Goal: Task Accomplishment & Management: Use online tool/utility

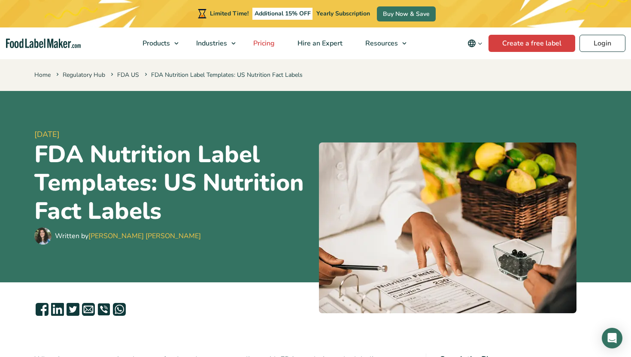
click at [270, 46] on span "Pricing" at bounding box center [262, 43] width 25 height 9
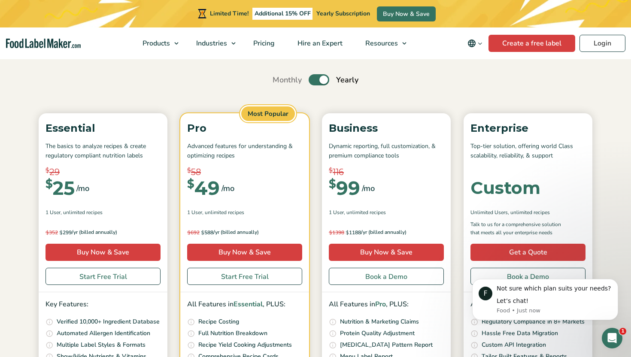
scroll to position [69, 0]
click at [323, 80] on label "Toggle" at bounding box center [318, 80] width 21 height 11
click at [280, 80] on input "Toggle" at bounding box center [277, 81] width 6 height 6
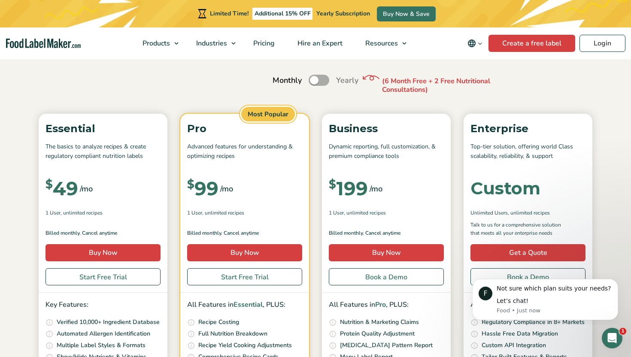
click at [316, 83] on label "Toggle" at bounding box center [318, 80] width 21 height 11
click at [280, 83] on input "Toggle" at bounding box center [277, 81] width 6 height 6
checkbox input "true"
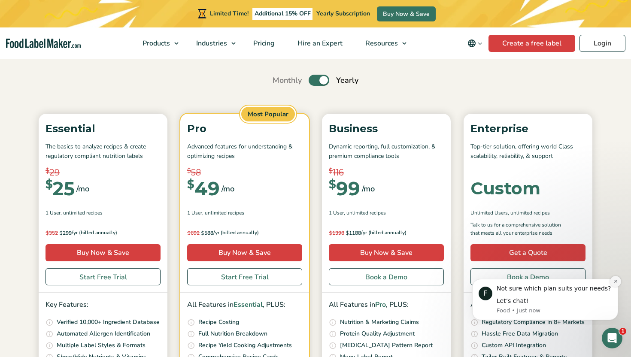
click at [614, 285] on button "Dismiss notification" at bounding box center [615, 281] width 11 height 11
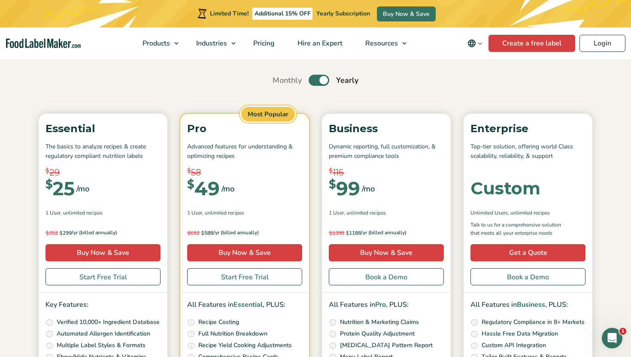
click at [219, 95] on div "Simple Pricing For Everyone Monthly Toggle Yearly (6 Month Free + 2 Free Nutrit…" at bounding box center [315, 248] width 575 height 436
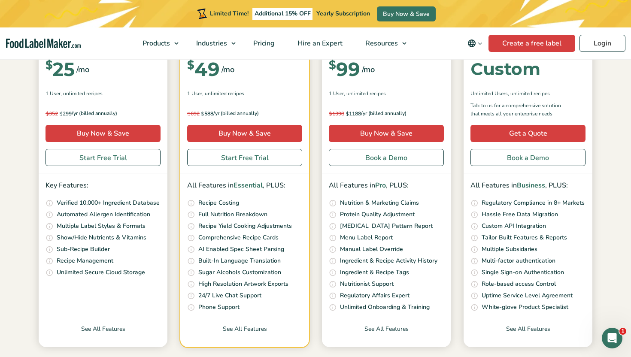
scroll to position [189, 0]
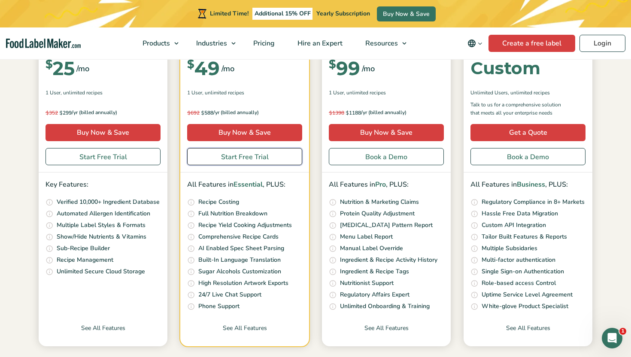
click at [201, 152] on link "Start Free Trial" at bounding box center [244, 156] width 115 height 17
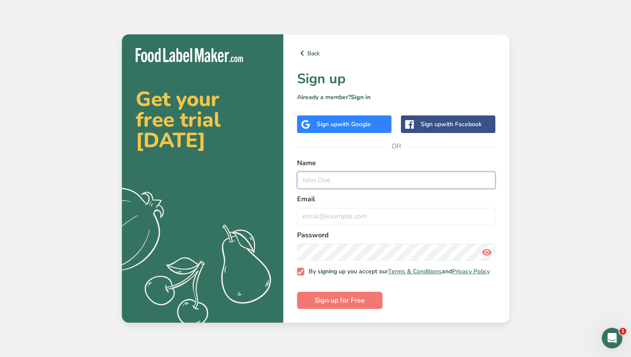
click at [434, 178] on input "text" at bounding box center [396, 180] width 199 height 17
type input "Kevin Torres"
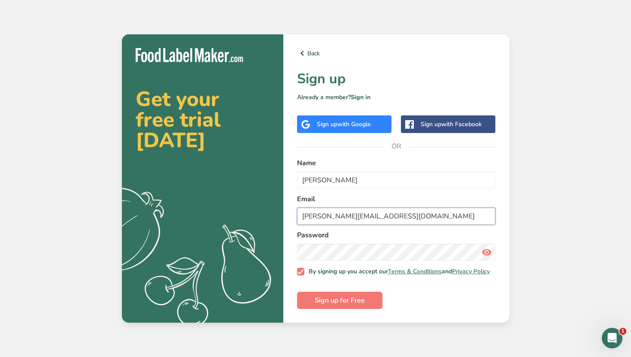
type input "Kevin@eliteprivatedining.org"
click at [365, 307] on button "Sign up for Free" at bounding box center [339, 300] width 85 height 17
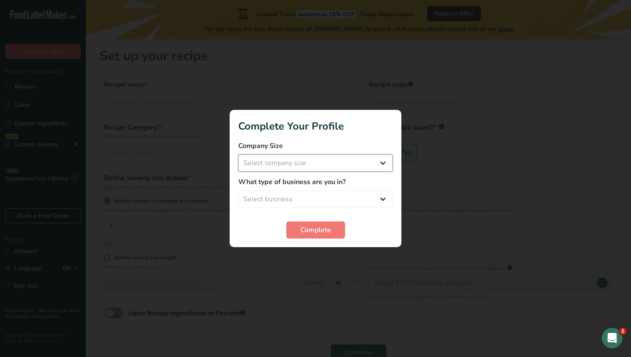
click at [382, 157] on select "Select company size Fewer than 10 Employees 10 to 50 Employees 51 to 500 Employ…" at bounding box center [315, 162] width 154 height 17
select select "1"
click at [238, 154] on select "Select company size Fewer than 10 Employees 10 to 50 Employees 51 to 500 Employ…" at bounding box center [315, 162] width 154 height 17
click at [380, 201] on select "Select business Packaged Food Manufacturer Restaurant & Cafe Bakery Meal Plans …" at bounding box center [315, 198] width 154 height 17
select select "3"
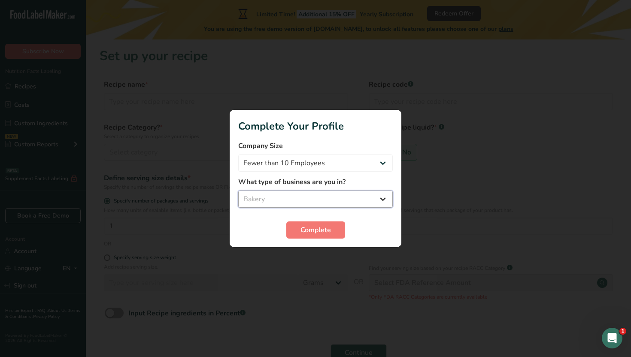
click at [238, 190] on select "Select business Packaged Food Manufacturer Restaurant & Cafe Bakery Meal Plans …" at bounding box center [315, 198] width 154 height 17
click at [339, 226] on button "Complete" at bounding box center [315, 229] width 59 height 17
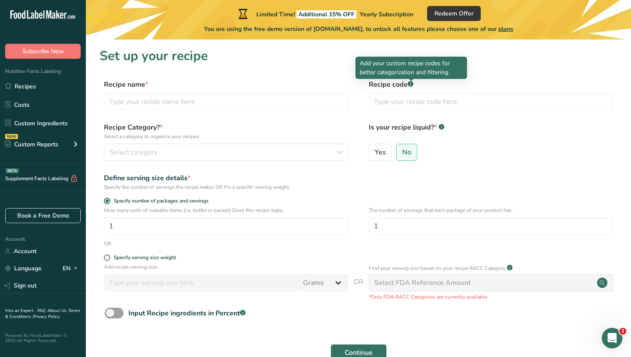
click at [412, 84] on rect at bounding box center [410, 84] width 6 height 6
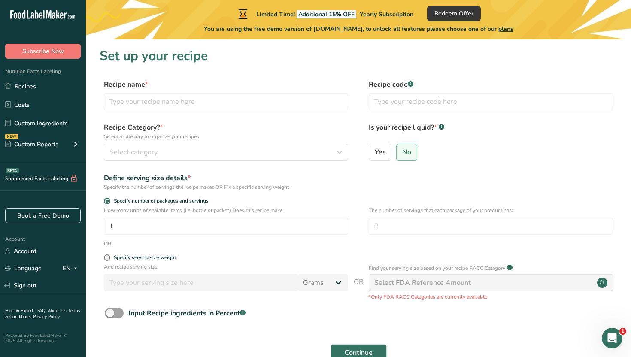
click at [306, 179] on div "Define serving size details *" at bounding box center [226, 178] width 244 height 10
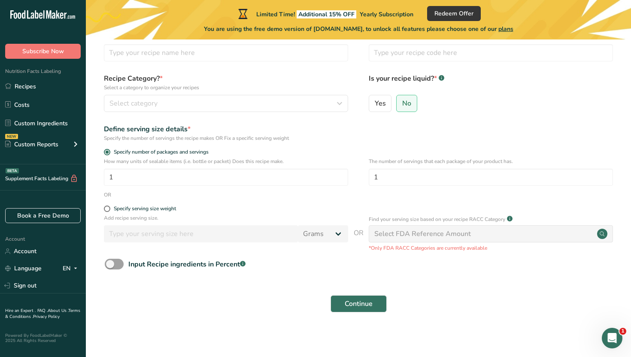
scroll to position [51, 0]
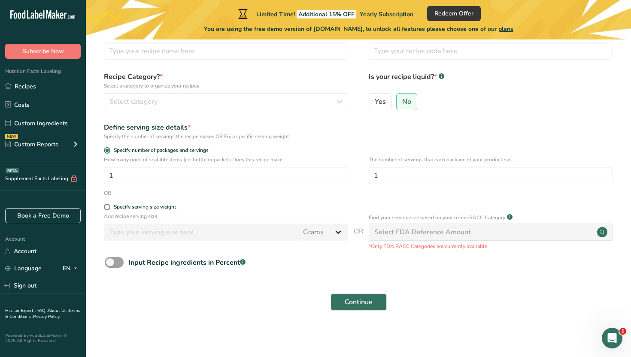
click at [572, 236] on div "Select FDA Reference Amount" at bounding box center [490, 231] width 244 height 17
click at [108, 209] on span at bounding box center [107, 207] width 6 height 6
click at [108, 209] on input "Specify serving size weight" at bounding box center [107, 207] width 6 height 6
radio input "true"
radio input "false"
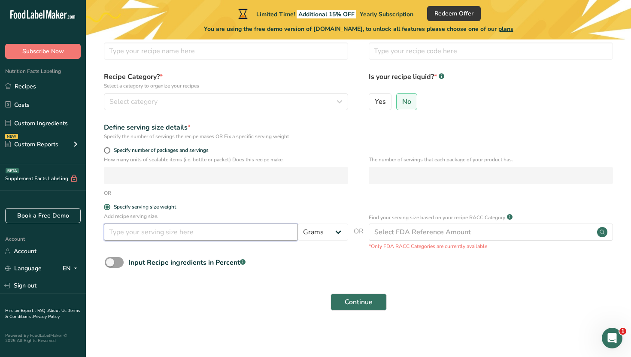
click at [135, 234] on input "number" at bounding box center [201, 231] width 194 height 17
type input "55"
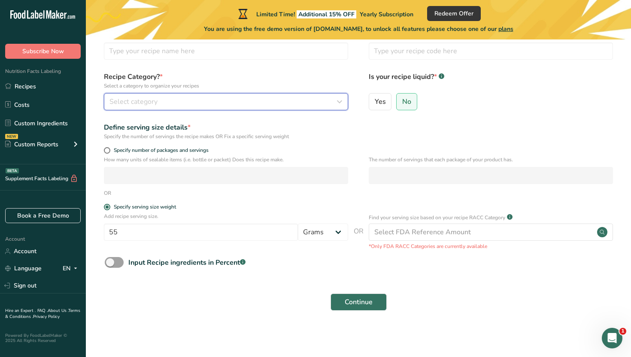
click at [235, 103] on div "Select category" at bounding box center [223, 102] width 228 height 10
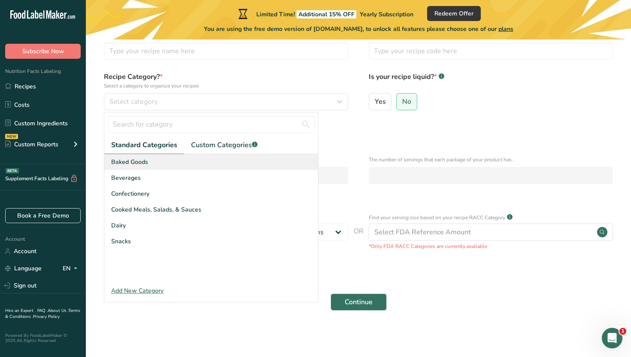
click at [189, 169] on div "Baked Goods" at bounding box center [211, 162] width 214 height 16
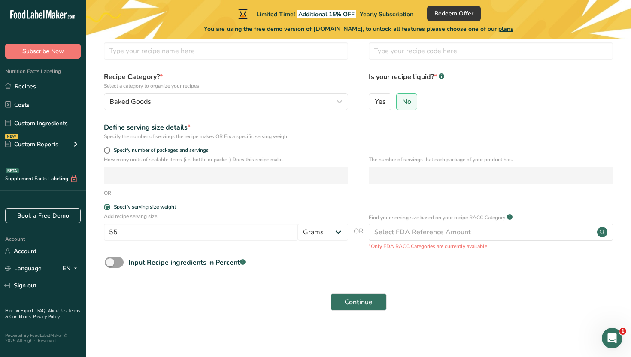
click at [318, 138] on div "Specify the number of servings the recipe makes OR Fix a specific serving weight" at bounding box center [226, 137] width 244 height 8
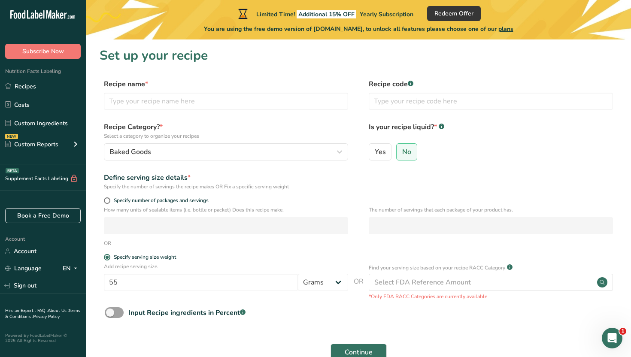
scroll to position [0, 0]
click at [276, 107] on input "text" at bounding box center [226, 101] width 244 height 17
type input "chocolate coconut brownie"
click at [359, 350] on span "Continue" at bounding box center [358, 352] width 28 height 10
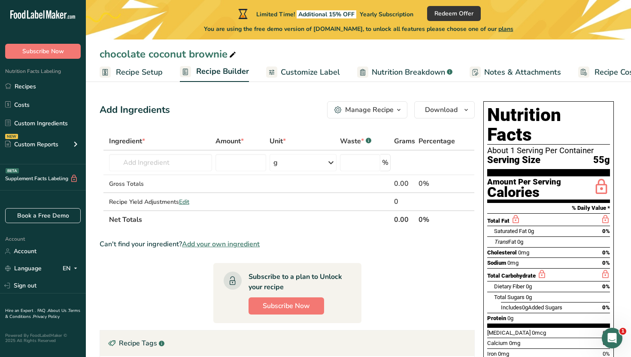
click at [433, 279] on section "Ingredient * Amount * Unit * Waste * .a-a{fill:#347362;}.b-a{fill:#fff;} Grams …" at bounding box center [287, 294] width 375 height 325
click at [177, 166] on input "text" at bounding box center [160, 162] width 103 height 17
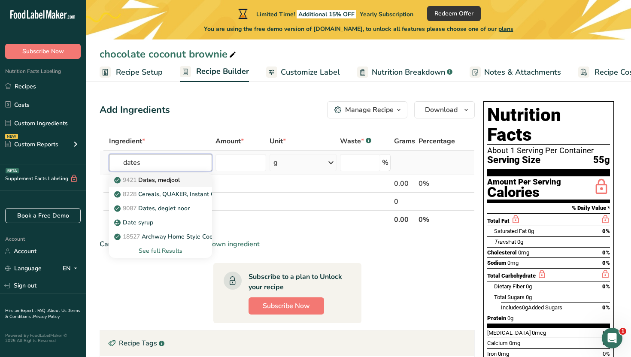
type input "dates"
click at [169, 178] on p "9421 Dates, [GEOGRAPHIC_DATA]" at bounding box center [148, 179] width 64 height 9
type input "Dates, medjool"
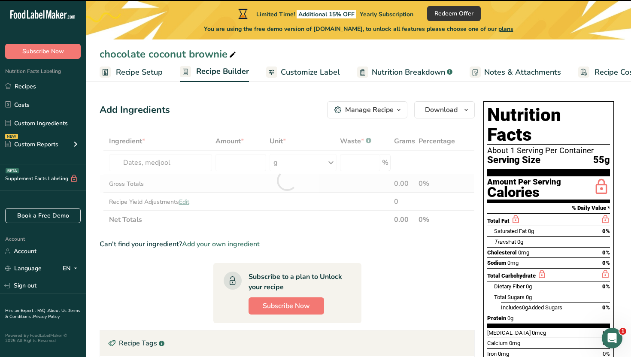
type input "0"
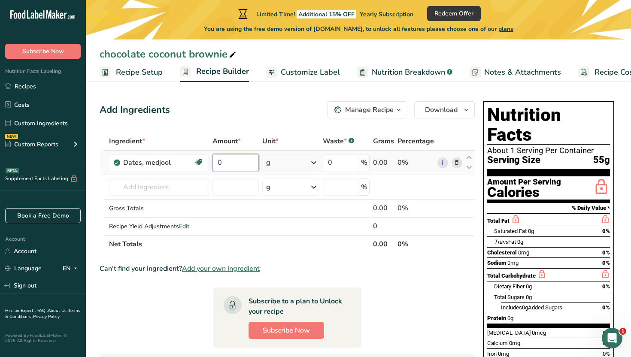
click at [228, 159] on input "0" at bounding box center [235, 162] width 46 height 17
type input "180"
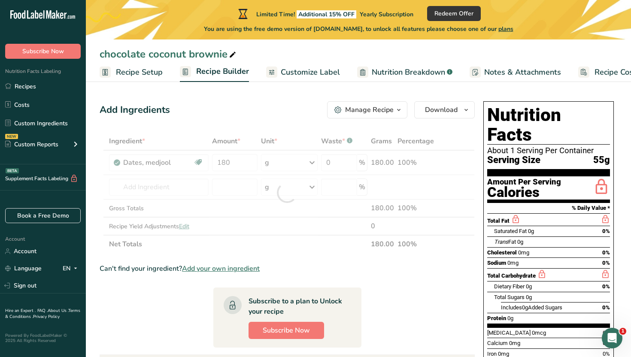
click at [348, 282] on section "Ingredient * Amount * Unit * Waste * .a-a{fill:#347362;}.b-a{fill:#fff;} Grams …" at bounding box center [287, 316] width 375 height 368
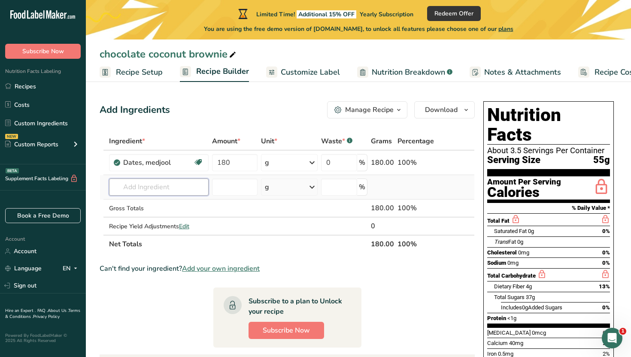
click at [196, 191] on input "text" at bounding box center [159, 186] width 100 height 17
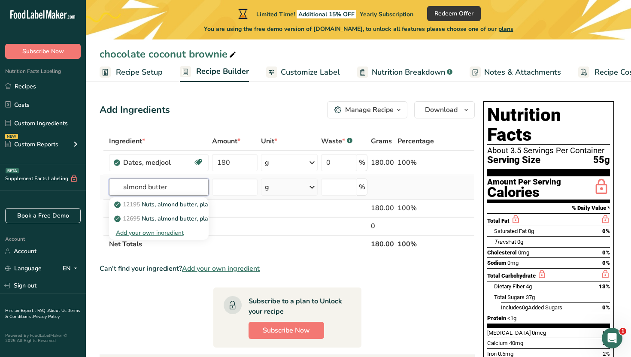
type input "almond butter"
click at [177, 235] on div "Add your own ingredient" at bounding box center [159, 232] width 86 height 9
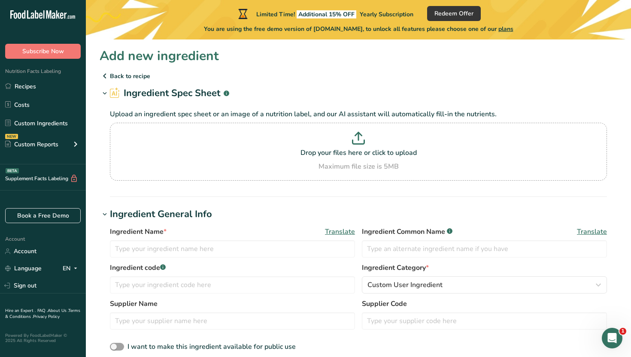
click at [314, 208] on h1 "Ingredient General Info" at bounding box center [358, 214] width 517 height 14
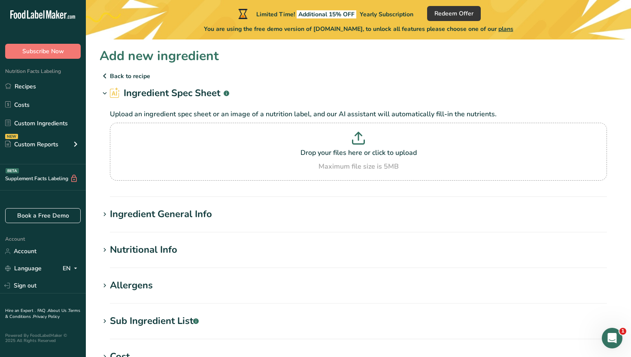
click at [193, 96] on h2 "Ingredient Spec Sheet .a-a{fill:#347362;}.b-a{fill:#fff;}" at bounding box center [169, 93] width 119 height 14
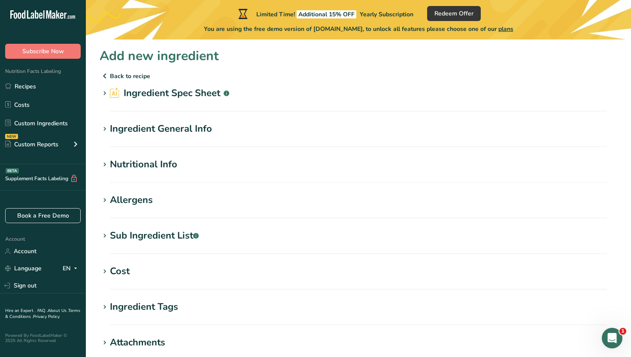
click at [193, 96] on h2 "Ingredient Spec Sheet .a-a{fill:#347362;}.b-a{fill:#fff;}" at bounding box center [169, 93] width 119 height 14
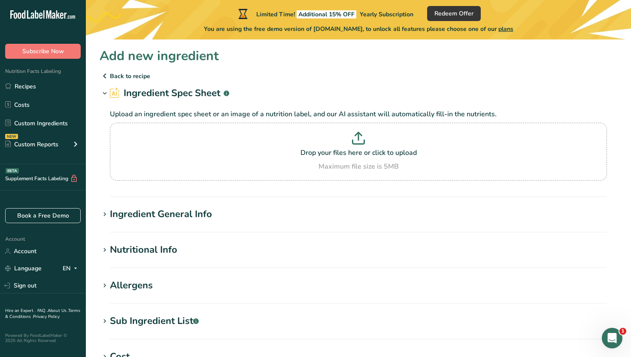
click at [108, 93] on icon at bounding box center [105, 94] width 8 height 12
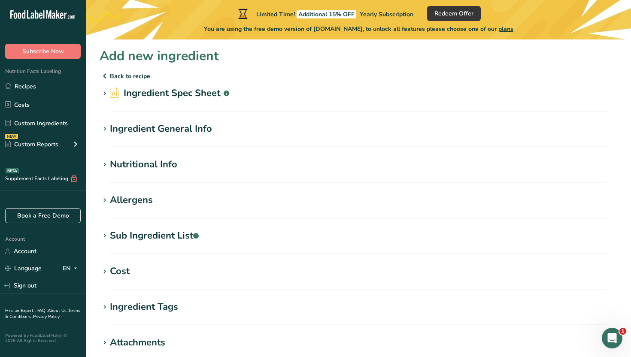
click at [108, 79] on icon at bounding box center [105, 75] width 10 height 15
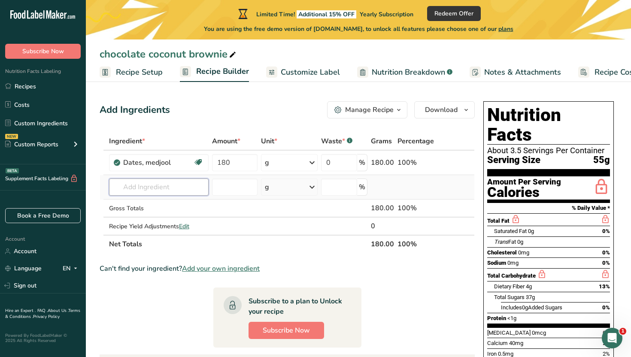
click at [175, 188] on input "text" at bounding box center [159, 186] width 100 height 17
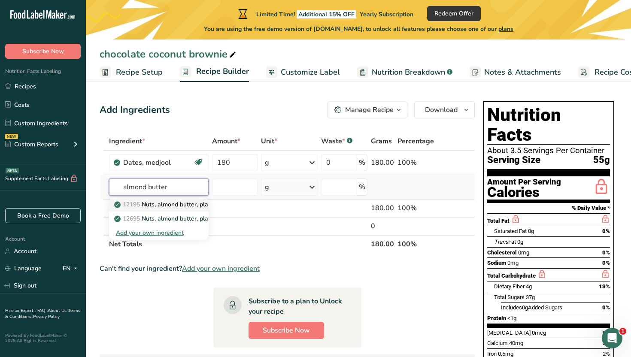
type input "almond butter"
click at [161, 210] on link "12195 Nuts, almond butter, plain, without salt added" at bounding box center [159, 204] width 100 height 14
type input "Nuts, almond butter, plain, without salt added"
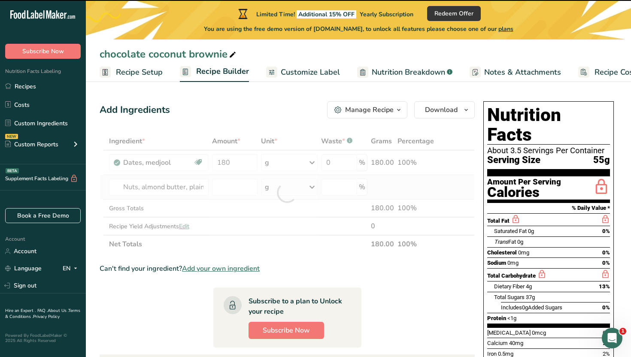
type input "0"
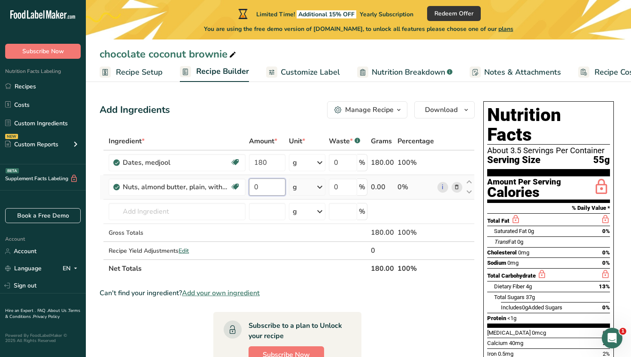
click at [271, 190] on input "0" at bounding box center [267, 186] width 36 height 17
type input "130"
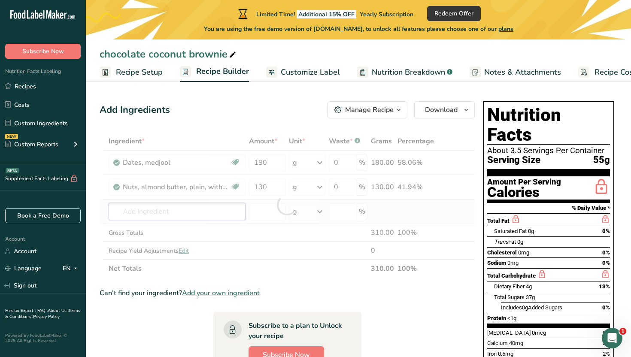
click at [219, 211] on div "Ingredient * Amount * Unit * Waste * .a-a{fill:#347362;}.b-a{fill:#fff;} Grams …" at bounding box center [287, 204] width 375 height 145
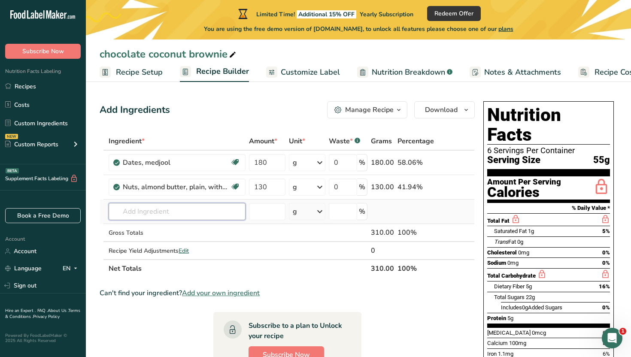
click at [219, 211] on input "text" at bounding box center [177, 211] width 137 height 17
type input "b"
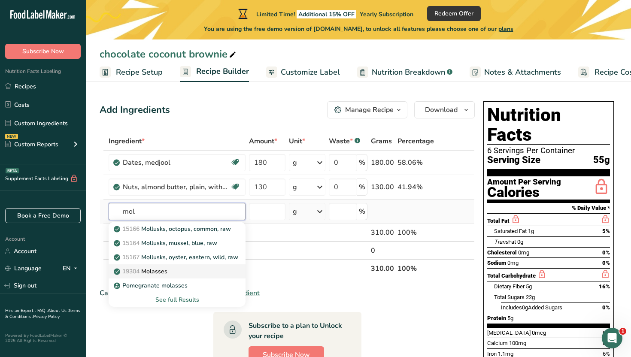
type input "mol"
click at [200, 273] on div "19304 [GEOGRAPHIC_DATA]" at bounding box center [169, 271] width 109 height 9
type input "Molasses"
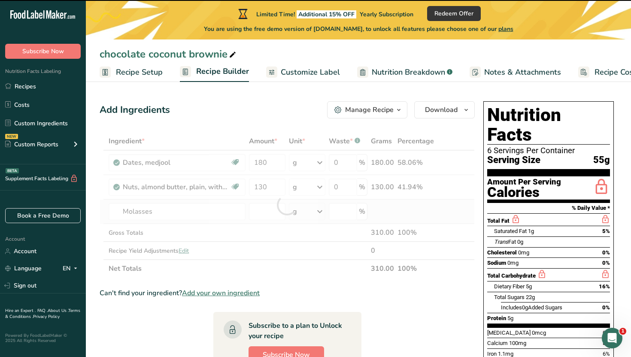
type input "0"
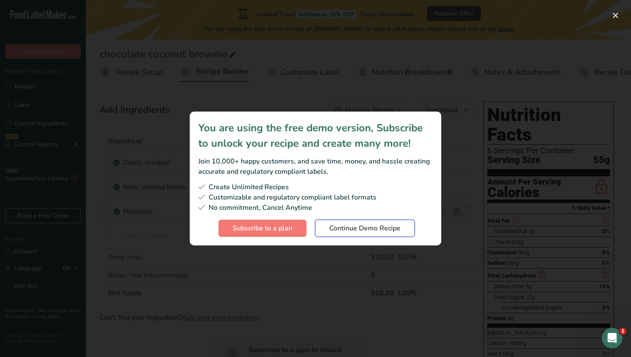
click at [334, 228] on span "Continue Demo Recipe" at bounding box center [364, 228] width 71 height 10
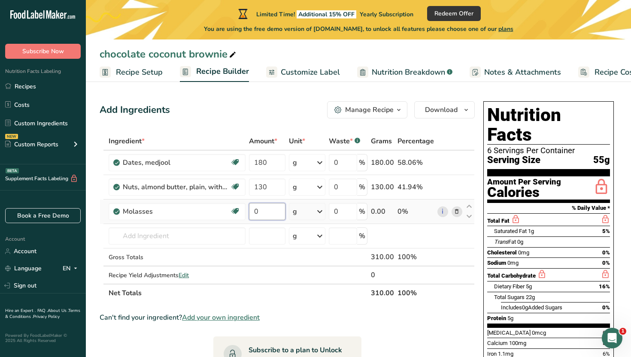
click at [264, 207] on input "0" at bounding box center [267, 211] width 36 height 17
type input "15"
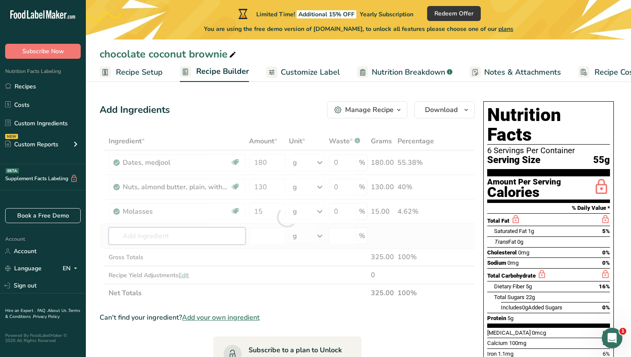
click at [227, 232] on div "Ingredient * Amount * Unit * Waste * .a-a{fill:#347362;}.b-a{fill:#fff;} Grams …" at bounding box center [287, 217] width 375 height 170
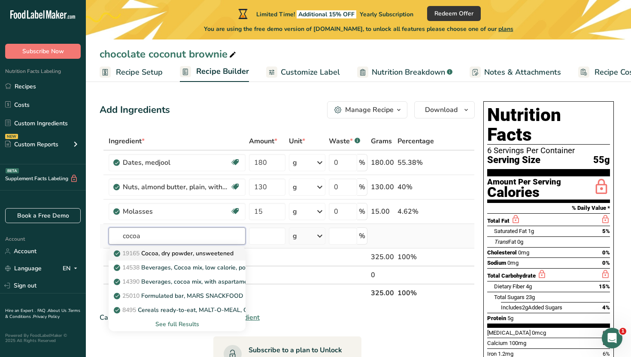
type input "cocoa"
click at [222, 257] on p "19165 Cocoa, dry powder, unsweetened" at bounding box center [174, 253] width 118 height 9
type input "Cocoa, dry powder, unsweetened"
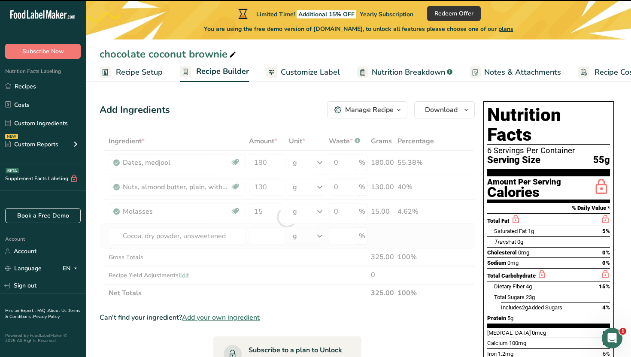
type input "0"
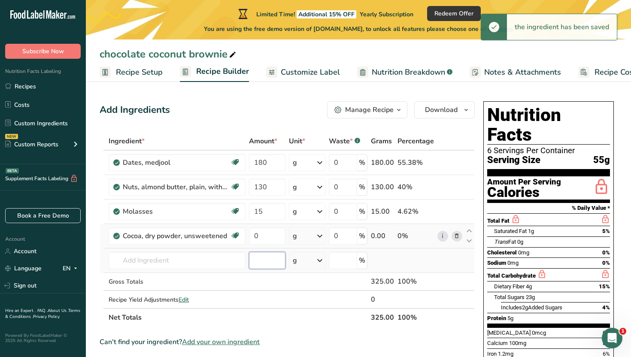
click at [260, 254] on input "number" at bounding box center [267, 260] width 36 height 17
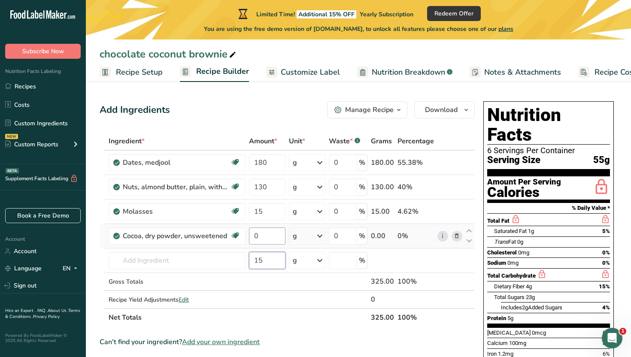
type input "15"
click at [270, 242] on input "0" at bounding box center [267, 235] width 36 height 17
type input "15"
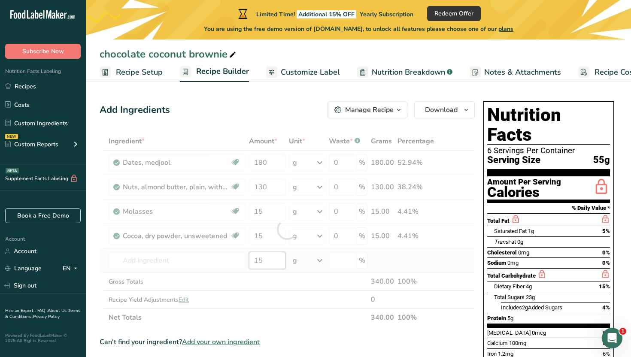
click at [278, 265] on div "Ingredient * Amount * Unit * Waste * .a-a{fill:#347362;}.b-a{fill:#fff;} Grams …" at bounding box center [287, 229] width 375 height 194
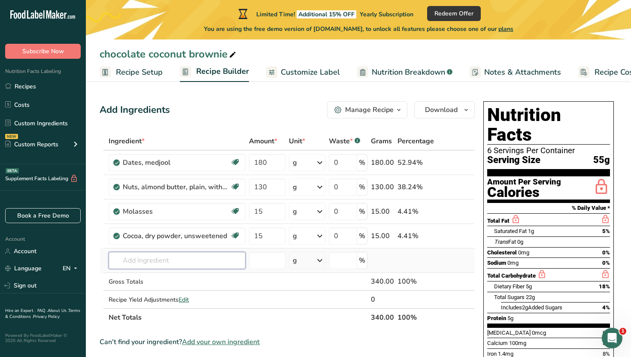
click at [197, 262] on input "text" at bounding box center [177, 260] width 137 height 17
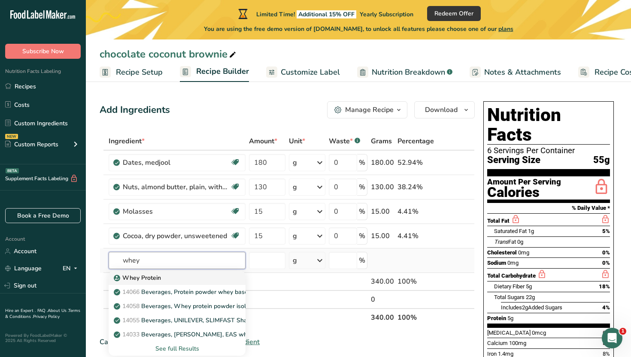
type input "whey"
click at [194, 275] on div "Whey Protein" at bounding box center [169, 277] width 109 height 9
type input "Whey Protein"
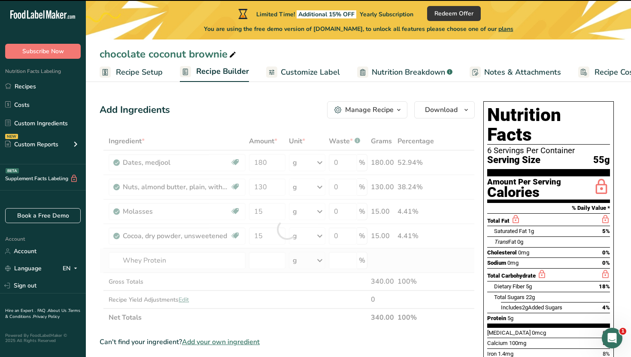
type input "0"
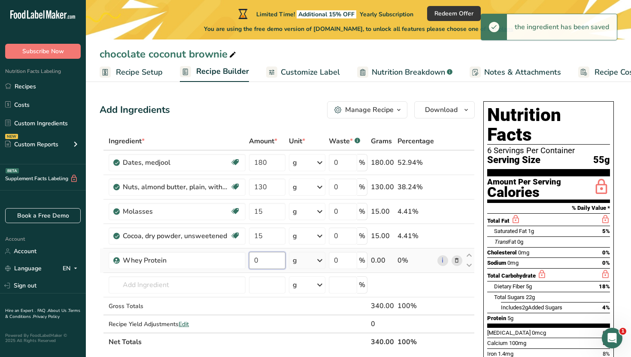
click at [258, 265] on input "0" at bounding box center [267, 260] width 36 height 17
type input "100"
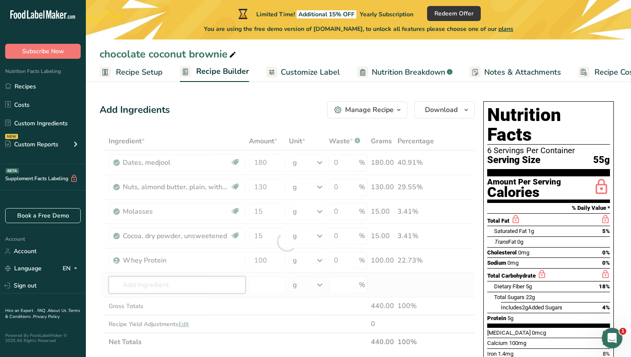
click at [196, 284] on div "Ingredient * Amount * Unit * Waste * .a-a{fill:#347362;}.b-a{fill:#fff;} Grams …" at bounding box center [287, 241] width 375 height 219
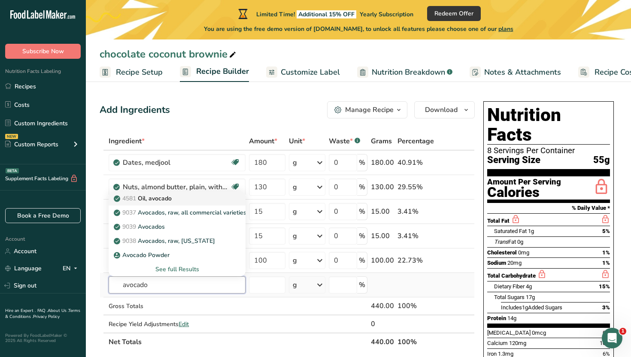
type input "avocado"
click at [190, 202] on div "4581 Oil, avocado" at bounding box center [169, 198] width 109 height 9
type input "Oil, avocado"
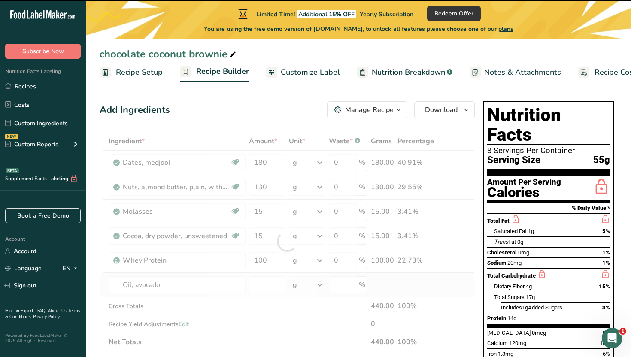
type input "0"
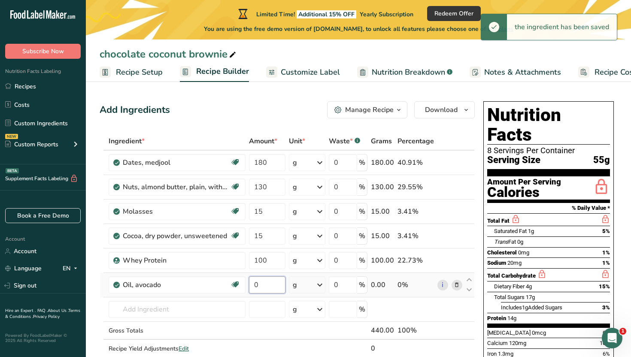
click at [259, 283] on input "0" at bounding box center [267, 284] width 36 height 17
type input "50"
click at [220, 310] on div "Ingredient * Amount * Unit * Waste * .a-a{fill:#347362;}.b-a{fill:#fff;} Grams …" at bounding box center [287, 253] width 375 height 243
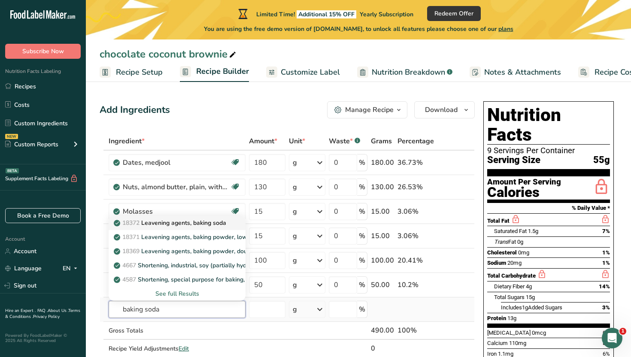
type input "baking soda"
click at [207, 218] on p "18372 Leavening agents, baking soda" at bounding box center [170, 222] width 111 height 9
type input "Leavening agents, baking soda"
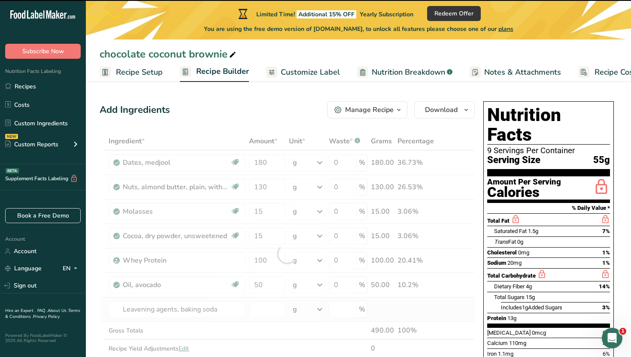
type input "0"
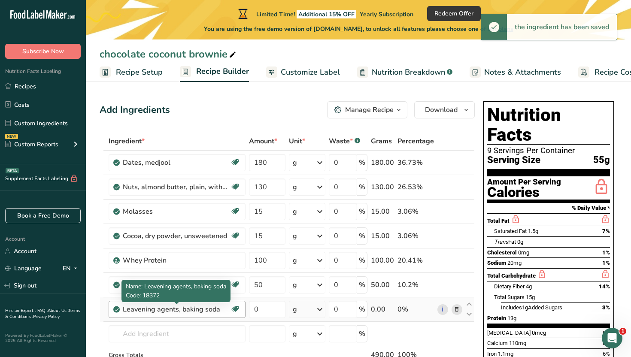
click at [211, 310] on div "Leavening agents, baking soda" at bounding box center [176, 309] width 107 height 10
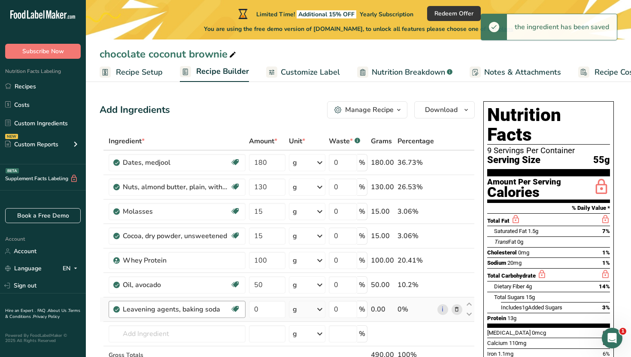
click at [181, 306] on div "Leavening agents, baking soda" at bounding box center [176, 309] width 107 height 10
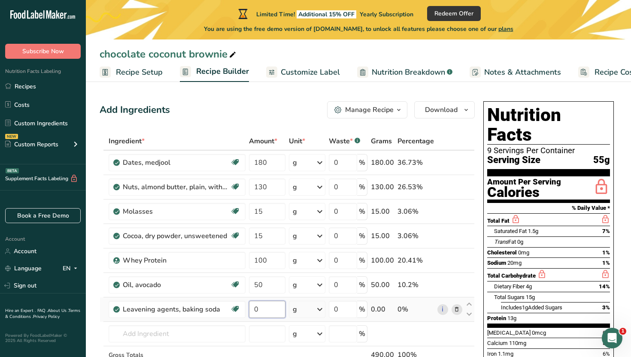
click at [266, 305] on input "0" at bounding box center [267, 309] width 36 height 17
type input "2"
click at [210, 337] on div "Ingredient * Amount * Unit * Waste * .a-a{fill:#347362;}.b-a{fill:#fff;} Grams …" at bounding box center [287, 266] width 375 height 268
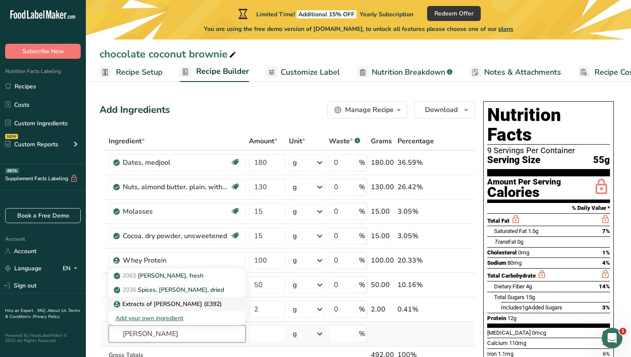
type input "[PERSON_NAME]"
click at [174, 306] on p "Extracts of [PERSON_NAME] (E392)" at bounding box center [168, 303] width 106 height 9
type input "Extracts of [PERSON_NAME] (E392)"
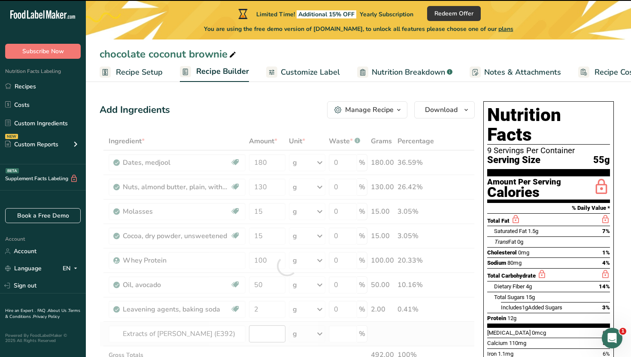
type input "0"
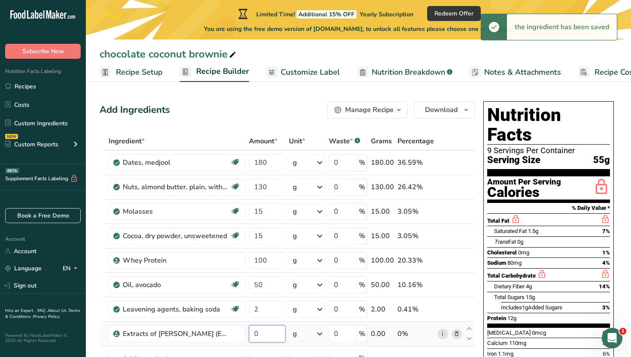
click at [276, 332] on input "0" at bounding box center [267, 333] width 36 height 17
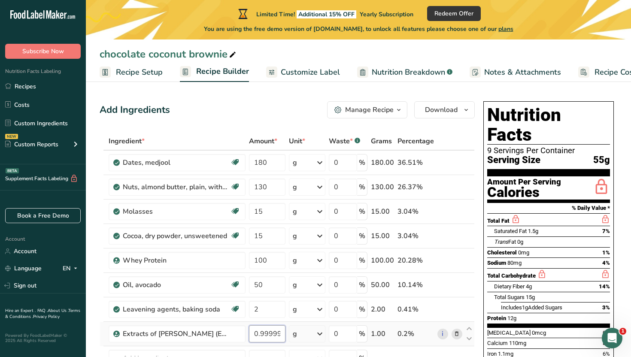
click at [284, 330] on input "0.999999" at bounding box center [267, 333] width 36 height 17
click at [281, 332] on input "0.999999" at bounding box center [267, 333] width 36 height 17
type input "9"
type input "1"
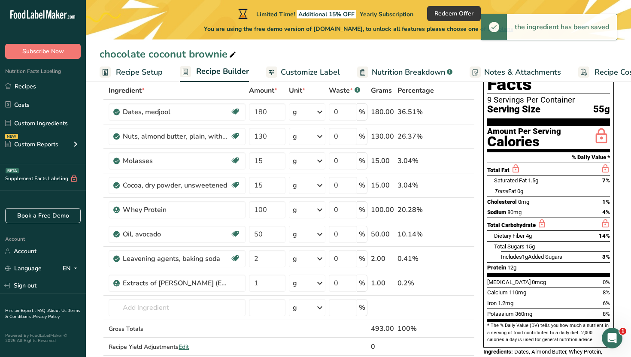
scroll to position [51, 0]
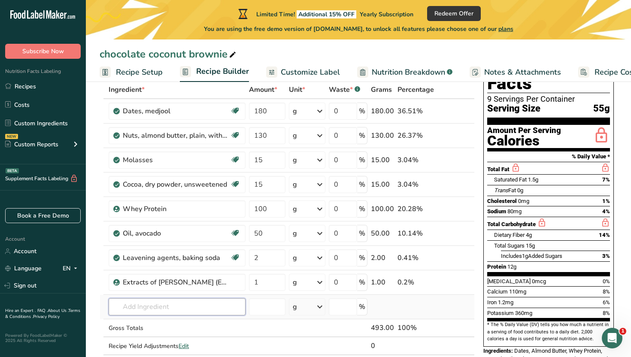
click at [186, 307] on input "text" at bounding box center [177, 306] width 137 height 17
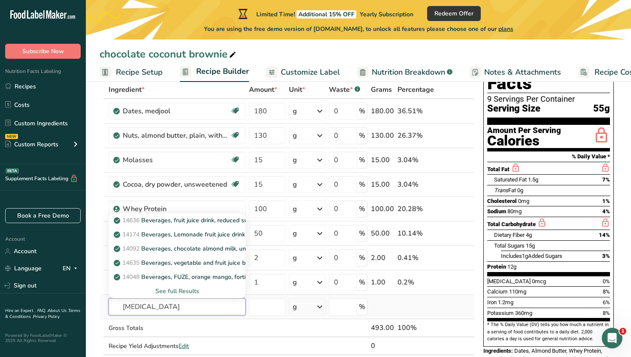
type input "[MEDICAL_DATA]"
click at [179, 289] on div "See full Results" at bounding box center [176, 291] width 123 height 9
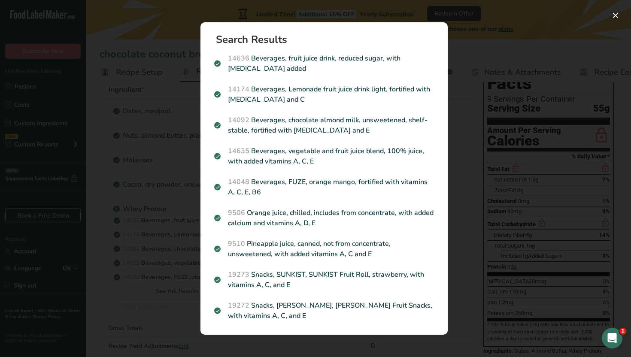
click at [177, 314] on div "Search results modal" at bounding box center [315, 178] width 631 height 357
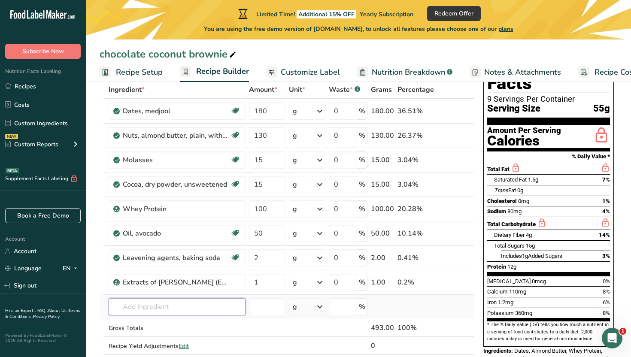
click at [177, 314] on input "text" at bounding box center [177, 306] width 137 height 17
type input "b"
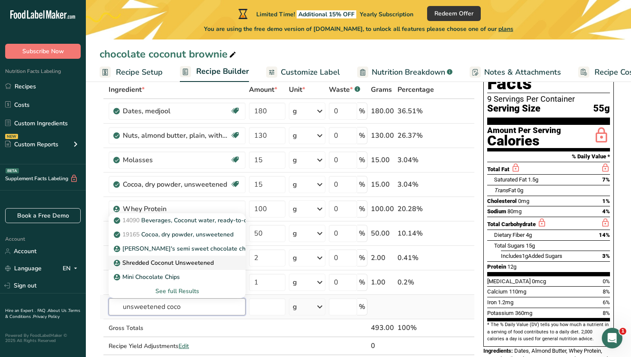
type input "unsweetened coco"
click at [169, 267] on link "Shredded Coconut Unsweetened" at bounding box center [177, 263] width 137 height 14
type input "Shredded Coconut Unsweetened"
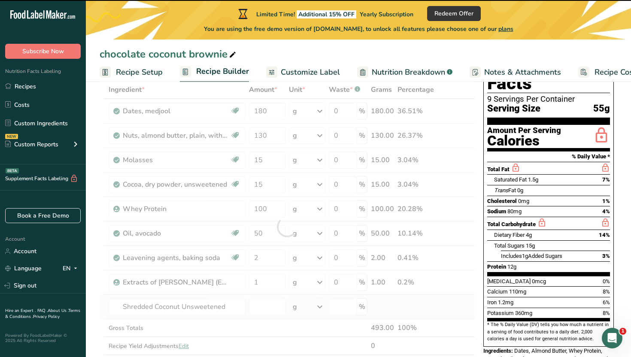
type input "0"
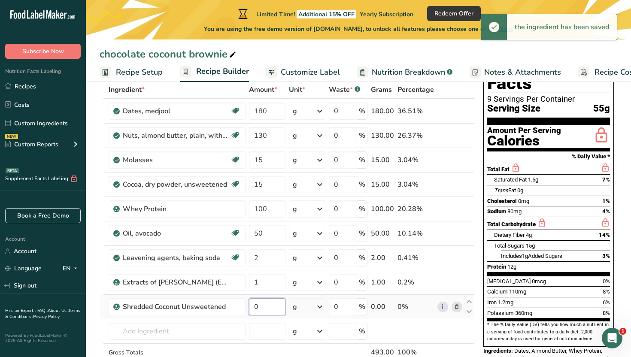
click at [273, 308] on input "0" at bounding box center [267, 306] width 36 height 17
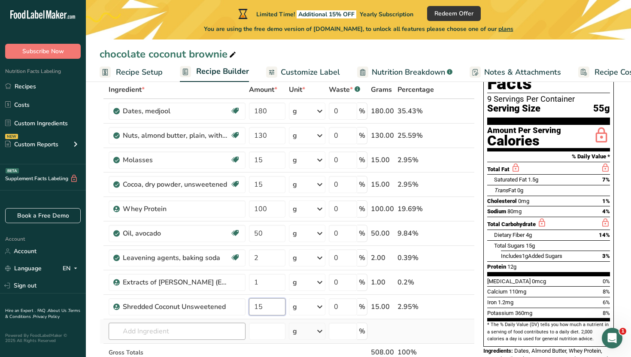
type input "15"
click at [238, 325] on div "Ingredient * Amount * Unit * Waste * .a-a{fill:#347362;}.b-a{fill:#fff;} Grams …" at bounding box center [287, 239] width 375 height 317
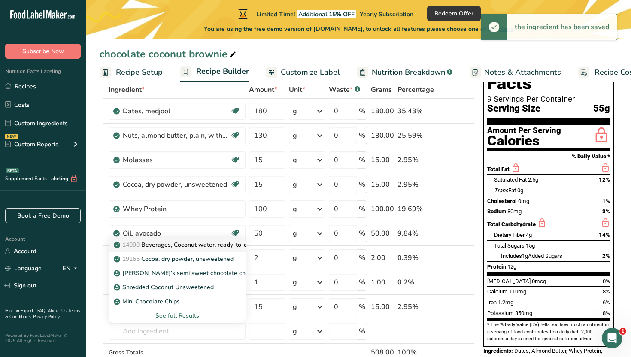
click at [476, 324] on div "Add Ingredients Manage Recipe Delete Recipe Duplicate Recipe Scale Recipe Save …" at bounding box center [290, 351] width 380 height 611
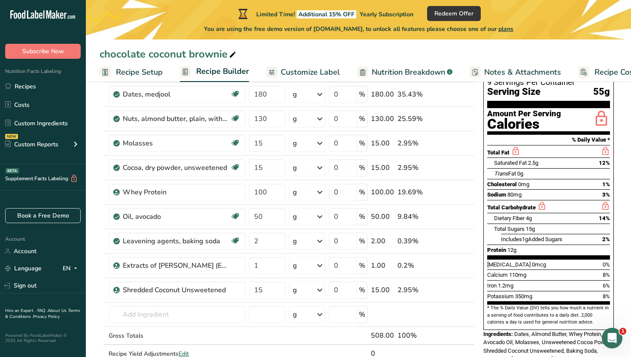
scroll to position [69, 0]
click at [197, 314] on input "text" at bounding box center [177, 313] width 137 height 17
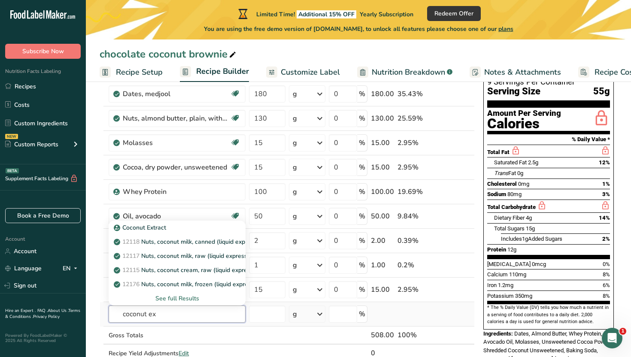
type input "coconut ex"
click at [196, 299] on div "See full Results" at bounding box center [176, 298] width 123 height 9
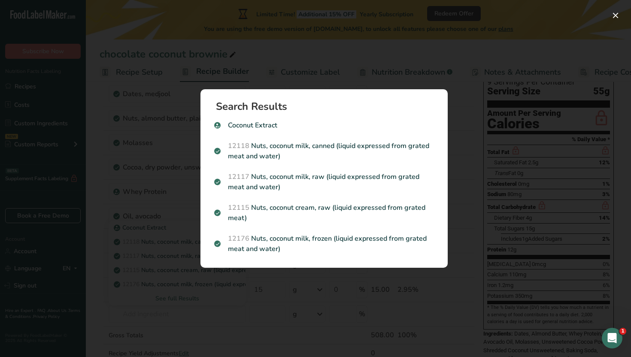
click at [210, 322] on div "Search results modal" at bounding box center [315, 178] width 631 height 357
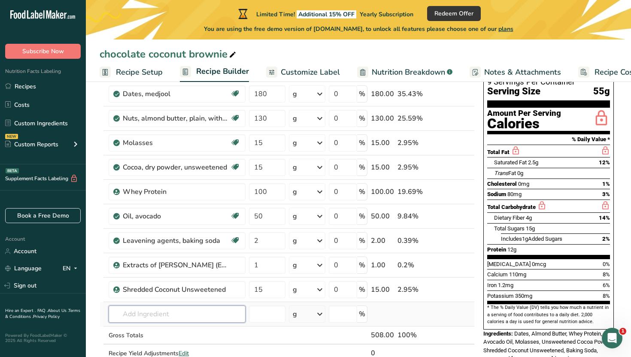
click at [202, 317] on input "text" at bounding box center [177, 313] width 137 height 17
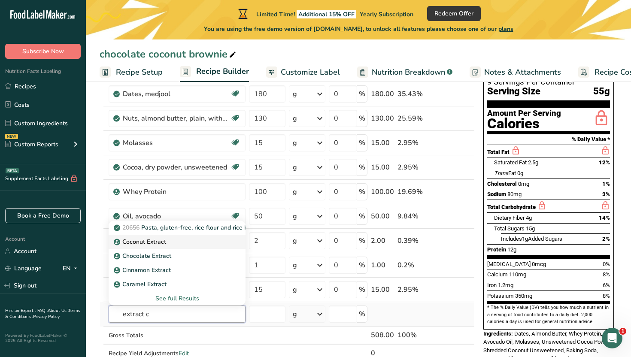
type input "extract c"
click at [193, 242] on div "Coconut Extract" at bounding box center [169, 241] width 109 height 9
type input "Coconut Extract"
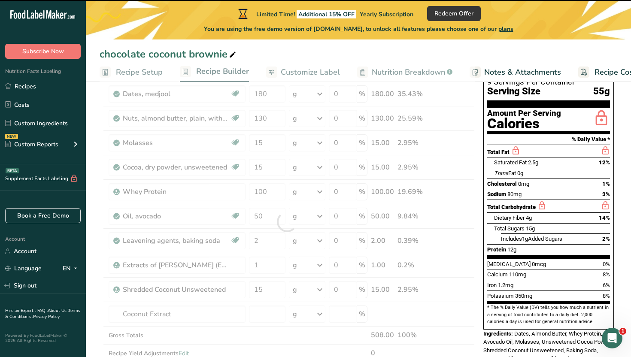
type input "0"
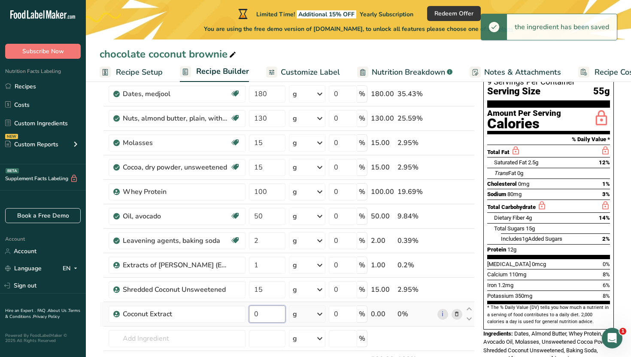
click at [272, 320] on input "0" at bounding box center [267, 313] width 36 height 17
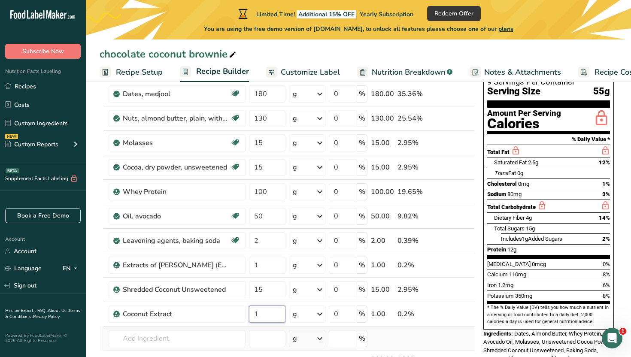
type input "1"
click at [410, 349] on div "Ingredient * Amount * Unit * Waste * .a-a{fill:#347362;}.b-a{fill:#fff;} Grams …" at bounding box center [287, 233] width 375 height 341
click at [233, 341] on input "text" at bounding box center [177, 338] width 137 height 17
type input "v"
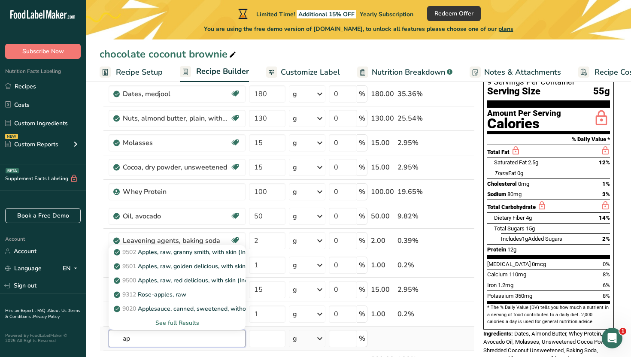
type input "a"
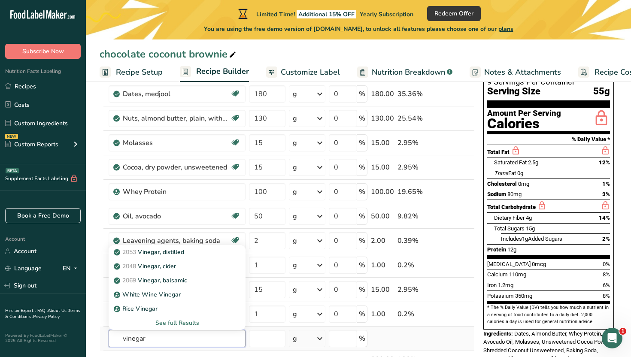
type input "vinegar"
click at [196, 322] on div "See full Results" at bounding box center [176, 322] width 123 height 9
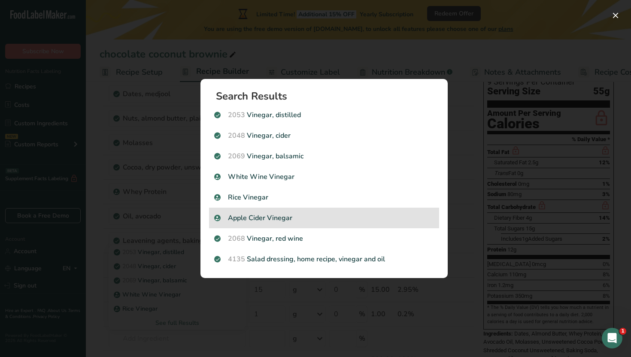
click at [274, 221] on p "Apple Cider Vinegar" at bounding box center [324, 218] width 220 height 10
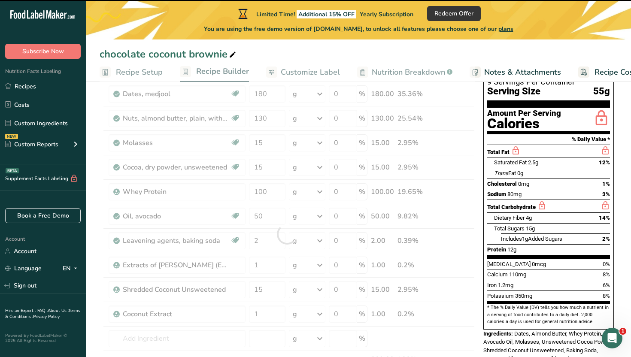
type input "0"
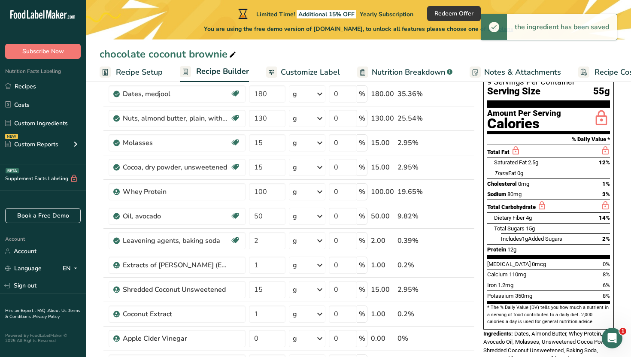
click at [477, 272] on div "Add Ingredients Manage Recipe Delete Recipe Duplicate Recipe Scale Recipe Save …" at bounding box center [290, 359] width 380 height 660
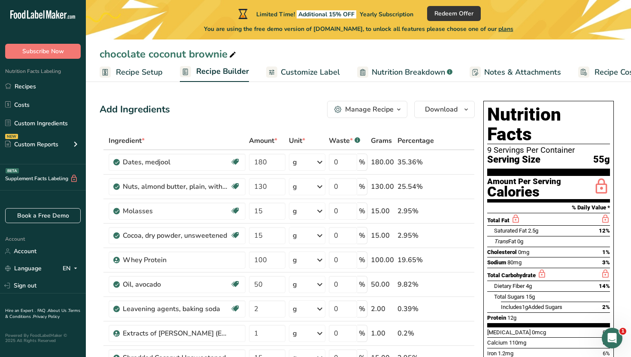
scroll to position [0, 0]
click at [310, 69] on span "Customize Label" at bounding box center [310, 72] width 59 height 12
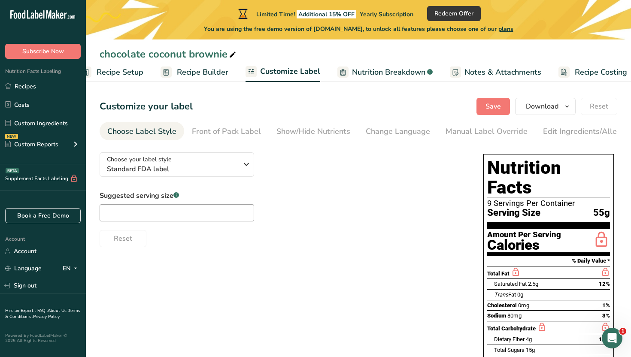
scroll to position [0, 29]
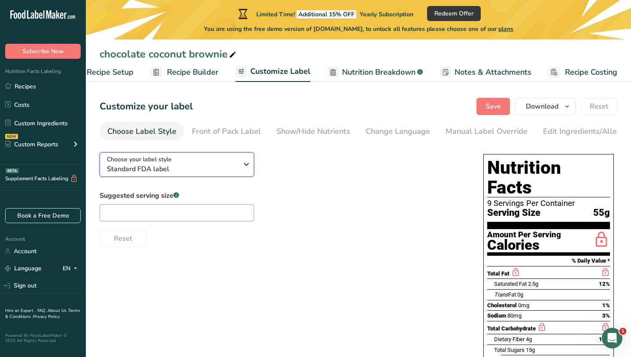
click at [246, 167] on icon "button" at bounding box center [246, 164] width 10 height 15
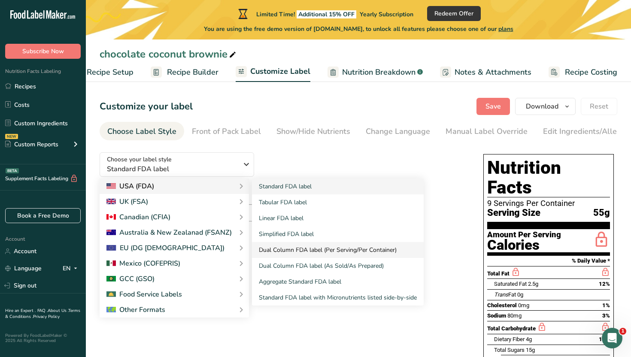
click at [326, 253] on link "Dual Column FDA label (Per Serving/Per Container)" at bounding box center [338, 250] width 172 height 16
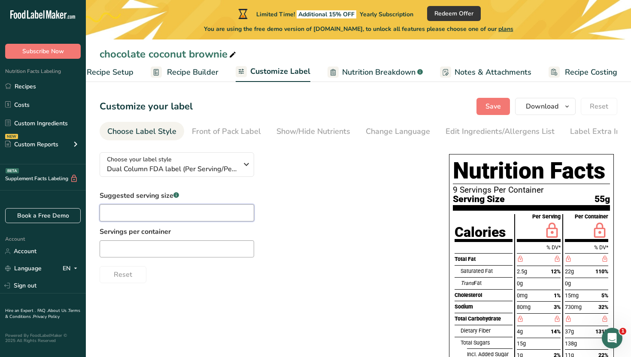
click at [222, 211] on input "text" at bounding box center [177, 212] width 154 height 17
type input "5"
click at [243, 174] on div "Choose your label style Dual Column FDA label (Per Serving/Per Container)" at bounding box center [175, 164] width 137 height 19
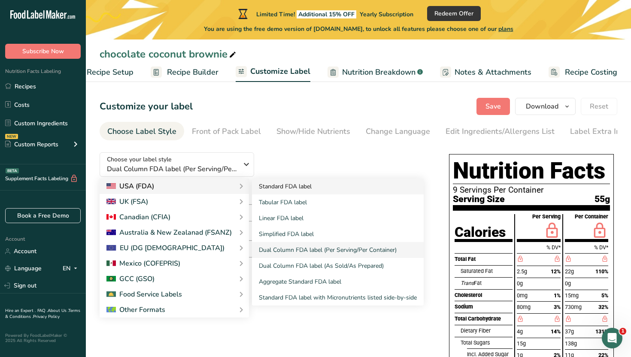
click at [266, 190] on link "Standard FDA label" at bounding box center [338, 186] width 172 height 16
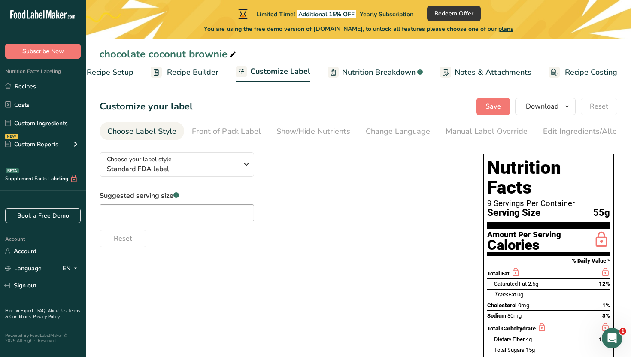
click at [345, 237] on div "Reset" at bounding box center [283, 236] width 366 height 21
click at [251, 136] on div "Front of Pack Label" at bounding box center [226, 132] width 69 height 12
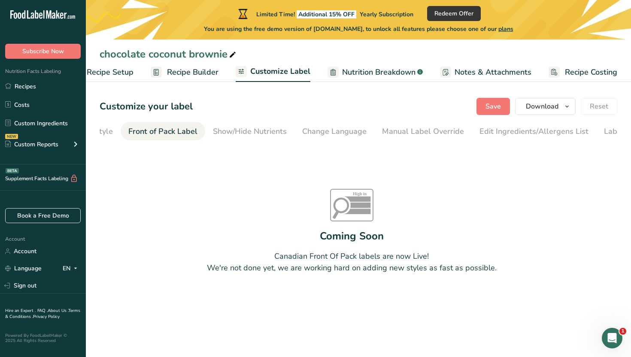
scroll to position [0, 83]
click at [287, 135] on div "Change Language" at bounding box center [314, 132] width 64 height 12
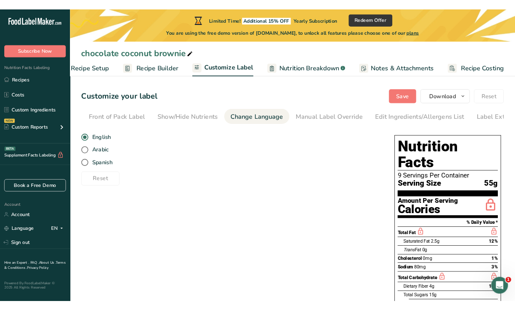
scroll to position [0, 106]
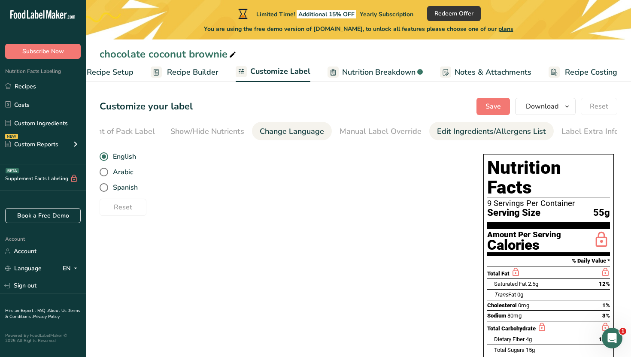
click at [429, 130] on li "Edit Ingredients/Allergens List" at bounding box center [491, 131] width 124 height 18
click at [444, 133] on div "Edit Ingredients/Allergens List" at bounding box center [491, 132] width 109 height 12
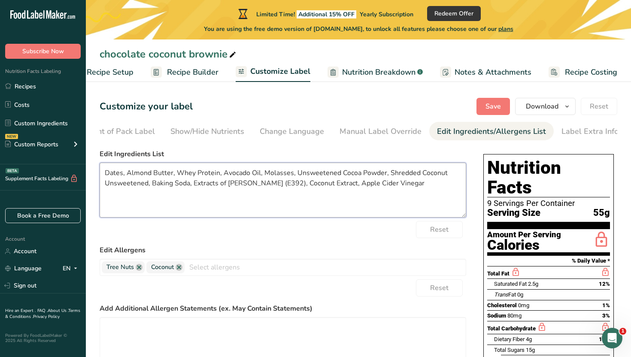
click at [278, 181] on textarea "Dates, Almond Butter, Whey Protein, Avocado Oil, Molasses, Unsweetened Cocoa Po…" at bounding box center [283, 190] width 366 height 55
click at [403, 192] on textarea "Dates, Almond Butter, Whey Protein, Avocado Oil, Molasses, Unsweetened Cocoa Po…" at bounding box center [283, 190] width 366 height 55
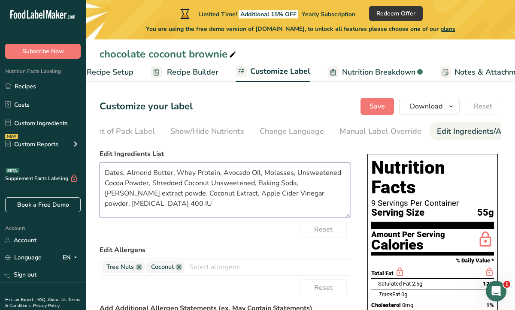
click at [341, 195] on textarea "Dates, Almond Butter, Whey Protein, Avocado Oil, Molasses, Unsweetened Cocoa Po…" at bounding box center [225, 190] width 250 height 55
click at [336, 194] on textarea "Dates, Almond Butter, Whey Protein, Avocado Oil, Molasses, Unsweetened Cocoa Po…" at bounding box center [225, 190] width 250 height 55
paste textarea "(Mixed Tocopherols)"
click at [148, 194] on textarea "Dates, Almond Butter, Whey Protein, Avocado Oil, Molasses, Unsweetened Cocoa Po…" at bounding box center [225, 190] width 250 height 55
click at [217, 172] on textarea "Dates, Almond Butter, Whey Protein, Avocado Oil, Molasses, Unsweetened Cocoa Po…" at bounding box center [225, 190] width 250 height 55
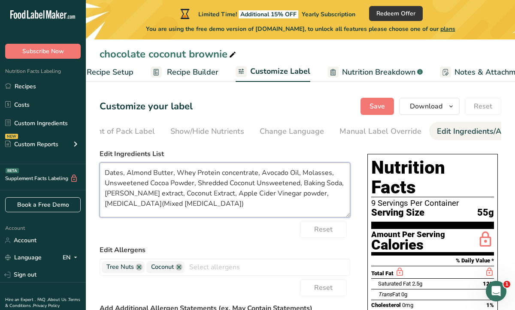
type textarea "Dates, Almond Butter, Whey Protein concentrate, Avocado Oil, Molasses, Unsweete…"
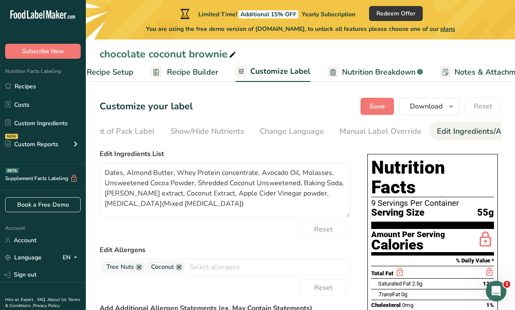
click at [504, 183] on section "Customize your label Save Download Choose what to show on your downloaded label…" at bounding box center [300, 304] width 429 height 440
click at [374, 68] on span "Nutrition Breakdown" at bounding box center [378, 72] width 73 height 12
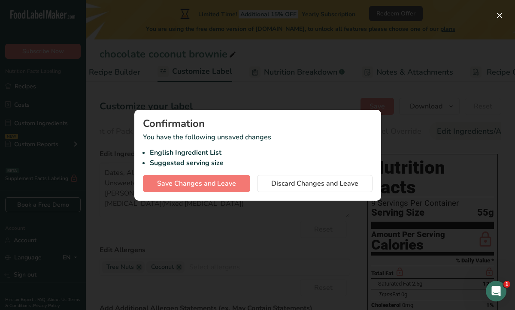
scroll to position [0, 145]
click at [373, 69] on div at bounding box center [257, 155] width 515 height 310
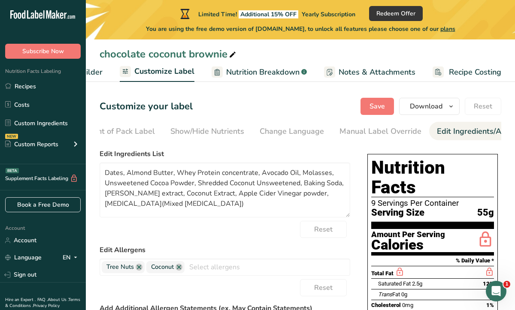
click at [502, 193] on section "Customize your label Save Download Choose what to show on your downloaded label…" at bounding box center [300, 304] width 429 height 440
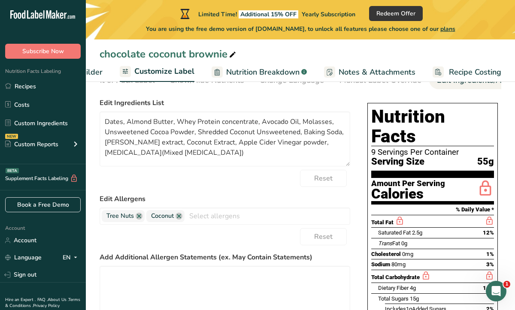
scroll to position [51, 0]
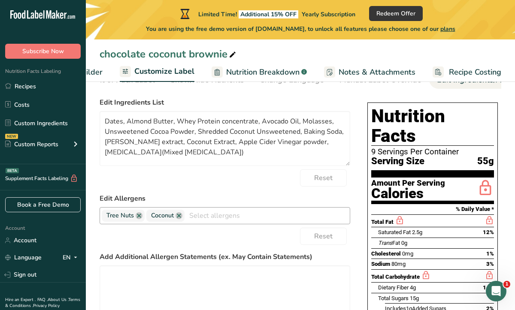
click at [274, 220] on input "text" at bounding box center [266, 215] width 165 height 13
type input "d"
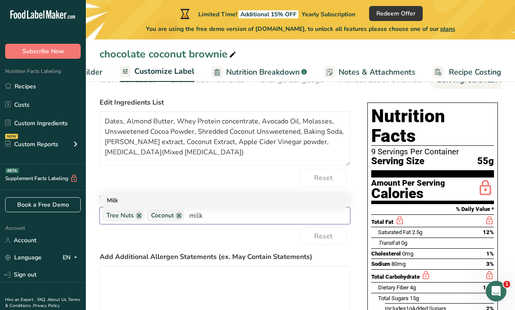
type input "milk"
click at [225, 202] on link "Milk" at bounding box center [225, 200] width 250 height 14
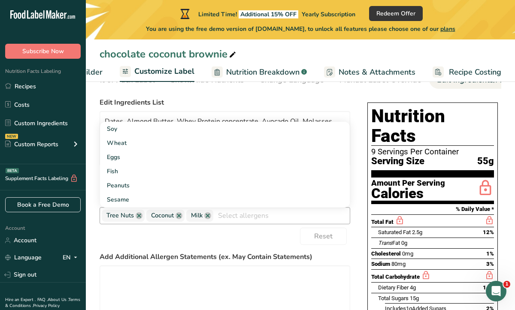
click at [239, 244] on div "Reset" at bounding box center [225, 236] width 250 height 17
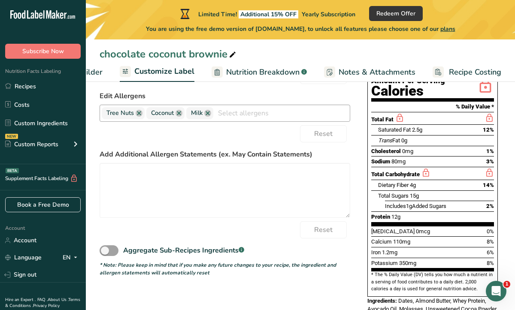
scroll to position [154, 0]
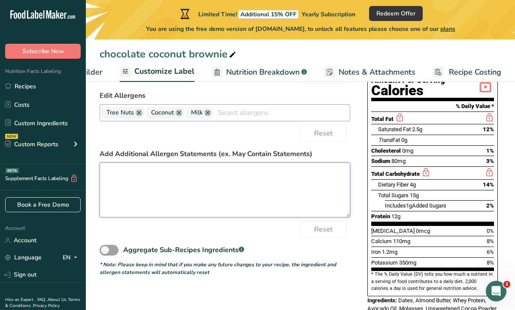
click at [200, 186] on textarea at bounding box center [225, 190] width 250 height 55
type textarea "m"
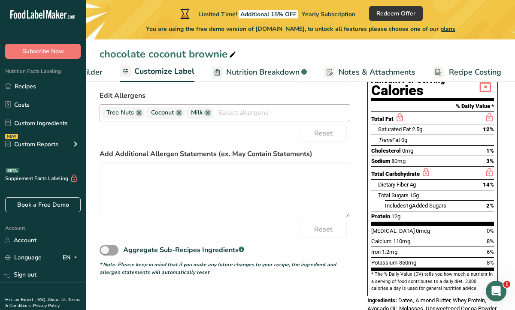
click at [192, 229] on div "Reset" at bounding box center [225, 229] width 250 height 17
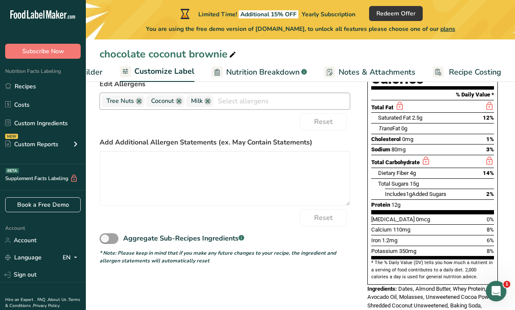
scroll to position [161, 0]
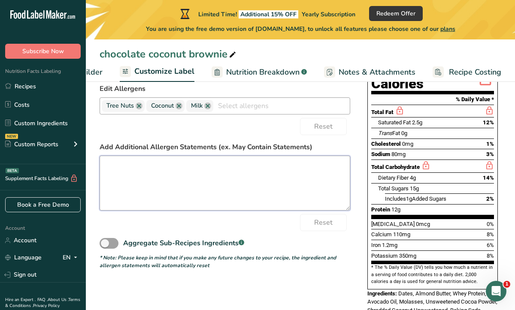
click at [196, 198] on textarea at bounding box center [225, 183] width 250 height 55
click at [357, 143] on div "Choose your label style Standard FDA label USA (FDA) Standard FDA label Tabular…" at bounding box center [300, 166] width 401 height 365
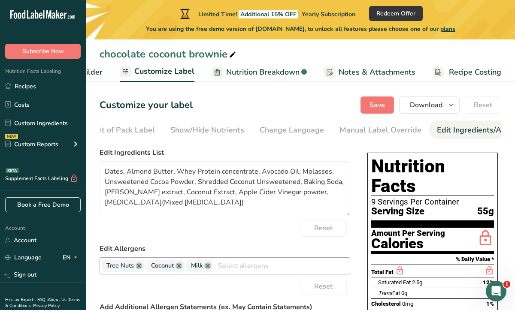
scroll to position [0, 0]
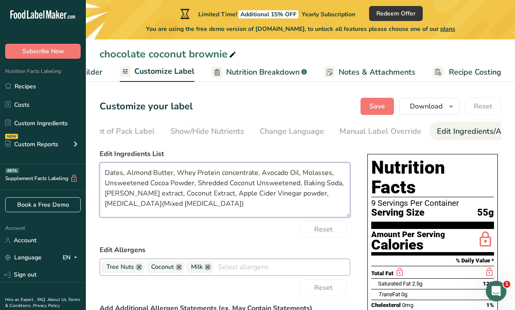
click at [300, 172] on textarea "Dates, Almond Butter, Whey Protein concentrate, Avocado Oil, Molasses, Unsweete…" at bounding box center [225, 190] width 250 height 55
click at [301, 172] on textarea "Dates, Almond Butter, Whey Protein concentrate, Avocado Oil, blackstrap Molasse…" at bounding box center [225, 190] width 250 height 55
click at [133, 183] on textarea "Dates, Almond Butter, Whey Protein concentrate, Avocado Oil, Blackstrap Molasse…" at bounding box center [225, 190] width 250 height 55
type textarea "Dates, Almond Butter, Whey Protein concentrate, Avocado Oil, Blackstrap Molasse…"
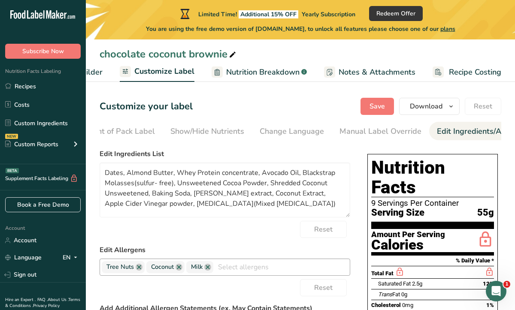
click at [284, 244] on form "Edit Ingredients List Dates, Almond Butter, Whey Protein concentrate, Avocado O…" at bounding box center [225, 290] width 250 height 282
click at [282, 108] on div "Customize your label Save Download Choose what to show on your downloaded label…" at bounding box center [300, 106] width 401 height 17
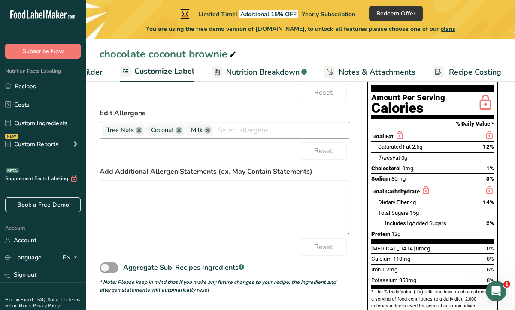
scroll to position [137, 0]
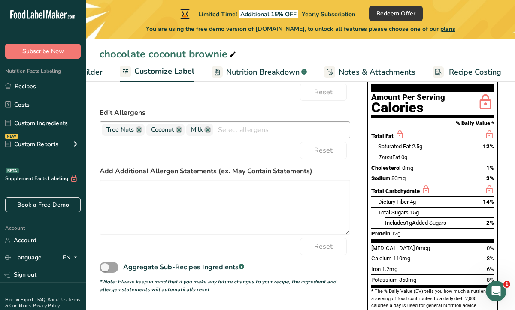
click at [98, 175] on section "Customize your label Save Download Choose what to show on your downloaded label…" at bounding box center [300, 167] width 429 height 440
drag, startPoint x: 98, startPoint y: 175, endPoint x: 327, endPoint y: 181, distance: 229.6
click at [327, 181] on section "Customize your label Save Download Choose what to show on your downloaded label…" at bounding box center [300, 167] width 429 height 440
copy label "Add Additional Allergen Statements (ex. May Contain Statements)"
click at [231, 209] on textarea at bounding box center [225, 207] width 250 height 55
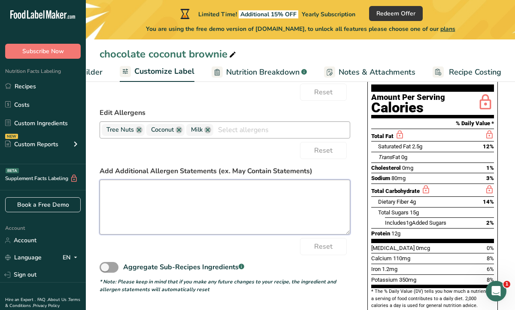
paste textarea "Produced in a facility that also processes wheat, dairy, soy, peanuts, tree nut…"
type textarea "Produced in a facility that also processes wheat, dairy, soy, peanuts, tree nut…"
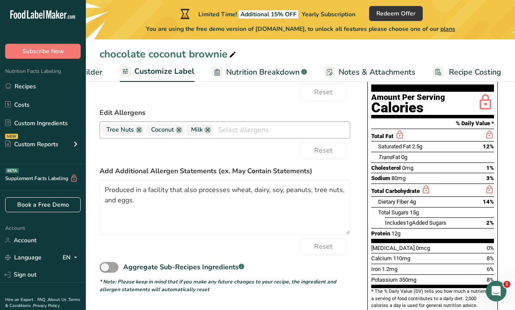
click at [240, 250] on div "Reset" at bounding box center [225, 246] width 250 height 17
click at [342, 277] on form "Edit Ingredients List Dates, Almond Butter, Whey Protein concentrate, Avocado O…" at bounding box center [225, 153] width 250 height 282
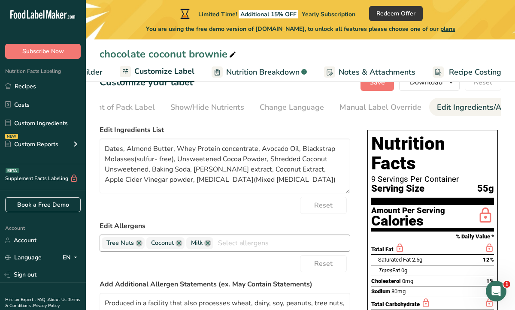
scroll to position [0, 0]
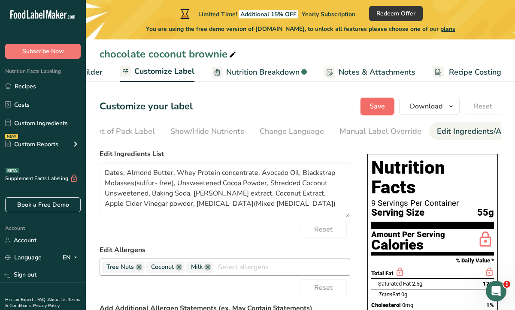
click at [366, 107] on button "Save" at bounding box center [376, 106] width 33 height 17
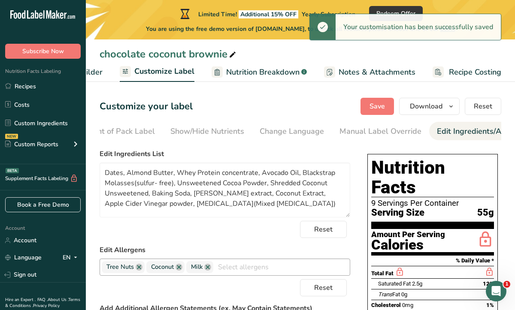
click at [244, 103] on div "Customize your label Save Download Choose what to show on your downloaded label…" at bounding box center [300, 106] width 401 height 17
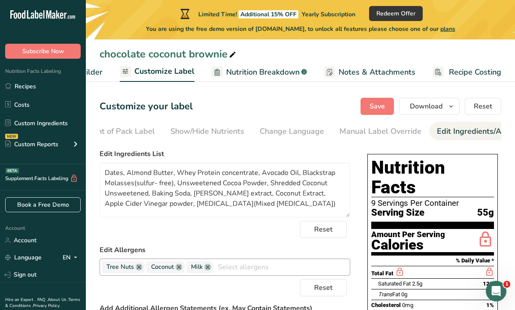
click at [250, 73] on span "Nutrition Breakdown" at bounding box center [262, 72] width 73 height 12
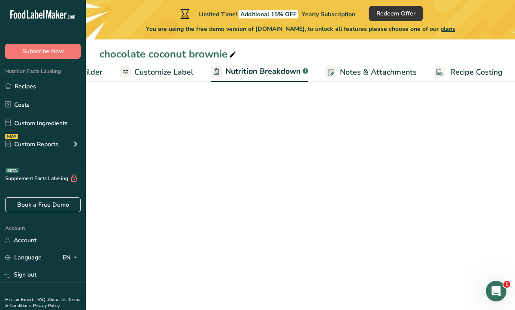
scroll to position [0, 146]
select select "Calories"
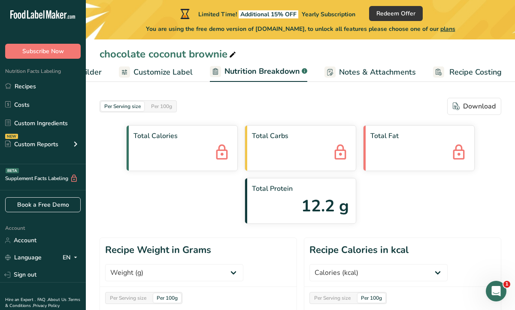
click at [445, 194] on div "Total Calories Total Carbs Total Fat Total Protein 12.2 g" at bounding box center [300, 174] width 401 height 99
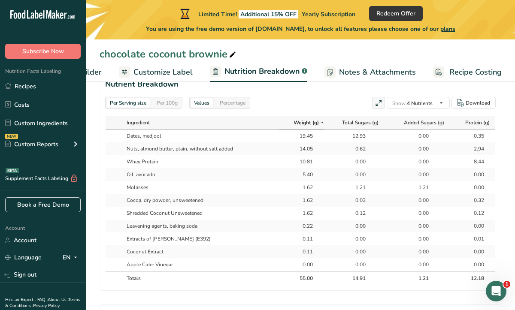
scroll to position [498, 0]
click at [346, 95] on section "Nutrient Breakdown Per Serving size Per 100g Values Percentage Show: 4 Nutrient…" at bounding box center [300, 181] width 401 height 218
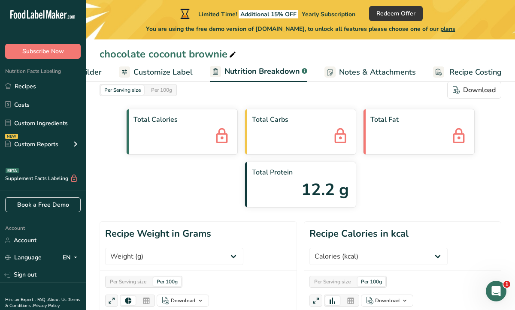
scroll to position [0, 0]
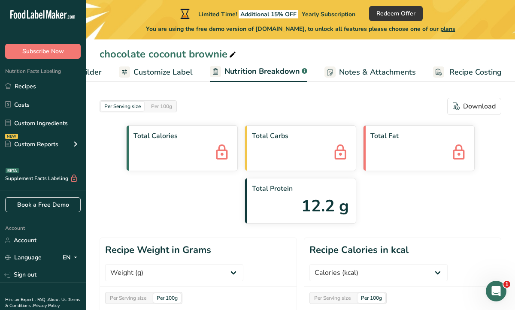
click at [476, 70] on span "Recipe Costing" at bounding box center [475, 72] width 52 height 12
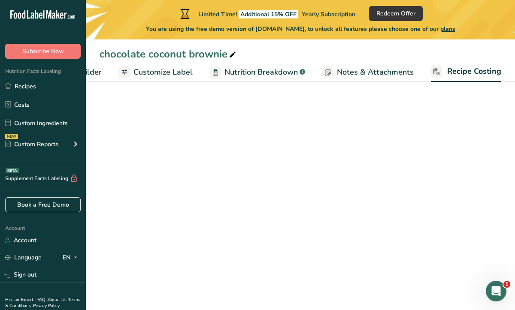
scroll to position [0, 145]
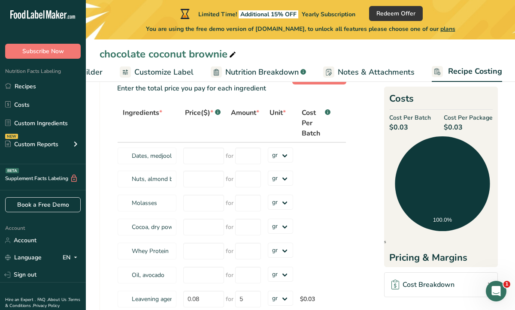
scroll to position [34, 0]
click at [200, 149] on input "number" at bounding box center [203, 155] width 41 height 17
click at [284, 158] on select "grams kg mg mcg lb oz" at bounding box center [281, 154] width 26 height 15
select select "12"
click at [268, 147] on select "grams kg mg mcg lb oz" at bounding box center [281, 154] width 26 height 15
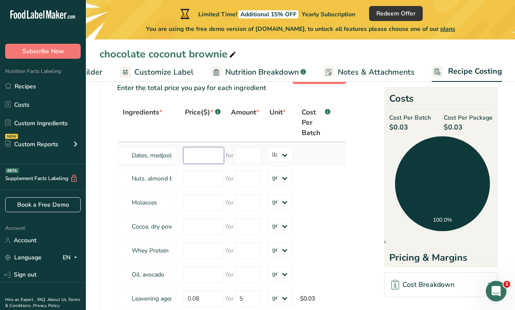
click at [216, 161] on input "number" at bounding box center [203, 155] width 41 height 17
type input "160"
click at [251, 154] on input "number" at bounding box center [248, 155] width 26 height 17
type input "50"
click at [211, 179] on div "Ingredients * Price($) * .a-a{fill:#347362;}.b-a{fill:#fff;} Amount * Unit * Co…" at bounding box center [231, 255] width 229 height 304
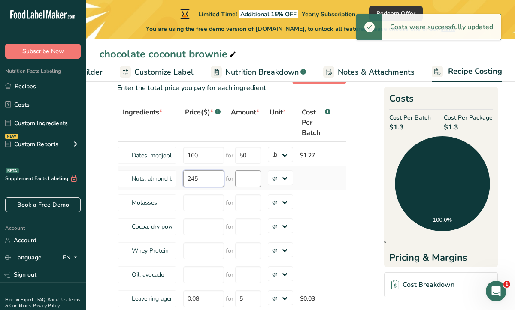
type input "245"
click at [247, 179] on input "number" at bounding box center [248, 178] width 26 height 17
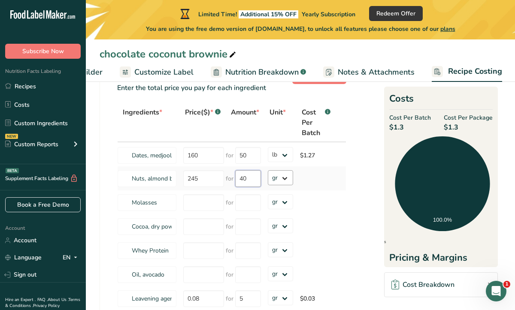
type input "40"
click at [287, 179] on div "Ingredients * Price($) * .a-a{fill:#347362;}.b-a{fill:#fff;} Amount * Unit * Co…" at bounding box center [231, 255] width 229 height 304
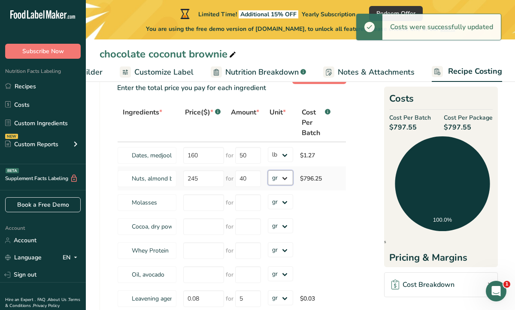
select select "12"
click at [268, 170] on select "grams kg mg mcg lb oz" at bounding box center [281, 177] width 26 height 15
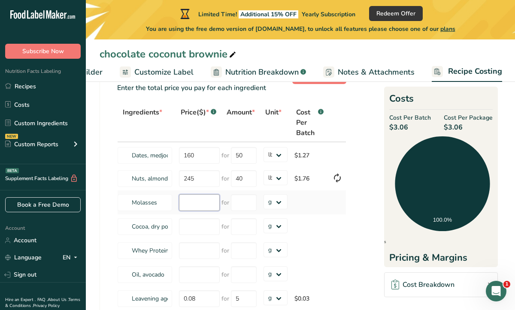
click at [199, 203] on input "number" at bounding box center [199, 202] width 41 height 17
type input "42"
click at [280, 201] on select "grams kg mg mcg lb oz" at bounding box center [275, 201] width 24 height 15
select select "12"
click at [263, 194] on select "grams kg mg mcg lb oz" at bounding box center [275, 201] width 24 height 15
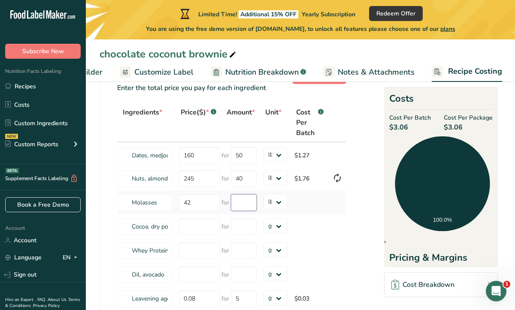
click at [249, 199] on input "number" at bounding box center [244, 202] width 26 height 17
type input "55"
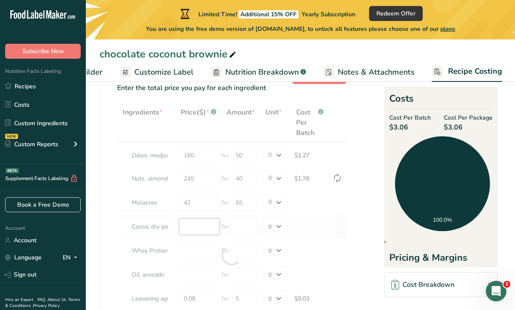
click at [203, 229] on div "Ingredients * Price($) * .a-a{fill:#347362;}.b-a{fill:#fff;} Amount * Unit * Co…" at bounding box center [231, 255] width 229 height 304
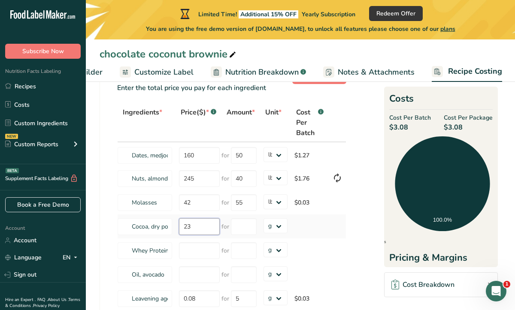
type input "2"
type input "135"
click at [249, 223] on input "number" at bounding box center [244, 226] width 26 height 17
click at [284, 223] on select "grams kg mg mcg lb oz" at bounding box center [275, 225] width 24 height 15
select select "12"
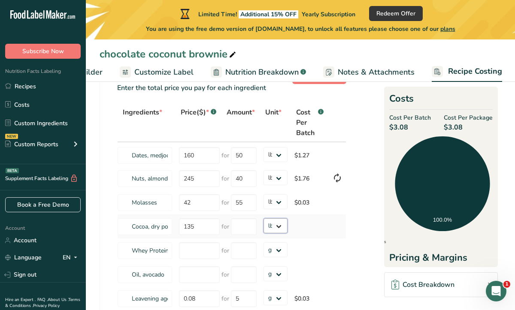
click at [263, 218] on select "grams kg mg mcg lb oz" at bounding box center [275, 225] width 24 height 15
click at [242, 223] on input "number" at bounding box center [244, 226] width 26 height 17
type input "25"
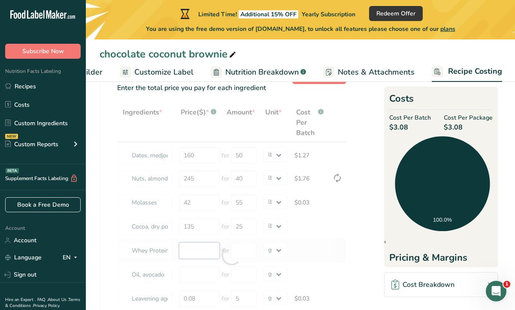
click at [205, 253] on div "Ingredients * Price($) * .a-a{fill:#347362;}.b-a{fill:#fff;} Amount * Unit * Co…" at bounding box center [231, 255] width 229 height 304
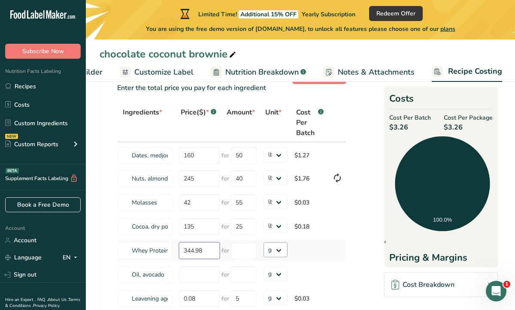
type input "344.98"
click at [280, 250] on select "grams kg mg mcg lb oz" at bounding box center [275, 249] width 24 height 15
select select "12"
click at [263, 242] on select "grams kg mg mcg lb oz" at bounding box center [275, 249] width 24 height 15
click at [249, 251] on input "number" at bounding box center [244, 250] width 26 height 17
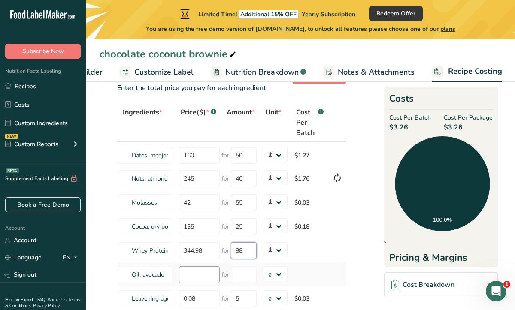
type input "88"
click at [184, 279] on div "Ingredients * Price($) * .a-a{fill:#347362;}.b-a{fill:#fff;} Amount * Unit * Co…" at bounding box center [231, 255] width 229 height 304
click at [281, 275] on select "grams kg mg mcg lb oz" at bounding box center [275, 273] width 24 height 15
select select "12"
click at [263, 266] on select "grams kg mg mcg lb oz" at bounding box center [275, 273] width 24 height 15
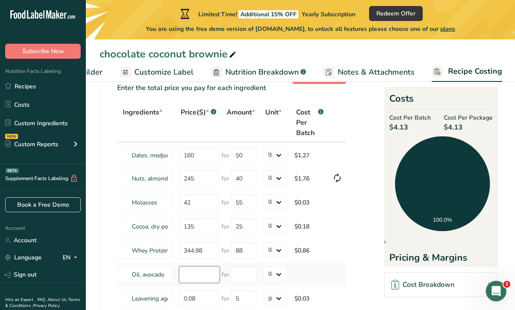
click at [210, 275] on input "number" at bounding box center [199, 274] width 41 height 17
type input "153"
click at [238, 276] on input "number" at bounding box center [244, 274] width 26 height 17
type input "35"
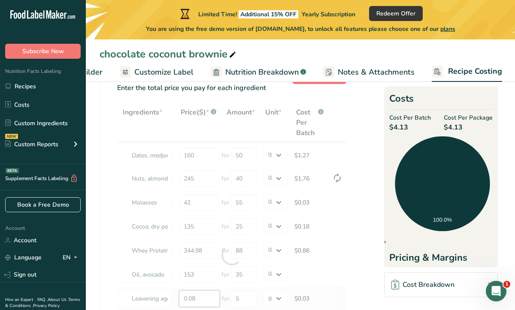
click at [211, 299] on div "Ingredients * Price($) * .a-a{fill:#347362;}.b-a{fill:#fff;} Amount * Unit * Co…" at bounding box center [231, 255] width 229 height 304
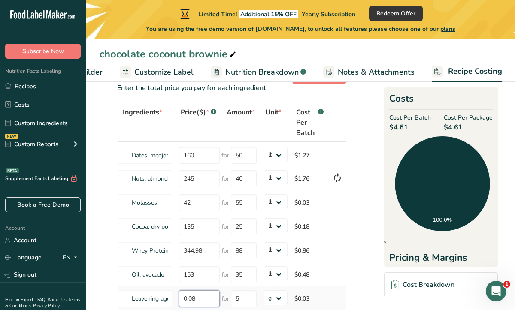
click at [204, 299] on input "0.08" at bounding box center [199, 298] width 41 height 17
click at [362, 250] on section "Download Ingredient Costs 1 Enter the total price you pay for each ingredient I…" at bounding box center [300, 291] width 401 height 456
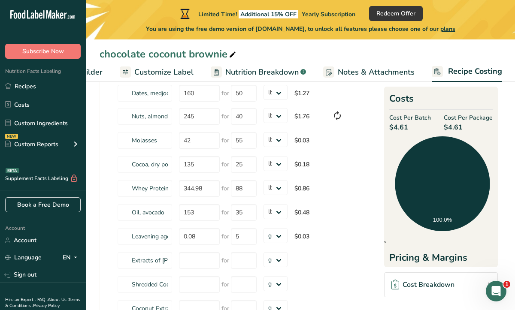
scroll to position [103, 0]
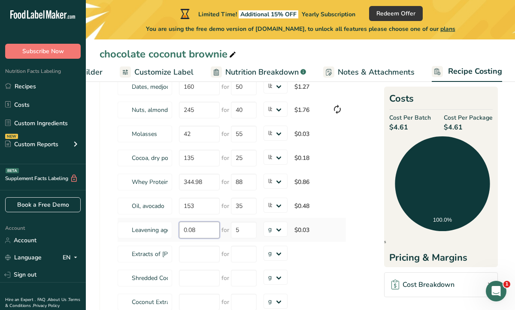
click at [199, 232] on input "0.08" at bounding box center [199, 230] width 41 height 17
type input "0"
type input "37"
click at [241, 231] on div "Ingredients * Price($) * .a-a{fill:#347362;}.b-a{fill:#fff;} Amount * Unit * Co…" at bounding box center [231, 187] width 229 height 304
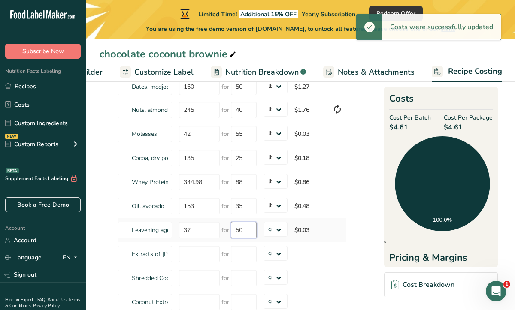
type input "5"
click at [281, 231] on select "grams kg mg mcg lb oz" at bounding box center [275, 229] width 24 height 15
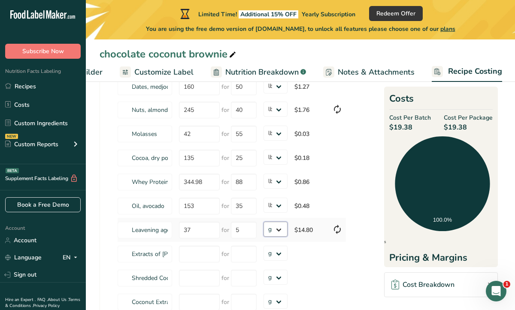
select select "12"
click at [263, 222] on select "grams kg mg mcg lb oz" at bounding box center [275, 229] width 24 height 15
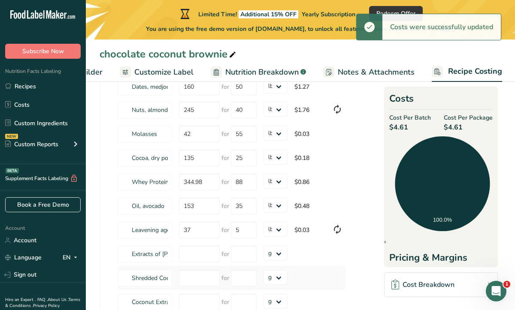
click at [321, 271] on td at bounding box center [310, 278] width 38 height 24
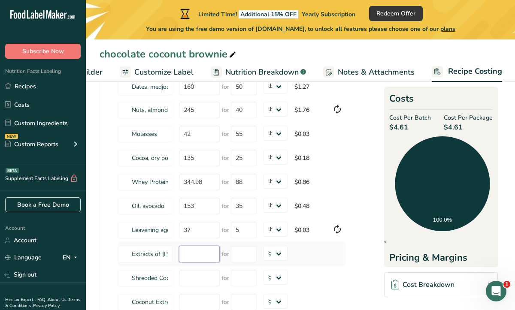
click at [201, 252] on input "number" at bounding box center [199, 254] width 41 height 17
type input "41"
click at [279, 253] on select "grams kg mg mcg lb oz" at bounding box center [275, 253] width 24 height 15
select select "12"
click at [263, 246] on select "grams kg mg mcg lb oz" at bounding box center [275, 253] width 24 height 15
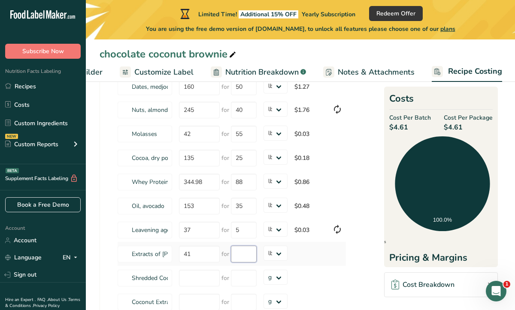
click at [243, 252] on input "number" at bounding box center [244, 254] width 26 height 17
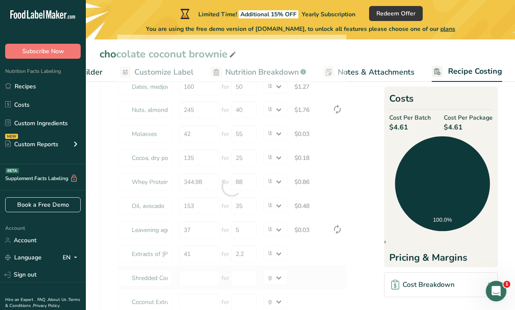
click at [314, 288] on div "Ingredients * Price($) * .a-a{fill:#347362;}.b-a{fill:#fff;} Amount * Unit * Co…" at bounding box center [231, 187] width 229 height 304
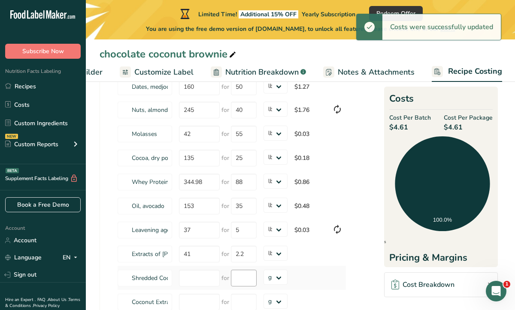
type input "2"
click at [205, 278] on input "number" at bounding box center [199, 278] width 41 height 17
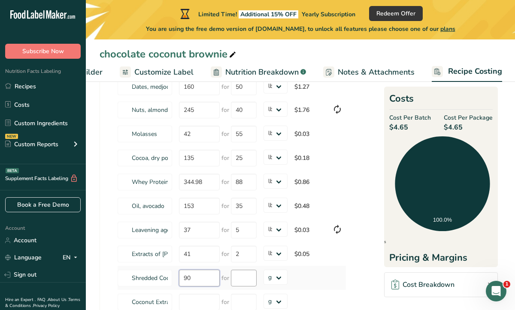
type input "90"
click at [238, 282] on input "number" at bounding box center [244, 278] width 26 height 17
type input "25"
click at [276, 282] on div "Ingredients * Price($) * .a-a{fill:#347362;}.b-a{fill:#fff;} Amount * Unit * Co…" at bounding box center [231, 187] width 229 height 304
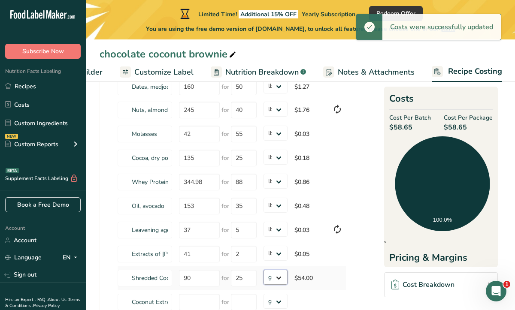
select select "12"
click at [263, 270] on select "grams kg mg mcg lb oz" at bounding box center [275, 277] width 24 height 15
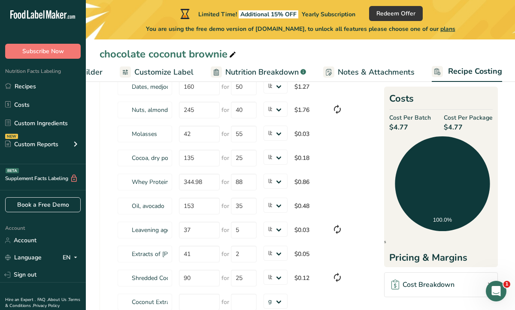
click at [110, 287] on div "Ingredients * Price($) * .a-a{fill:#347362;}.b-a{fill:#fff;} Amount * Unit * Co…" at bounding box center [223, 192] width 246 height 314
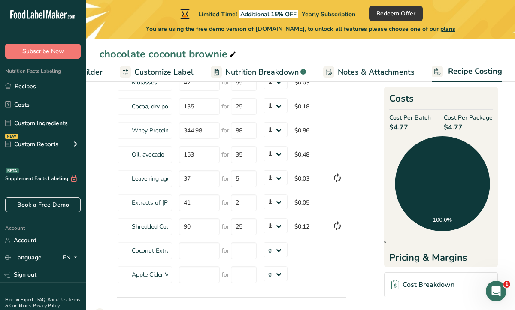
scroll to position [172, 0]
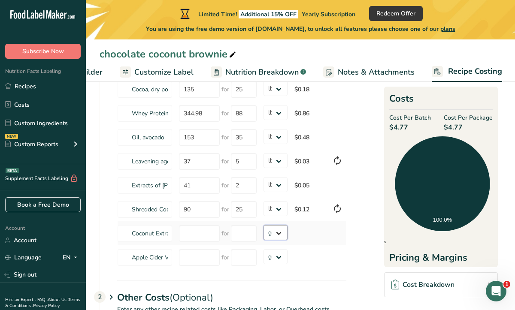
click at [279, 234] on select "grams kg mg mcg lb oz" at bounding box center [275, 232] width 24 height 15
click at [187, 229] on input "number" at bounding box center [199, 233] width 41 height 17
type input "106"
click at [279, 234] on select "grams kg mg mcg lb oz" at bounding box center [275, 232] width 24 height 15
select select "12"
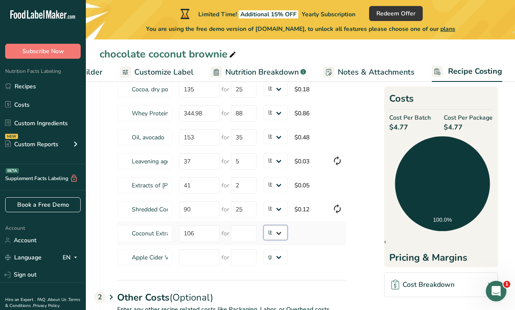
click at [263, 225] on select "grams kg mg mcg lb oz" at bounding box center [275, 232] width 24 height 15
click at [252, 235] on input "number" at bounding box center [244, 233] width 26 height 17
type input "8"
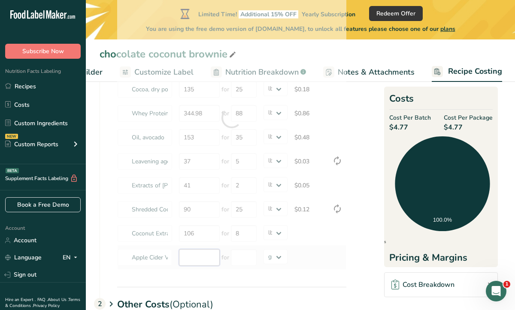
click at [209, 264] on div "Ingredients * Price($) * .a-a{fill:#347362;}.b-a{fill:#fff;} Amount * Unit * Co…" at bounding box center [231, 118] width 229 height 304
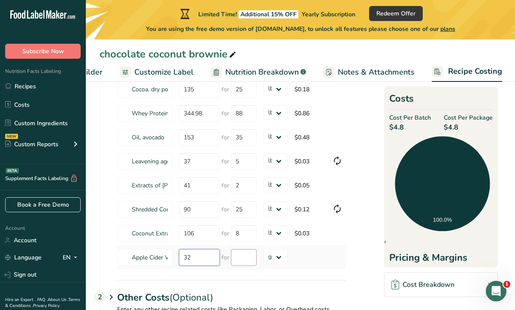
type input "32"
click at [244, 258] on input "number" at bounding box center [244, 257] width 26 height 17
click at [281, 261] on div "Ingredients * Price($) * .a-a{fill:#347362;}.b-a{fill:#fff;} Amount * Unit * Co…" at bounding box center [231, 118] width 229 height 304
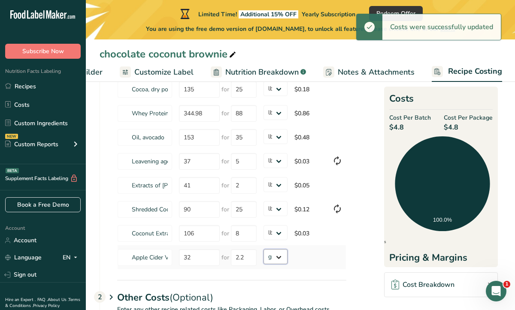
type input "2"
select select "12"
click at [263, 249] on select "grams kg mg mcg lb oz" at bounding box center [275, 256] width 24 height 15
click at [337, 277] on div "Ingredients * Price($) * .a-a{fill:#347362;}.b-a{fill:#fff;} Amount * Unit * Co…" at bounding box center [223, 123] width 246 height 314
click at [356, 282] on section "Download Ingredient Costs 1 Enter the total price you pay for each ingredient I…" at bounding box center [300, 154] width 401 height 456
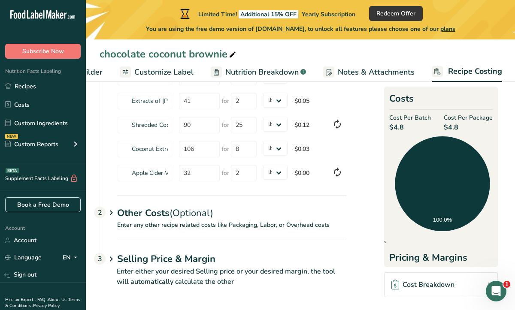
scroll to position [257, 0]
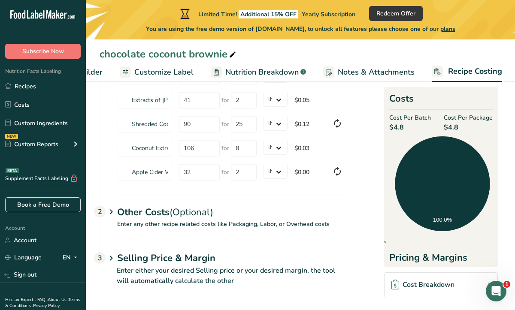
click at [113, 255] on icon at bounding box center [111, 258] width 10 height 16
click at [266, 251] on div "Selling Price & Margin 3" at bounding box center [231, 251] width 229 height 25
click at [190, 272] on p "Enter either your desired Selling price or your desired margin, the tool will a…" at bounding box center [223, 281] width 247 height 31
click at [295, 231] on p "Enter any other recipe related costs like Packaging, Labor, or Overhead costs" at bounding box center [223, 229] width 246 height 19
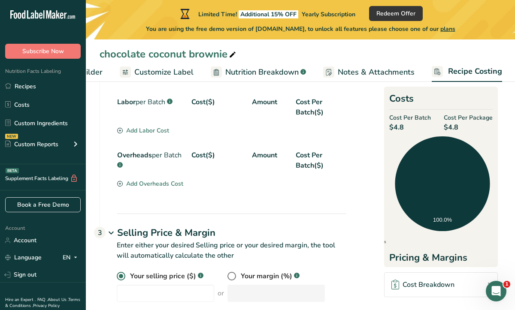
scroll to position [466, 0]
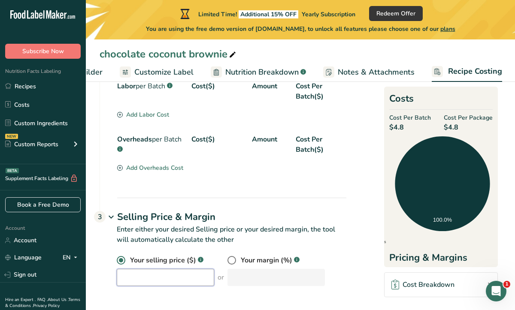
click at [150, 273] on input "number" at bounding box center [165, 277] width 97 height 17
type input "3.50"
click at [333, 274] on div "Your selling price ($) .a-a{fill:#347362;}.b-a{fill:#fff;} 3.50 or Your margin …" at bounding box center [231, 270] width 229 height 31
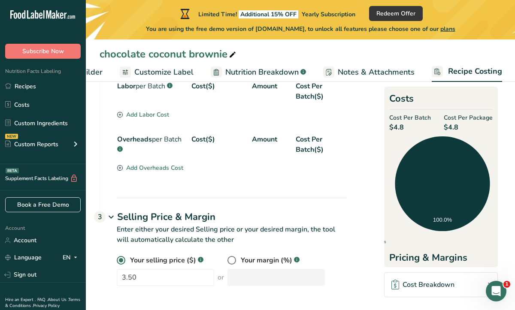
click at [314, 247] on p "Enter either your desired Selling price or your desired margin, the tool will a…" at bounding box center [223, 239] width 247 height 31
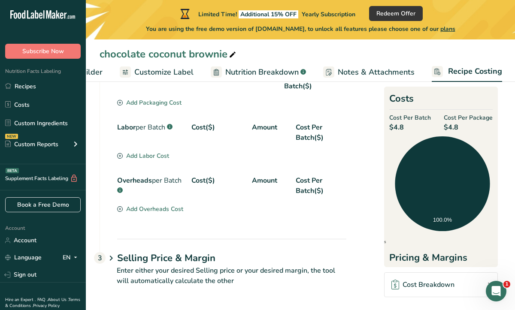
scroll to position [425, 0]
click at [308, 226] on div "Packaging .a-a{fill:#347362;}.b-a{fill:#fff;} Cost per Package($) Cost Per Batc…" at bounding box center [223, 155] width 246 height 168
click at [112, 257] on icon at bounding box center [111, 258] width 10 height 16
click at [111, 258] on icon at bounding box center [111, 258] width 10 height 16
click at [266, 229] on div "Packaging .a-a{fill:#347362;}.b-a{fill:#fff;} Cost per Package($) Cost Per Batc…" at bounding box center [223, 155] width 246 height 168
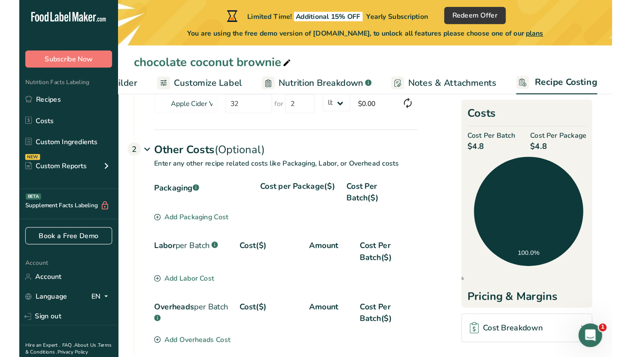
scroll to position [356, 0]
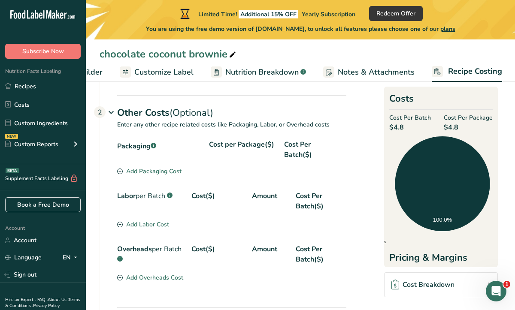
click at [156, 172] on div "Add Packaging Cost" at bounding box center [149, 171] width 64 height 9
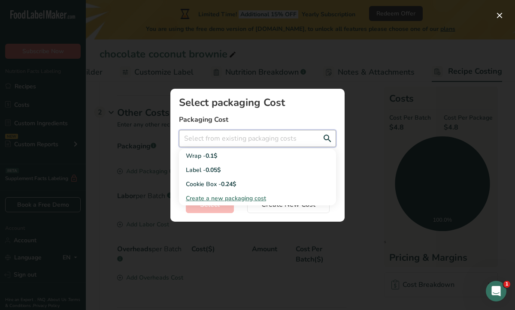
click at [227, 140] on input "Add New Recipe Cost Modal" at bounding box center [257, 138] width 157 height 17
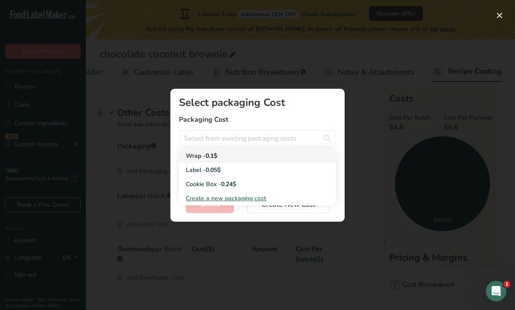
click at [224, 160] on div "Wrap - 0.1$" at bounding box center [251, 155] width 130 height 9
type input "Wrap - 0.1$"
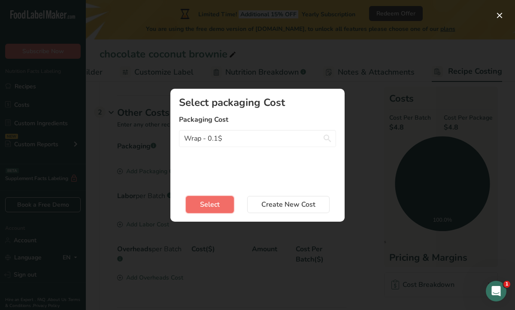
click at [224, 204] on button "Select" at bounding box center [210, 204] width 48 height 17
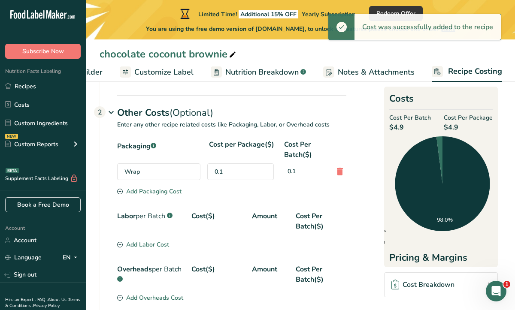
click at [172, 192] on div "Add Packaging Cost" at bounding box center [149, 191] width 64 height 9
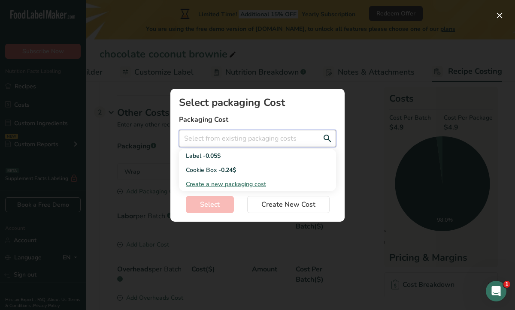
click at [238, 136] on input "Add New Recipe Cost Modal" at bounding box center [257, 138] width 157 height 17
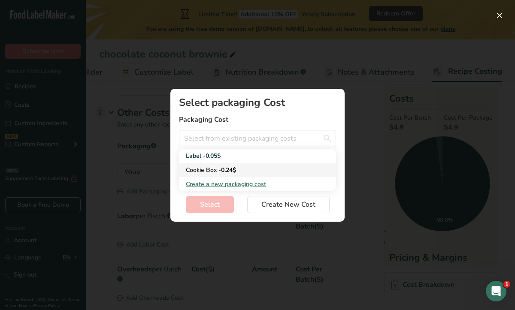
click at [250, 165] on link "Cookie Box - 0.24$" at bounding box center [257, 170] width 157 height 14
type input "Cookie Box - 0.24$"
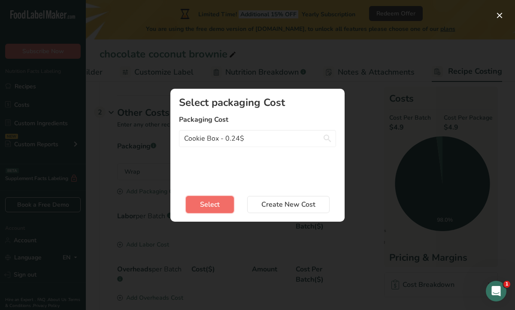
click at [220, 202] on button "Select" at bounding box center [210, 204] width 48 height 17
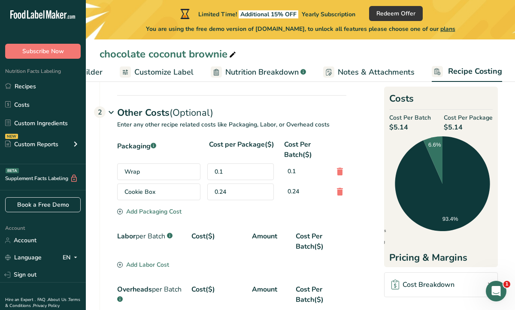
click at [178, 211] on div "Add Packaging Cost" at bounding box center [149, 211] width 64 height 9
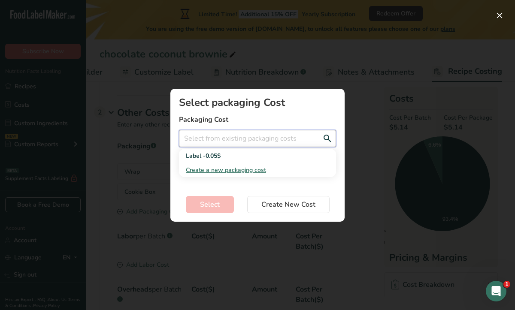
click at [216, 146] on input "Add New Recipe Cost Modal" at bounding box center [257, 138] width 157 height 17
type input "shipping box"
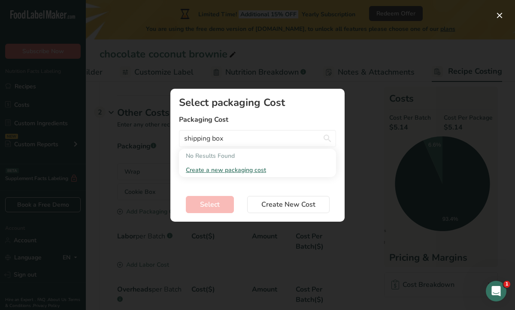
click at [257, 170] on span "Create a new packaging cost" at bounding box center [226, 170] width 80 height 8
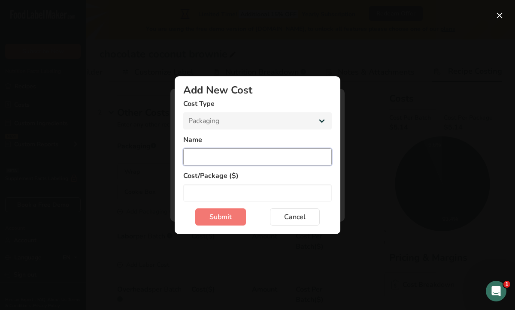
click at [254, 155] on input "Add New Cost Modal" at bounding box center [257, 156] width 148 height 17
type input "shipping box"
click at [243, 215] on button "Submit" at bounding box center [220, 216] width 51 height 17
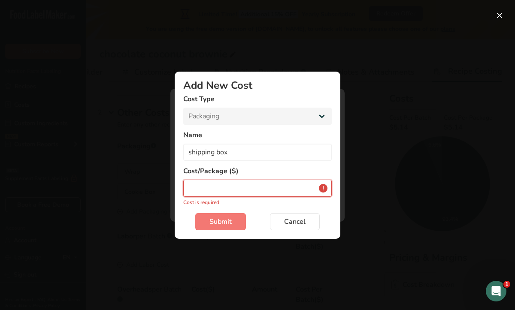
click at [249, 193] on input "Add New Cost Modal" at bounding box center [257, 188] width 148 height 17
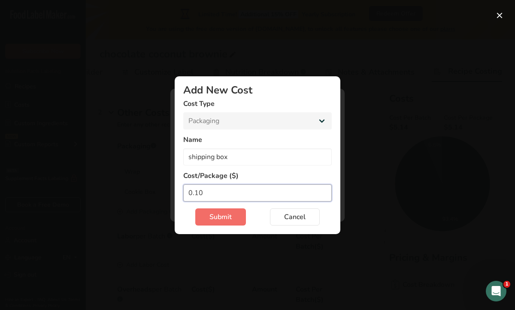
type input "0.10"
click at [226, 211] on button "Submit" at bounding box center [220, 216] width 51 height 17
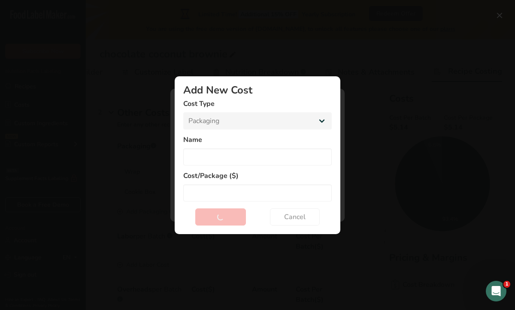
select select "Add New Cost Modal"
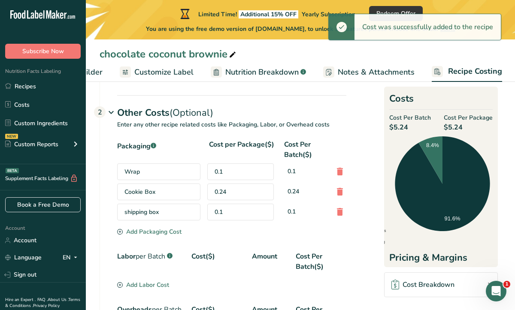
click at [177, 232] on div "Add Packaging Cost" at bounding box center [149, 231] width 64 height 9
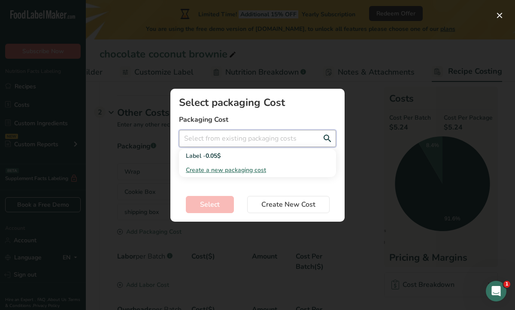
click at [229, 135] on input "Add New Recipe Cost Modal" at bounding box center [257, 138] width 157 height 17
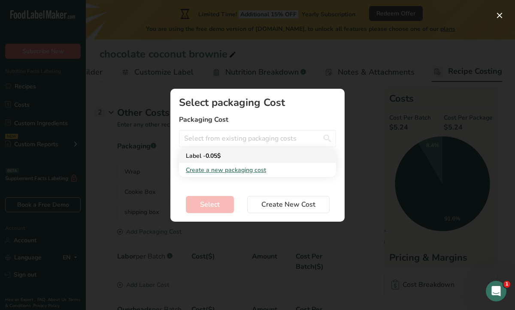
click at [228, 153] on div "Label - 0.05$" at bounding box center [251, 155] width 130 height 9
type input "Label - 0.05$"
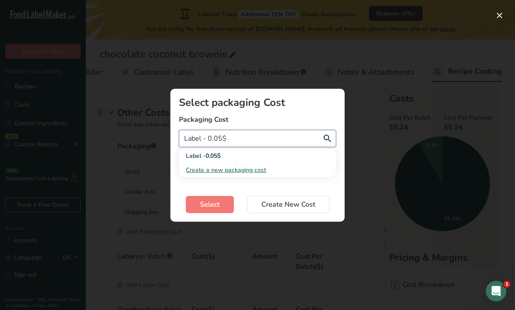
click at [184, 138] on input "Label - 0.05$" at bounding box center [257, 138] width 157 height 17
click at [259, 192] on section "Select packaging Cost Packaging Cost Label - 0.05$ Label - 0.05$ Create a new p…" at bounding box center [257, 155] width 174 height 133
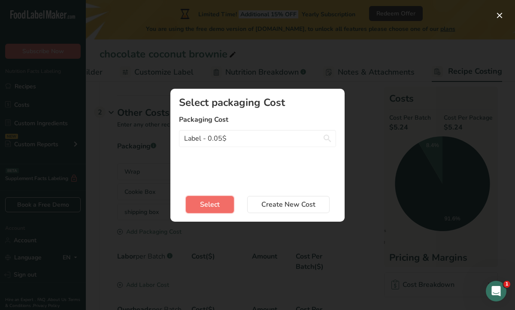
click at [230, 201] on button "Select" at bounding box center [210, 204] width 48 height 17
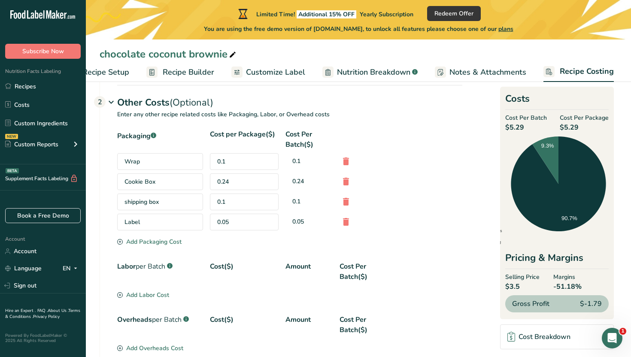
scroll to position [0, 29]
click at [235, 198] on div "0.1" at bounding box center [244, 201] width 69 height 17
click at [233, 203] on div "0.1" at bounding box center [244, 201] width 69 height 17
click at [186, 200] on div "shipping box" at bounding box center [160, 201] width 86 height 17
click at [347, 202] on icon at bounding box center [346, 201] width 10 height 15
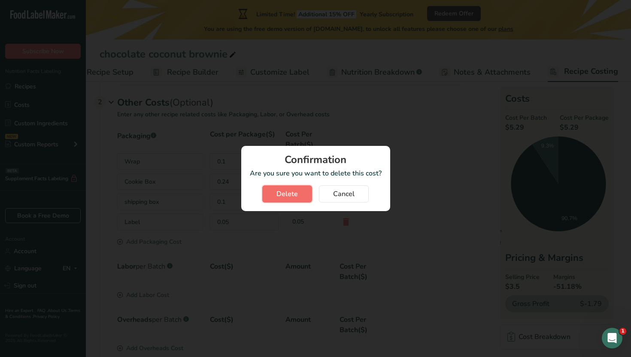
click at [302, 195] on button "Delete" at bounding box center [287, 193] width 50 height 17
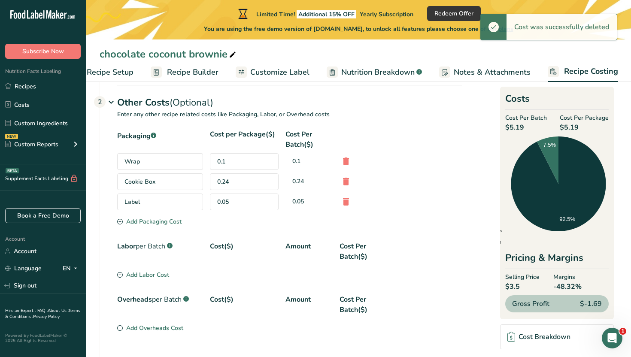
click at [157, 224] on div "Add Packaging Cost" at bounding box center [149, 221] width 64 height 9
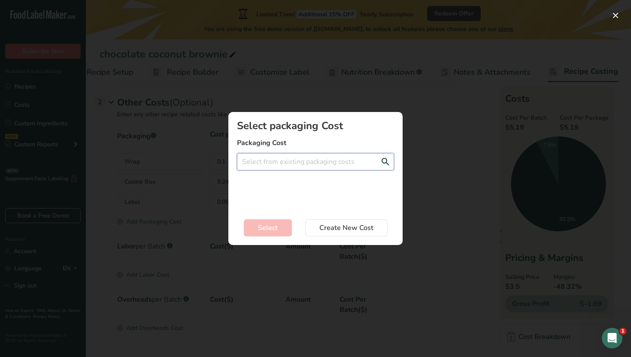
click at [280, 162] on input "Add New Recipe Cost Modal" at bounding box center [315, 161] width 157 height 17
click at [275, 195] on span "Create a new packaging cost" at bounding box center [284, 193] width 80 height 8
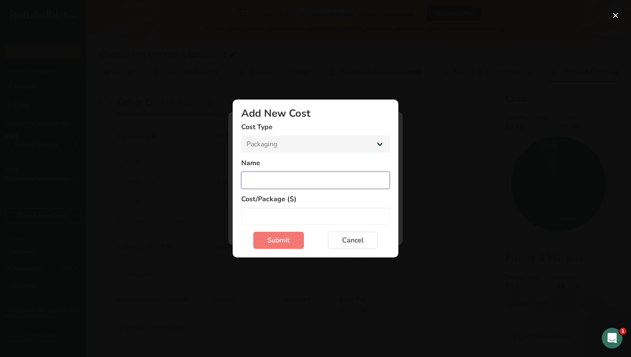
click at [275, 183] on input "Add New Cost Modal" at bounding box center [315, 180] width 148 height 17
type input "shipping box"
click at [271, 208] on input "Add New Cost Modal" at bounding box center [315, 216] width 148 height 17
type input "0.21"
click at [282, 240] on span "Submit" at bounding box center [278, 240] width 22 height 10
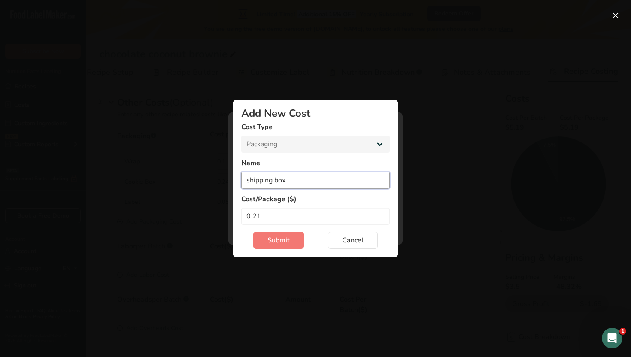
click at [302, 187] on input "shipping box" at bounding box center [315, 180] width 148 height 17
type input "shipping box 2"
click at [286, 235] on span "Submit" at bounding box center [278, 240] width 22 height 10
select select "Add New Cost Modal"
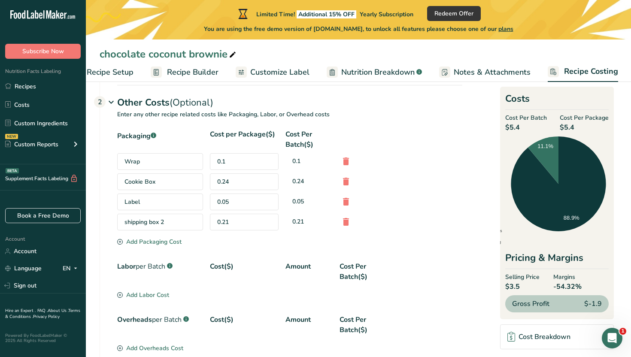
click at [259, 202] on div "0.05" at bounding box center [244, 201] width 69 height 17
click at [197, 204] on div "Label" at bounding box center [160, 201] width 86 height 17
click at [347, 204] on icon at bounding box center [346, 201] width 10 height 15
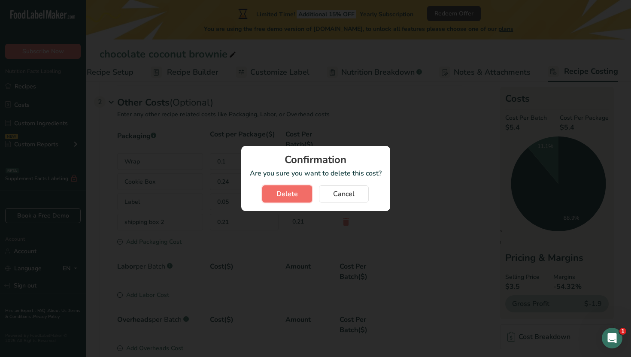
click at [303, 196] on button "Delete" at bounding box center [287, 193] width 50 height 17
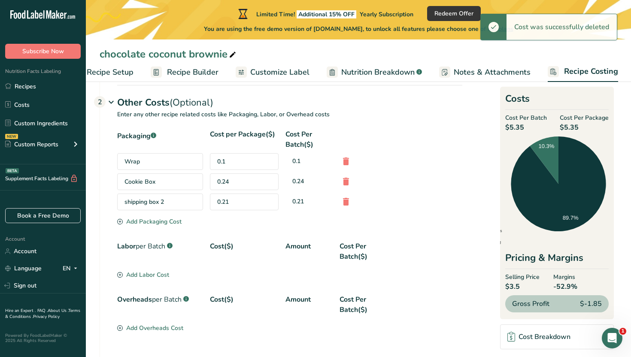
click at [177, 223] on div "Add Packaging Cost" at bounding box center [149, 221] width 64 height 9
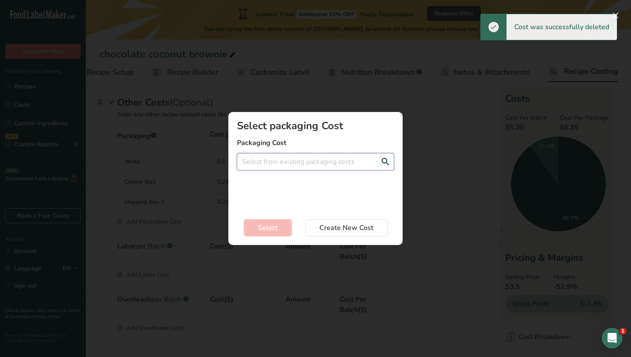
click at [269, 163] on input "Add New Recipe Cost Modal" at bounding box center [315, 161] width 157 height 17
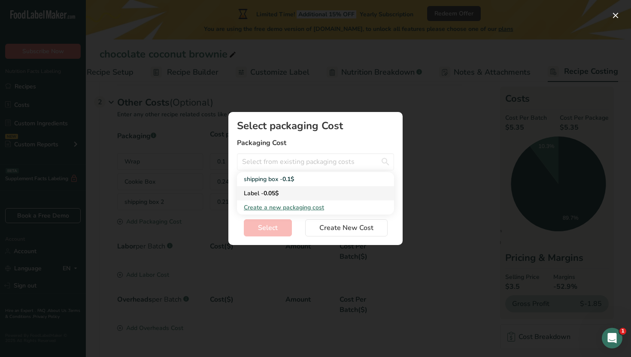
click at [276, 197] on span "0.05$" at bounding box center [270, 193] width 15 height 8
type input "Label - 0.05$"
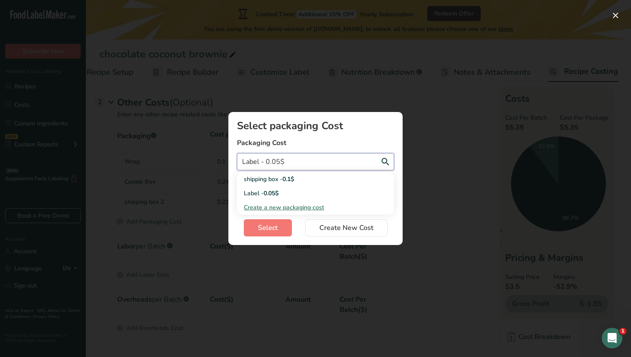
click at [279, 161] on input "Label - 0.05$" at bounding box center [315, 161] width 157 height 17
click at [297, 161] on input "Label - 0.05$" at bounding box center [315, 161] width 157 height 17
click at [427, 177] on div "Add New Recipe Cost Modal" at bounding box center [315, 178] width 631 height 357
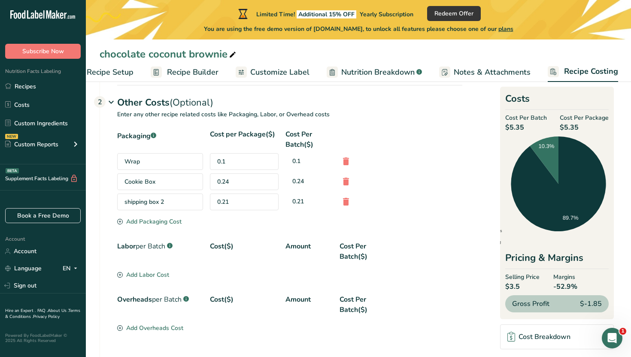
click at [267, 166] on div "0.1" at bounding box center [244, 161] width 69 height 17
click at [183, 158] on div "Wrap" at bounding box center [160, 161] width 86 height 17
click at [177, 220] on div "Add Packaging Cost" at bounding box center [149, 221] width 64 height 9
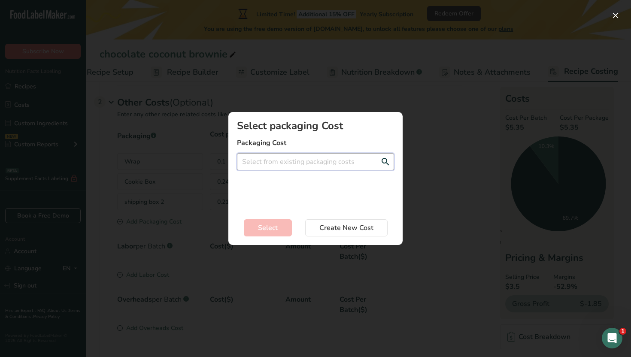
click at [275, 163] on input "Add New Recipe Cost Modal" at bounding box center [315, 161] width 157 height 17
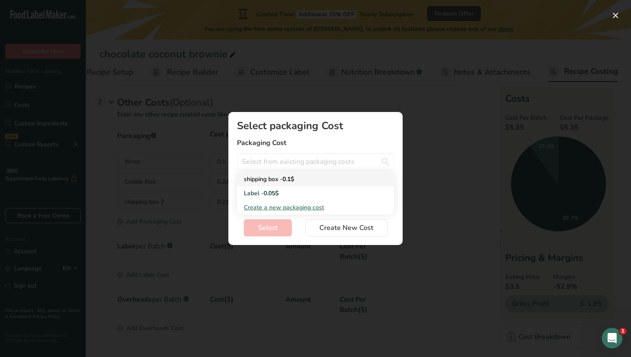
click at [276, 182] on div "shipping box - 0.1$" at bounding box center [309, 179] width 130 height 9
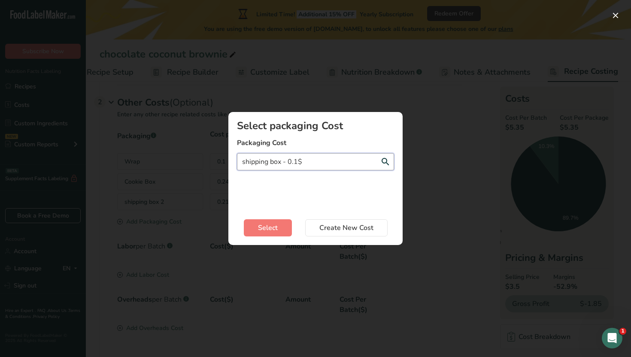
click at [315, 162] on input "shipping box - 0.1$" at bounding box center [315, 161] width 157 height 17
type input "shipping box - 0.17"
click at [324, 178] on div "No Results Found" at bounding box center [315, 179] width 157 height 14
click at [282, 226] on button "Select" at bounding box center [268, 227] width 48 height 17
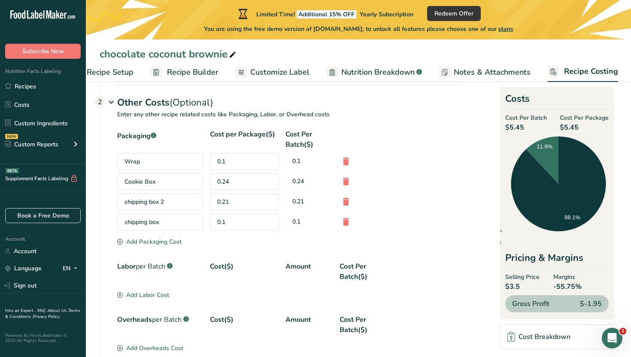
click at [240, 165] on div "0.1" at bounding box center [244, 161] width 69 height 17
click at [189, 204] on div "shipping box 2" at bounding box center [160, 201] width 86 height 17
click at [345, 221] on icon at bounding box center [346, 221] width 10 height 15
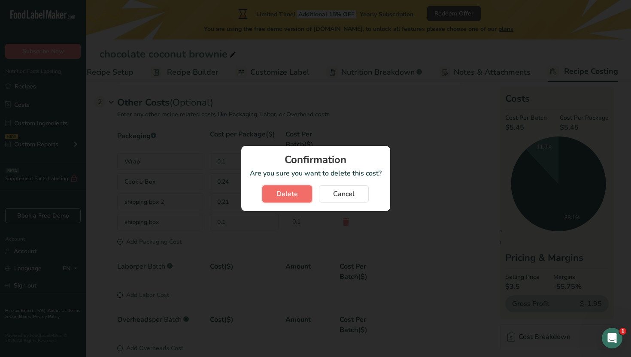
click at [291, 186] on button "Delete" at bounding box center [287, 193] width 50 height 17
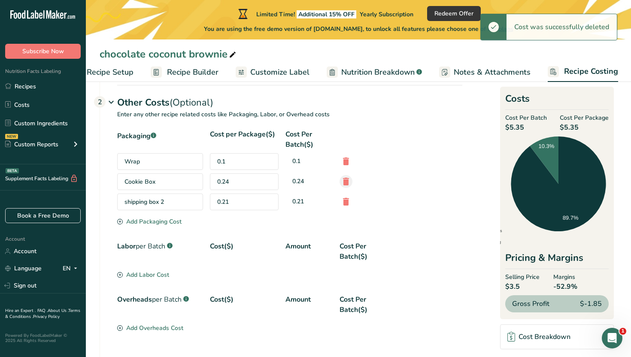
click at [343, 183] on icon at bounding box center [346, 181] width 10 height 15
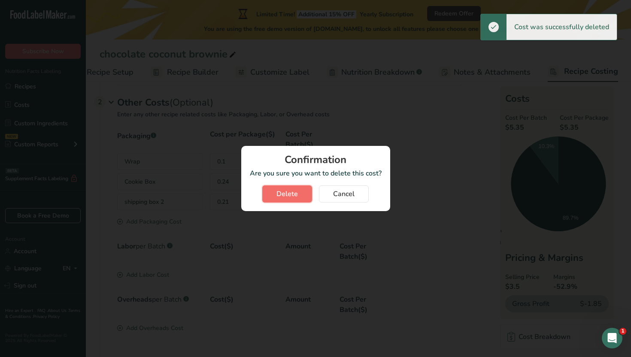
click at [304, 196] on button "Delete" at bounding box center [287, 193] width 50 height 17
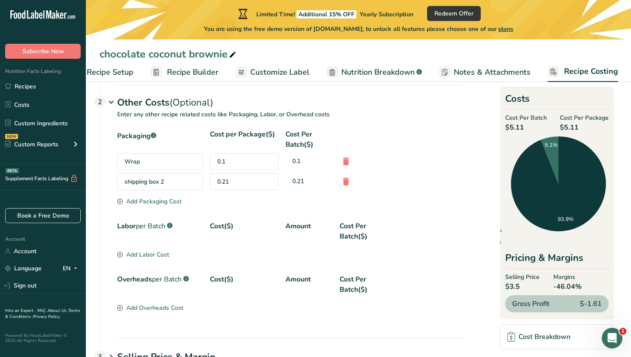
click at [166, 202] on div "Add Packaging Cost" at bounding box center [149, 201] width 64 height 9
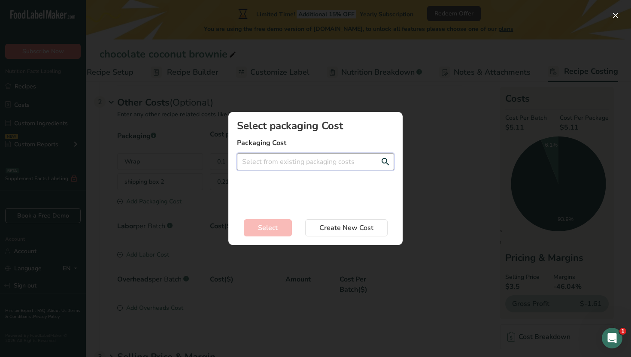
click at [260, 164] on input "Add New Recipe Cost Modal" at bounding box center [315, 161] width 157 height 17
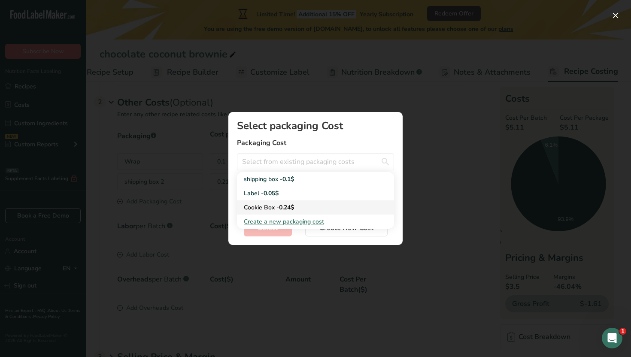
click at [266, 203] on div "Cookie Box - 0.24$" at bounding box center [309, 207] width 130 height 9
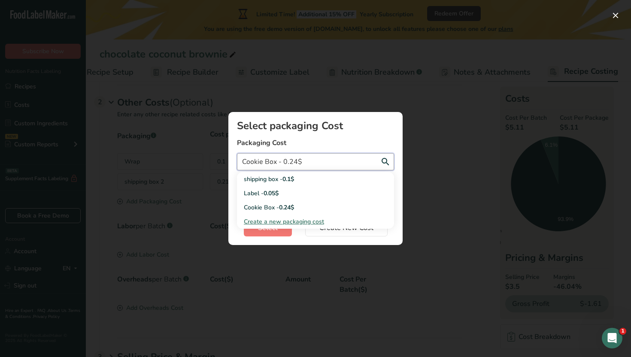
click at [306, 163] on input "Cookie Box - 0.24$" at bounding box center [315, 161] width 157 height 17
type input "Cookie Box - 0.02"
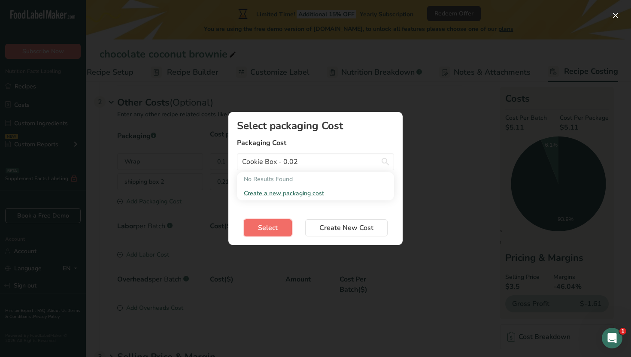
click at [272, 231] on span "Select" at bounding box center [268, 228] width 20 height 10
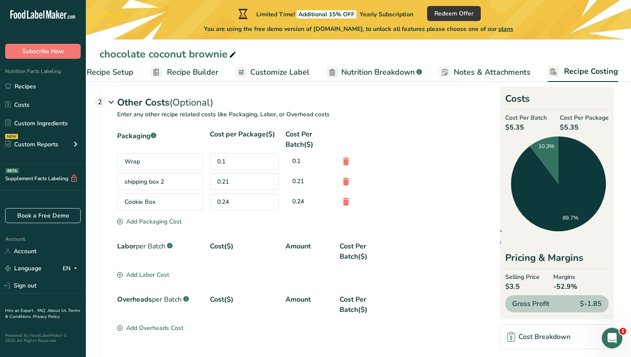
click at [268, 197] on div "0.24" at bounding box center [244, 201] width 69 height 17
click at [347, 201] on icon at bounding box center [346, 201] width 10 height 15
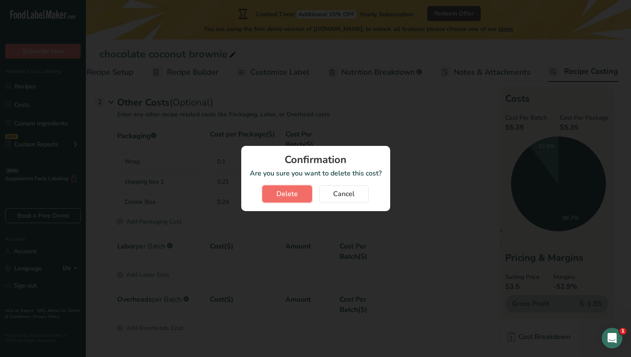
click at [285, 199] on button "Delete" at bounding box center [287, 193] width 50 height 17
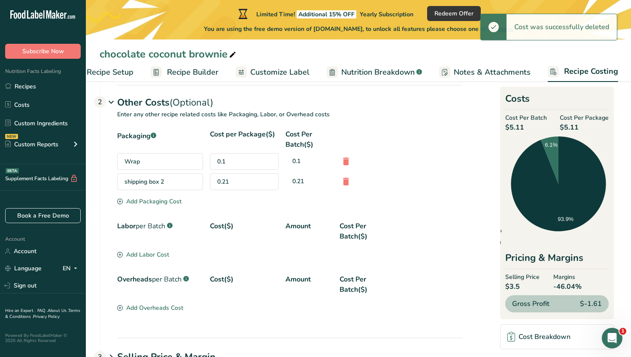
click at [250, 206] on section "Packaging .a-a{fill:#347362;}.b-a{fill:#fff;} Cost per Package($) Cost Per Batc…" at bounding box center [289, 168] width 345 height 78
click at [178, 202] on div "Add Packaging Cost" at bounding box center [149, 201] width 64 height 9
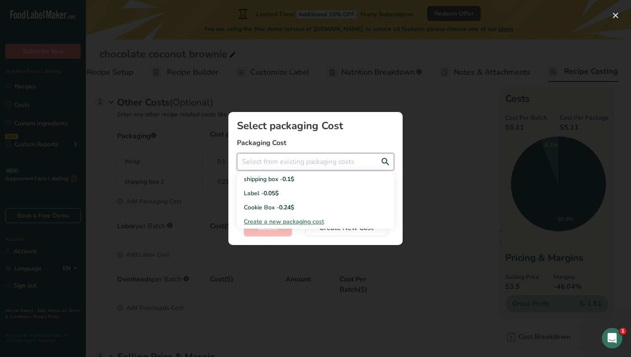
click at [272, 160] on input "Add New Recipe Cost Modal" at bounding box center [315, 161] width 157 height 17
click at [274, 205] on div "Cookie Box - 0.24$" at bounding box center [309, 207] width 130 height 9
click at [311, 163] on input "Cookie Box - 0.24$" at bounding box center [315, 161] width 157 height 17
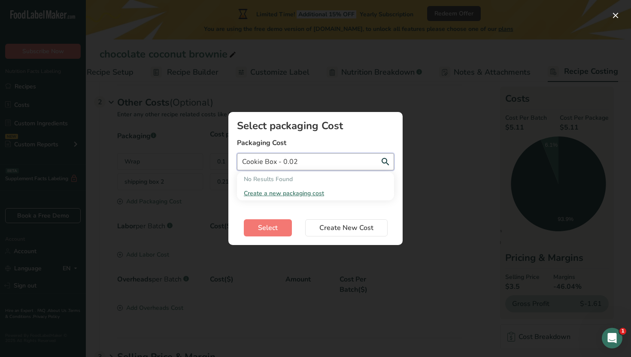
type input "Cookie Box - 0.02"
click at [315, 210] on section "Select packaging Cost Packaging Cost Cookie Box - 0.02 No Results Found Create …" at bounding box center [315, 178] width 174 height 133
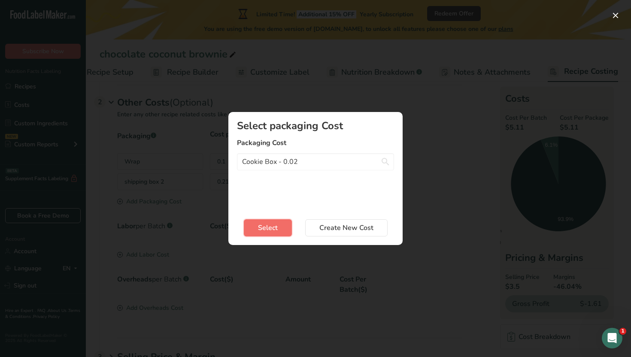
click at [286, 226] on button "Select" at bounding box center [268, 227] width 48 height 17
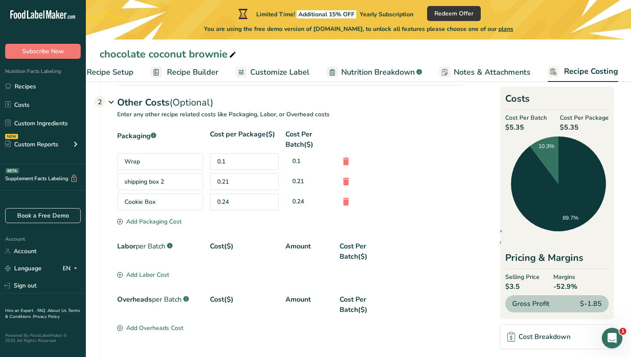
click at [413, 219] on section "Packaging .a-a{fill:#347362;}.b-a{fill:#fff;} Cost per Package($) Cost Per Batc…" at bounding box center [289, 178] width 345 height 98
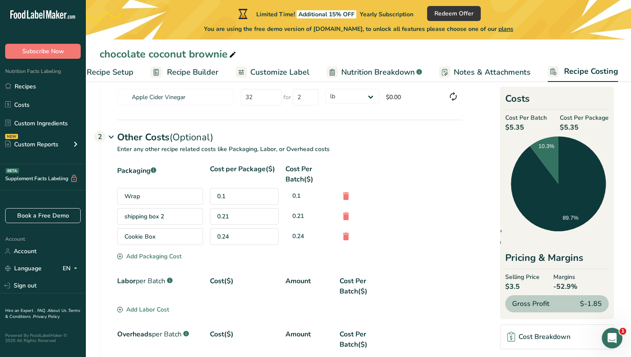
scroll to position [322, 0]
click at [412, 281] on div "Labor per Batch .a-a{fill:#347362;}.b-a{fill:#fff;} Cost($) Amount Cost Per Bat…" at bounding box center [289, 285] width 345 height 21
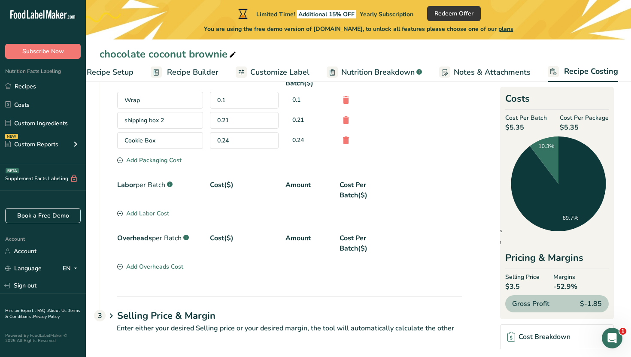
scroll to position [418, 0]
click at [178, 266] on div "Add Overheads Cost" at bounding box center [150, 266] width 66 height 9
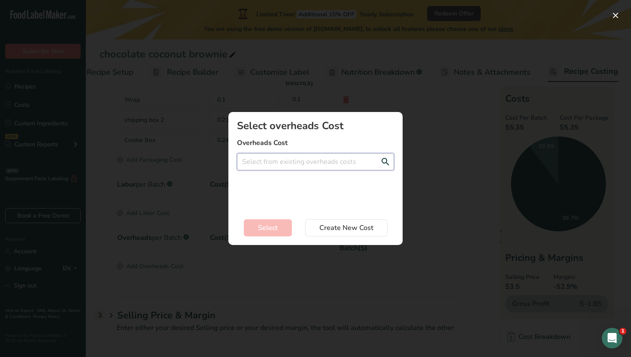
click at [323, 162] on input "Add New Recipe Cost Modal" at bounding box center [315, 161] width 157 height 17
click at [429, 280] on div "Add New Recipe Cost Modal" at bounding box center [315, 178] width 631 height 357
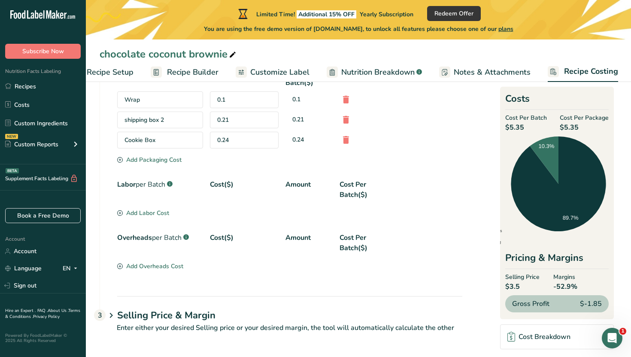
click at [165, 214] on div "Add Labor Cost" at bounding box center [143, 212] width 52 height 9
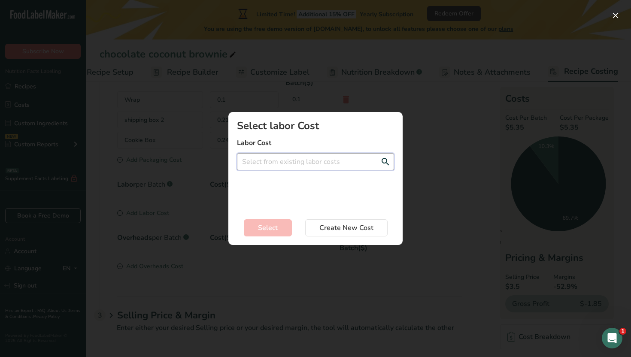
click at [257, 165] on input "Add New Recipe Cost Modal" at bounding box center [315, 161] width 157 height 17
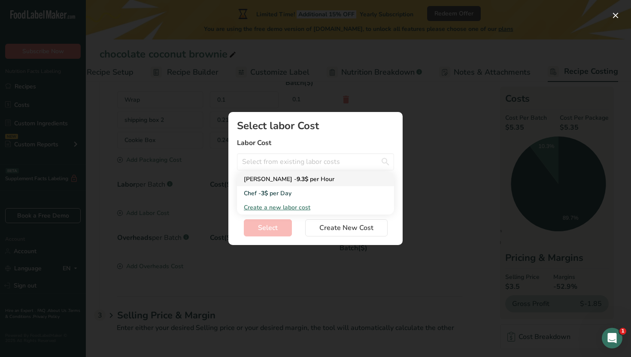
click at [267, 184] on link "Baker - 9.3$ per Hour" at bounding box center [315, 179] width 157 height 14
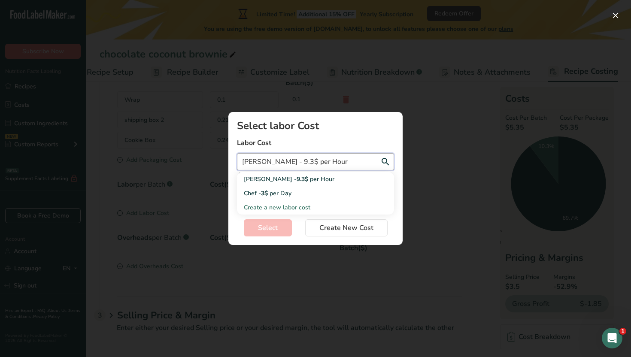
click at [275, 160] on input "Baker - 9.3$ per Hour" at bounding box center [315, 161] width 157 height 17
type input "Baker - 20$ per Hour"
click at [276, 203] on div "Select labor Cost Labor Cost Baker - 20$ per Hour No Results Found Create a new…" at bounding box center [315, 165] width 157 height 88
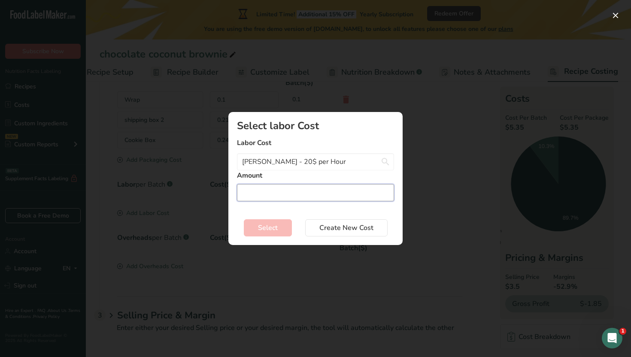
click at [276, 195] on input "Add New Recipe Cost Modal" at bounding box center [315, 192] width 157 height 17
type input "1"
click at [276, 227] on span "Select" at bounding box center [268, 228] width 20 height 10
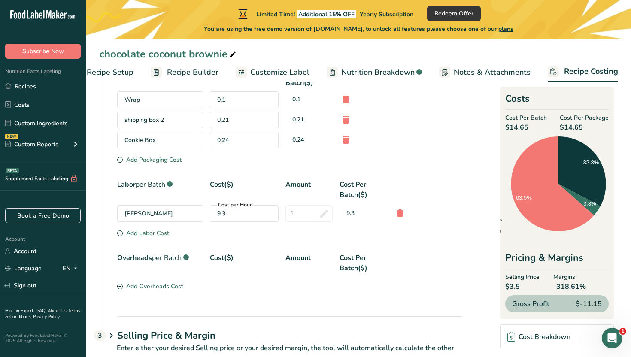
click at [238, 210] on div "9.3" at bounding box center [244, 213] width 54 height 9
click at [401, 216] on icon at bounding box center [400, 212] width 10 height 15
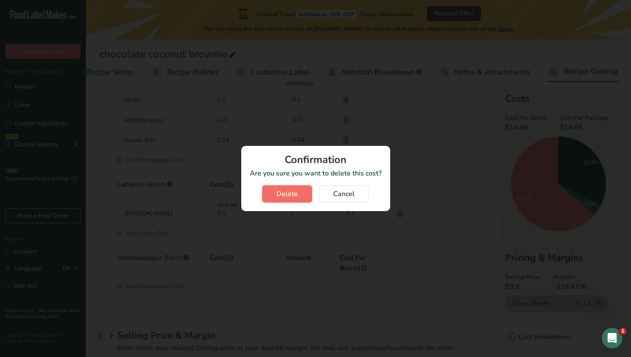
click at [308, 196] on button "Delete" at bounding box center [287, 193] width 50 height 17
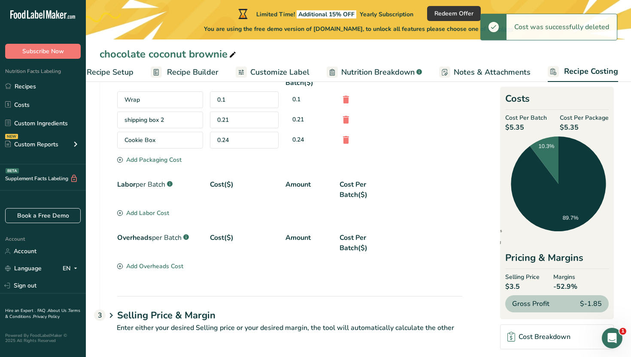
click at [160, 208] on div "Labor per Batch .a-a{fill:#347362;}.b-a{fill:#fff;} Cost($) Amount Cost Per Bat…" at bounding box center [289, 193] width 345 height 29
click at [160, 213] on div "Add Labor Cost" at bounding box center [143, 212] width 52 height 9
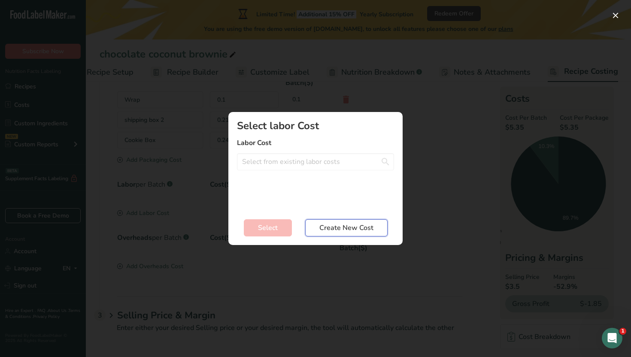
click at [314, 228] on button "Create New Cost" at bounding box center [346, 227] width 82 height 17
select select "2"
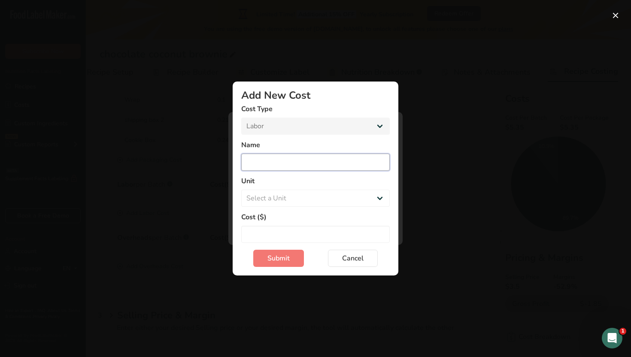
click at [282, 166] on input "Add New Cost Modal" at bounding box center [315, 162] width 148 height 17
type input "m"
type input "moriah baker"
click at [285, 196] on select "Select a Unit Day Hour" at bounding box center [315, 198] width 148 height 17
select select "1"
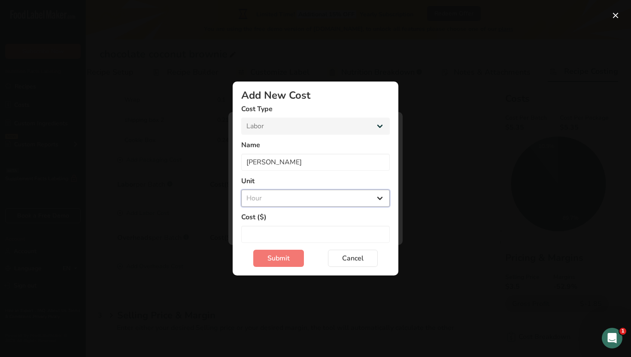
click at [241, 190] on select "Select a Unit Day Hour" at bounding box center [315, 198] width 148 height 17
click at [284, 221] on label "Cost ($)" at bounding box center [315, 217] width 148 height 10
click at [284, 233] on input "Add New Cost Modal" at bounding box center [315, 234] width 148 height 17
type input "20"
click at [273, 262] on span "Submit" at bounding box center [278, 258] width 22 height 10
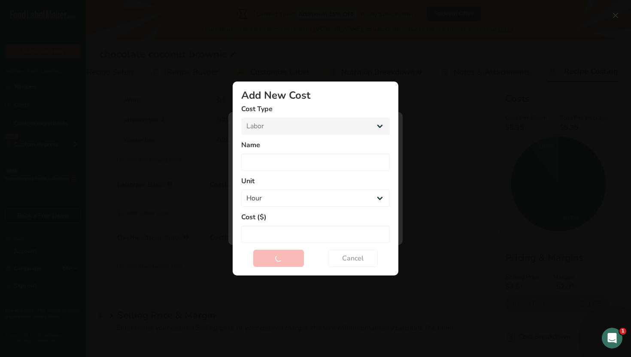
select select "Add New Cost Modal"
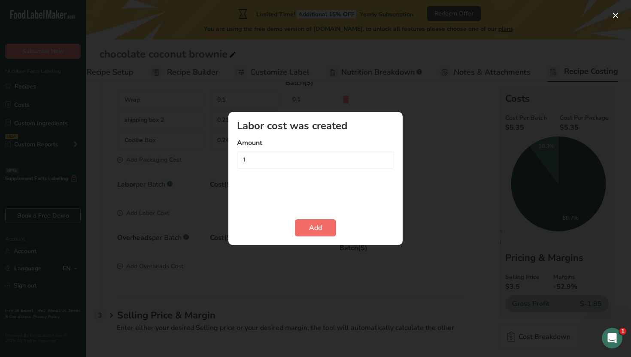
type input "1"
click at [321, 232] on span "Add" at bounding box center [315, 228] width 13 height 10
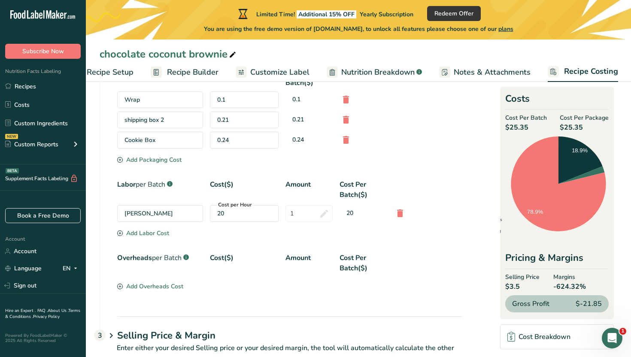
click at [480, 260] on section "Download Ingredient Costs 1 Enter the total price you pay for each ingredient I…" at bounding box center [358, 22] width 517 height 684
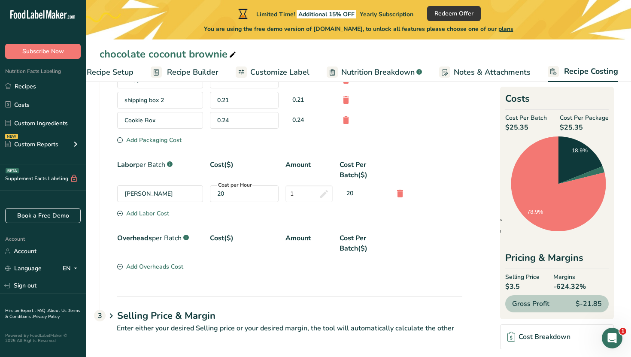
scroll to position [438, 0]
click at [111, 317] on icon at bounding box center [111, 316] width 10 height 16
click at [304, 303] on div "Selling Price & Margin 3" at bounding box center [289, 308] width 345 height 25
click at [110, 312] on icon at bounding box center [111, 316] width 10 height 16
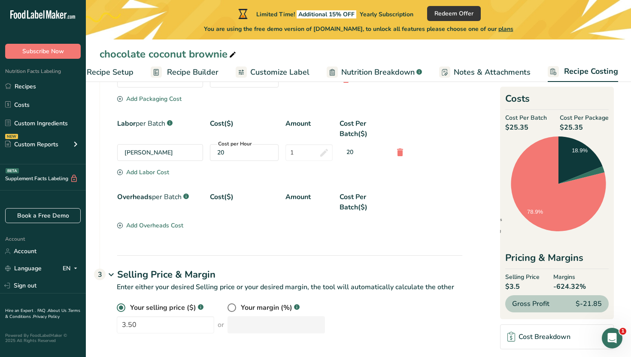
scroll to position [480, 0]
click at [169, 323] on input "3.50" at bounding box center [165, 324] width 97 height 17
type input "3"
type input "21"
click at [307, 260] on div "Selling Price & Margin 3" at bounding box center [289, 267] width 345 height 25
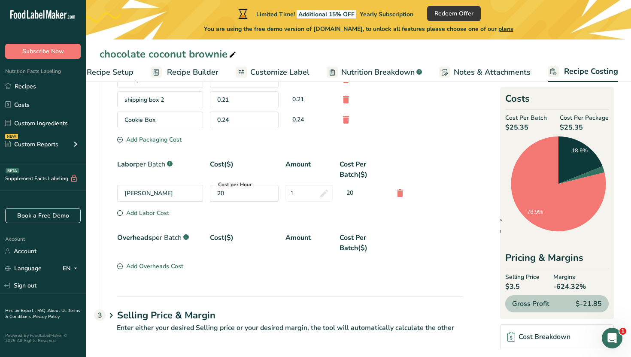
scroll to position [438, 0]
click at [343, 294] on div "Packaging .a-a{fill:#347362;}.b-a{fill:#fff;} Cost per Package($) Cost Per Batc…" at bounding box center [281, 171] width 362 height 249
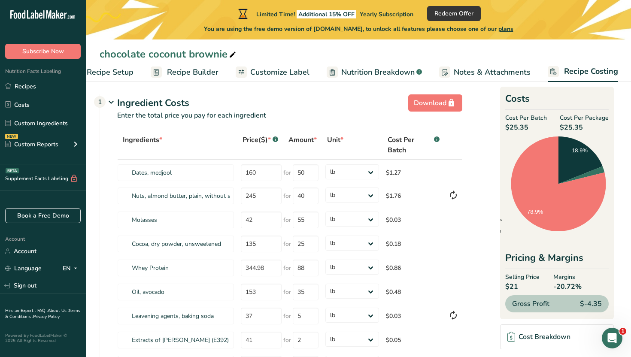
scroll to position [0, 0]
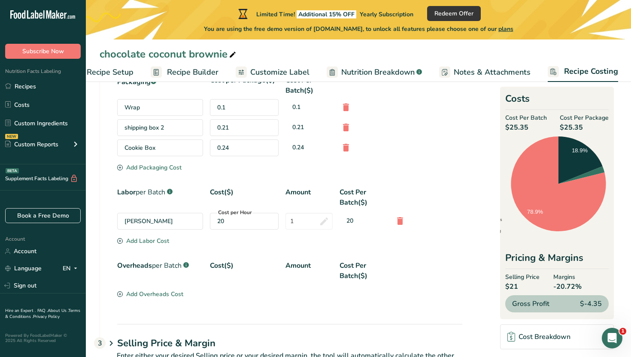
scroll to position [412, 0]
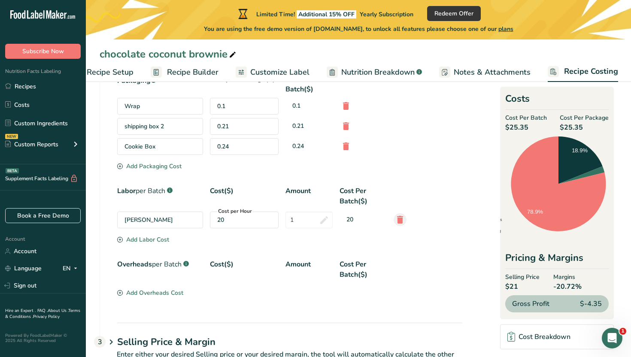
click at [398, 222] on icon at bounding box center [400, 219] width 10 height 15
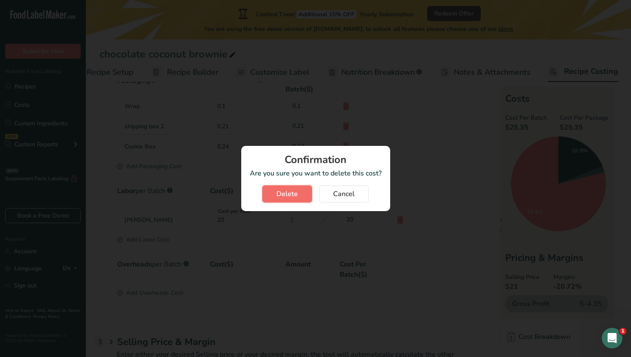
click at [299, 194] on button "Delete" at bounding box center [287, 193] width 50 height 17
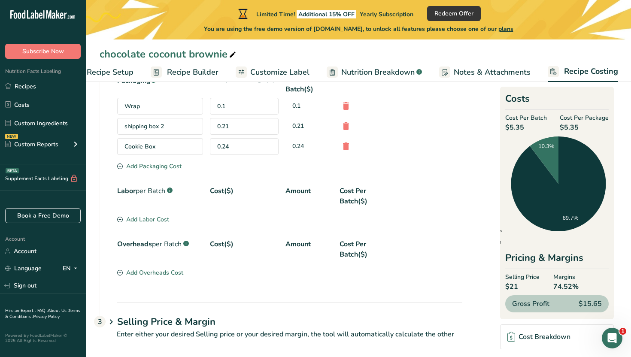
click at [439, 189] on div "Labor per Batch .a-a{fill:#347362;}.b-a{fill:#fff;} Cost($) Amount Cost Per Bat…" at bounding box center [289, 196] width 345 height 21
click at [490, 72] on span "Notes & Attachments" at bounding box center [491, 72] width 77 height 12
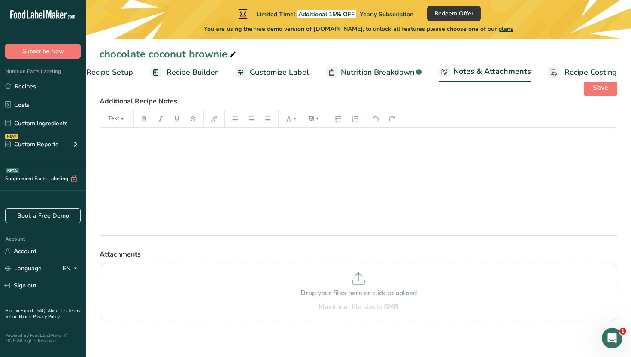
scroll to position [19, 0]
click at [573, 70] on span "Recipe Costing" at bounding box center [590, 72] width 52 height 12
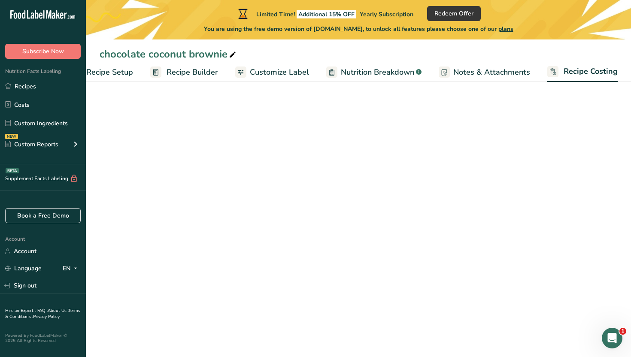
scroll to position [0, 29]
select select "12"
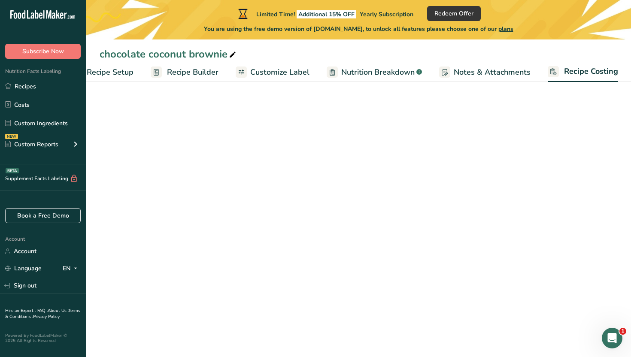
select select "12"
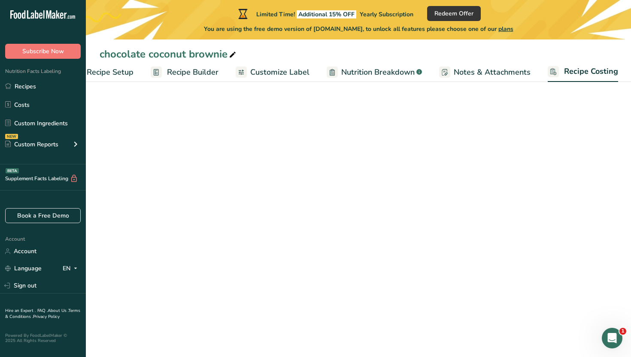
select select "12"
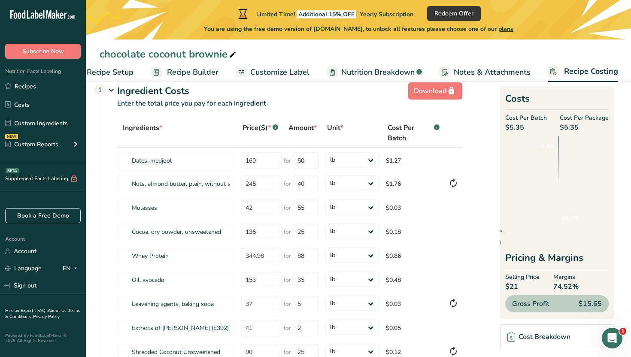
scroll to position [0, 0]
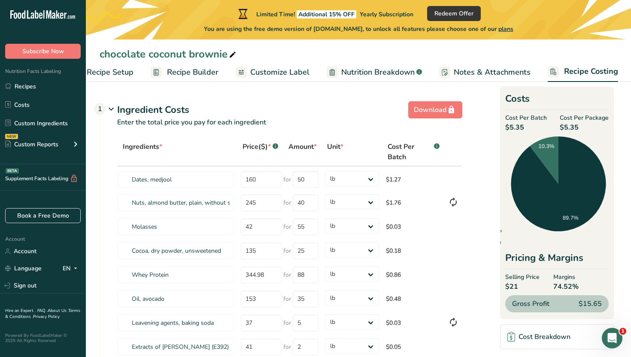
click at [510, 76] on span "Notes & Attachments" at bounding box center [491, 72] width 77 height 12
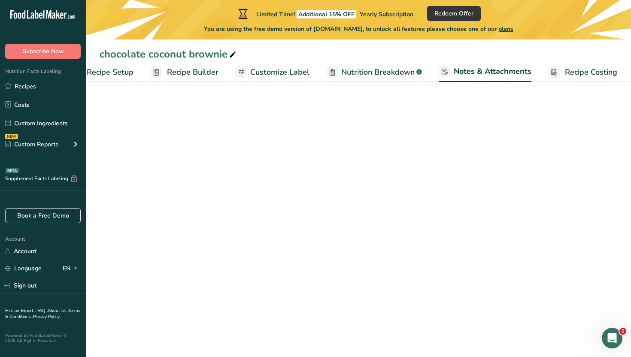
scroll to position [0, 30]
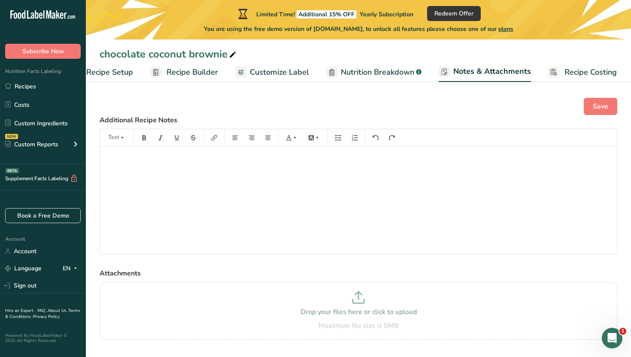
click at [386, 69] on span "Nutrition Breakdown" at bounding box center [377, 72] width 73 height 12
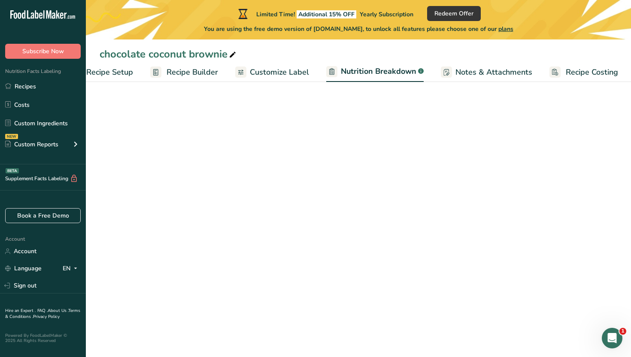
scroll to position [0, 30]
select select "Calories"
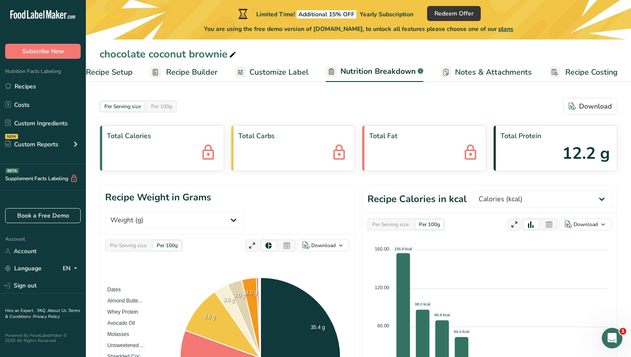
click at [389, 100] on div "Per Serving size Per 100g Download" at bounding box center [358, 106] width 517 height 17
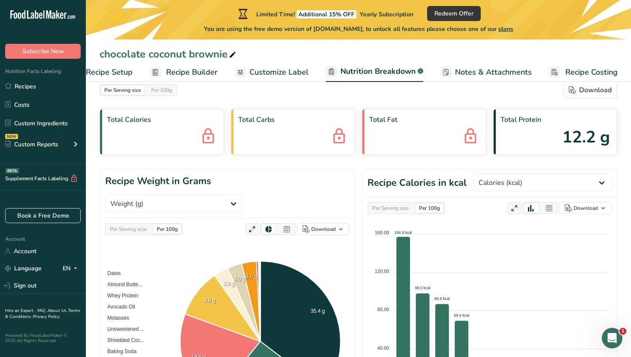
scroll to position [0, 0]
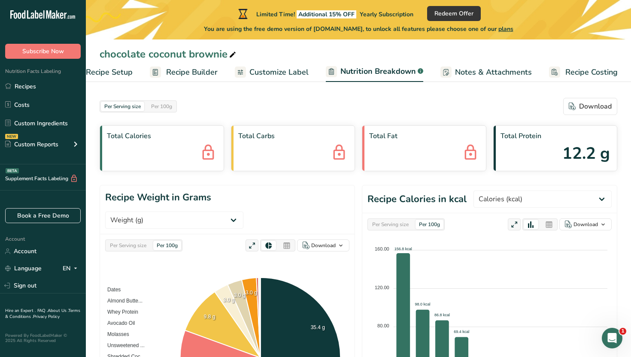
click at [270, 76] on span "Customize Label" at bounding box center [278, 72] width 59 height 12
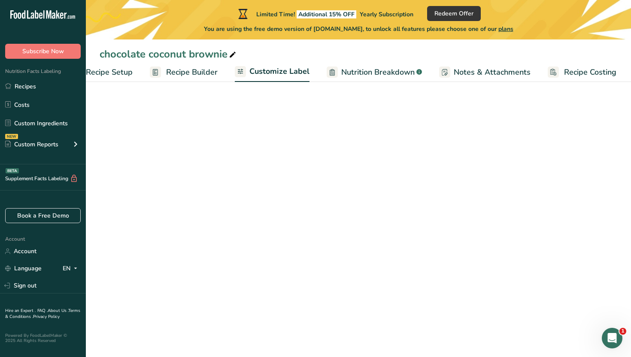
scroll to position [0, 29]
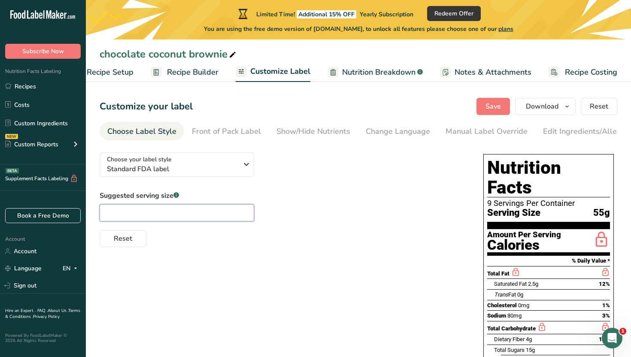
click at [233, 215] on input "text" at bounding box center [177, 212] width 154 height 17
click at [217, 241] on div "Reset" at bounding box center [283, 236] width 366 height 21
click at [233, 212] on input "55" at bounding box center [177, 212] width 154 height 17
type input "5"
type input "1.94oz"
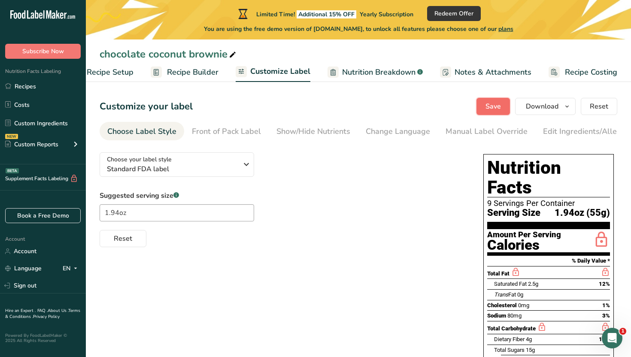
click at [504, 113] on button "Save" at bounding box center [492, 106] width 33 height 17
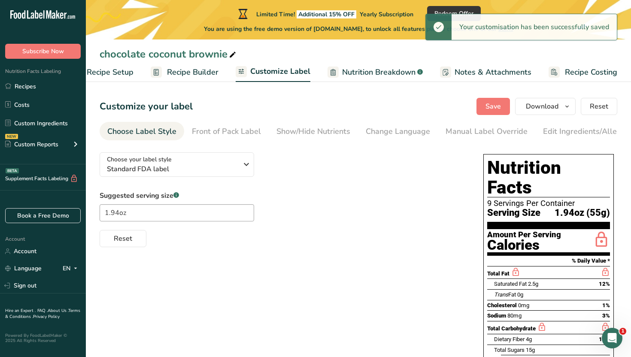
click at [197, 74] on span "Recipe Builder" at bounding box center [192, 72] width 51 height 12
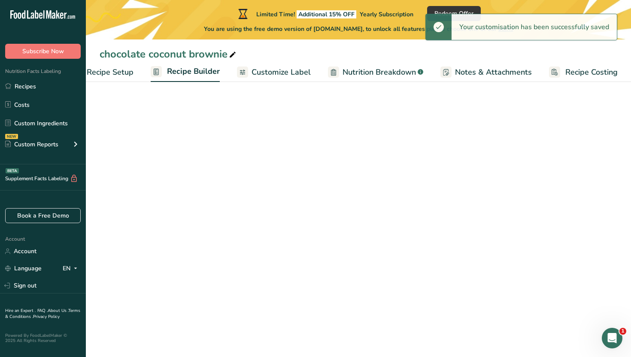
scroll to position [0, 29]
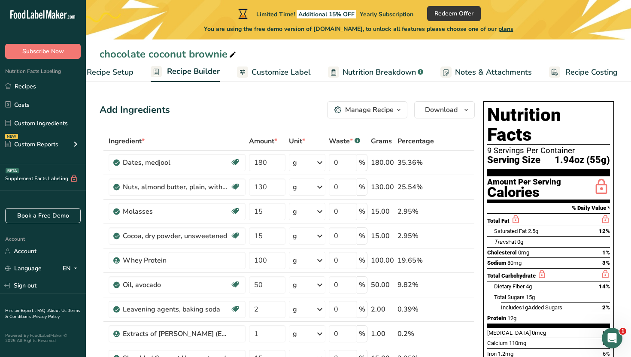
click at [401, 108] on icon "button" at bounding box center [398, 110] width 7 height 11
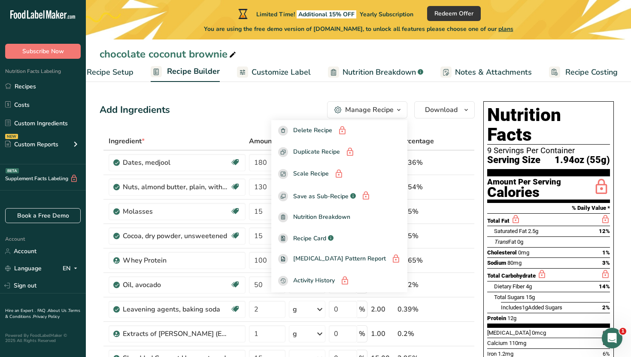
click at [401, 108] on icon "button" at bounding box center [398, 110] width 7 height 11
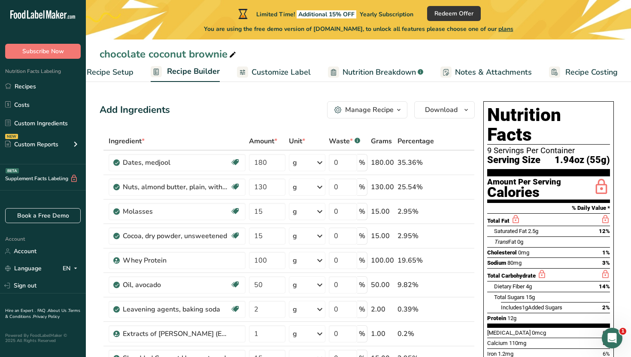
click at [208, 108] on div "Add Ingredients Manage Recipe Delete Recipe Duplicate Recipe Scale Recipe Save …" at bounding box center [287, 109] width 375 height 17
click at [193, 111] on div "Add Ingredients Manage Recipe Delete Recipe Duplicate Recipe Scale Recipe Save …" at bounding box center [287, 109] width 375 height 17
click at [103, 75] on span "Recipe Setup" at bounding box center [110, 72] width 47 height 12
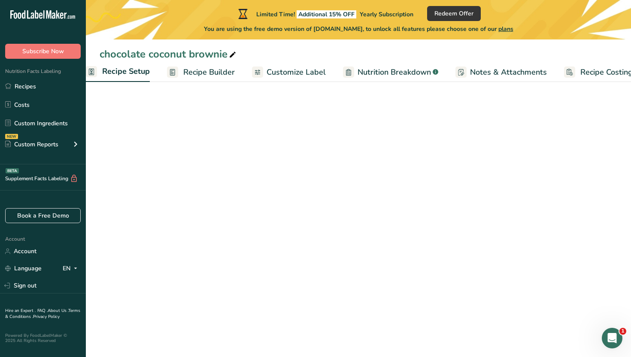
scroll to position [0, 3]
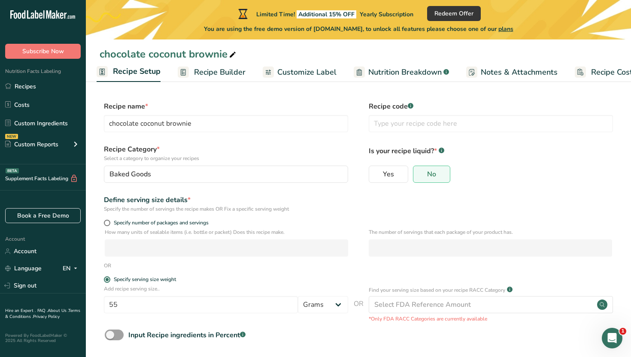
click at [550, 159] on label "Is your recipe liquid? * .a-a{fill:#347362;}.b-a{fill:#fff;}" at bounding box center [490, 153] width 244 height 18
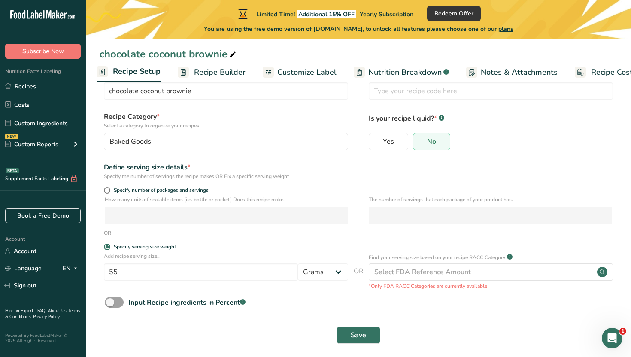
scroll to position [34, 0]
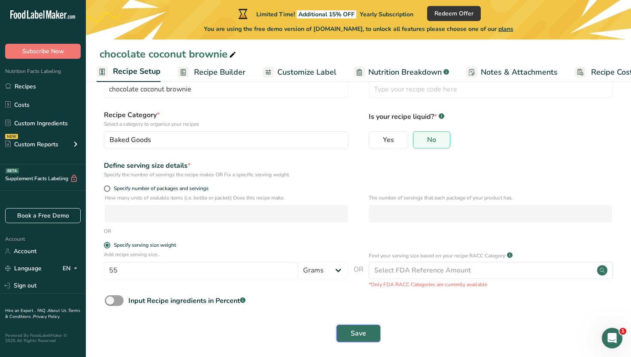
click at [360, 336] on span "Save" at bounding box center [357, 333] width 15 height 10
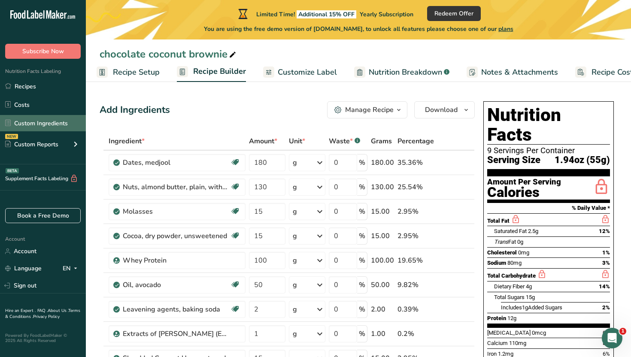
click at [63, 127] on link "Custom Ingredients" at bounding box center [43, 123] width 86 height 16
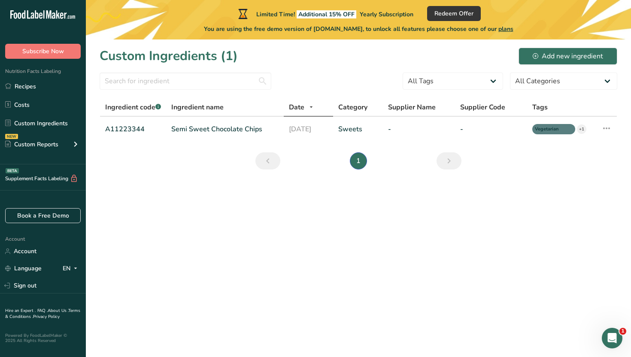
click at [144, 281] on main "Limited Time! Additional 15% OFF Yearly Subscription Redeem Offer You are using…" at bounding box center [315, 178] width 631 height 357
click at [63, 55] on button "Subscribe Now" at bounding box center [42, 51] width 75 height 15
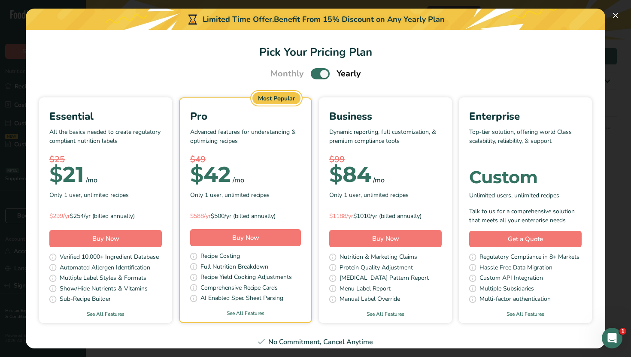
click at [325, 73] on span "Pick Your Pricing Plan Modal" at bounding box center [320, 73] width 19 height 11
click at [316, 73] on input "Pick Your Pricing Plan Modal" at bounding box center [314, 74] width 6 height 6
checkbox input "false"
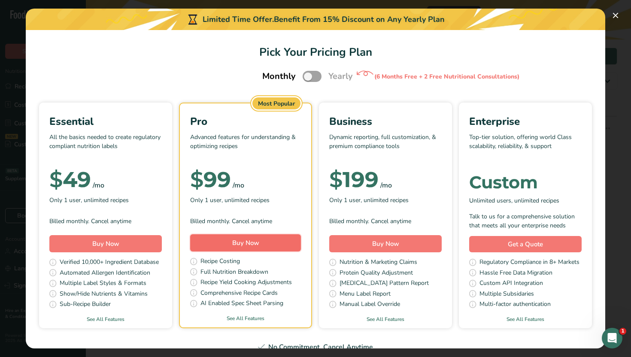
click at [281, 243] on button "Buy Now" at bounding box center [245, 242] width 111 height 17
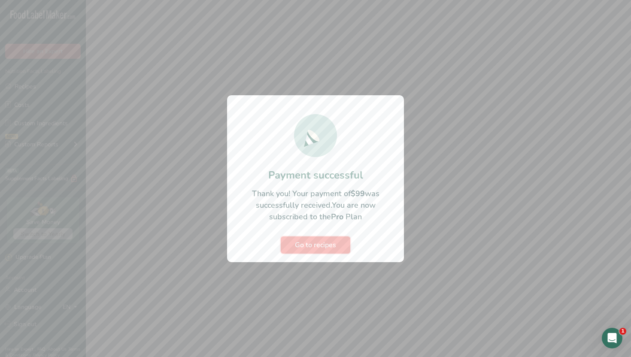
click at [339, 247] on button "Go to recipes" at bounding box center [315, 244] width 69 height 17
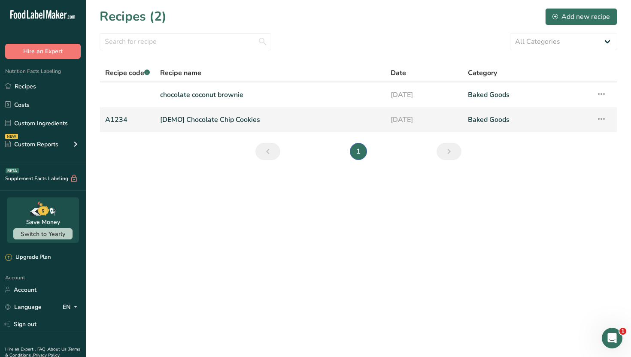
click at [604, 120] on icon at bounding box center [601, 118] width 10 height 15
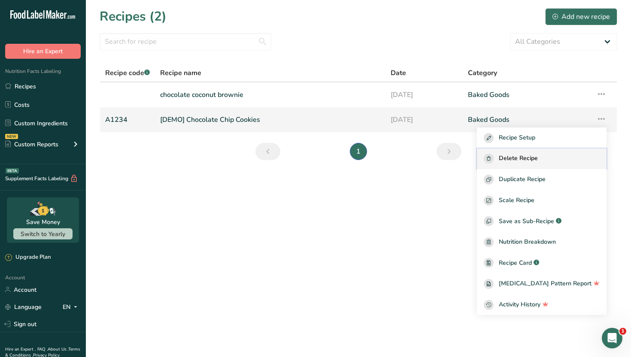
click at [565, 163] on button "Delete Recipe" at bounding box center [542, 158] width 130 height 21
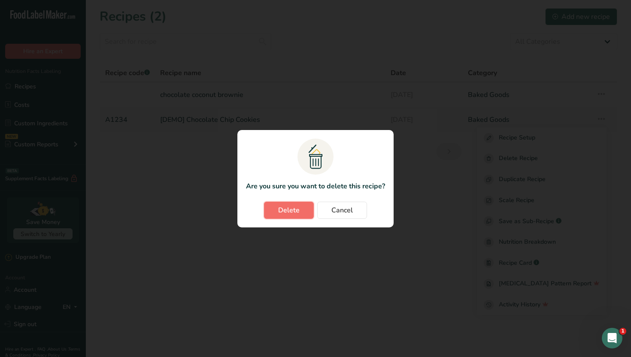
click at [310, 211] on button "Delete" at bounding box center [289, 210] width 50 height 17
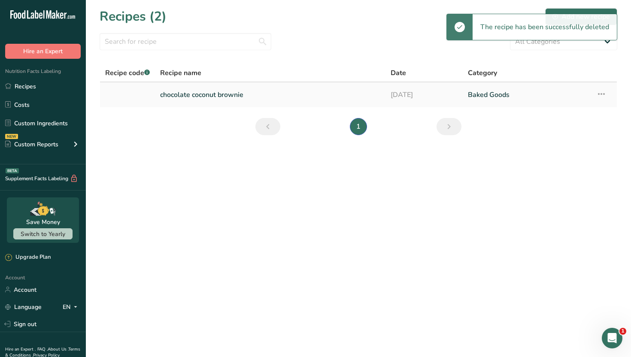
click at [483, 93] on link "Baked Goods" at bounding box center [527, 95] width 118 height 18
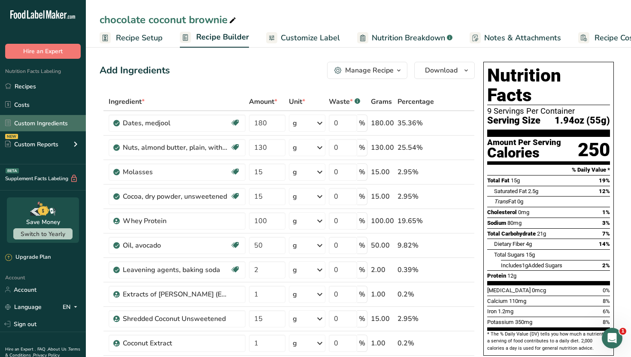
click at [44, 127] on link "Custom Ingredients" at bounding box center [43, 123] width 86 height 16
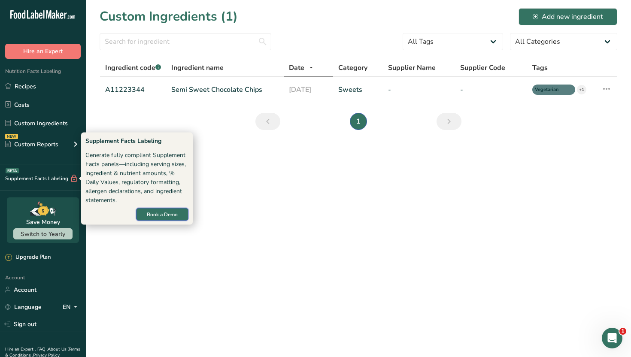
click at [150, 212] on span "Book a Demo" at bounding box center [162, 215] width 31 height 8
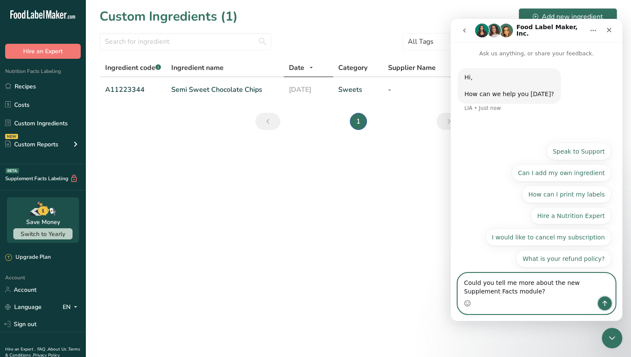
click at [605, 305] on icon "Send a message…" at bounding box center [604, 303] width 7 height 7
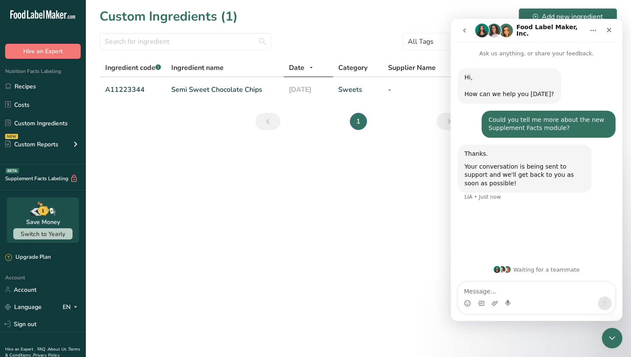
click at [419, 285] on main "Custom Ingredients (1) Add new ingredient All Tags Source of Antioxidants [MEDI…" at bounding box center [315, 178] width 631 height 357
click at [464, 30] on icon "go back" at bounding box center [464, 30] width 3 height 4
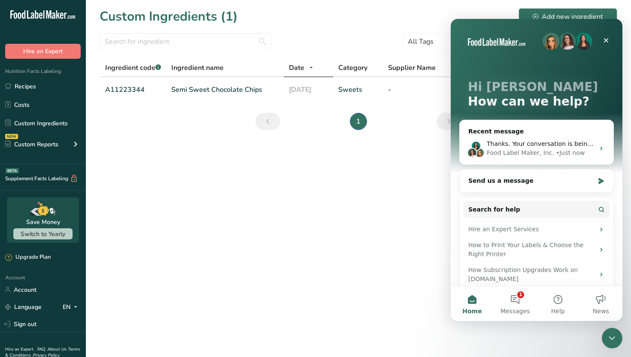
click at [406, 181] on main "Custom Ingredients (1) Add new ingredient All Tags Source of Antioxidants [MEDI…" at bounding box center [315, 178] width 631 height 357
click at [516, 303] on button "1 Messages" at bounding box center [514, 304] width 43 height 34
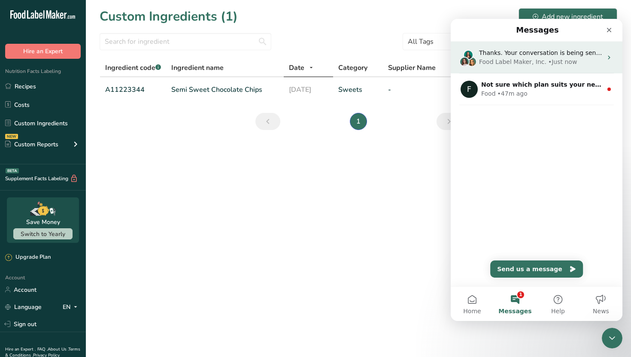
click at [548, 61] on div "• Just now" at bounding box center [562, 61] width 29 height 9
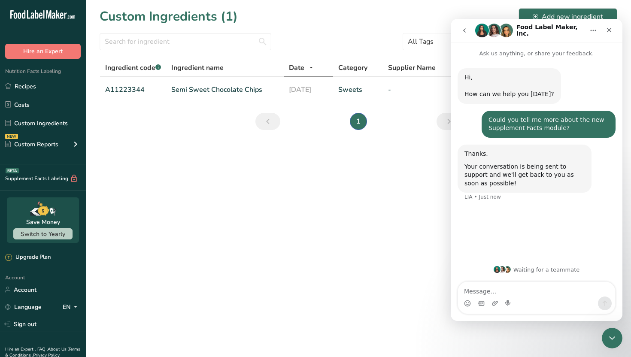
click at [385, 195] on main "Custom Ingredients (1) Add new ingredient All Tags Source of Antioxidants [MEDI…" at bounding box center [315, 178] width 631 height 357
click at [54, 84] on link "Recipes" at bounding box center [43, 86] width 86 height 16
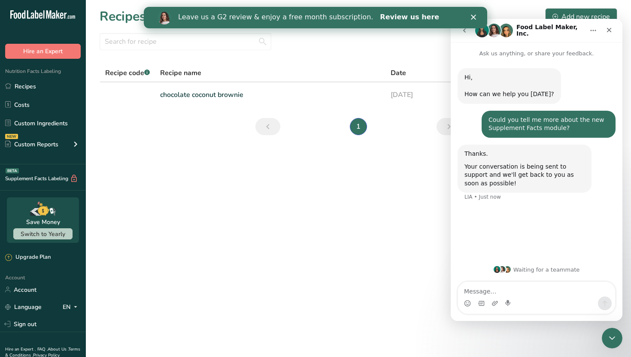
click at [380, 20] on link "Review us here" at bounding box center [409, 17] width 59 height 9
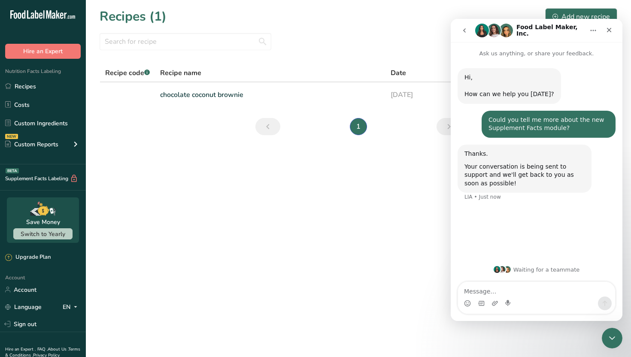
click at [344, 253] on main "Recipes (1) Add new recipe All Categories Baked Goods [GEOGRAPHIC_DATA] Confect…" at bounding box center [315, 178] width 631 height 357
click at [68, 105] on link "Costs" at bounding box center [43, 105] width 86 height 16
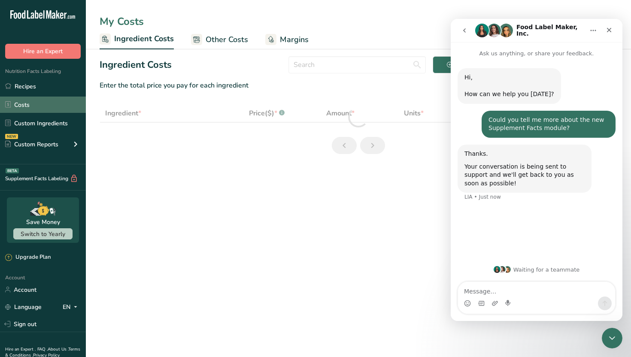
select select "12"
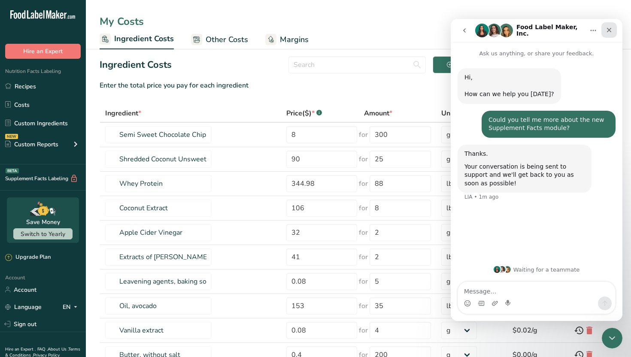
click at [607, 31] on icon "Close" at bounding box center [609, 30] width 5 height 5
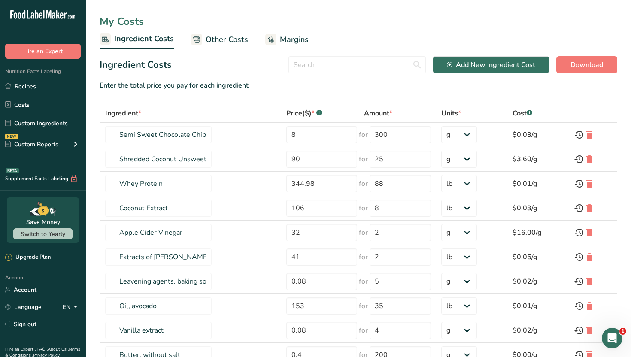
click at [460, 90] on div "Enter the total price you pay for each ingredient" at bounding box center [358, 85] width 517 height 10
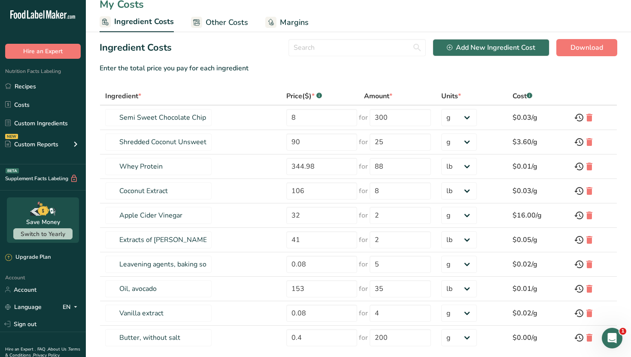
scroll to position [34, 0]
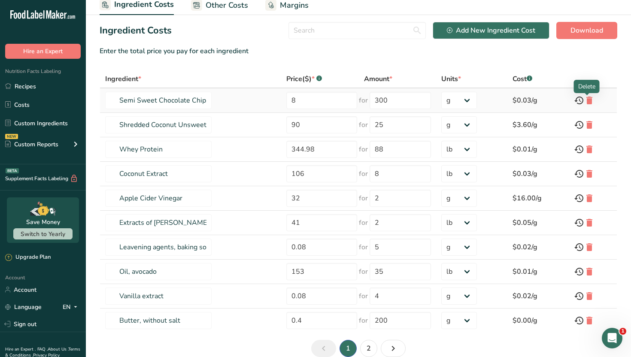
click at [588, 100] on icon at bounding box center [589, 100] width 10 height 15
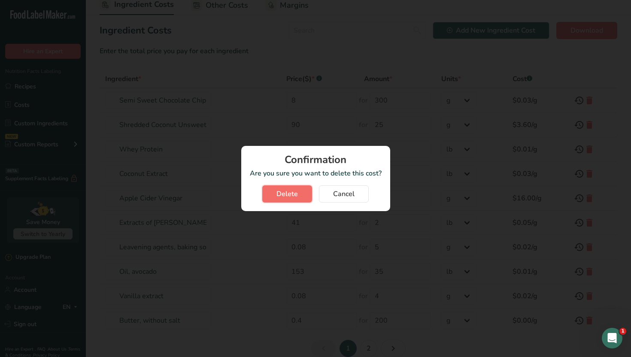
click at [282, 197] on span "Delete" at bounding box center [286, 194] width 21 height 10
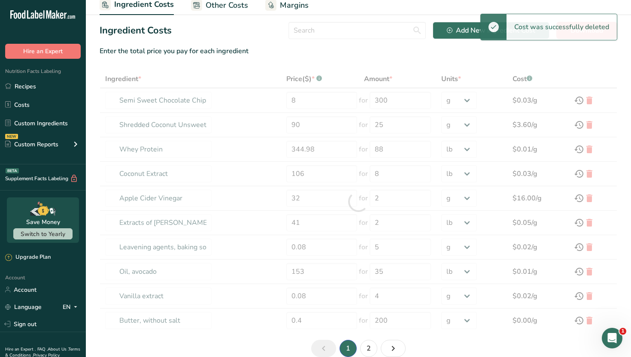
type input "Shredded Coconut Unsweetened"
type input "90"
type input "25"
type input "Whey Protein"
type input "344.98"
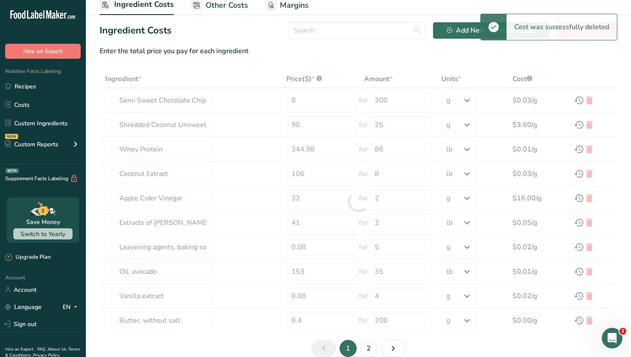
type input "88"
select select "12"
type input "Coconut Extract"
type input "106"
type input "8"
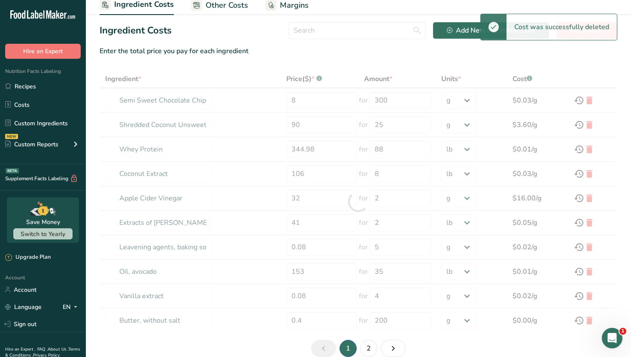
type input "Apple Cider Vinegar"
type input "32"
type input "2"
select select "-1"
type input "Extracts of [PERSON_NAME] (E392)"
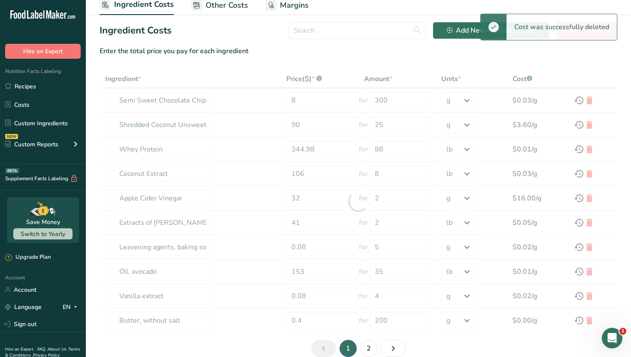
type input "41"
select select "12"
type input "Leavening agents, baking soda"
type input "0.08"
type input "5"
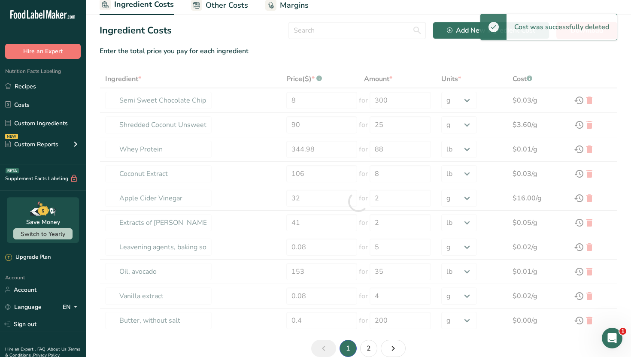
select select "-1"
type input "Oil, avocado"
type input "153"
type input "35"
select select "12"
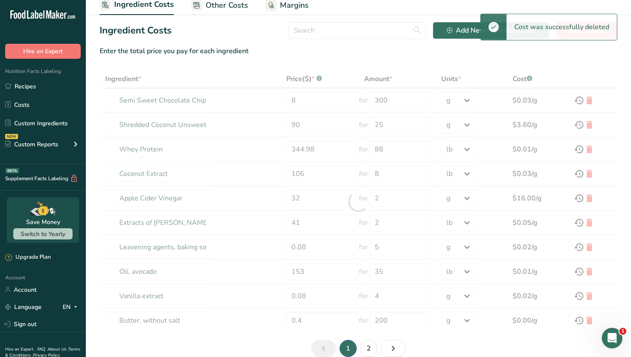
type input "Vanilla extract"
type input "0.08"
type input "4"
select select "-1"
type input "Butter, without salt"
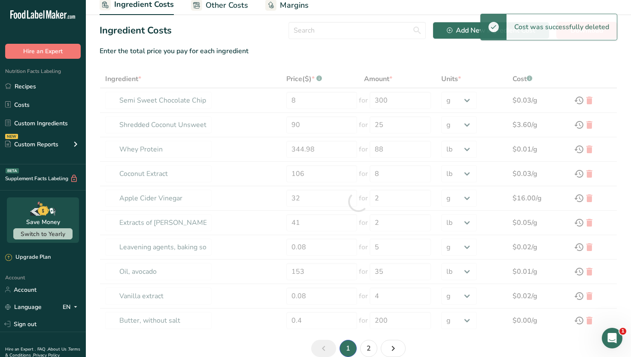
type input "0.4"
type input "200"
type input "Leavening agents, baking powder, low-sodium"
type input "1"
type input "3"
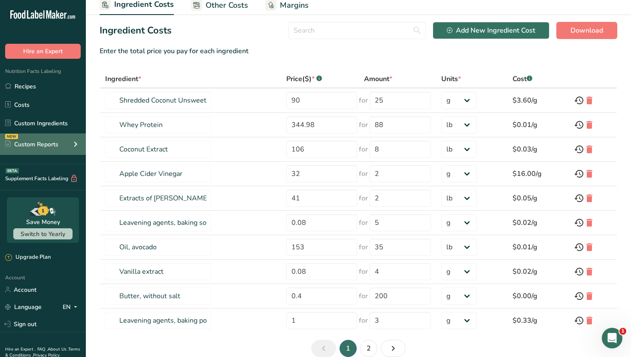
click at [69, 148] on div "NEW Custom Reports" at bounding box center [43, 143] width 86 height 21
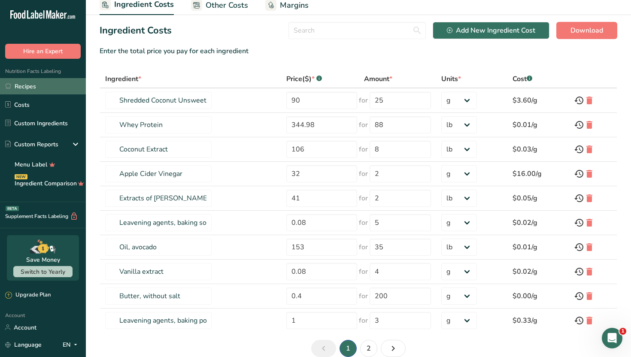
click at [42, 85] on link "Recipes" at bounding box center [43, 86] width 86 height 16
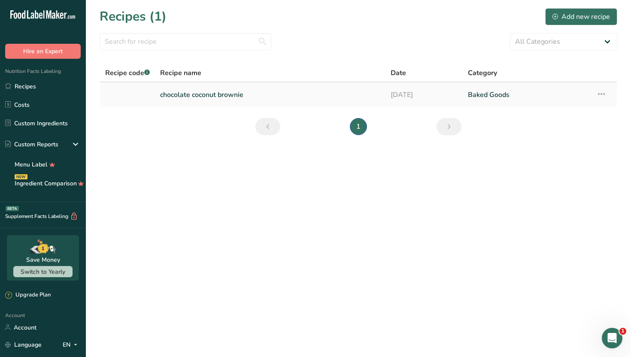
click at [221, 97] on link "chocolate coconut brownie" at bounding box center [270, 95] width 220 height 18
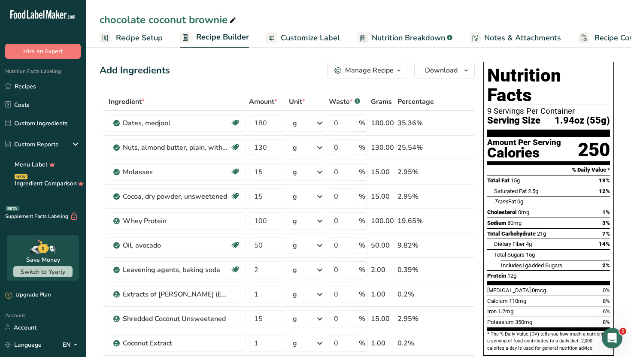
click at [462, 98] on th at bounding box center [449, 102] width 28 height 18
click at [296, 39] on span "Customize Label" at bounding box center [310, 38] width 59 height 12
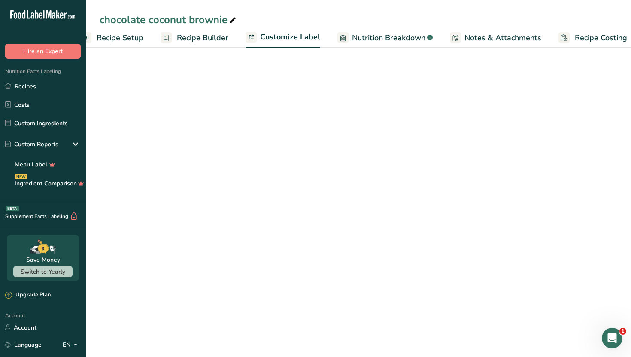
scroll to position [0, 29]
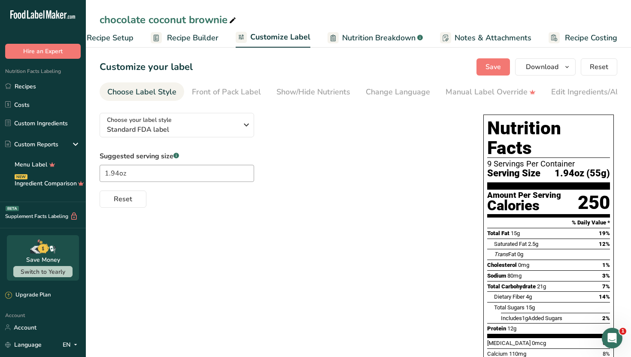
click at [388, 40] on span "Nutrition Breakdown" at bounding box center [378, 38] width 73 height 12
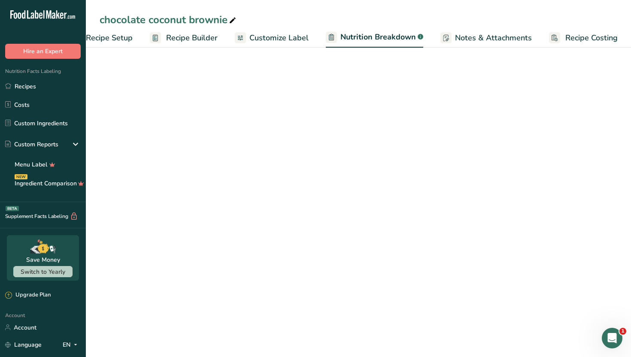
select select "Calories"
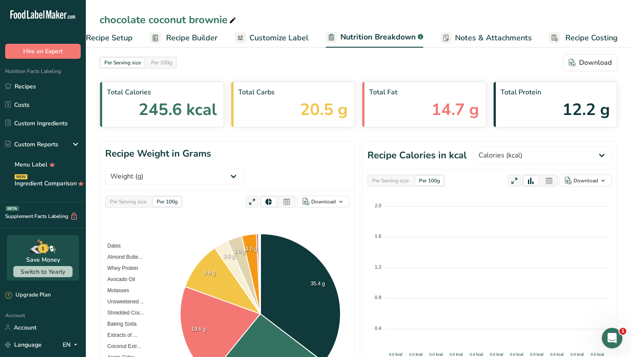
scroll to position [0, 0]
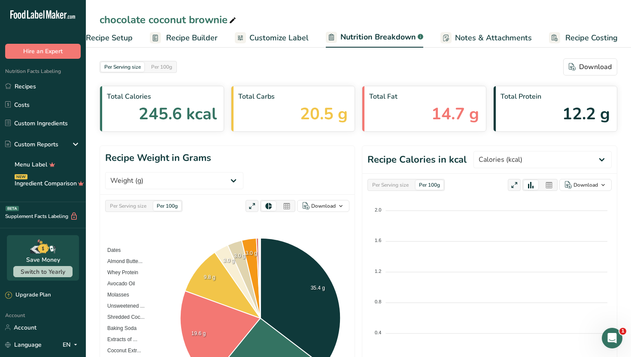
click at [434, 181] on div "Per 100g" at bounding box center [429, 184] width 28 height 9
click at [434, 187] on div "Per 100g" at bounding box center [429, 184] width 28 height 9
click at [468, 37] on span "Notes & Attachments" at bounding box center [493, 38] width 77 height 12
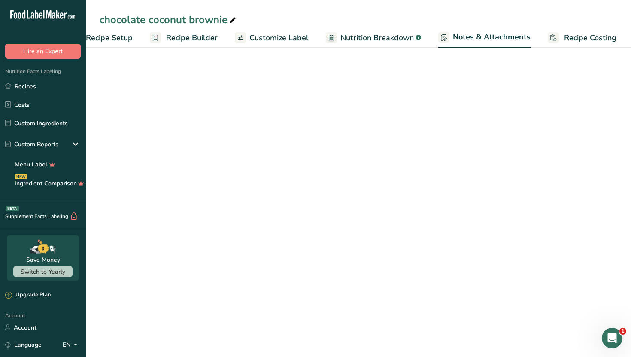
scroll to position [0, 30]
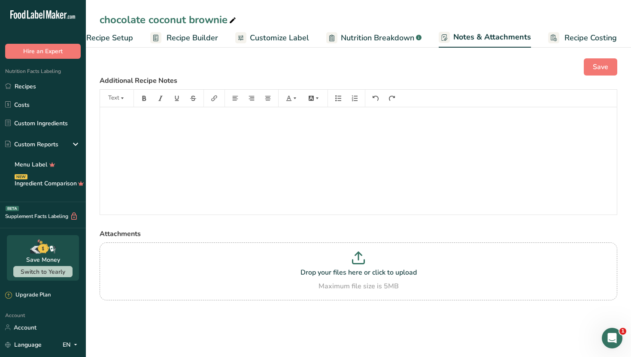
click at [374, 42] on span "Nutrition Breakdown" at bounding box center [377, 38] width 73 height 12
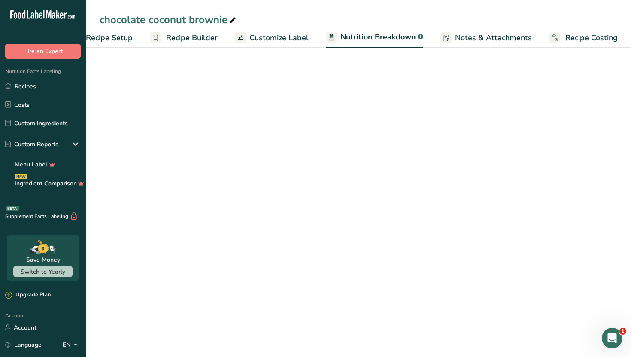
select select "Calories"
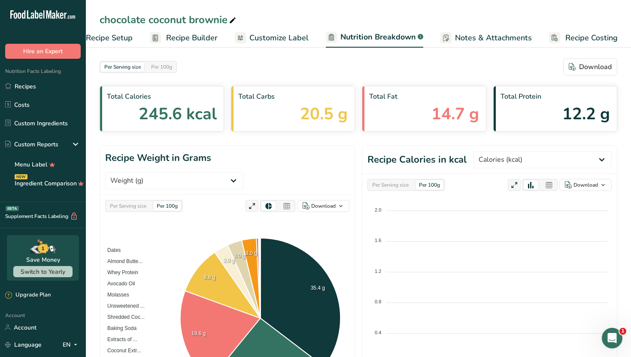
click at [296, 36] on span "Customize Label" at bounding box center [278, 38] width 59 height 12
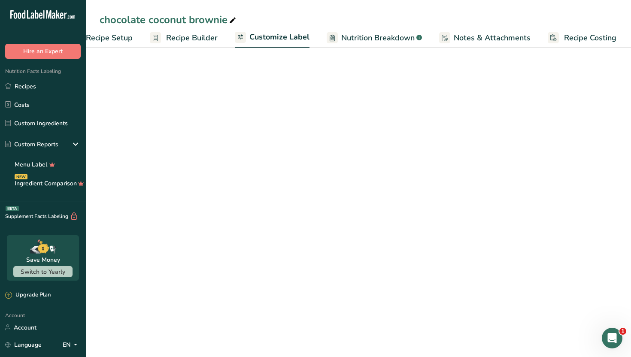
scroll to position [0, 29]
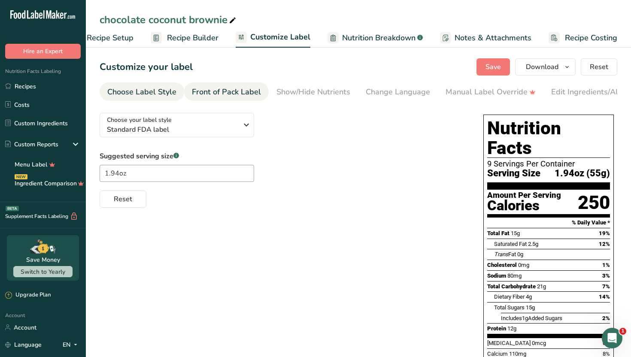
click at [237, 93] on div "Front of Pack Label" at bounding box center [226, 92] width 69 height 12
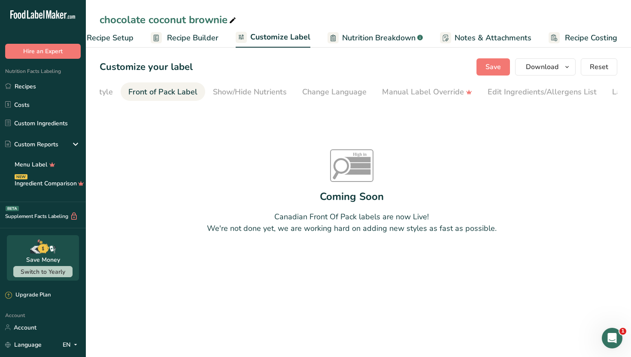
scroll to position [0, 83]
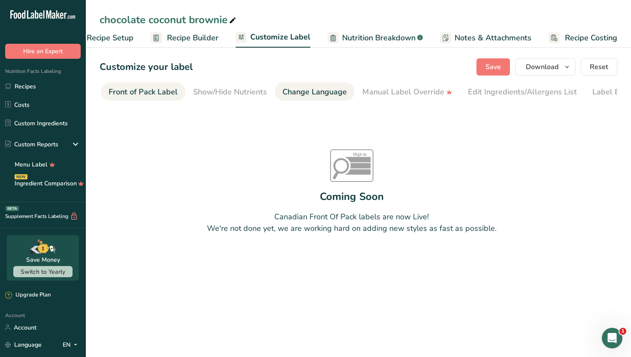
click at [290, 94] on div "Change Language" at bounding box center [314, 92] width 64 height 12
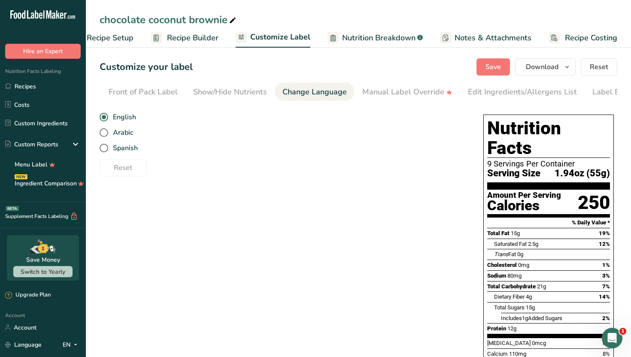
scroll to position [0, 116]
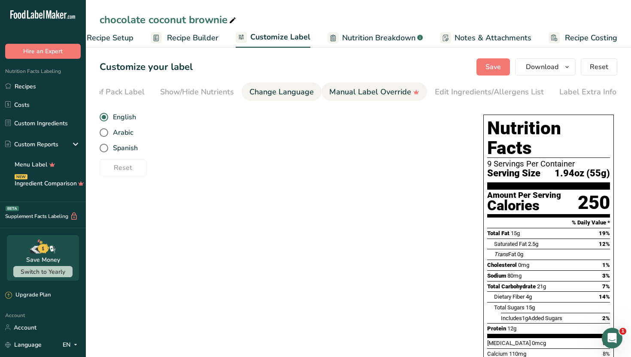
click at [337, 97] on div "Manual Label Override" at bounding box center [374, 92] width 90 height 12
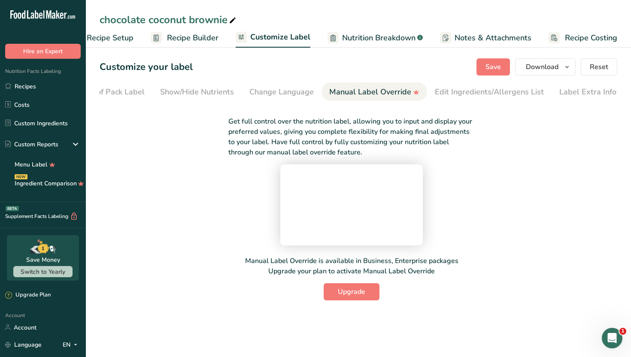
click at [470, 140] on p "Get full control over the nutrition label, allowing you to input and display yo…" at bounding box center [351, 136] width 247 height 41
click at [496, 86] on div "Edit Ingredients/Allergens List" at bounding box center [489, 92] width 109 height 12
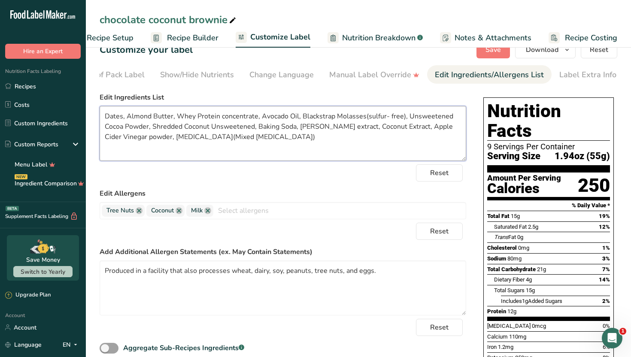
click at [152, 125] on textarea "Dates, Almond Butter, Whey Protein concentrate, Avocado Oil, Blackstrap Molasse…" at bounding box center [283, 133] width 366 height 55
click at [155, 128] on textarea "Dates, Almond Butter, Whey Protein concentrate, Avocado Oil, Blackstrap Molasse…" at bounding box center [283, 133] width 366 height 55
type textarea "Dates, Almond Butter, Whey Protein concentrate, Avocado Oil, Blackstrap Molasse…"
click at [223, 169] on div "Reset" at bounding box center [283, 172] width 366 height 17
click at [311, 227] on div "Reset" at bounding box center [283, 231] width 366 height 17
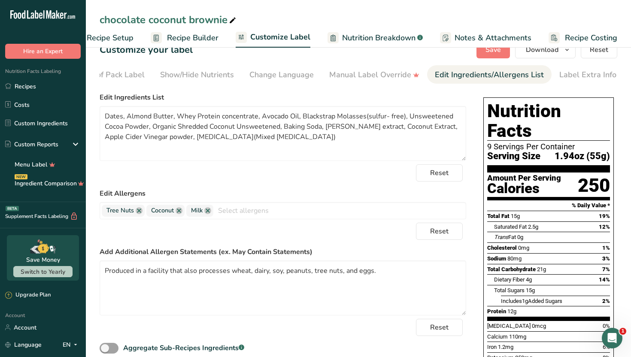
click at [347, 42] on span "Nutrition Breakdown" at bounding box center [378, 38] width 73 height 12
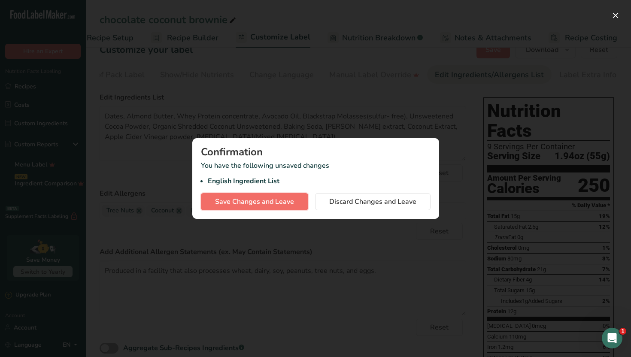
click at [281, 202] on span "Save Changes and Leave" at bounding box center [254, 201] width 79 height 10
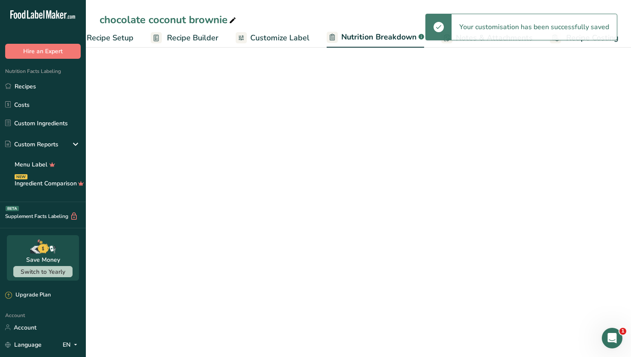
select select "Calories"
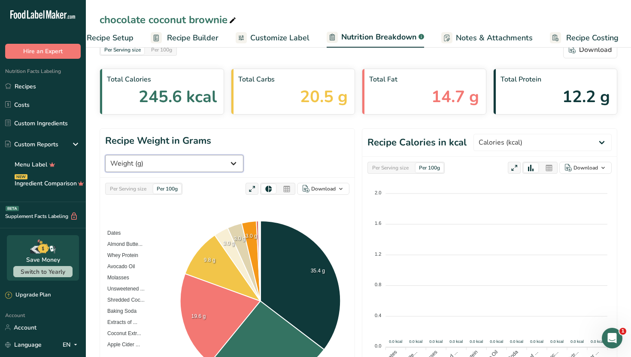
click at [243, 155] on select "Weight (g) Calories (kcal) Energy KJ (kj) Total Fat (g) Saturated Fat (g) Trans…" at bounding box center [174, 163] width 138 height 17
click at [358, 129] on section "Recipe Weight in Grams Weight (g) Calories (kcal) Energy KJ (kj) Total Fat (g) …" at bounding box center [358, 267] width 517 height 279
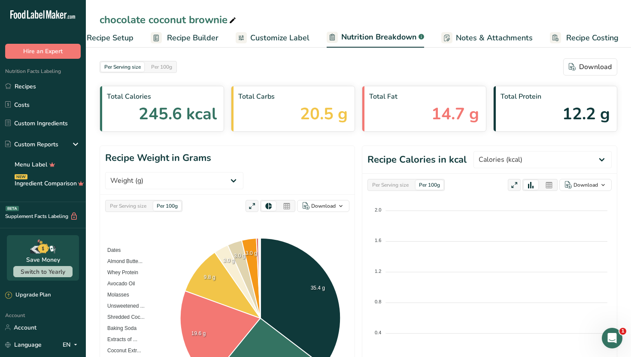
click at [215, 34] on span "Recipe Builder" at bounding box center [192, 38] width 51 height 12
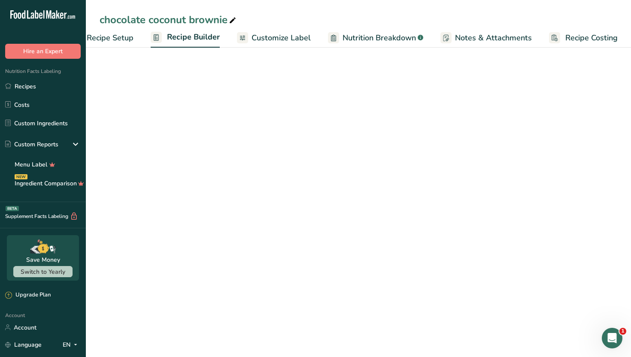
scroll to position [0, 29]
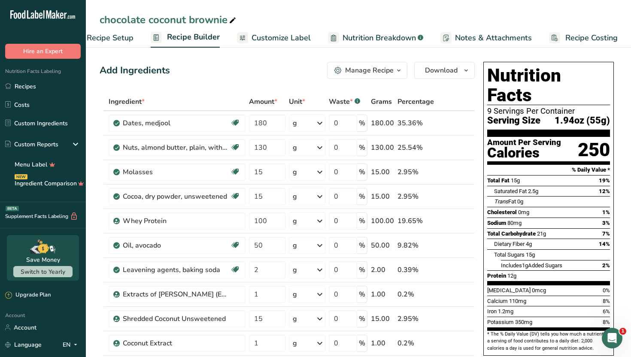
click at [109, 39] on span "Recipe Setup" at bounding box center [110, 38] width 47 height 12
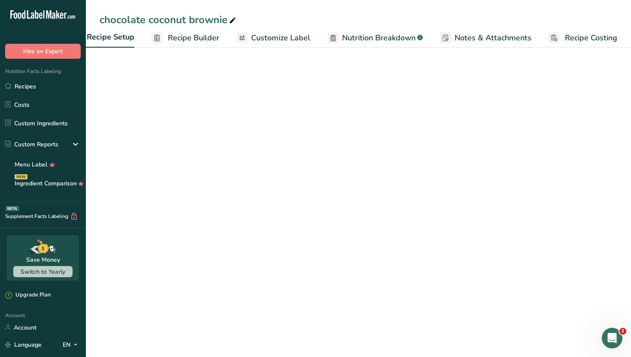
scroll to position [0, 3]
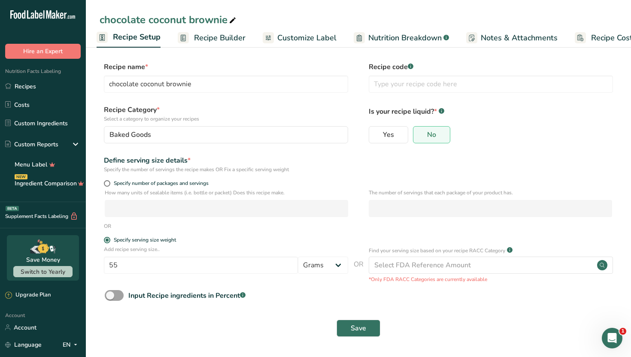
click at [511, 119] on label "Is your recipe liquid? * .a-a{fill:#347362;}.b-a{fill:#fff;}" at bounding box center [490, 114] width 244 height 18
click at [107, 184] on span at bounding box center [107, 183] width 6 height 6
click at [107, 184] on input "Specify number of packages and servings" at bounding box center [107, 184] width 6 height 6
radio input "true"
radio input "false"
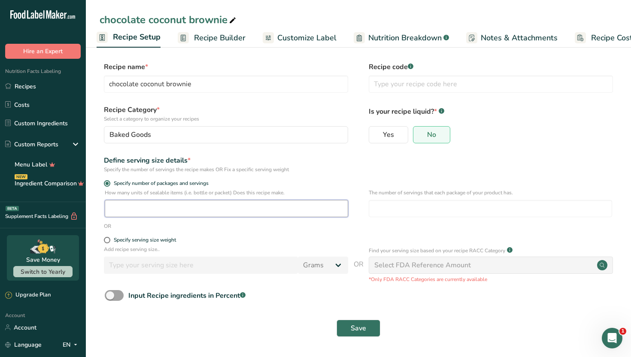
click at [149, 211] on input "number" at bounding box center [226, 208] width 243 height 17
type input "6"
click at [396, 213] on input "number" at bounding box center [489, 208] width 243 height 17
type input "5"
type input "1"
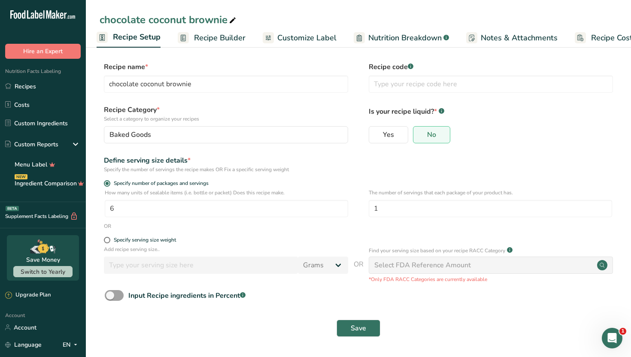
click at [383, 231] on form "Recipe name * chocolate coconut brownie Recipe code .a-a{fill:#347362;}.b-a{fil…" at bounding box center [358, 202] width 517 height 280
drag, startPoint x: 358, startPoint y: 324, endPoint x: 352, endPoint y: 238, distance: 86.5
click at [351, 238] on form "Recipe name * chocolate coconut brownie Recipe code .a-a{fill:#347362;}.b-a{fil…" at bounding box center [358, 202] width 517 height 280
click at [333, 217] on div "How many units of sealable items (i.e. bottle or packet) Does this recipe make.…" at bounding box center [358, 205] width 517 height 33
click at [332, 210] on input "6" at bounding box center [226, 208] width 243 height 17
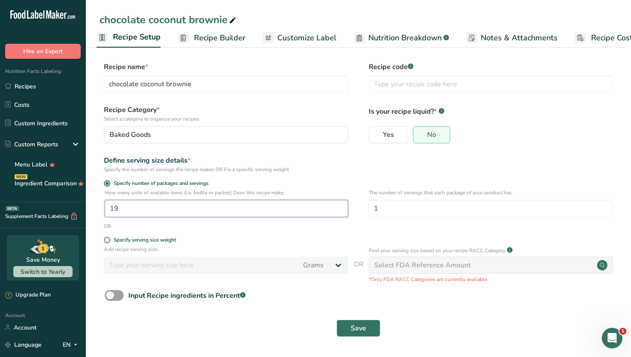
type input "1"
type input "9"
click at [304, 325] on div "Save" at bounding box center [358, 328] width 507 height 17
click at [347, 333] on button "Save" at bounding box center [358, 328] width 44 height 17
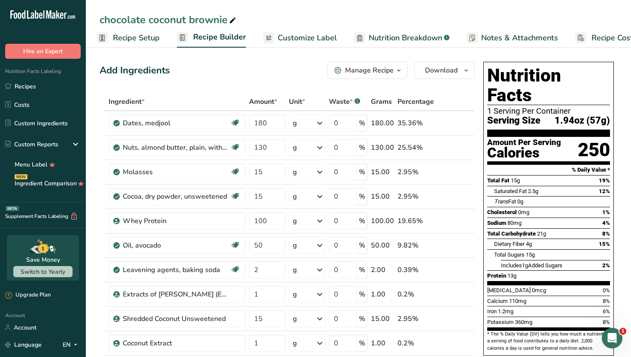
click at [143, 43] on link "Recipe Setup" at bounding box center [128, 37] width 63 height 19
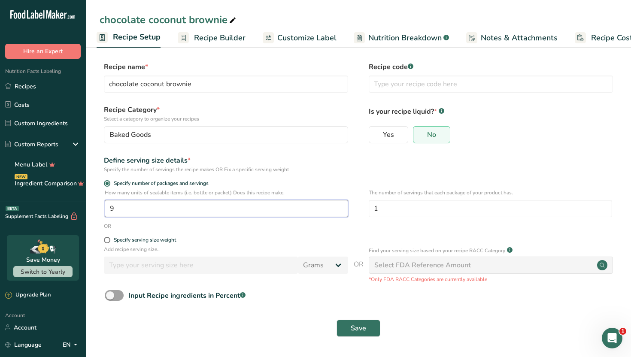
click at [298, 214] on input "9" at bounding box center [226, 208] width 243 height 17
type input "1"
type input "10"
click at [365, 328] on span "Save" at bounding box center [357, 328] width 15 height 10
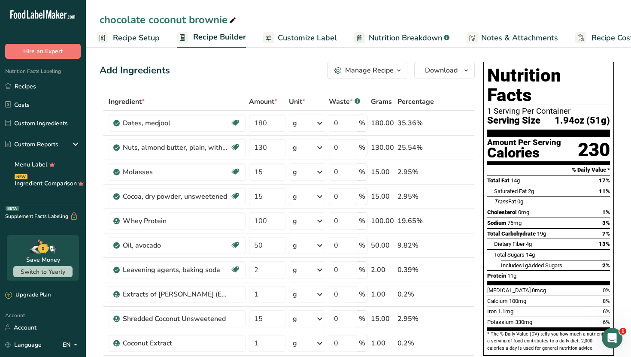
click at [149, 39] on span "Recipe Setup" at bounding box center [136, 38] width 47 height 12
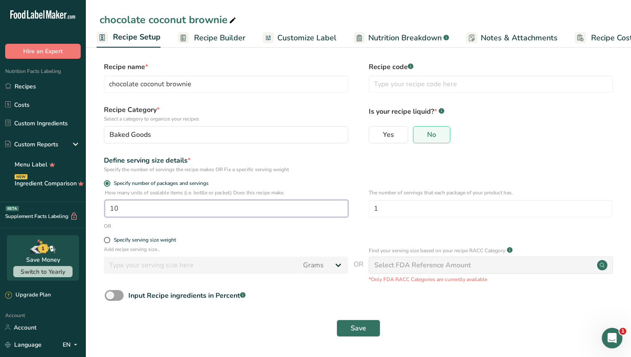
click at [167, 201] on input "10" at bounding box center [226, 208] width 243 height 17
click at [167, 208] on input "10" at bounding box center [226, 208] width 243 height 17
type input "1"
type input "9.5"
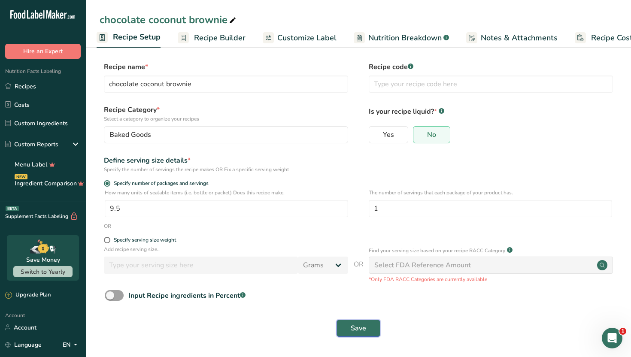
click at [365, 331] on span "Save" at bounding box center [357, 328] width 15 height 10
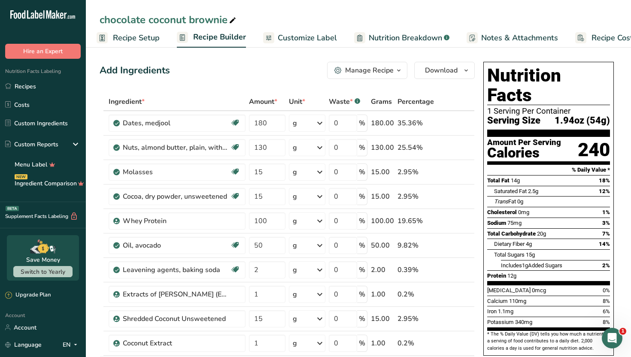
drag, startPoint x: 365, startPoint y: 331, endPoint x: 349, endPoint y: 356, distance: 30.0
click at [362, 339] on tbody "Dates, medjool Dairy free Gluten free Vegan Vegetarian Soy free 180 g Portions …" at bounding box center [287, 275] width 374 height 329
click at [266, 68] on div "Add Ingredients Manage Recipe Delete Recipe Duplicate Recipe Scale Recipe Save …" at bounding box center [287, 70] width 375 height 17
click at [263, 65] on div "Add Ingredients Manage Recipe Delete Recipe Duplicate Recipe Scale Recipe Save …" at bounding box center [287, 70] width 375 height 17
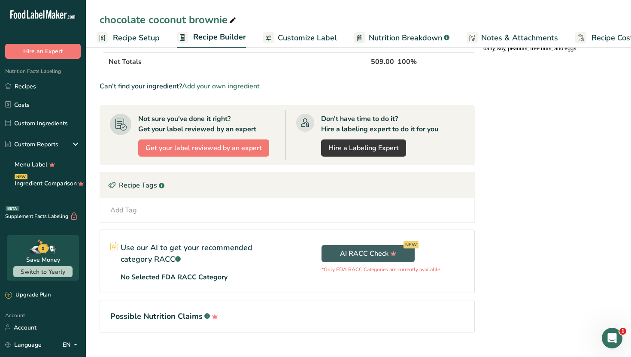
scroll to position [370, 0]
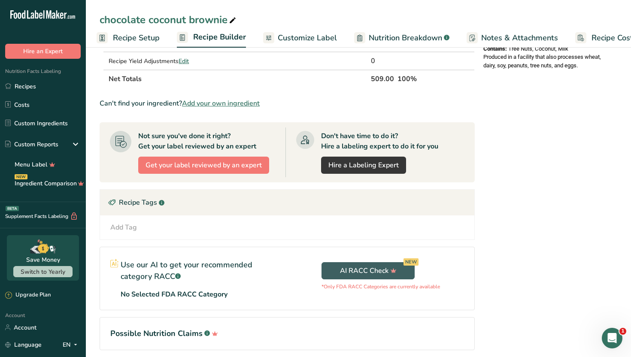
click at [254, 206] on div "Recipe Tags .a-a{fill:#347362;}.b-a{fill:#fff;}" at bounding box center [287, 203] width 374 height 26
click at [221, 224] on div "Add Tag Standard Tags Custom Tags Source of Antioxidants [MEDICAL_DATA] Effect …" at bounding box center [287, 227] width 360 height 10
click at [137, 227] on div "Add Tag Standard Tags Custom Tags Source of Antioxidants [MEDICAL_DATA] Effect …" at bounding box center [287, 227] width 360 height 10
click at [131, 229] on div "Add Tag" at bounding box center [123, 227] width 27 height 10
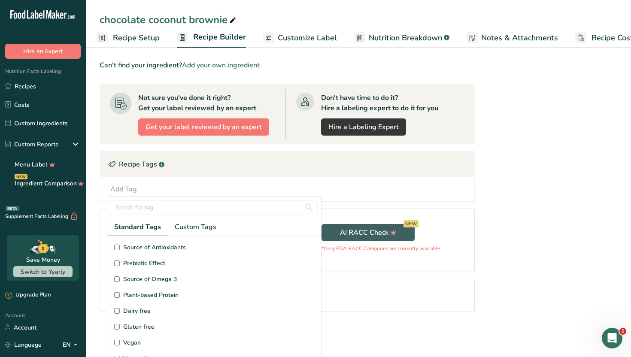
scroll to position [404, 0]
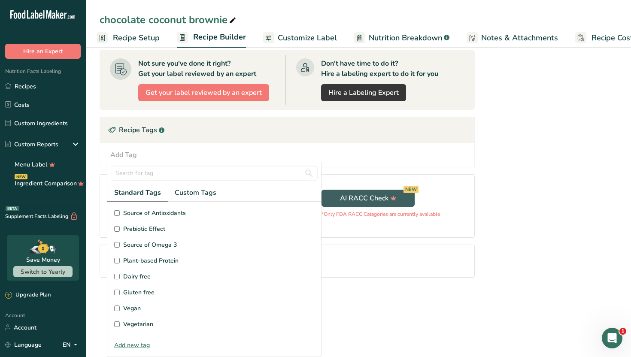
click at [150, 291] on span "Gluten free" at bounding box center [138, 292] width 31 height 9
click at [120, 291] on input "Gluten free" at bounding box center [117, 293] width 6 height 6
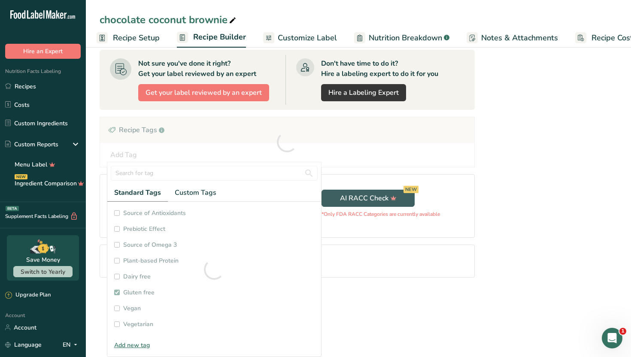
checkbox input "true"
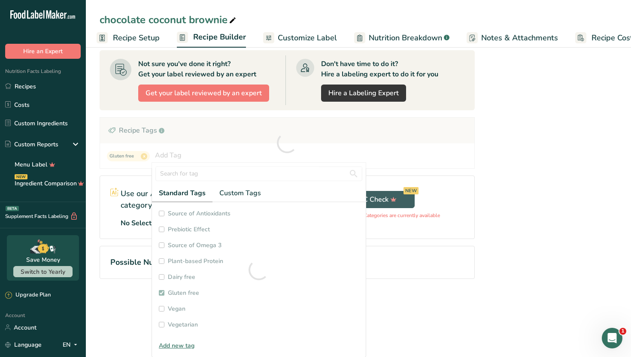
scroll to position [37, 0]
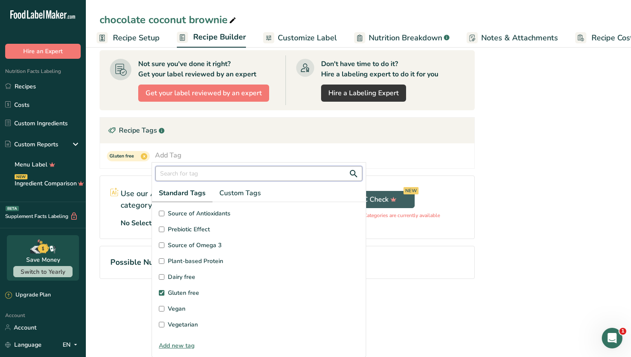
click at [241, 172] on input "text" at bounding box center [258, 173] width 207 height 15
type input "m"
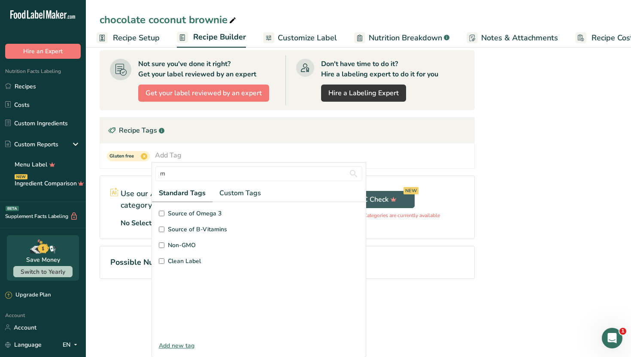
click at [162, 263] on input "Clean Label" at bounding box center [162, 261] width 6 height 6
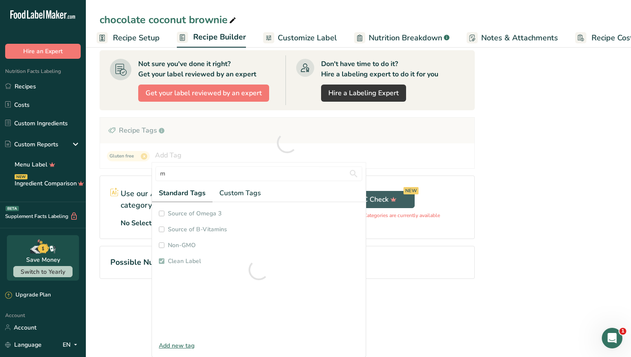
checkbox input "true"
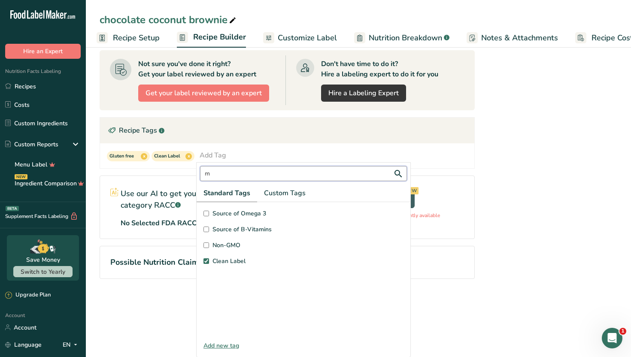
click at [222, 175] on input "m" at bounding box center [303, 173] width 207 height 15
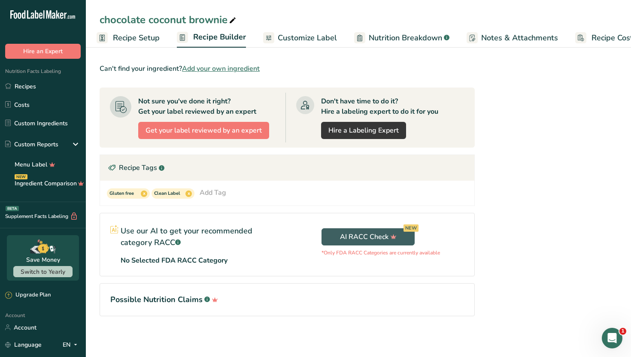
scroll to position [0, 0]
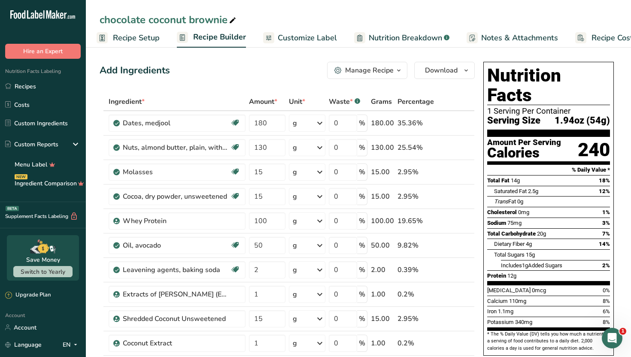
click at [282, 77] on div "Add Ingredients Manage Recipe Delete Recipe Duplicate Recipe Scale Recipe Save …" at bounding box center [287, 70] width 375 height 17
click at [399, 69] on icon "button" at bounding box center [398, 70] width 7 height 11
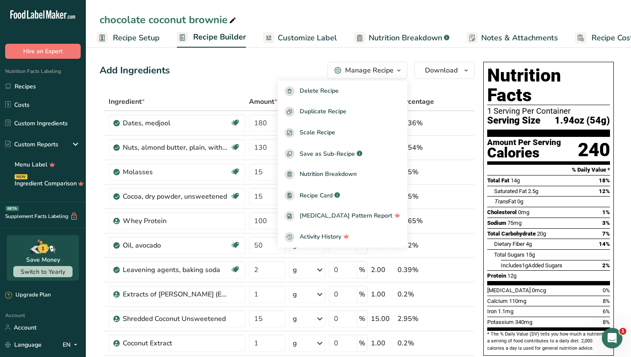
click at [250, 70] on div "Add Ingredients Manage Recipe Delete Recipe Duplicate Recipe Scale Recipe Save …" at bounding box center [287, 70] width 375 height 17
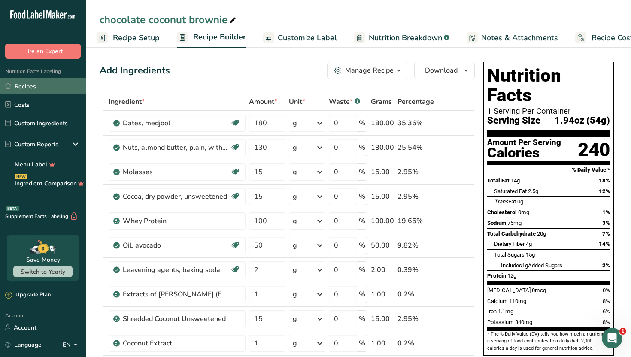
click at [42, 85] on link "Recipes" at bounding box center [43, 86] width 86 height 16
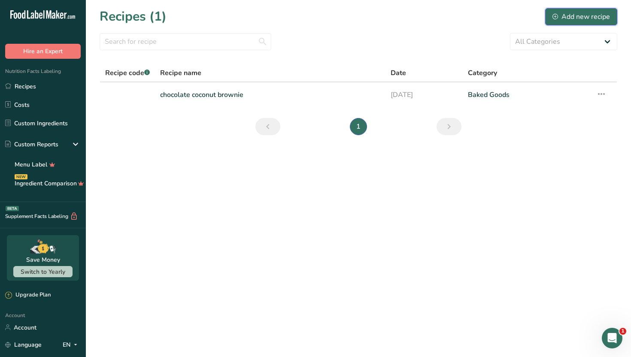
click at [554, 18] on icon at bounding box center [555, 17] width 6 height 6
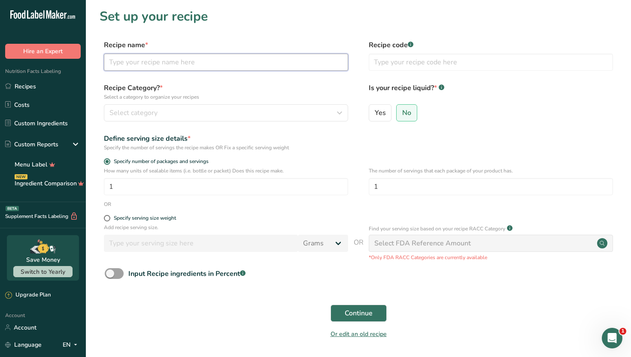
click at [285, 63] on input "text" at bounding box center [226, 62] width 244 height 17
type input "Peanut butter chocolate brownie"
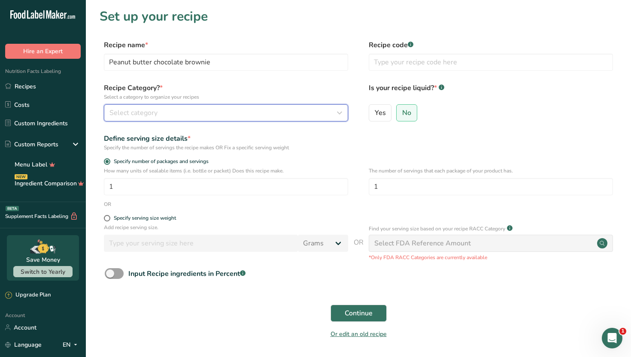
click at [283, 111] on div "Select category" at bounding box center [223, 113] width 228 height 10
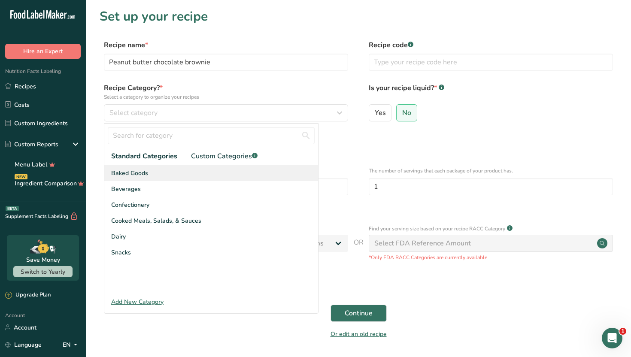
click at [236, 173] on div "Baked Goods" at bounding box center [211, 173] width 214 height 16
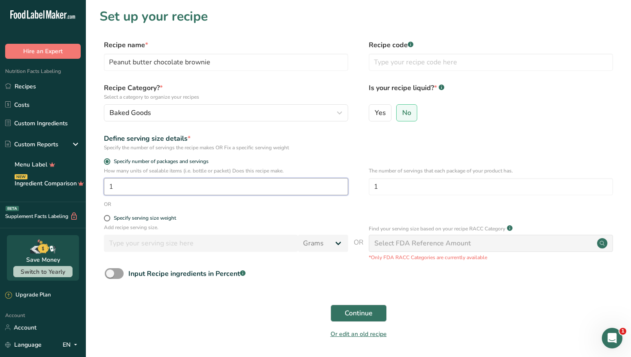
click at [244, 186] on input "1" at bounding box center [226, 186] width 244 height 17
type input "9.5"
click at [279, 218] on label "Specify serving size weight" at bounding box center [226, 218] width 244 height 6
click at [109, 218] on input "Specify serving size weight" at bounding box center [107, 218] width 6 height 6
radio input "true"
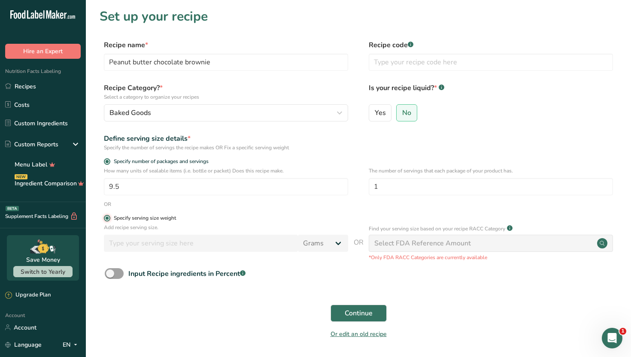
radio input "false"
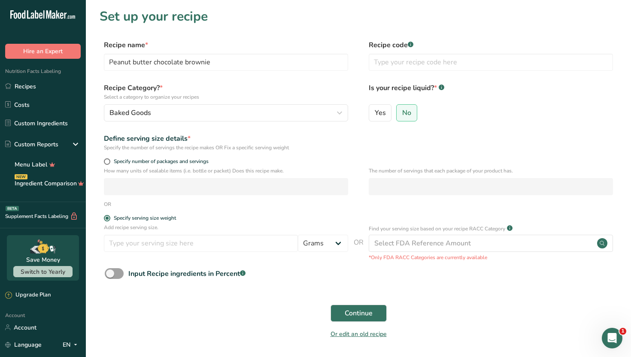
click at [279, 196] on div "How many units of sealable items (i.e. bottle or packet) Does this recipe make.…" at bounding box center [358, 183] width 517 height 33
click at [198, 162] on span "Specify number of packages and servings" at bounding box center [159, 161] width 98 height 6
click at [109, 162] on input "Specify number of packages and servings" at bounding box center [107, 162] width 6 height 6
radio input "true"
radio input "false"
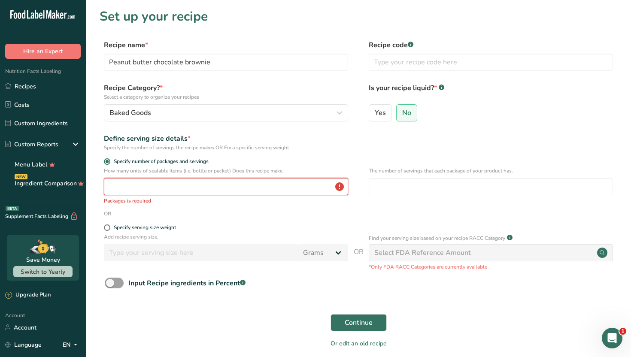
click at [187, 184] on input "number" at bounding box center [226, 186] width 244 height 17
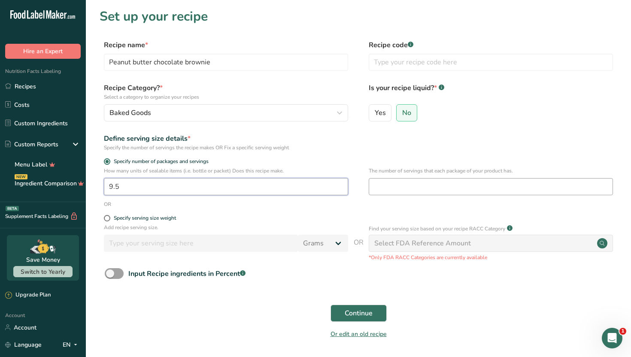
type input "9.5"
click at [403, 186] on input "number" at bounding box center [490, 186] width 244 height 17
type input "1"
click at [362, 311] on span "Continue" at bounding box center [358, 313] width 28 height 10
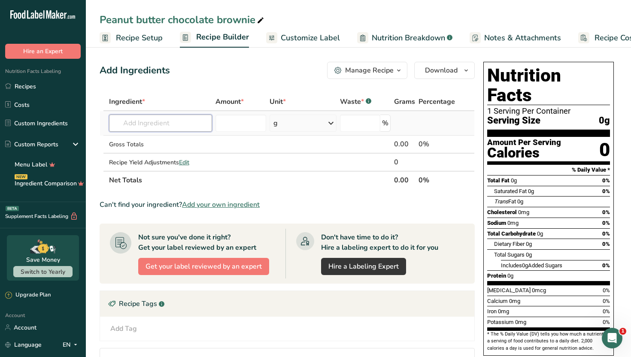
click at [160, 121] on input "text" at bounding box center [160, 123] width 103 height 17
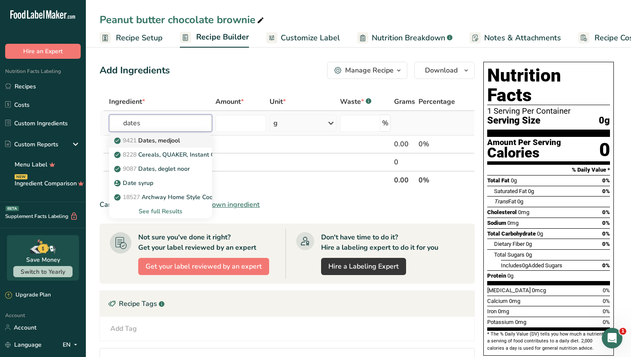
type input "dates"
click at [160, 140] on p "9421 Dates, [GEOGRAPHIC_DATA]" at bounding box center [148, 140] width 64 height 9
type input "Dates, medjool"
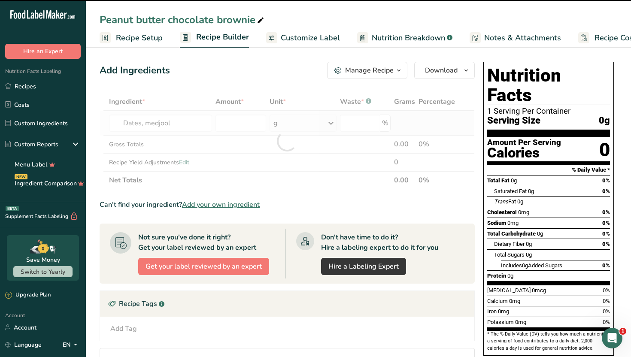
type input "0"
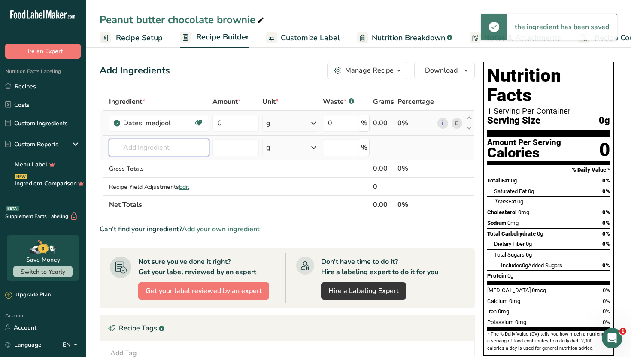
click at [159, 149] on input "text" at bounding box center [159, 147] width 100 height 17
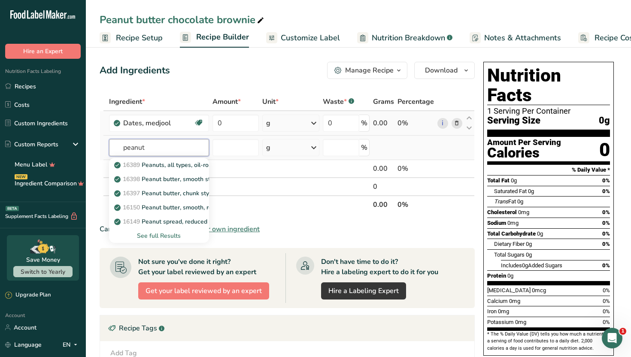
type input "peanut"
click at [160, 236] on div "See full Results" at bounding box center [159, 235] width 87 height 9
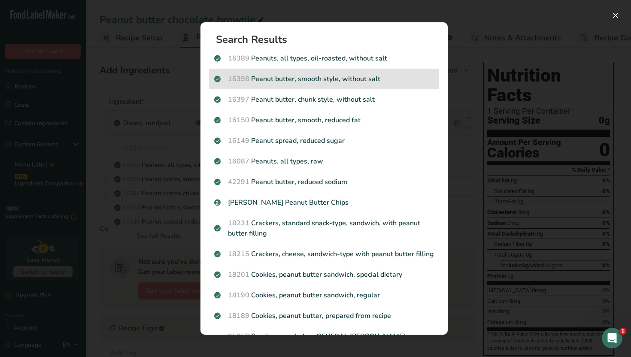
click at [311, 77] on p "16398 Peanut butter, smooth style, without salt" at bounding box center [324, 79] width 220 height 10
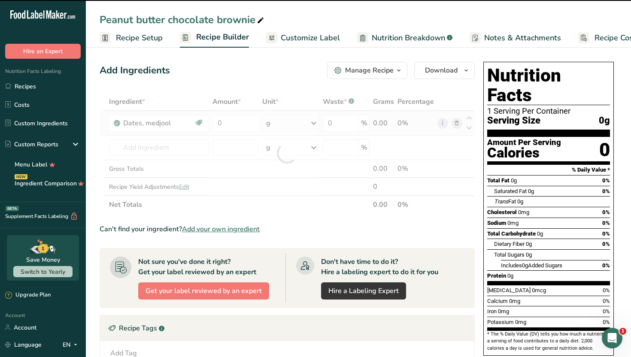
type input "0"
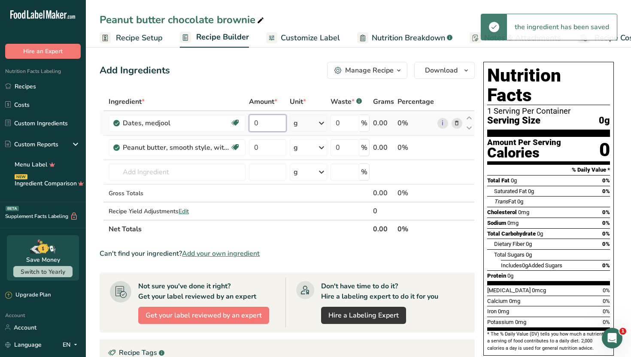
click at [278, 120] on input "0" at bounding box center [267, 123] width 37 height 17
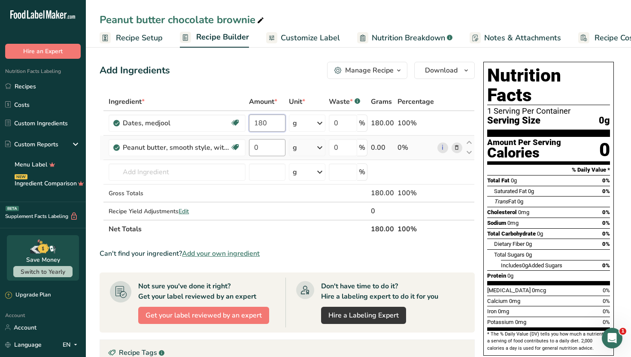
type input "180"
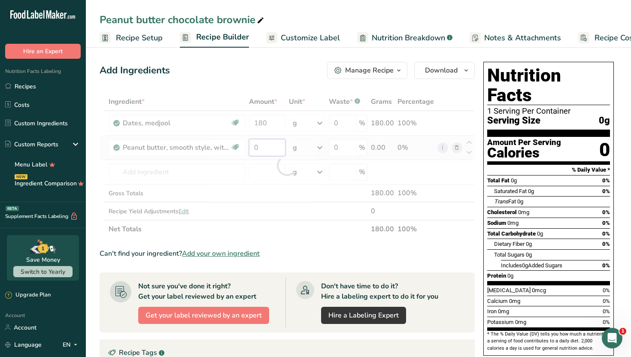
click at [265, 146] on div "Ingredient * Amount * Unit * Waste * .a-a{fill:#347362;}.b-a{fill:#fff;} Grams …" at bounding box center [287, 165] width 375 height 145
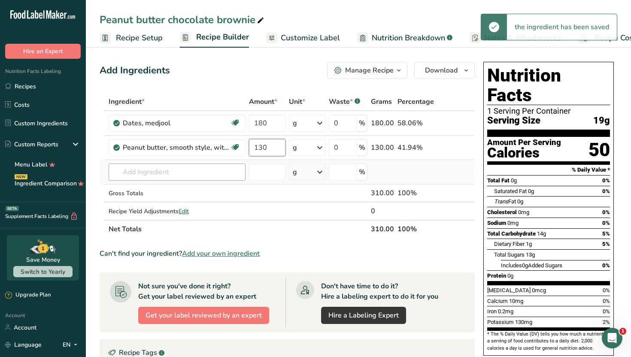
type input "130"
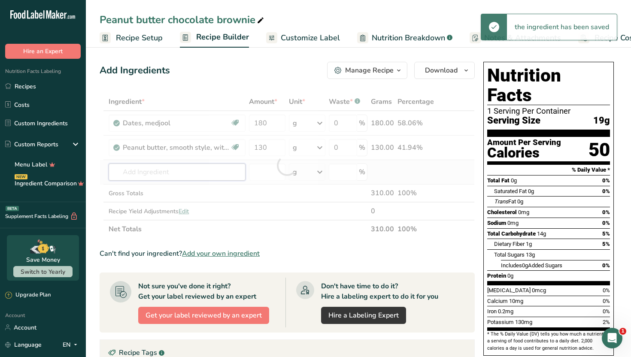
click at [202, 166] on div "Ingredient * Amount * Unit * Waste * .a-a{fill:#347362;}.b-a{fill:#fff;} Grams …" at bounding box center [287, 165] width 375 height 145
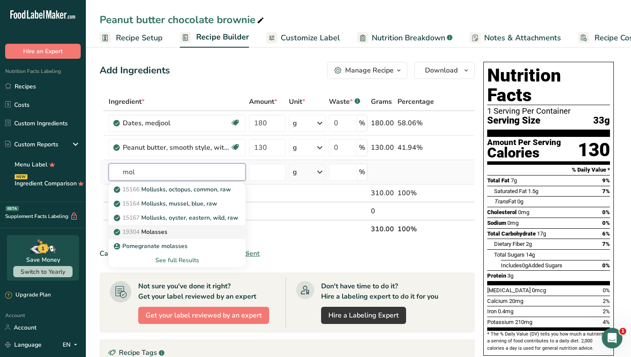
type input "mol"
click at [167, 229] on p "19304 [GEOGRAPHIC_DATA]" at bounding box center [141, 231] width 52 height 9
type input "Molasses"
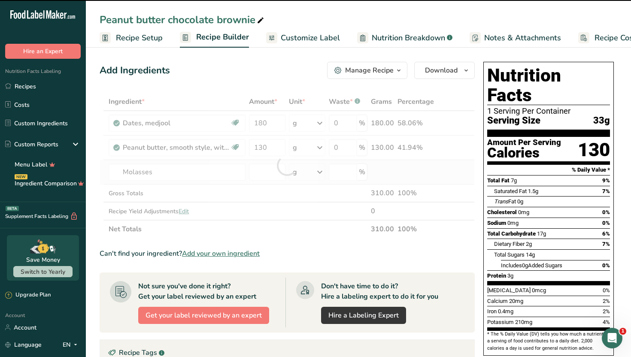
type input "0"
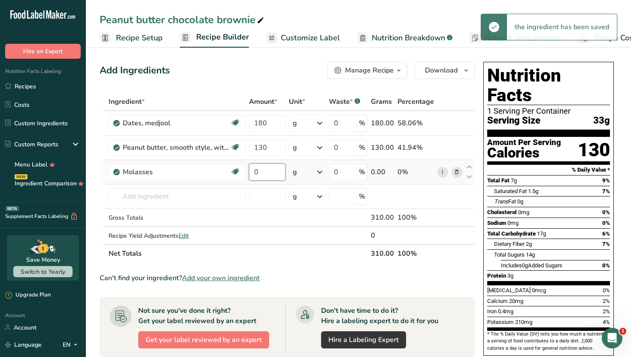
click at [266, 168] on input "0" at bounding box center [267, 171] width 36 height 17
type input "15"
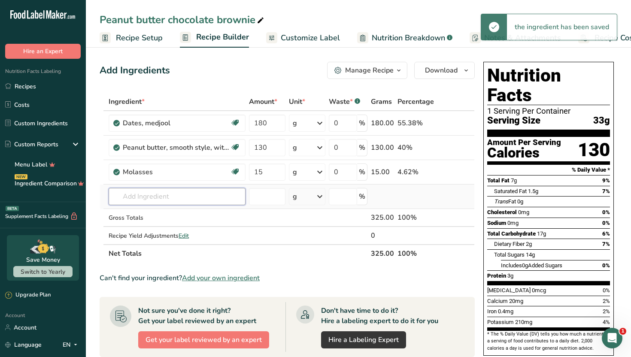
click at [227, 191] on div "Ingredient * Amount * Unit * Waste * .a-a{fill:#347362;}.b-a{fill:#fff;} Grams …" at bounding box center [287, 178] width 375 height 170
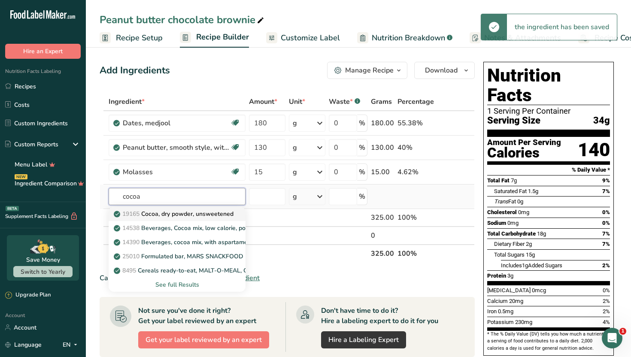
type input "cocoa"
click at [219, 214] on p "19165 Cocoa, dry powder, unsweetened" at bounding box center [174, 213] width 118 height 9
type input "Cocoa, dry powder, unsweetened"
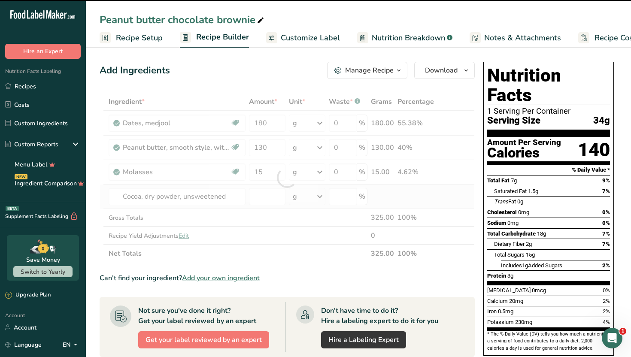
type input "0"
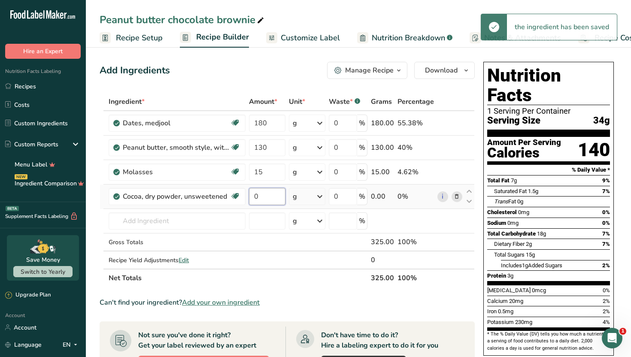
click at [255, 199] on input "0" at bounding box center [267, 196] width 36 height 17
click at [263, 198] on input "0" at bounding box center [267, 196] width 36 height 17
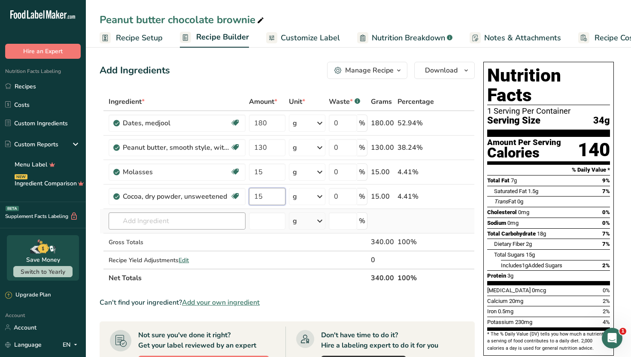
type input "15"
click at [211, 218] on div "Ingredient * Amount * Unit * Waste * .a-a{fill:#347362;}.b-a{fill:#fff;} Grams …" at bounding box center [287, 190] width 375 height 194
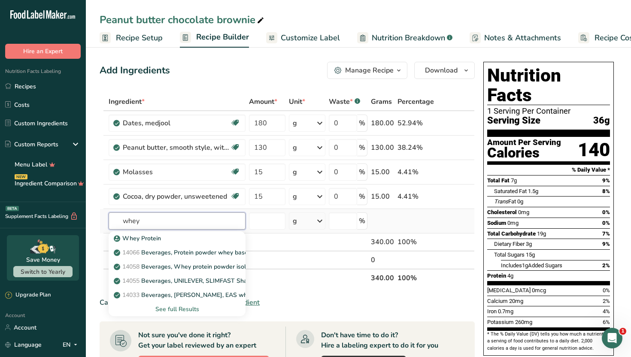
type input "whey"
click at [183, 310] on div "See full Results" at bounding box center [176, 309] width 123 height 9
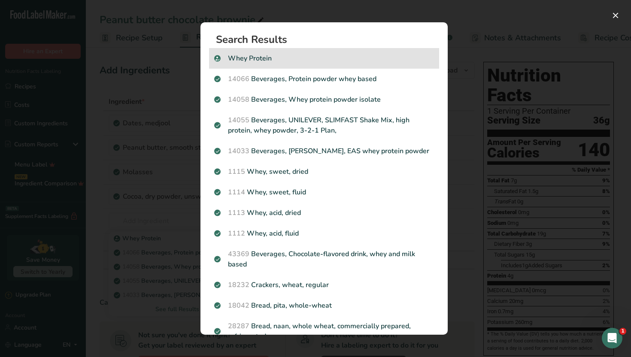
click at [257, 60] on p "Whey Protein" at bounding box center [324, 58] width 220 height 10
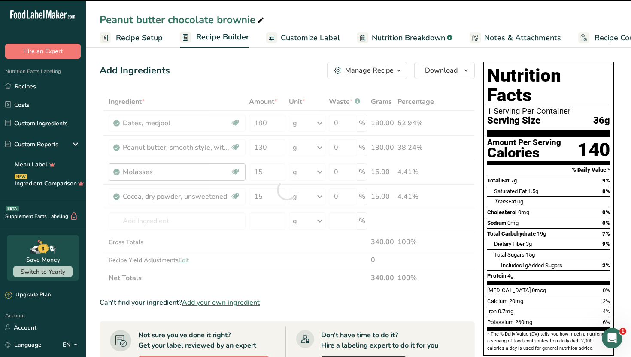
type input "0"
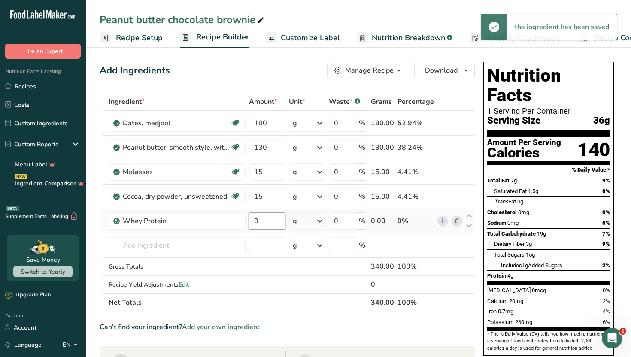
click at [277, 224] on input "0" at bounding box center [267, 220] width 36 height 17
type input "100"
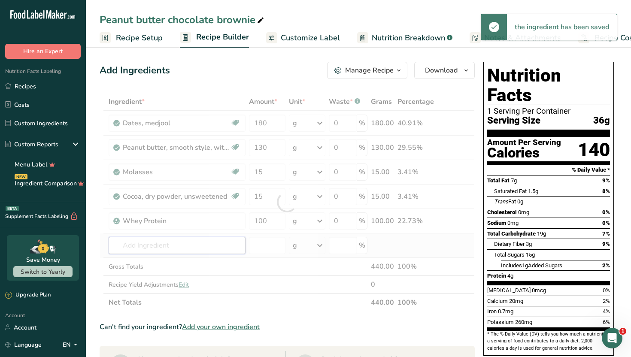
click at [191, 249] on div "Ingredient * Amount * Unit * Waste * .a-a{fill:#347362;}.b-a{fill:#fff;} Grams …" at bounding box center [287, 202] width 375 height 219
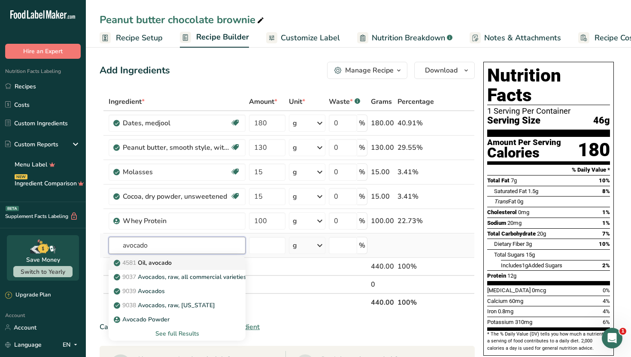
type input "avocado"
click at [178, 266] on div "4581 Oil, avocado" at bounding box center [169, 262] width 109 height 9
type input "Oil, avocado"
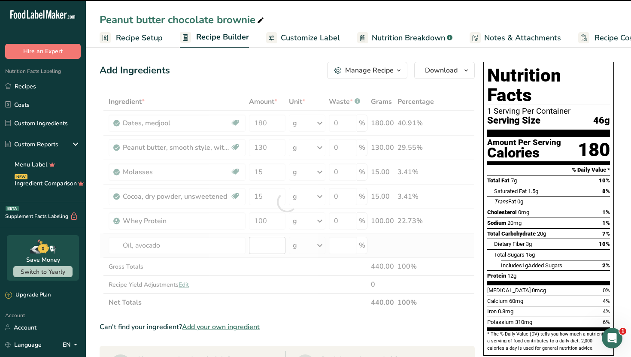
type input "0"
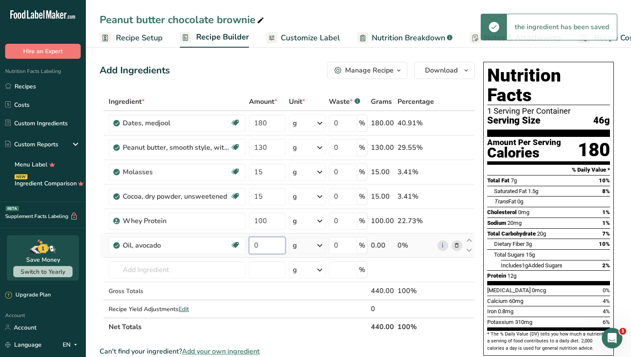
click at [260, 250] on input "0" at bounding box center [267, 245] width 36 height 17
type input "50"
click at [201, 269] on div "Ingredient * Amount * Unit * Waste * .a-a{fill:#347362;}.b-a{fill:#fff;} Grams …" at bounding box center [287, 214] width 375 height 243
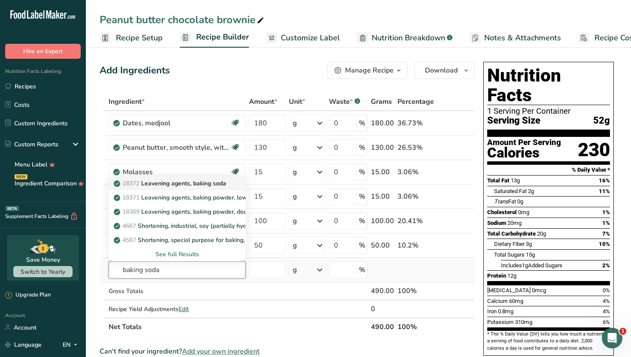
type input "baking soda"
click at [193, 181] on p "18372 Leavening agents, baking soda" at bounding box center [170, 183] width 111 height 9
type input "Leavening agents, baking soda"
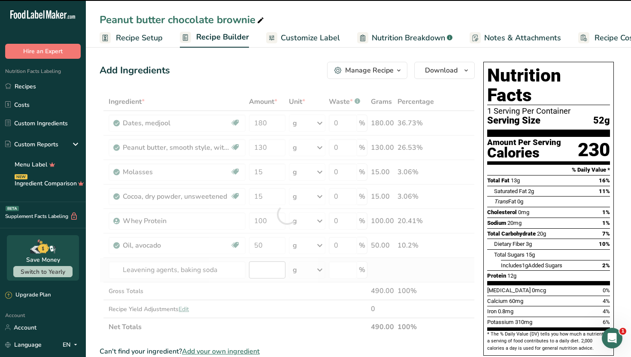
type input "0"
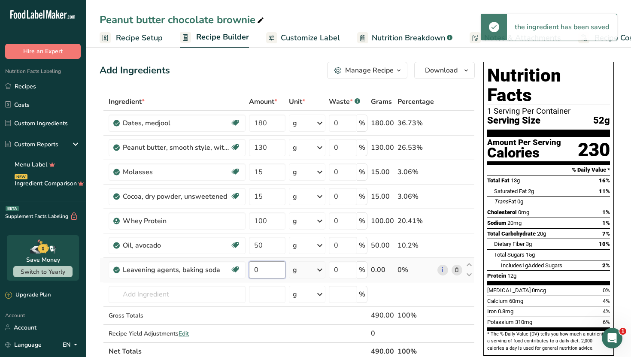
click at [261, 275] on input "0" at bounding box center [267, 269] width 36 height 17
type input "2"
click at [202, 295] on div "Ingredient * Amount * Unit * Waste * .a-a{fill:#347362;}.b-a{fill:#fff;} Grams …" at bounding box center [287, 227] width 375 height 268
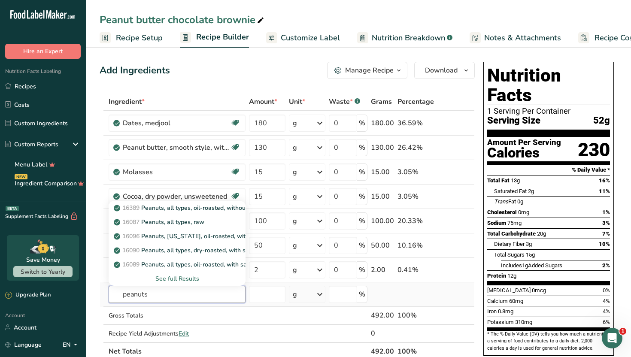
type input "peanuts"
click at [189, 279] on div "See full Results" at bounding box center [176, 278] width 123 height 9
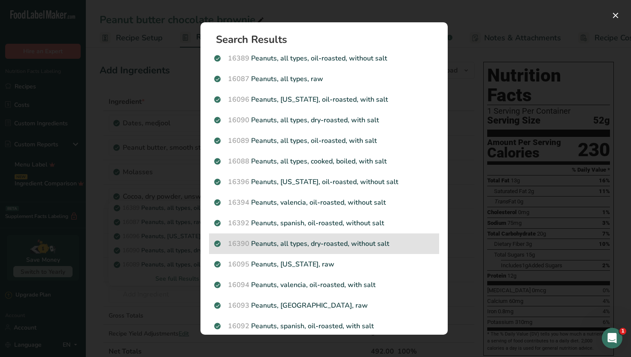
click at [279, 248] on p "16390 Peanuts, all types, dry-roasted, without salt" at bounding box center [324, 243] width 220 height 10
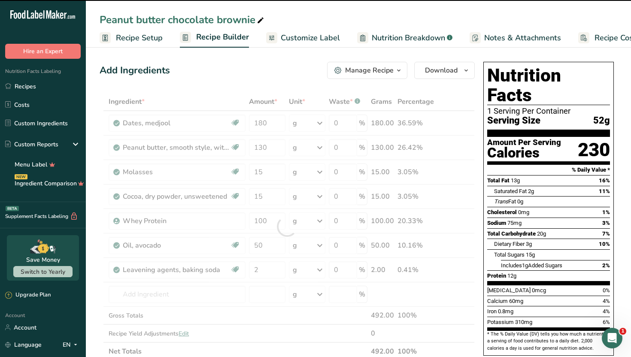
type input "0"
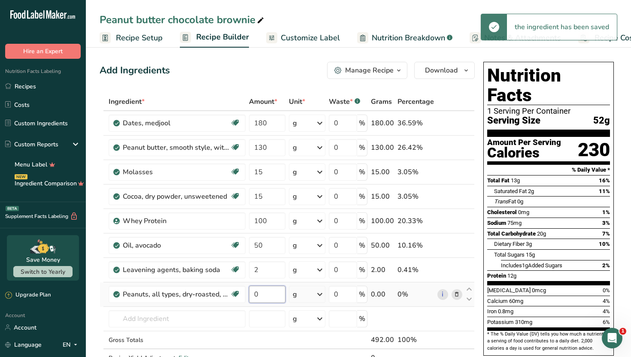
click at [267, 296] on input "0" at bounding box center [267, 294] width 36 height 17
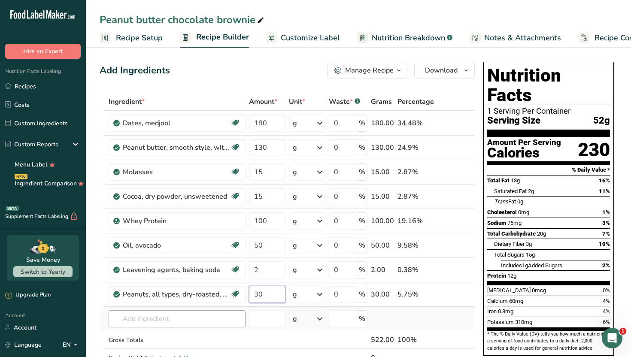
type input "30"
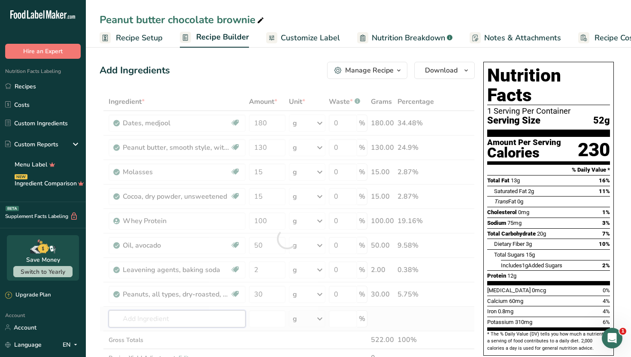
click at [223, 321] on div "Ingredient * Amount * Unit * Waste * .a-a{fill:#347362;}.b-a{fill:#fff;} Grams …" at bounding box center [287, 239] width 375 height 292
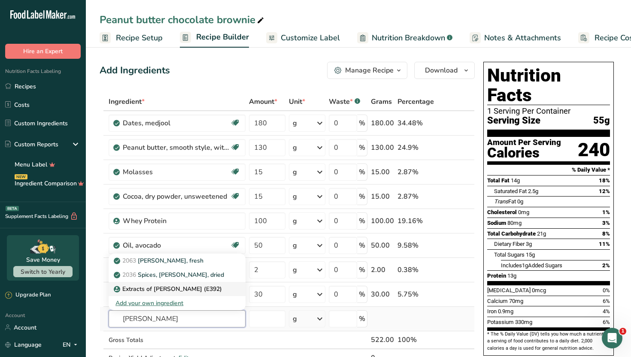
type input "[PERSON_NAME]"
click at [191, 290] on p "Extracts of [PERSON_NAME] (E392)" at bounding box center [168, 288] width 106 height 9
type input "Extracts of [PERSON_NAME] (E392)"
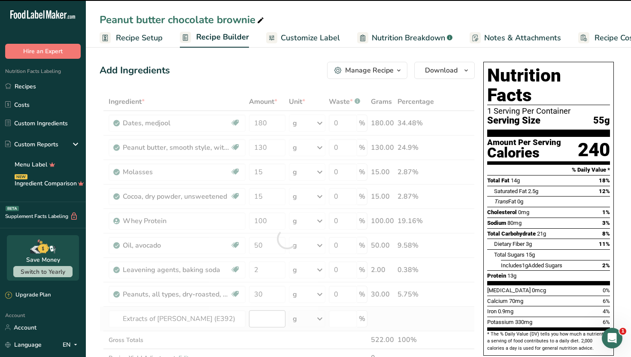
type input "0"
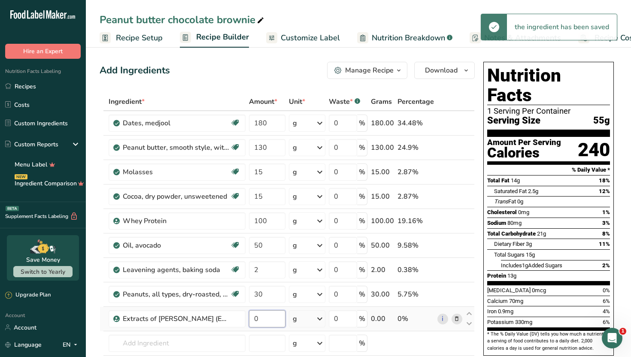
click at [261, 321] on input "0" at bounding box center [267, 318] width 36 height 17
type input "1"
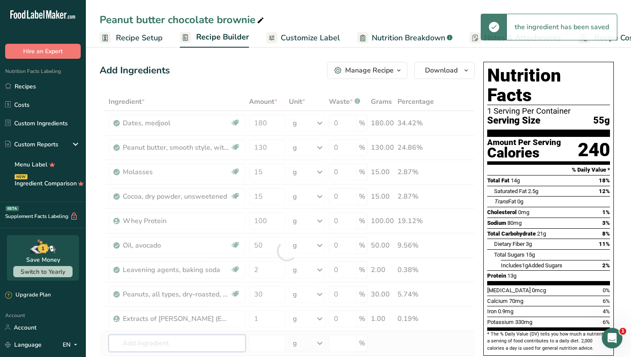
click at [221, 339] on div "Ingredient * Amount * Unit * Waste * .a-a{fill:#347362;}.b-a{fill:#fff;} Grams …" at bounding box center [287, 251] width 375 height 317
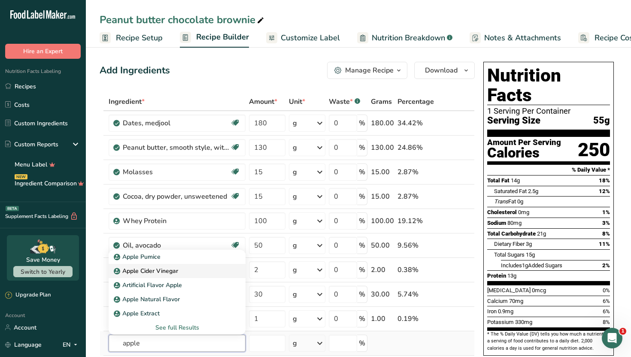
type input "apple"
click at [189, 275] on div "Apple Cider Vinegar" at bounding box center [169, 270] width 109 height 9
type input "Apple Cider Vinegar"
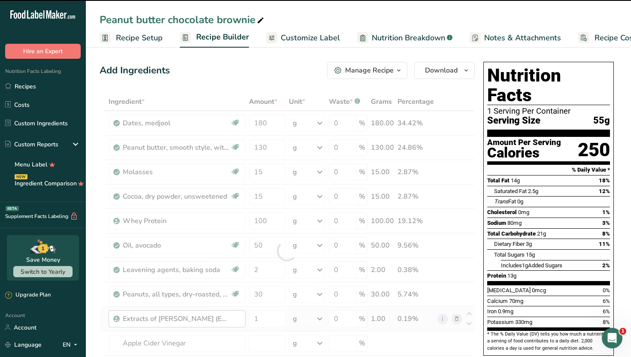
type input "0"
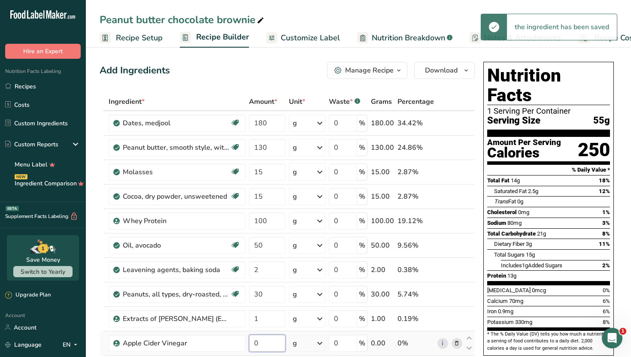
click at [266, 345] on input "0" at bounding box center [267, 343] width 36 height 17
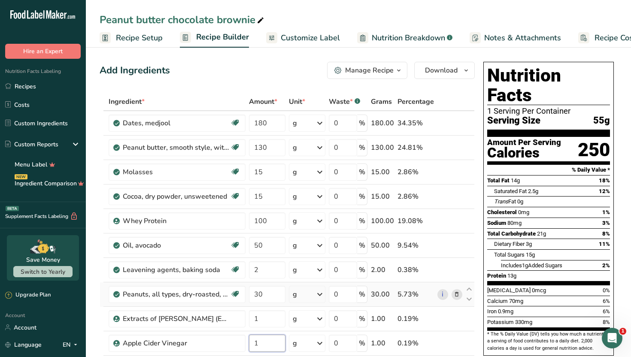
type input "0.999999"
click at [277, 344] on input "0.999999" at bounding box center [267, 343] width 36 height 17
type input "1"
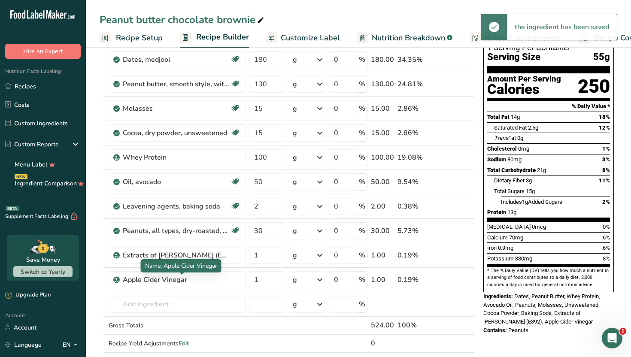
scroll to position [69, 0]
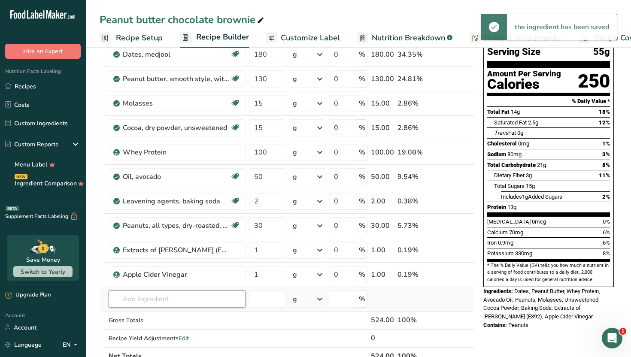
click at [147, 298] on input "text" at bounding box center [177, 298] width 137 height 17
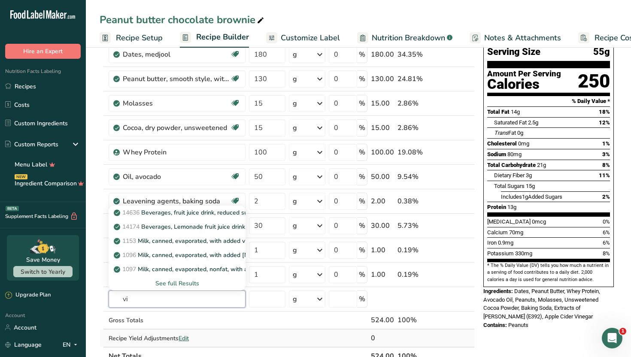
type input "v"
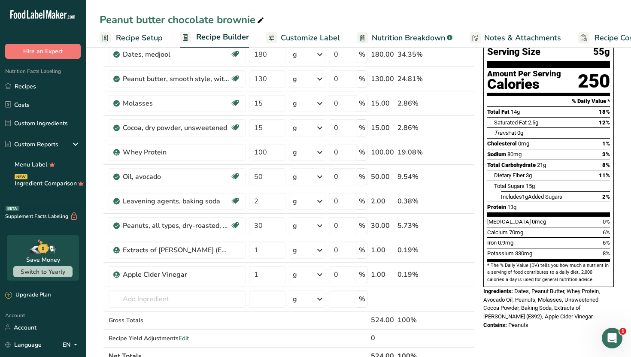
click at [93, 289] on section "Add Ingredients Manage Recipe Delete Recipe Duplicate Recipe Scale Recipe Save …" at bounding box center [358, 322] width 545 height 692
click at [528, 348] on div "Nutrition Facts 1 Serving Per Container Serving Size 55g Amount Per Serving Cal…" at bounding box center [548, 322] width 137 height 665
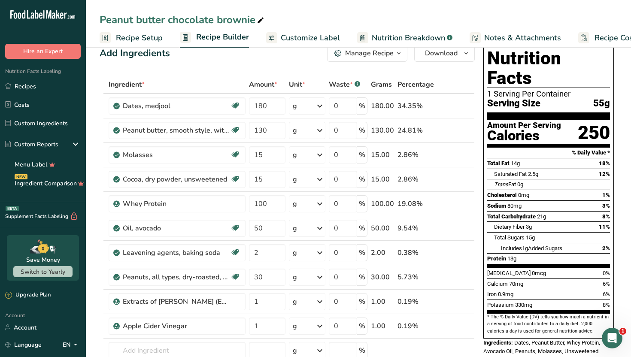
scroll to position [0, 0]
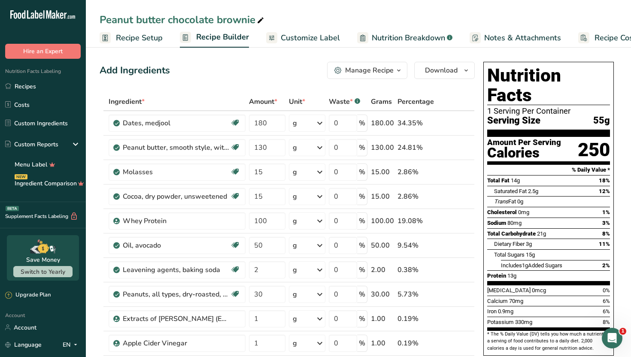
click at [308, 41] on span "Customize Label" at bounding box center [310, 38] width 59 height 12
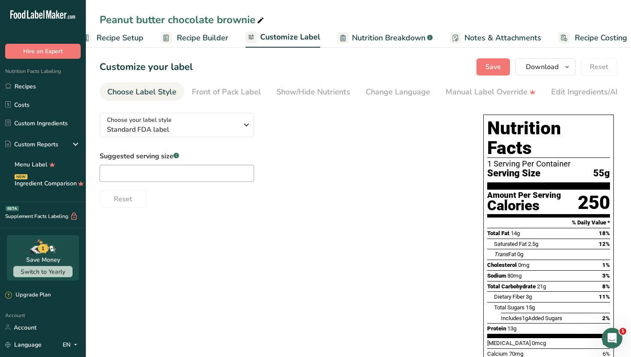
scroll to position [0, 29]
click at [244, 178] on input "text" at bounding box center [177, 173] width 154 height 17
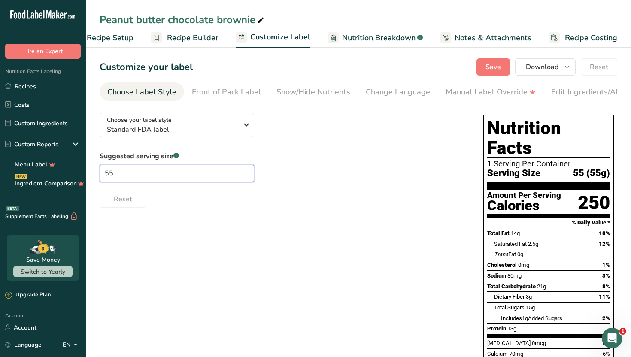
type input "5"
type input "1.94oz"
click at [252, 238] on div "Choose your label style Standard FDA label USA (FDA) Standard FDA label Tabular…" at bounding box center [358, 282] width 517 height 353
click at [233, 97] on div "Front of Pack Label" at bounding box center [226, 92] width 69 height 12
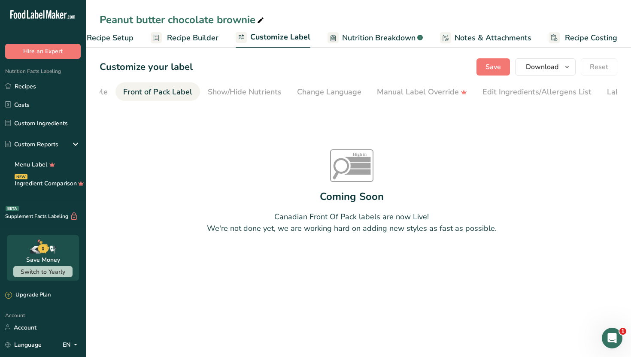
scroll to position [0, 83]
click at [292, 96] on div "Change Language" at bounding box center [314, 92] width 64 height 12
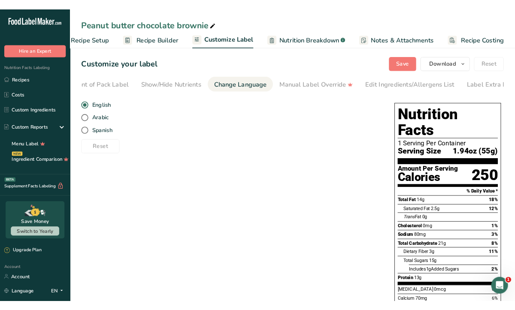
scroll to position [0, 116]
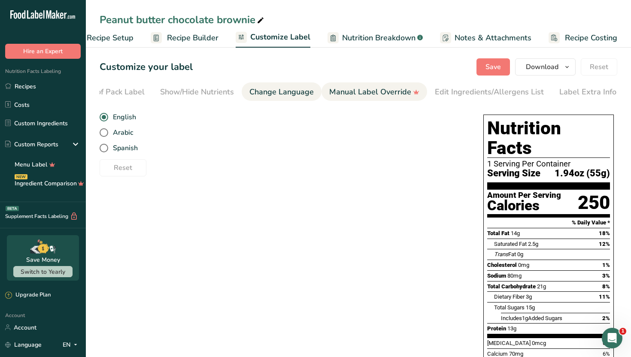
click at [337, 97] on div "Manual Label Override" at bounding box center [374, 92] width 90 height 12
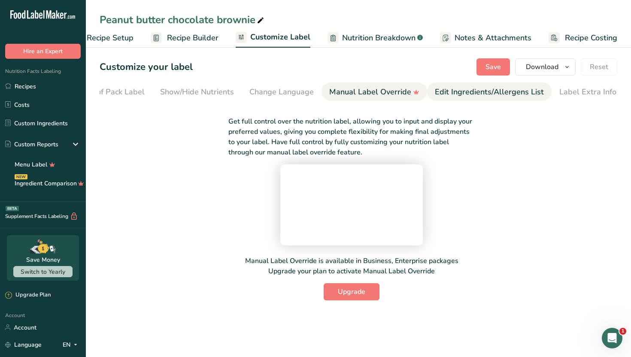
click at [447, 94] on div "Edit Ingredients/Allergens List" at bounding box center [489, 92] width 109 height 12
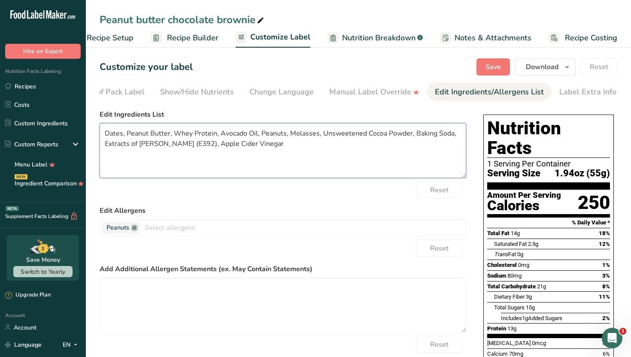
click at [189, 142] on textarea "Dates, Peanut Butter, Whey Protein, Avocado Oil, Peanuts, Molasses, Unsweetened…" at bounding box center [283, 150] width 366 height 55
click at [190, 142] on textarea "Dates, Peanut Butter, Whey Protein, Avocado Oil, Peanuts, Molasses, Unsweetened…" at bounding box center [283, 150] width 366 height 55
click at [231, 147] on textarea "Dates, Peanut Butter, Whey Protein, Avocado Oil, Peanuts, Molasses, Unsweetened…" at bounding box center [283, 150] width 366 height 55
click at [287, 133] on textarea "Dates, Peanut Butter, Whey Protein, Avocado Oil, Peanuts, Molasses, Unsweetened…" at bounding box center [283, 150] width 366 height 55
click at [350, 133] on textarea "Dates, Peanut Butter, Whey Protein, Avocado Oil, Peanuts, Blackstrap Molasses, …" at bounding box center [283, 150] width 366 height 55
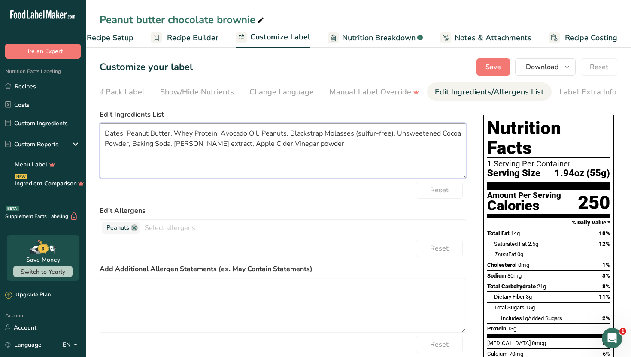
click at [214, 135] on textarea "Dates, Peanut Butter, Whey Protein, Avocado Oil, Peanuts, Blackstrap Molasses (…" at bounding box center [283, 150] width 366 height 55
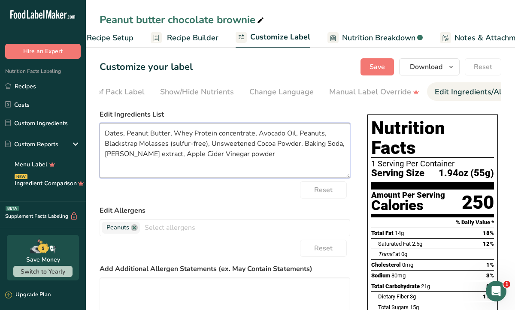
click at [257, 157] on textarea "Dates, Peanut Butter, Whey Protein concentrate, Avocado Oil, Peanuts, Blackstra…" at bounding box center [225, 150] width 250 height 55
paste textarea "[MEDICAL_DATA] (Mixed [MEDICAL_DATA])"
type textarea "Dates, Peanut Butter, Whey Protein concentrate, Avocado Oil, Peanuts, Blackstra…"
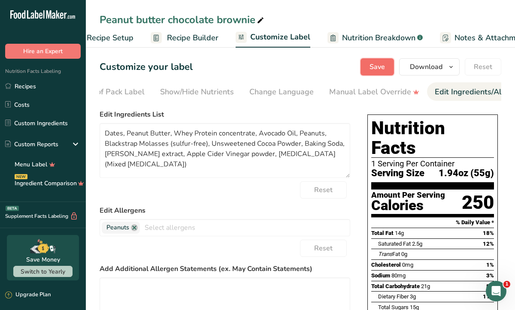
click at [386, 67] on button "Save" at bounding box center [376, 66] width 33 height 17
click at [251, 190] on div "Reset" at bounding box center [225, 189] width 250 height 17
click at [205, 244] on div "Reset" at bounding box center [225, 248] width 250 height 17
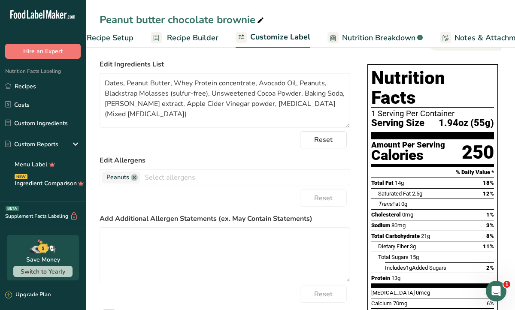
scroll to position [51, 0]
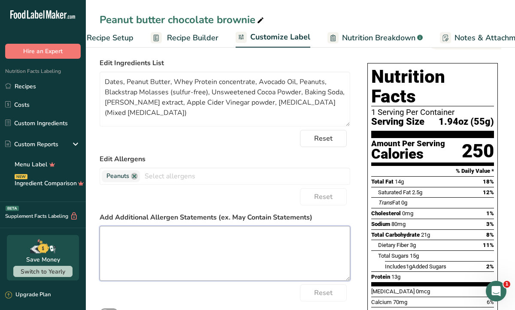
click at [205, 244] on textarea at bounding box center [225, 253] width 250 height 55
paste textarea "Produced in a facility that also processes wheat, dairy, soy, peanuts, tree nut…"
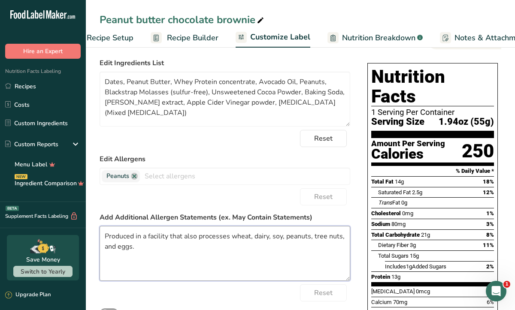
scroll to position [22, 0]
type textarea "Produced in a facility that also processes wheat, dairy, soy, peanuts, tree nut…"
click at [221, 197] on div "Reset" at bounding box center [225, 196] width 250 height 17
click at [281, 154] on form "Edit Ingredients List Dates, Peanut Butter, Whey Protein concentrate, Avocado O…" at bounding box center [225, 199] width 250 height 282
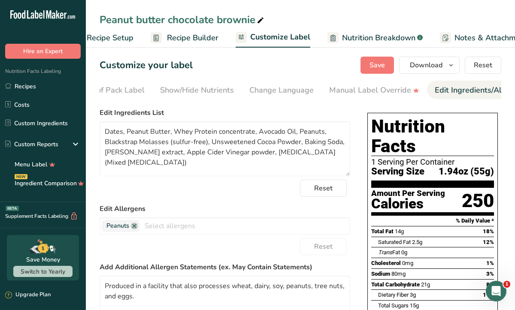
scroll to position [0, 0]
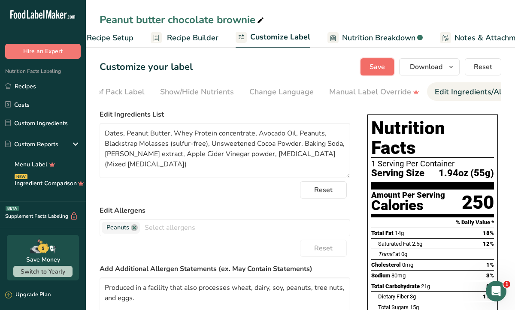
click at [374, 69] on span "Save" at bounding box center [376, 67] width 15 height 10
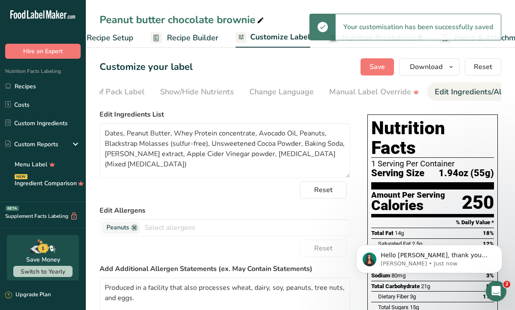
scroll to position [52, 0]
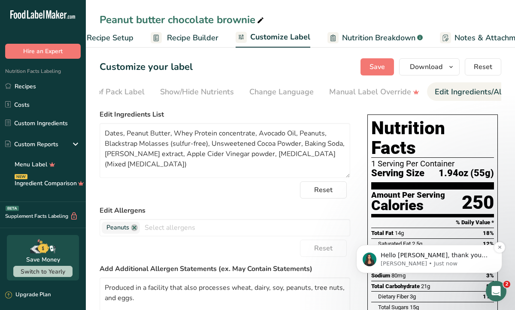
click at [441, 265] on p "[PERSON_NAME] • Just now" at bounding box center [435, 264] width 111 height 8
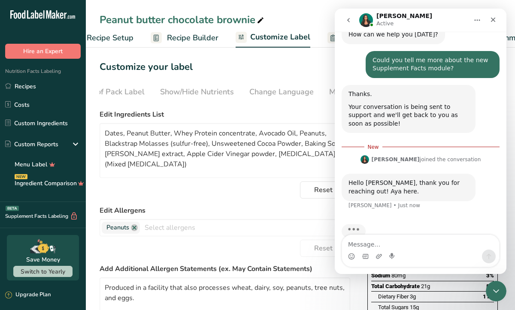
scroll to position [66, 0]
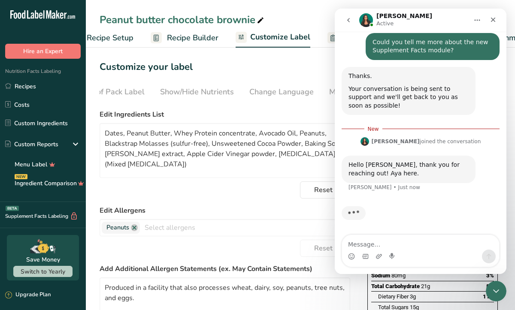
click at [285, 202] on form "Edit Ingredients List Dates, Peanut Butter, Whey Protein concentrate, Avocado O…" at bounding box center [225, 250] width 250 height 282
click at [492, 20] on icon "Close" at bounding box center [493, 20] width 5 height 5
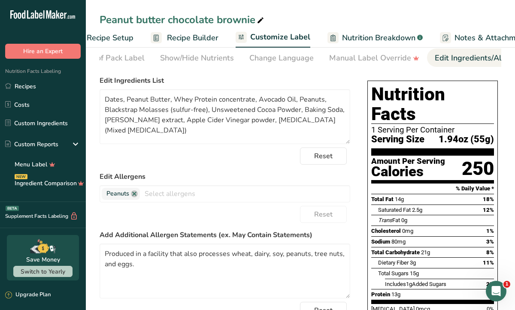
scroll to position [0, 0]
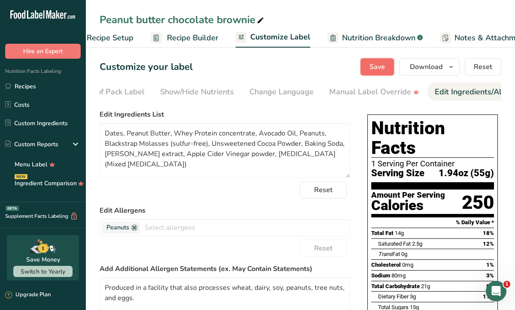
click at [375, 64] on span "Save" at bounding box center [376, 67] width 15 height 10
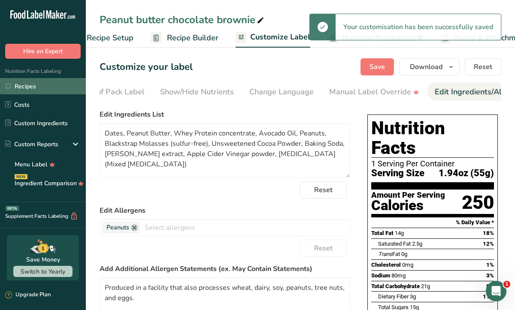
click at [35, 86] on link "Recipes" at bounding box center [43, 86] width 86 height 16
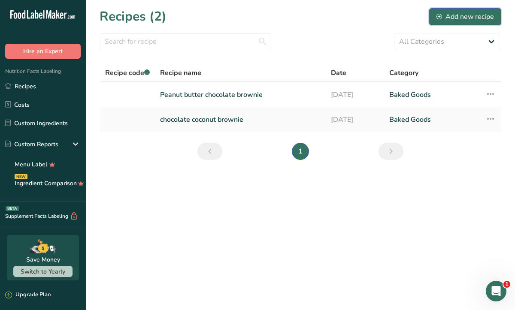
click at [441, 16] on icon at bounding box center [439, 17] width 6 height 6
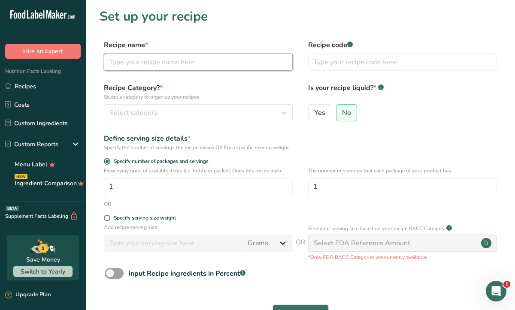
click at [243, 59] on input "text" at bounding box center [198, 62] width 189 height 17
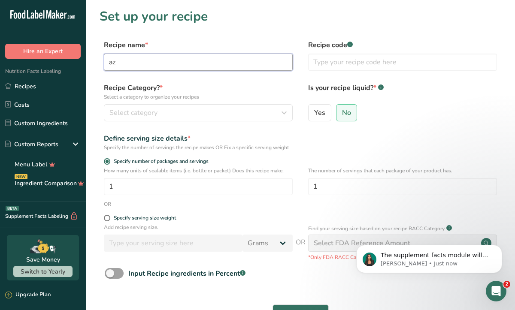
type input "a"
type input "Hazelnut espresso crunch brownie"
click at [266, 91] on label "Recipe Category? * Select a category to organize your recipes" at bounding box center [198, 92] width 189 height 18
click at [420, 257] on p "are you interested in a demo?" at bounding box center [435, 255] width 111 height 9
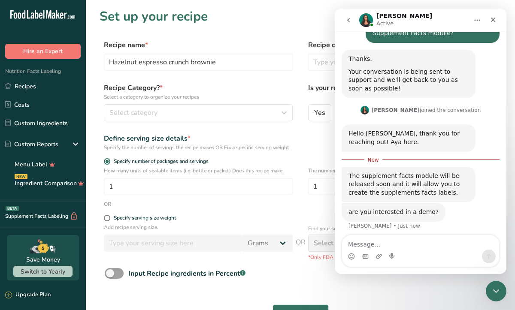
scroll to position [89, 0]
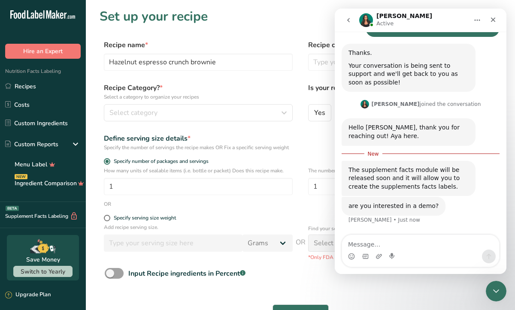
click at [439, 239] on textarea "Message…" at bounding box center [420, 242] width 157 height 15
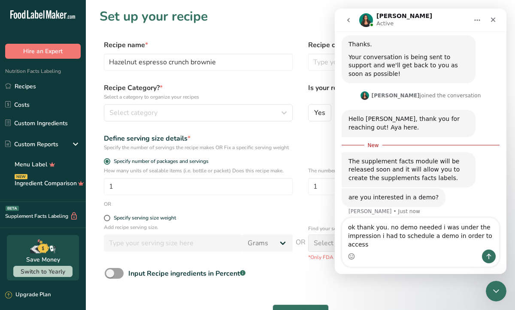
scroll to position [106, 0]
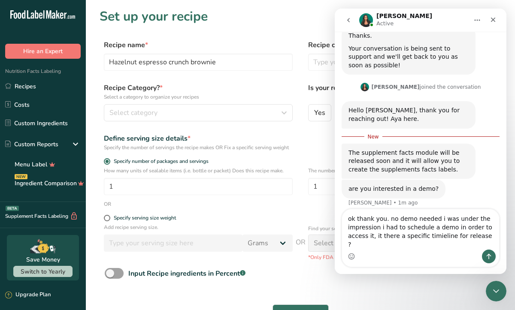
click at [438, 225] on textarea "ok thank you. no demo needed i was under the impression i had to schedule a dem…" at bounding box center [420, 229] width 157 height 40
click at [382, 232] on textarea "ok thank you. no demo needed I was under the impression i had to schedule a dem…" at bounding box center [420, 229] width 157 height 40
type textarea "ok thank you. no demo needed I was under the impression I had to schedule a dem…"
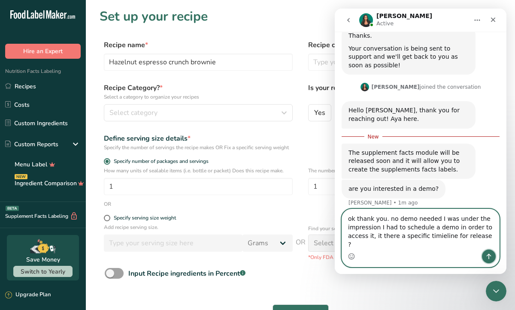
click at [491, 259] on icon "Send a message…" at bounding box center [488, 256] width 7 height 7
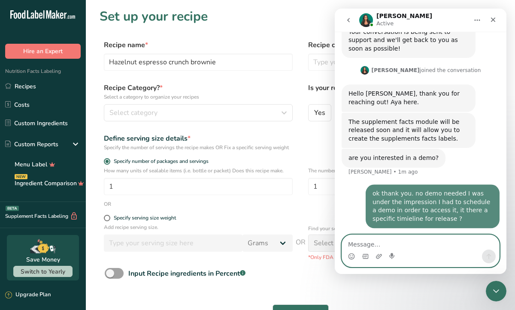
scroll to position [126, 0]
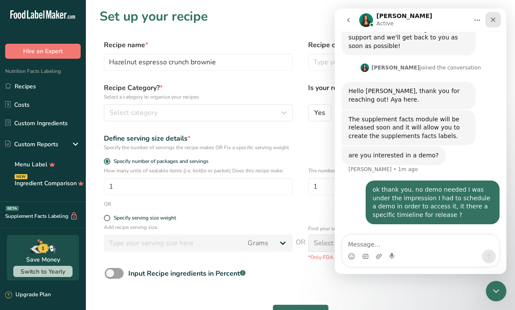
click at [496, 20] on icon "Close" at bounding box center [492, 19] width 7 height 7
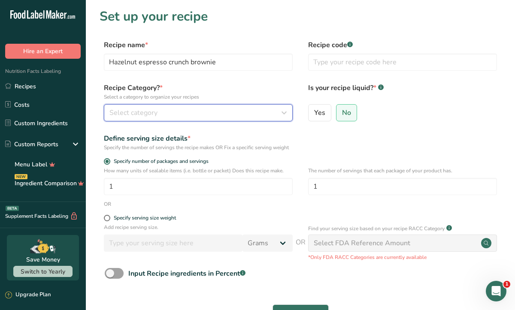
click at [287, 109] on icon "button" at bounding box center [284, 112] width 10 height 15
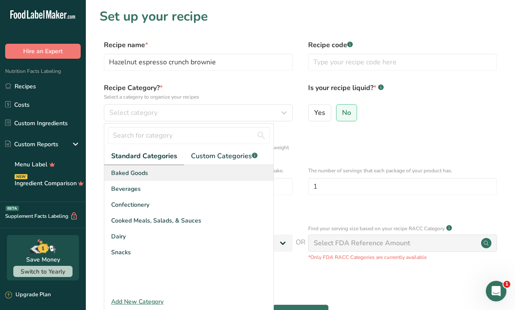
click at [226, 178] on div "Baked Goods" at bounding box center [188, 173] width 169 height 16
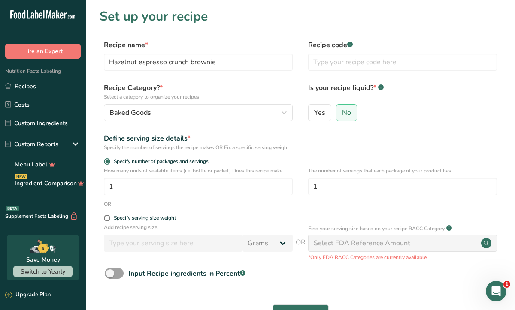
click at [284, 162] on form "Recipe name * Hazelnut espresso crunch brownie Recipe code .a-a{fill:#347362;}.…" at bounding box center [300, 192] width 401 height 304
click at [262, 190] on input "1" at bounding box center [198, 186] width 189 height 17
type input "9"
click at [331, 195] on input "1" at bounding box center [402, 186] width 189 height 17
click at [295, 273] on form "Recipe name * Hazelnut espresso crunch brownie Recipe code .a-a{fill:#347362;}.…" at bounding box center [300, 192] width 401 height 304
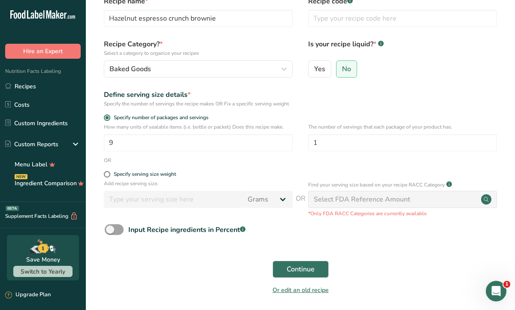
scroll to position [51, 0]
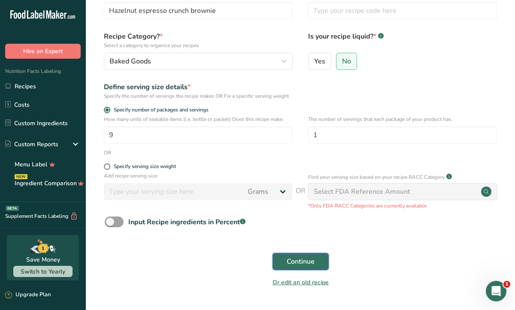
click at [295, 267] on span "Continue" at bounding box center [301, 262] width 28 height 10
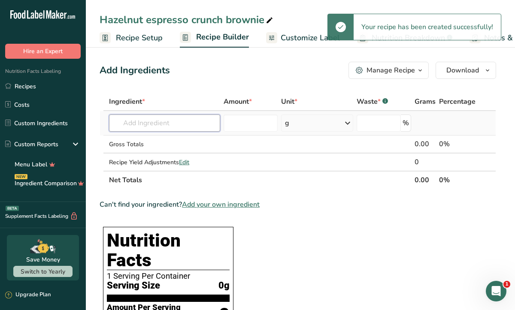
click at [146, 124] on input "text" at bounding box center [164, 123] width 111 height 17
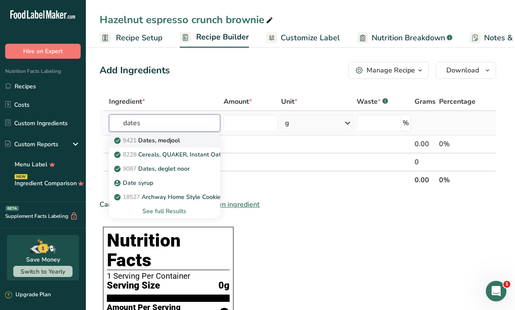
type input "dates"
click at [149, 139] on p "9421 Dates, [GEOGRAPHIC_DATA]" at bounding box center [148, 140] width 64 height 9
type input "Dates, medjool"
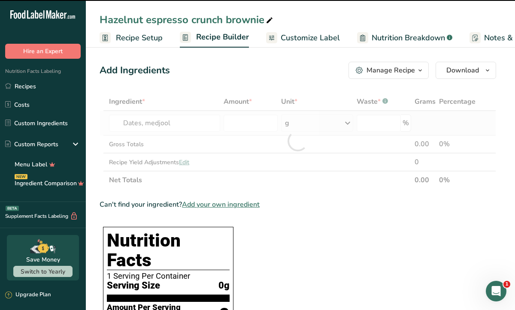
type input "0"
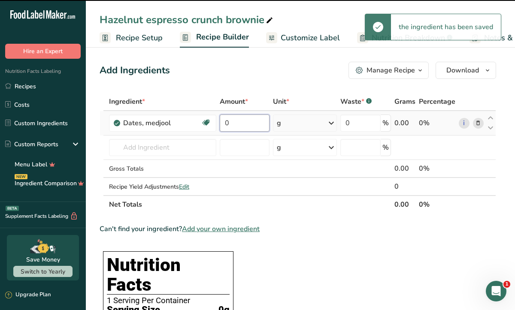
click at [239, 129] on input "0" at bounding box center [245, 123] width 50 height 17
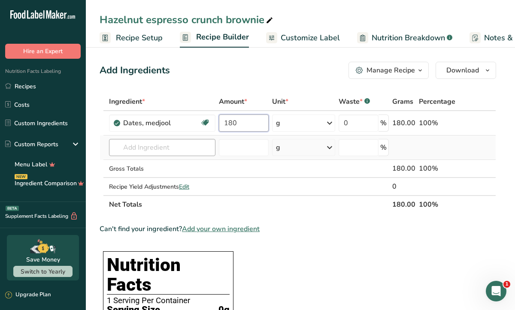
type input "180"
click at [195, 144] on div "Ingredient * Amount * Unit * Waste * .a-a{fill:#347362;}.b-a{fill:#fff;} Grams …" at bounding box center [298, 153] width 396 height 121
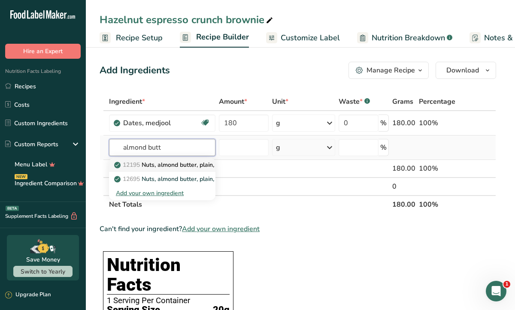
type input "almond butt"
click at [190, 163] on p "12195 Nuts, almond butter, plain, without salt added" at bounding box center [192, 164] width 152 height 9
type input "Nuts, almond butter, plain, without salt added"
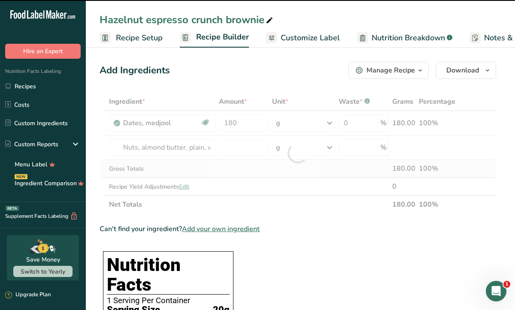
type input "0"
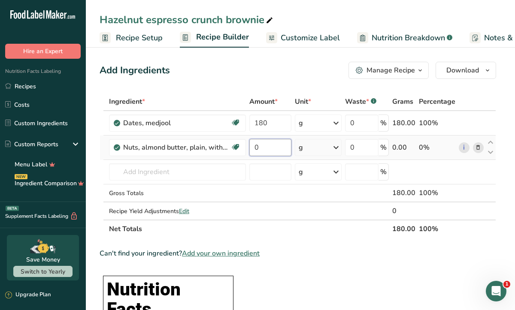
click at [273, 144] on input "0" at bounding box center [270, 147] width 42 height 17
type input "130"
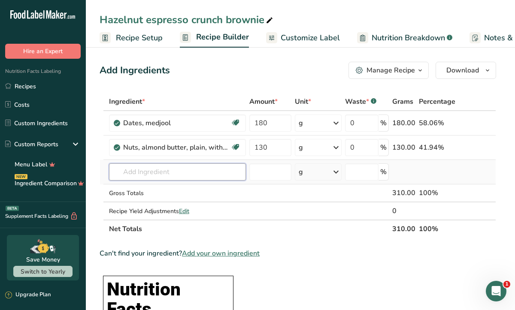
click at [223, 166] on div "Ingredient * Amount * Unit * Waste * .a-a{fill:#347362;}.b-a{fill:#fff;} Grams …" at bounding box center [298, 165] width 396 height 145
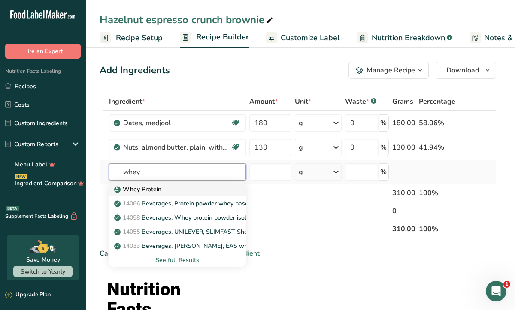
type input "whey"
click at [213, 187] on div "Whey Protein" at bounding box center [170, 189] width 109 height 9
type input "Whey Protein"
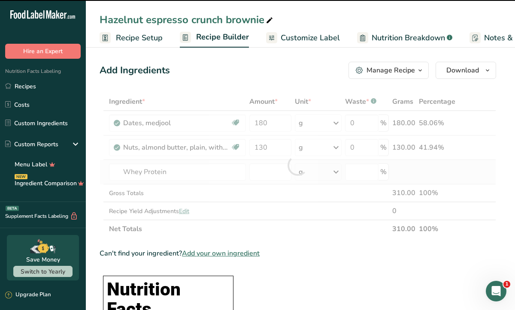
type input "0"
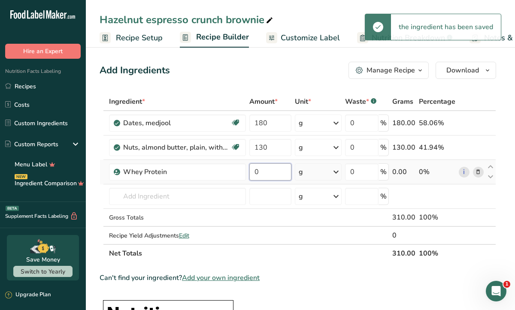
click at [260, 173] on input "0" at bounding box center [270, 171] width 42 height 17
type input "100"
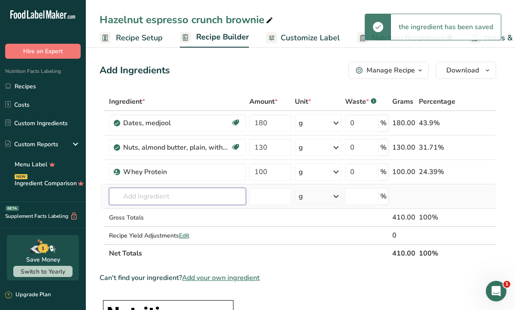
click at [227, 191] on div "Ingredient * Amount * Unit * Waste * .a-a{fill:#347362;}.b-a{fill:#fff;} Grams …" at bounding box center [298, 178] width 396 height 170
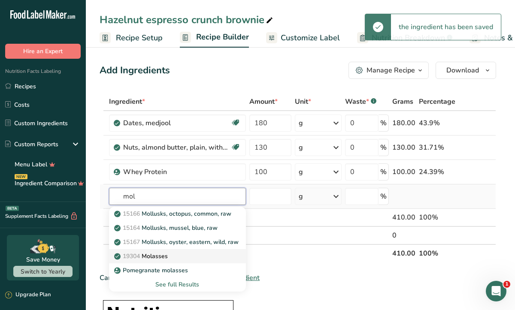
type input "mol"
click at [192, 251] on link "19304 [GEOGRAPHIC_DATA]" at bounding box center [177, 256] width 137 height 14
type input "Molasses"
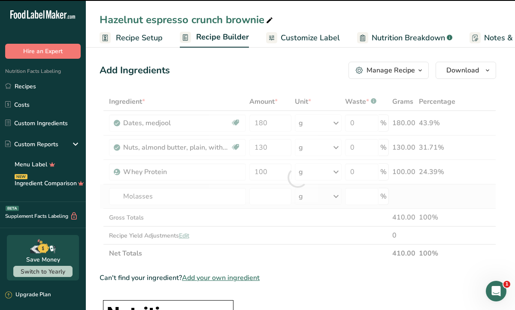
type input "0"
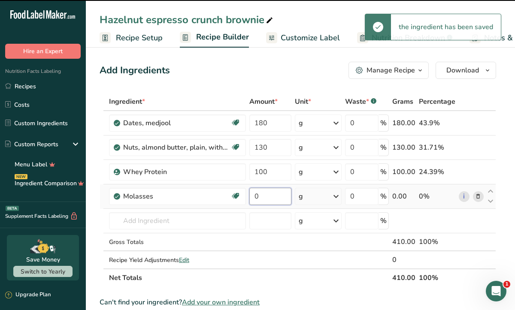
click at [260, 201] on input "0" at bounding box center [270, 196] width 42 height 17
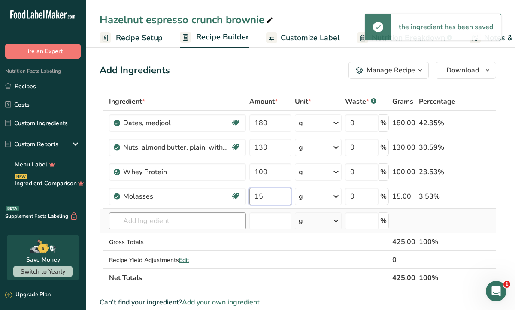
type input "15"
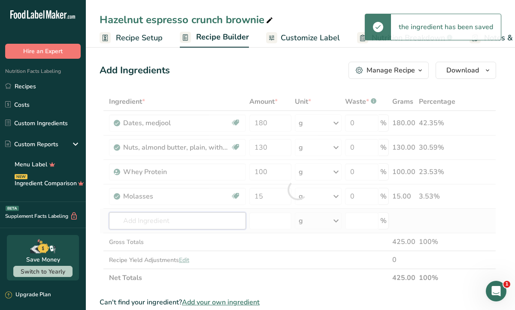
click at [227, 225] on div "Ingredient * Amount * Unit * Waste * .a-a{fill:#347362;}.b-a{fill:#fff;} Grams …" at bounding box center [298, 190] width 396 height 194
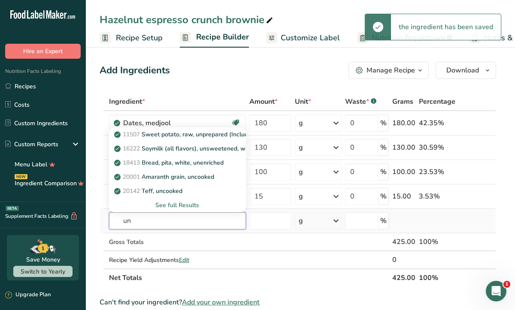
type input "u"
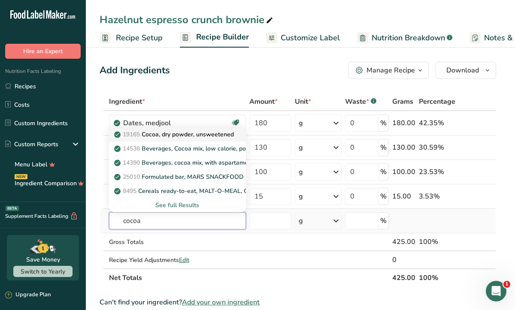
type input "cocoa"
click at [209, 139] on link "19165 Cocoa, dry powder, unsweetened" at bounding box center [177, 134] width 137 height 14
type input "Cocoa, dry powder, unsweetened"
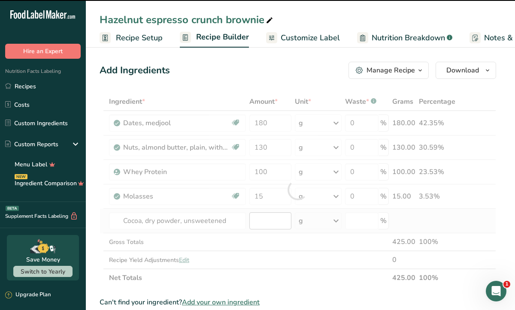
type input "0"
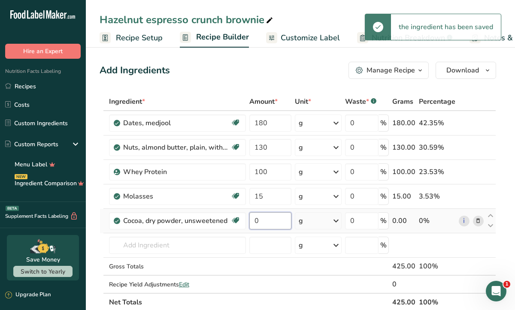
click at [260, 218] on input "0" at bounding box center [270, 220] width 42 height 17
type input "15"
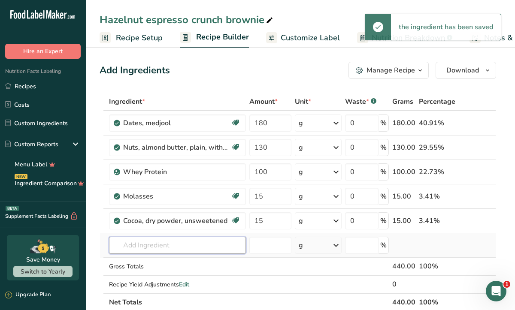
click at [234, 244] on div "Ingredient * Amount * Unit * Waste * .a-a{fill:#347362;}.b-a{fill:#fff;} Grams …" at bounding box center [298, 202] width 396 height 219
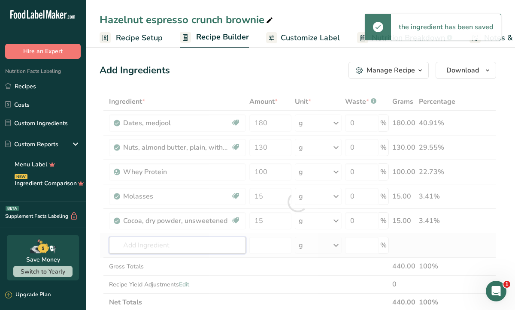
scroll to position [159, 0]
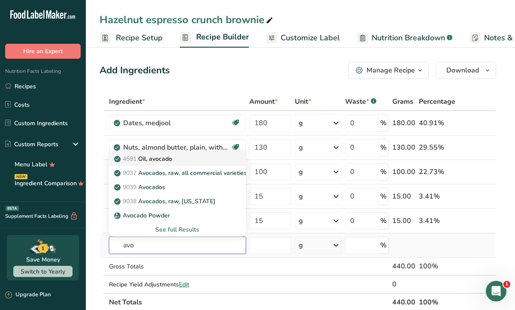
type input "avo"
click at [212, 157] on div "4581 Oil, avocado" at bounding box center [170, 158] width 109 height 9
type input "Oil, avocado"
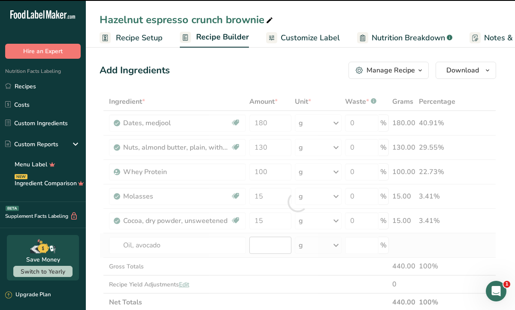
type input "0"
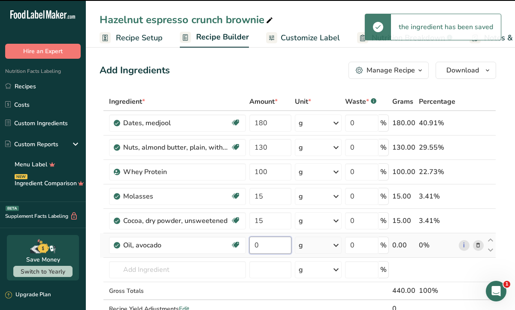
click at [260, 246] on input "0" at bounding box center [270, 245] width 42 height 17
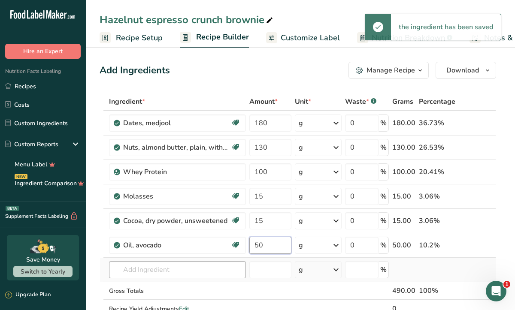
type input "50"
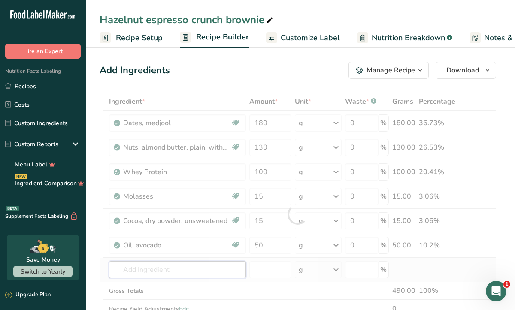
click at [219, 268] on div "Ingredient * Amount * Unit * Waste * .a-a{fill:#347362;}.b-a{fill:#fff;} Grams …" at bounding box center [298, 214] width 396 height 243
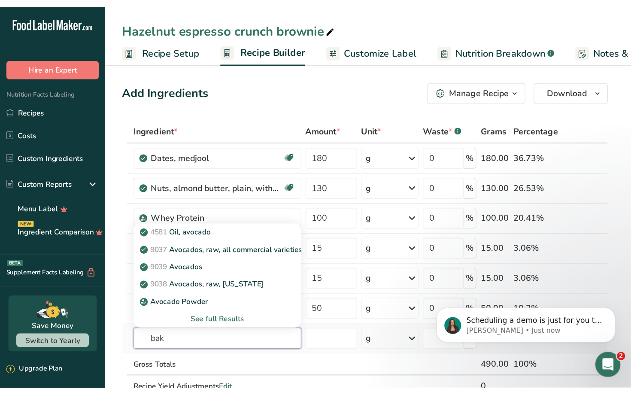
scroll to position [168, 0]
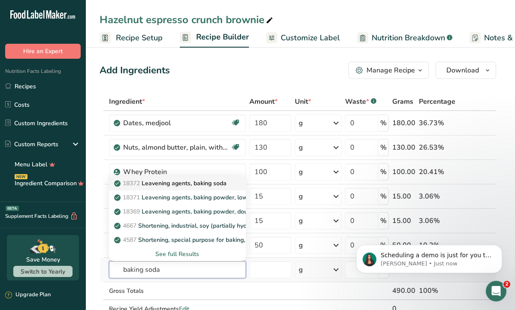
type input "baking soda"
click at [226, 182] on p "18372 Leavening agents, baking soda" at bounding box center [171, 183] width 111 height 9
type input "Leavening agents, baking soda"
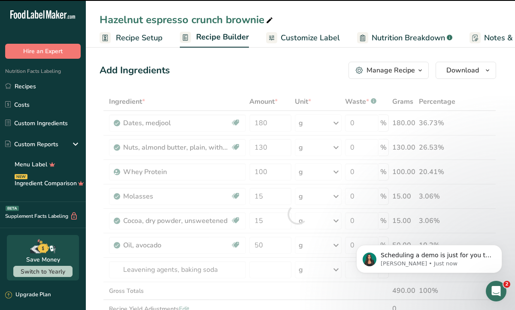
type input "0"
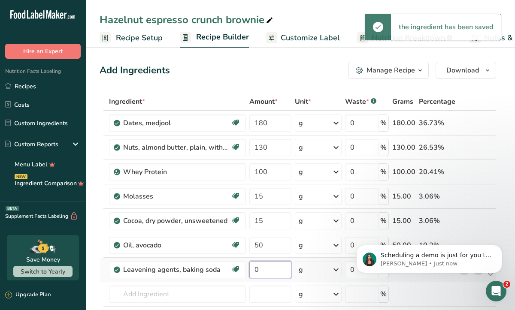
click at [269, 268] on input "0" at bounding box center [270, 269] width 42 height 17
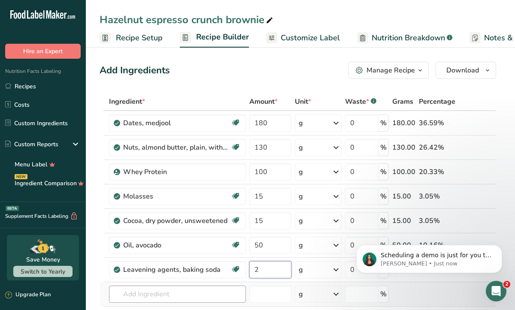
type input "2"
click at [226, 295] on div "Ingredient * Amount * Unit * Waste * .a-a{fill:#347362;}.b-a{fill:#fff;} Grams …" at bounding box center [298, 227] width 396 height 268
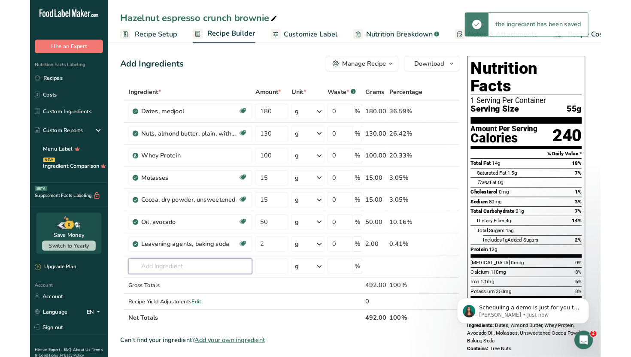
scroll to position [132, 0]
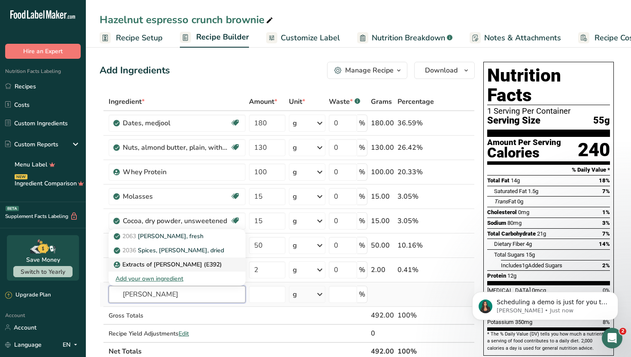
type input "[PERSON_NAME]"
click at [218, 263] on div "Extracts of [PERSON_NAME] (E392)" at bounding box center [169, 264] width 109 height 9
type input "Extracts of [PERSON_NAME] (E392)"
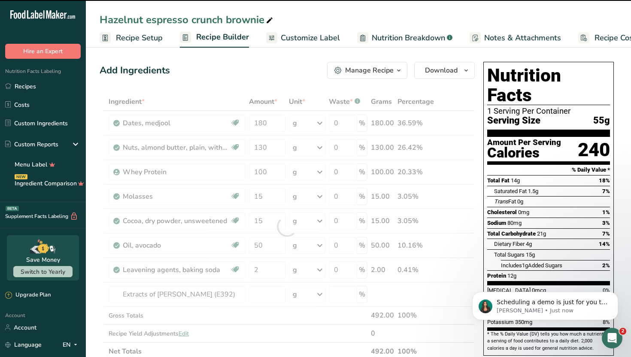
type input "0"
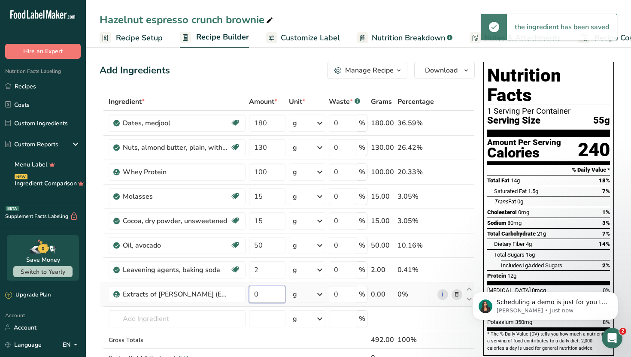
click at [266, 298] on input "0" at bounding box center [267, 294] width 36 height 17
type input "1"
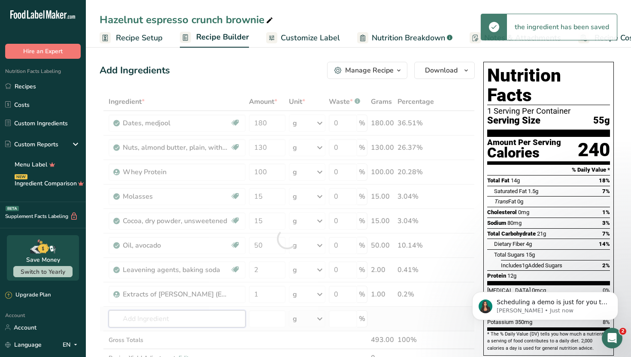
click at [220, 323] on div "Ingredient * Amount * Unit * Waste * .a-a{fill:#347362;}.b-a{fill:#fff;} Grams …" at bounding box center [287, 239] width 375 height 292
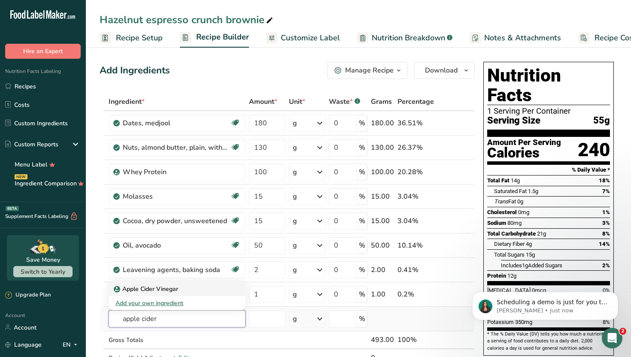
type input "apple cider"
click at [216, 289] on div "Apple Cider Vinegar" at bounding box center [169, 288] width 109 height 9
type input "Apple Cider Vinegar"
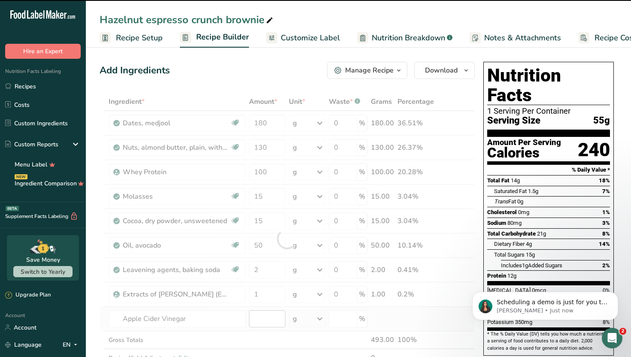
type input "0"
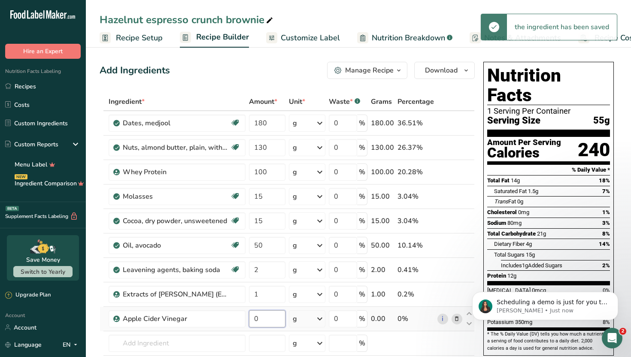
click at [265, 323] on input "0" at bounding box center [267, 318] width 36 height 17
type input "1"
click at [203, 348] on div "Ingredient * Amount * Unit * Waste * .a-a{fill:#347362;}.b-a{fill:#fff;} Grams …" at bounding box center [287, 251] width 375 height 317
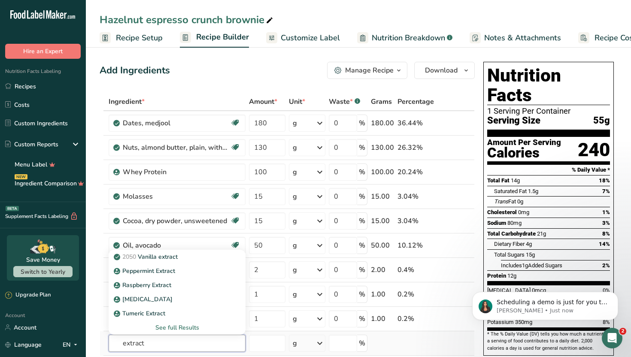
type input "extract"
click at [184, 328] on div "See full Results" at bounding box center [176, 327] width 123 height 9
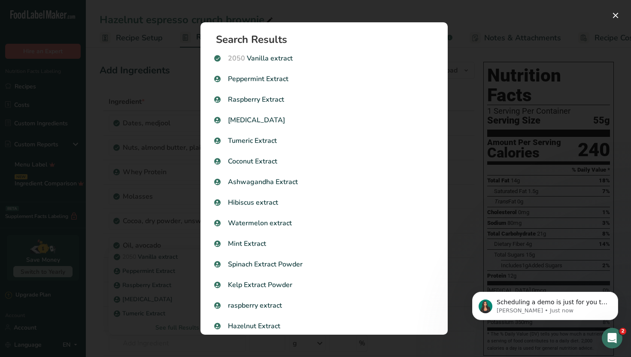
click at [155, 321] on div "Search results modal" at bounding box center [315, 178] width 631 height 357
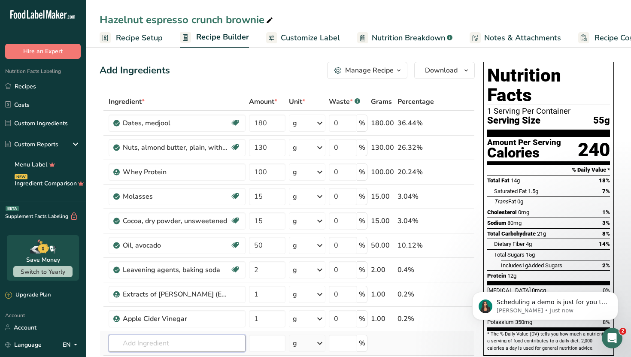
click at [184, 342] on input "text" at bounding box center [177, 343] width 137 height 17
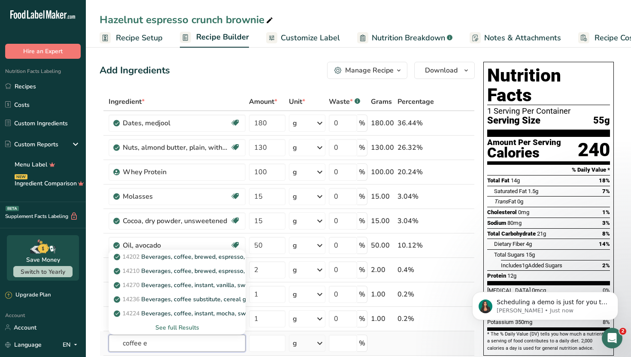
type input "coffee e"
click at [181, 329] on div "See full Results" at bounding box center [176, 327] width 123 height 9
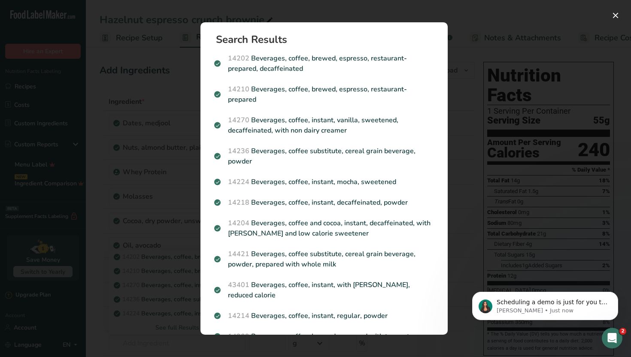
click at [181, 329] on div "Search results modal" at bounding box center [315, 178] width 631 height 357
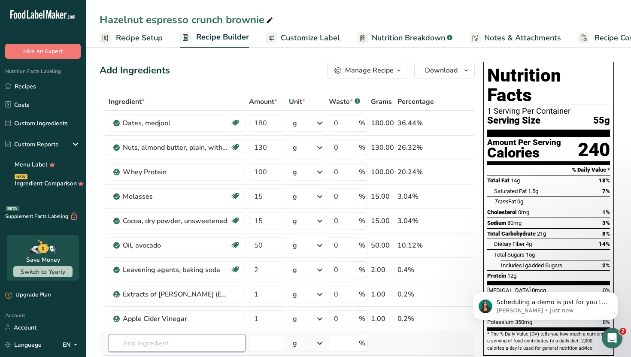
click at [179, 347] on input "text" at bounding box center [177, 343] width 137 height 17
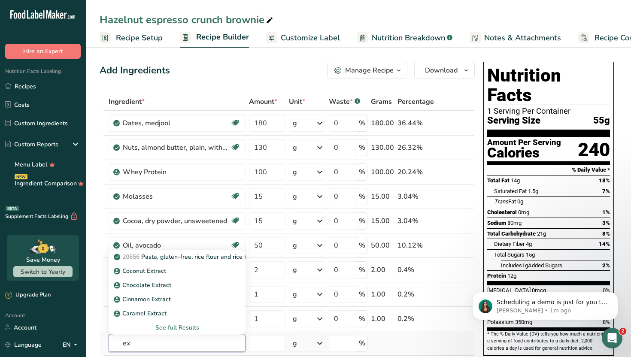
type input "e"
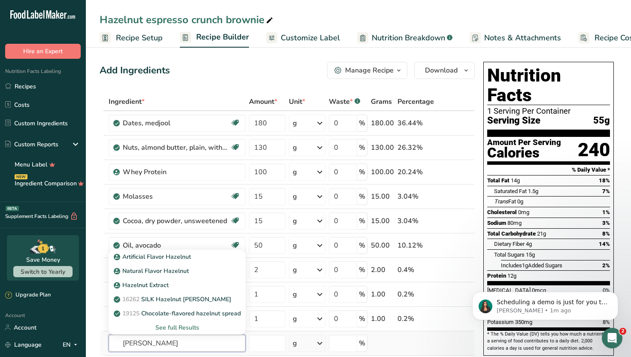
type input "[PERSON_NAME]"
click at [182, 329] on div "See full Results" at bounding box center [176, 327] width 123 height 9
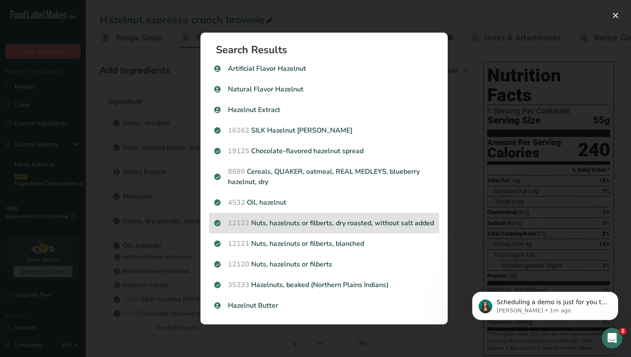
click at [334, 228] on p "12122 Nuts, hazelnuts or filberts, dry roasted, without salt added" at bounding box center [324, 223] width 220 height 10
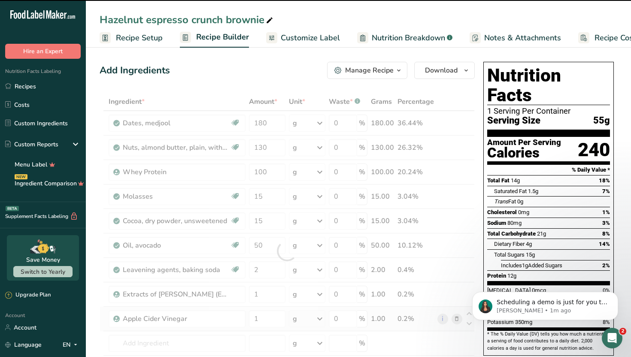
type input "0"
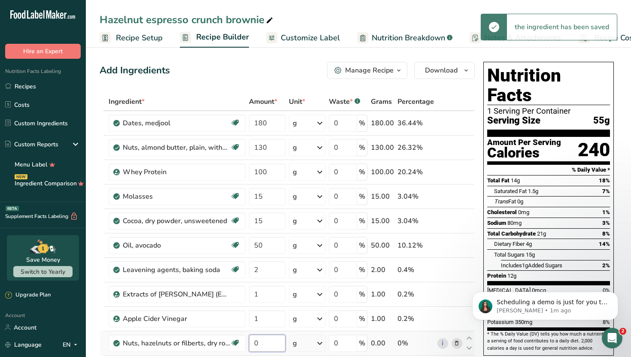
click at [278, 350] on input "0" at bounding box center [267, 343] width 36 height 17
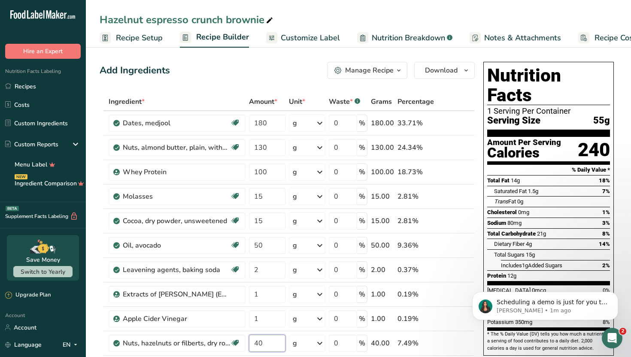
type input "40"
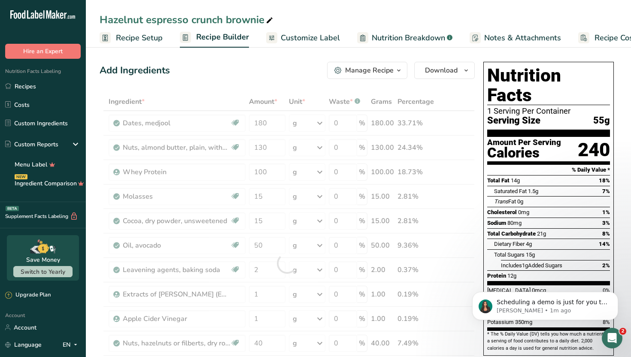
click at [263, 63] on div "Add Ingredients Manage Recipe Delete Recipe Duplicate Recipe Scale Recipe Save …" at bounding box center [287, 70] width 375 height 17
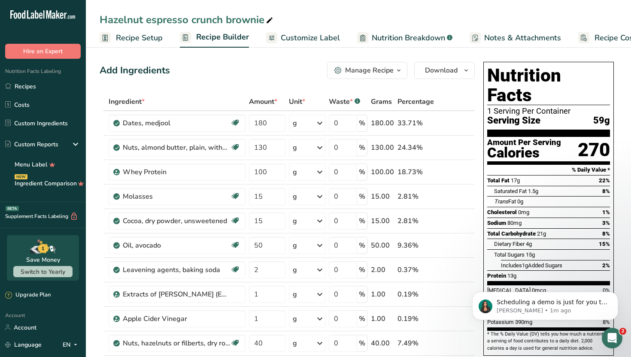
click at [215, 68] on div "Add Ingredients Manage Recipe Delete Recipe Duplicate Recipe Scale Recipe Save …" at bounding box center [287, 70] width 375 height 17
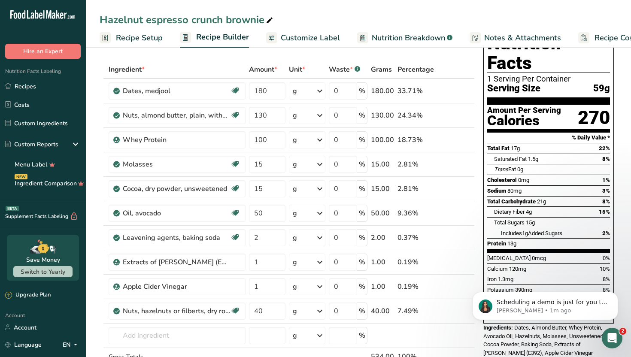
scroll to position [34, 0]
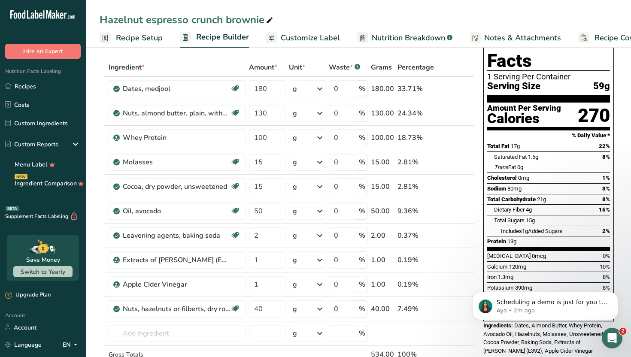
click at [148, 36] on span "Recipe Setup" at bounding box center [139, 38] width 47 height 12
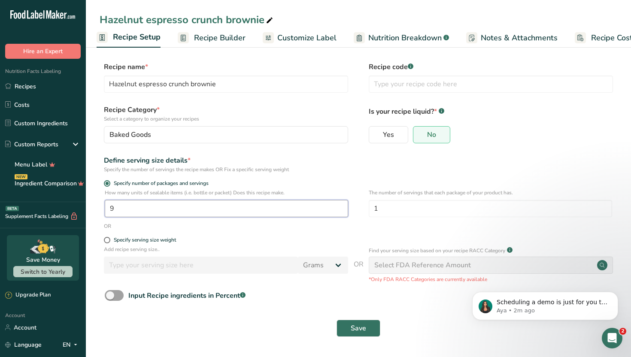
click at [204, 209] on input "9" at bounding box center [226, 208] width 243 height 17
type input "9.5"
click at [344, 325] on button "Save" at bounding box center [358, 328] width 44 height 17
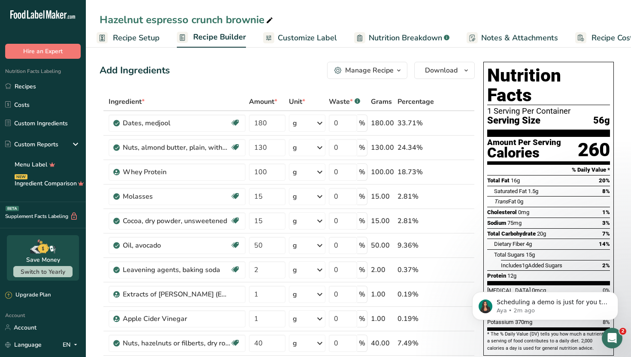
click at [149, 41] on span "Recipe Setup" at bounding box center [136, 38] width 47 height 12
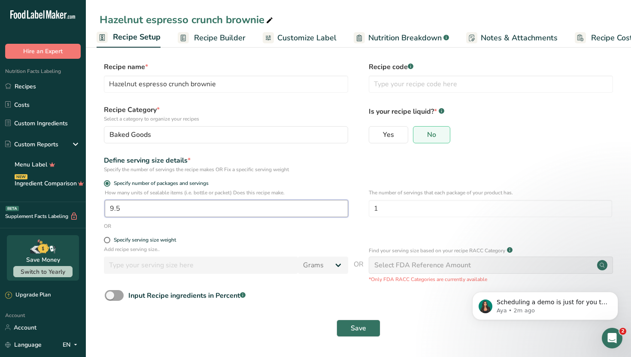
click at [168, 213] on input "9.5" at bounding box center [226, 208] width 243 height 17
type input "9.7"
click at [351, 325] on span "Save" at bounding box center [357, 328] width 15 height 10
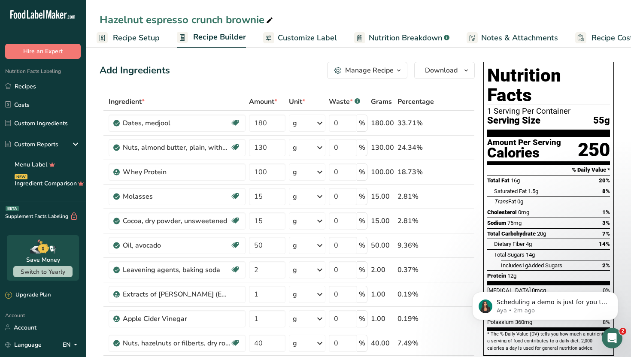
click at [282, 70] on div "Add Ingredients Manage Recipe Delete Recipe Duplicate Recipe Scale Recipe Save …" at bounding box center [287, 70] width 375 height 17
click at [311, 39] on span "Customize Label" at bounding box center [307, 38] width 59 height 12
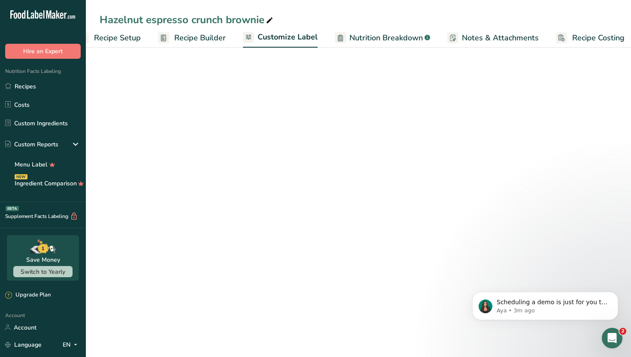
scroll to position [0, 29]
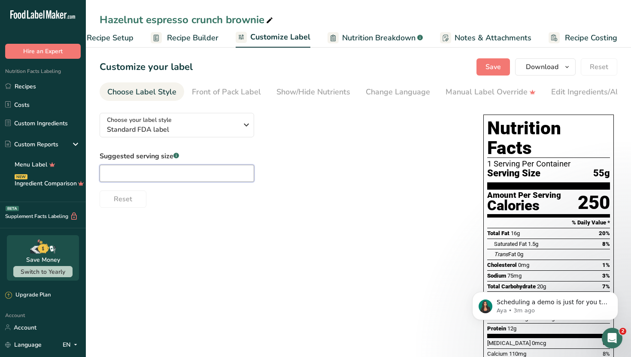
click at [235, 177] on input "text" at bounding box center [177, 173] width 154 height 17
type input "1.94oz"
click at [416, 208] on div "Reset" at bounding box center [283, 197] width 366 height 21
click at [491, 71] on span "Save" at bounding box center [492, 67] width 15 height 10
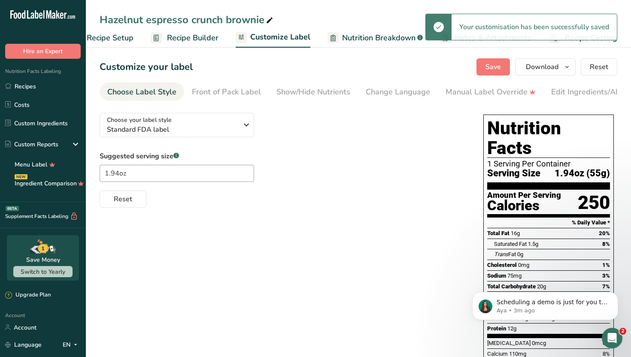
click at [368, 37] on span "Nutrition Breakdown" at bounding box center [378, 38] width 73 height 12
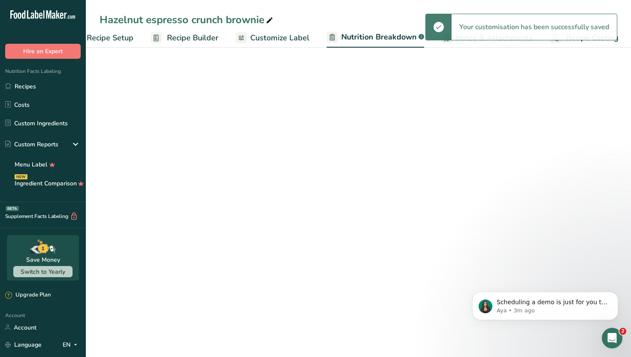
scroll to position [0, 30]
select select "Calories"
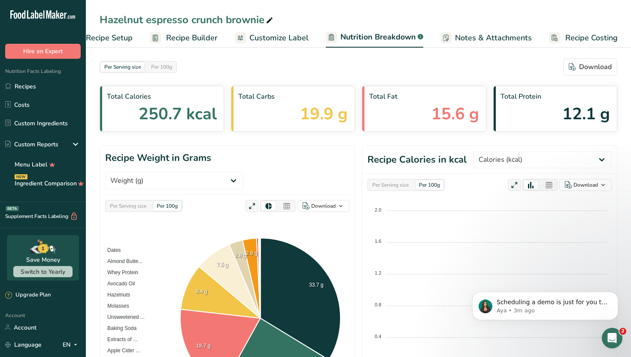
click at [496, 30] on link "Notes & Attachments" at bounding box center [485, 37] width 91 height 19
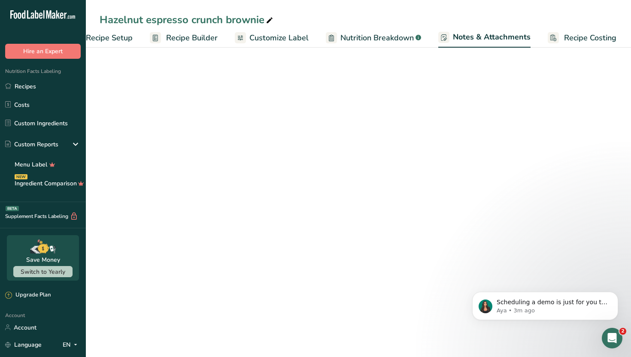
scroll to position [0, 30]
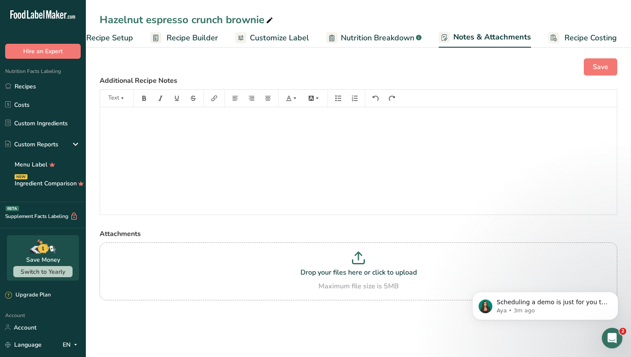
click at [350, 43] on span "Nutrition Breakdown" at bounding box center [377, 38] width 73 height 12
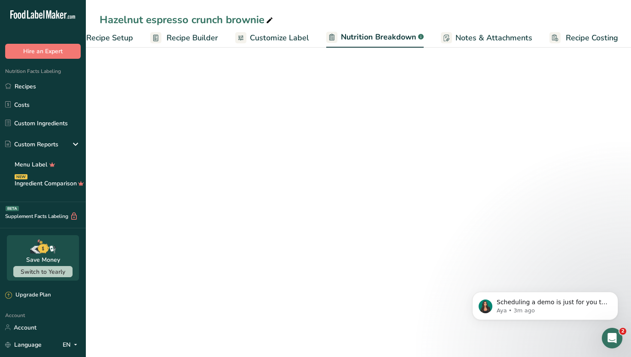
scroll to position [0, 30]
select select "Calories"
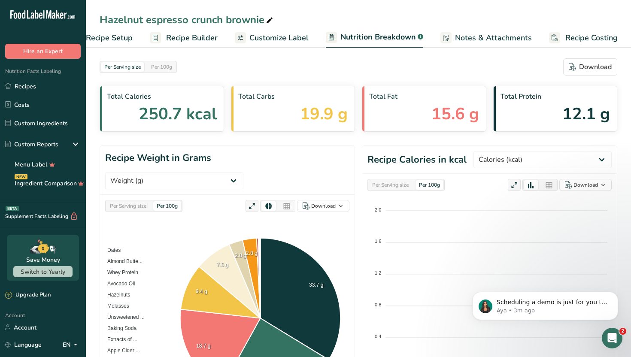
click at [290, 34] on span "Customize Label" at bounding box center [278, 38] width 59 height 12
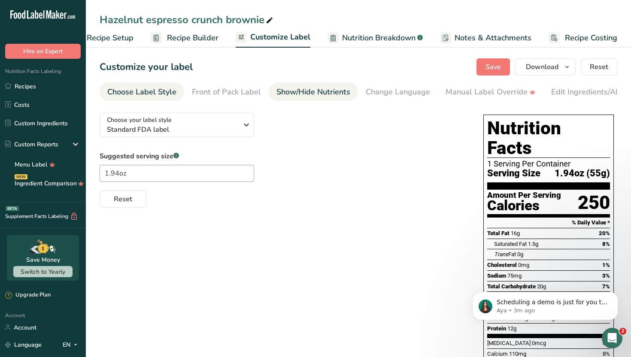
click at [305, 90] on div "Show/Hide Nutrients" at bounding box center [313, 92] width 74 height 12
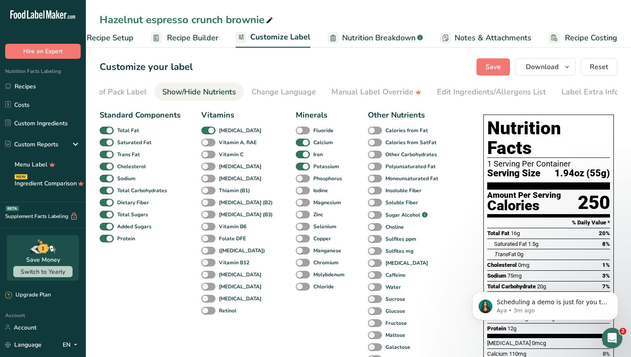
scroll to position [0, 116]
click at [296, 205] on span at bounding box center [303, 203] width 14 height 8
click at [296, 205] on input "Magnesium" at bounding box center [299, 202] width 6 height 6
checkbox input "true"
click at [450, 203] on div "Standard Components Total Fat Saturated Fat Trans Fat [MEDICAL_DATA] Sodium Tot…" at bounding box center [283, 298] width 366 height 384
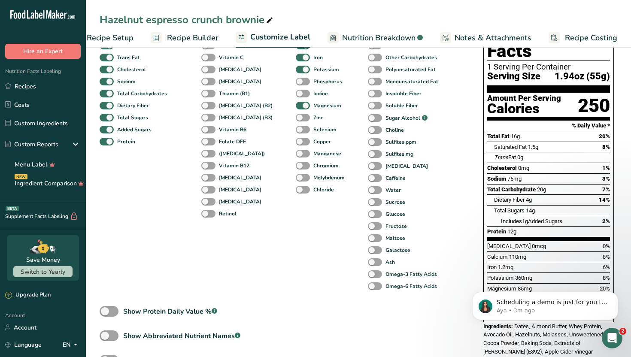
scroll to position [103, 0]
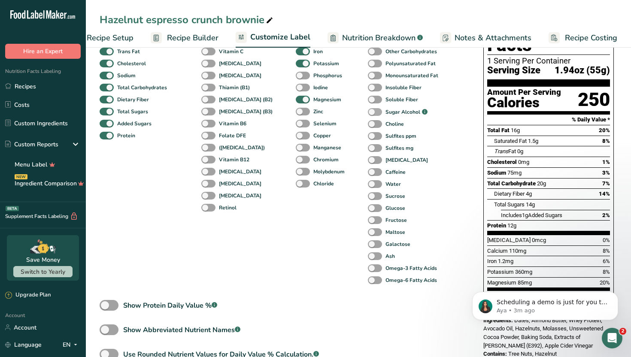
click at [368, 113] on span at bounding box center [375, 112] width 14 height 8
click at [368, 113] on input "Sugar Alcohol .a-a{fill:#347362;}.b-a{fill:#fff;}" at bounding box center [371, 112] width 6 height 6
checkbox input "true"
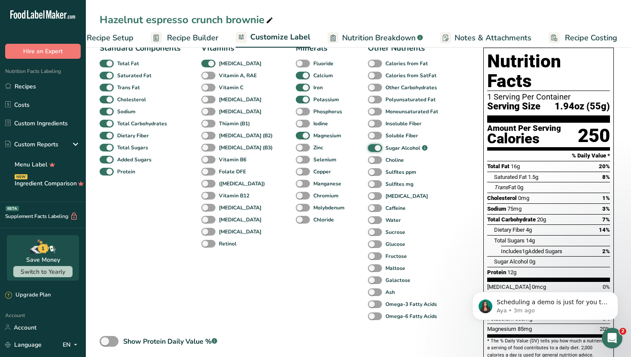
scroll to position [69, 0]
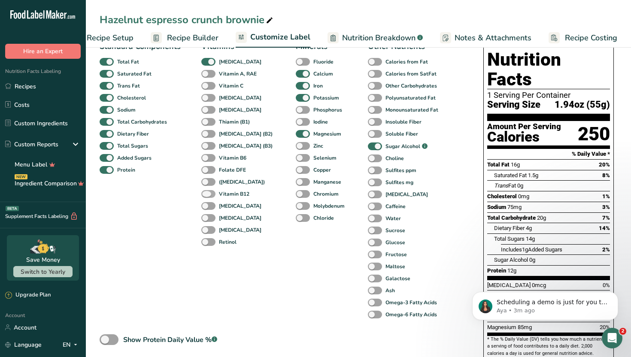
click at [209, 194] on span at bounding box center [208, 194] width 14 height 8
click at [207, 194] on input "Vitamin B12" at bounding box center [204, 194] width 6 height 6
checkbox input "true"
click at [315, 271] on div "Minerals Fluoride Calcium Iron Potassium Phosphorus Iodine Magnesium Zinc Selen…" at bounding box center [321, 181] width 51 height 280
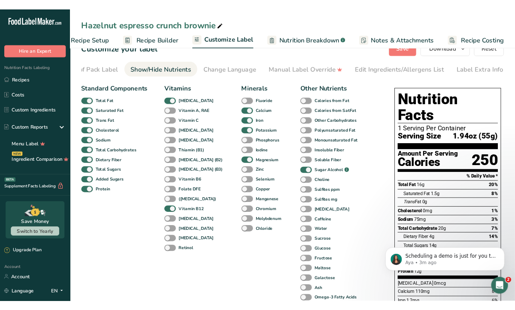
scroll to position [17, 0]
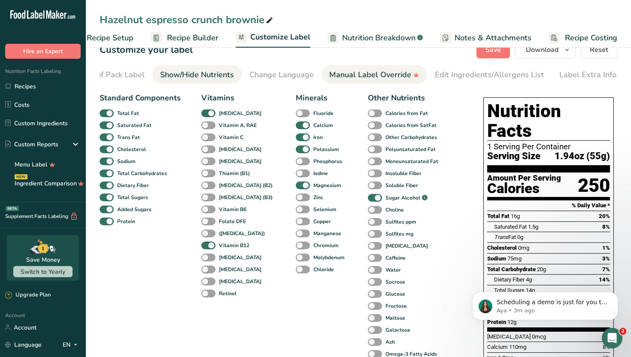
click at [357, 80] on div "Manual Label Override" at bounding box center [374, 75] width 90 height 12
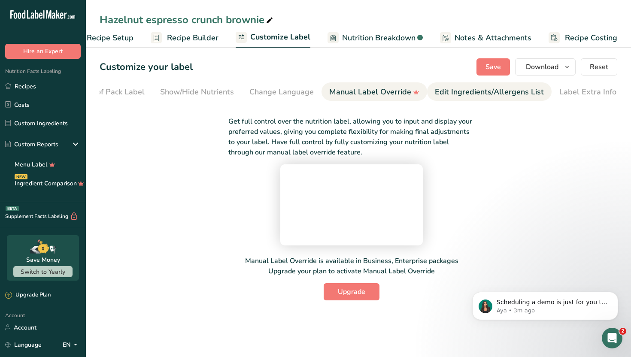
click at [446, 86] on div "Edit Ingredients/Allergens List" at bounding box center [489, 92] width 109 height 12
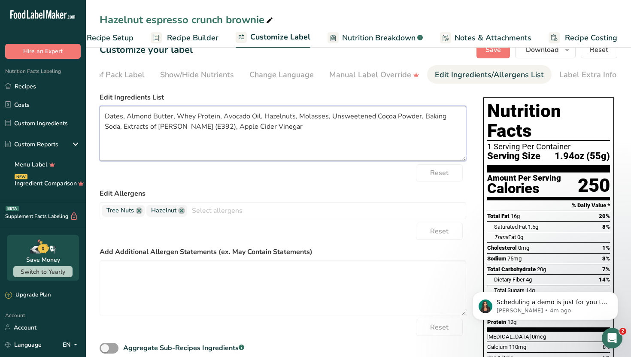
click at [218, 116] on textarea "Dates, Almond Butter, Whey Protein, Avocado Oil, Hazelnuts, Molasses, Unsweeten…" at bounding box center [283, 133] width 366 height 55
click at [217, 115] on textarea "Dates, Almond Butter, Whey Proteinconcentrate, Avocado Oil, Hazelnuts, Molasses…" at bounding box center [283, 133] width 366 height 55
click at [334, 117] on textarea "Dates, Almond Butter, Whey Protein concentrate, Avocado Oil, Hazelnuts, Molasse…" at bounding box center [283, 133] width 366 height 55
click at [397, 115] on textarea "Dates, Almond Butter, Whey Protein concentrate, Avocado Oil, Hazelnuts, Blackst…" at bounding box center [283, 133] width 366 height 55
click at [324, 125] on textarea "Dates, Almond Butter, Whey Protein concentrate, Avocado Oil, Hazelnuts, Blackst…" at bounding box center [283, 133] width 366 height 55
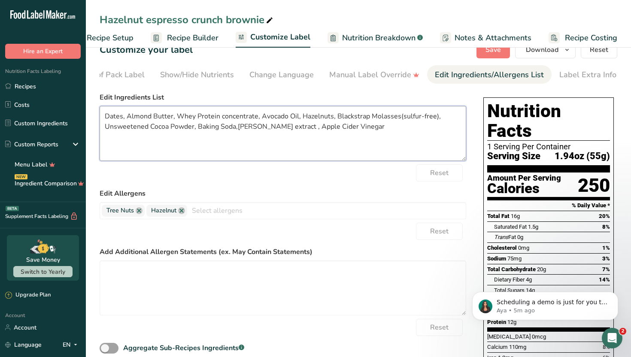
click at [367, 136] on textarea "Dates, Almond Butter, Whey Protein concentrate, Avocado Oil, Hazelnuts, Blackst…" at bounding box center [283, 133] width 366 height 55
paste textarea "Produced in a facility that also processes wheat, dairy, soy, peanuts, tree nut…"
type textarea "Dates, Almond Butter, Whey Protein concentrate, Avocado Oil, Hazelnuts, Blackst…"
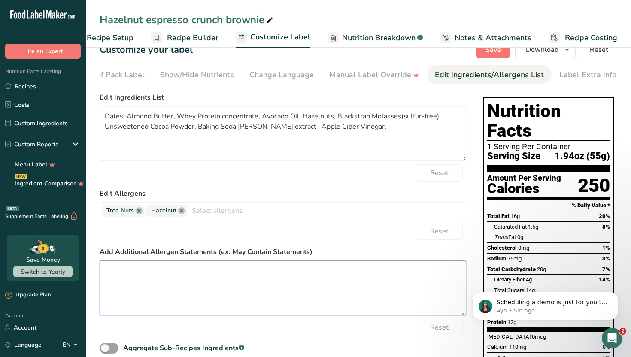
click at [340, 281] on textarea at bounding box center [283, 287] width 366 height 55
paste textarea "Produced in a facility that also processes wheat, dairy, soy, peanuts, tree nut…"
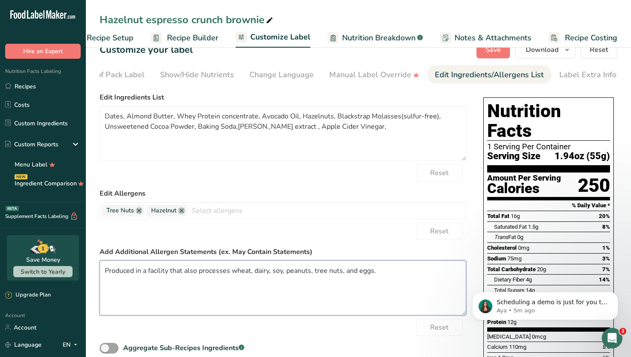
type textarea "Produced in a facility that also processes wheat, dairy, soy, peanuts, tree nut…"
click at [399, 244] on form "Edit Ingredients List Dates, Almond Butter, Whey Protein concentrate, Avocado O…" at bounding box center [283, 229] width 366 height 274
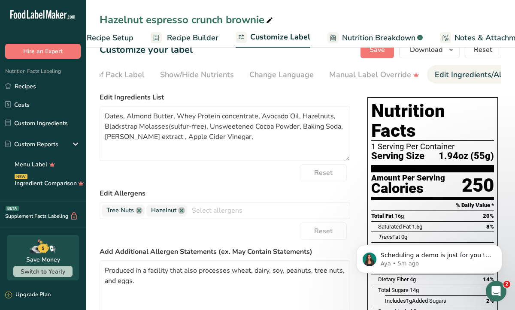
scroll to position [168, 0]
click at [254, 139] on textarea "Dates, Almond Butter, Whey Protein concentrate, Avocado Oil, Hazelnuts, Blackst…" at bounding box center [225, 133] width 250 height 55
paste textarea "[MEDICAL_DATA] (Mixed [MEDICAL_DATA])"
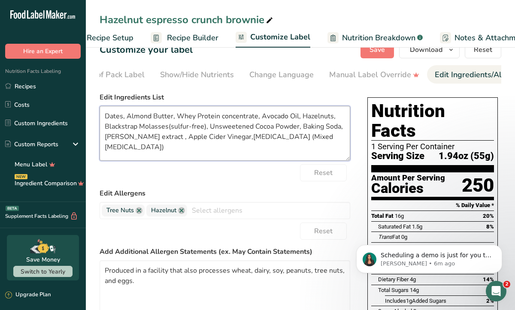
type textarea "Dates, Almond Butter, Whey Protein concentrate, Avocado Oil, Hazelnuts, Blackst…"
click at [275, 175] on div "Reset" at bounding box center [225, 172] width 250 height 17
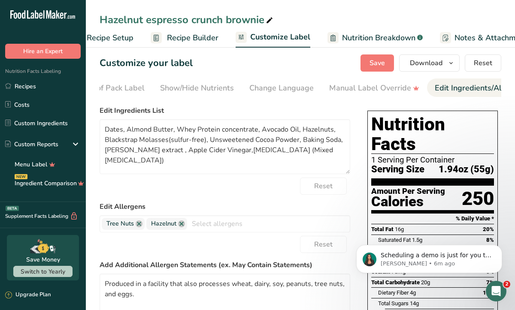
scroll to position [0, 0]
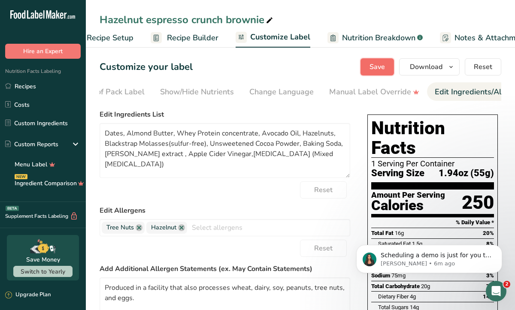
click at [371, 66] on span "Save" at bounding box center [376, 67] width 15 height 10
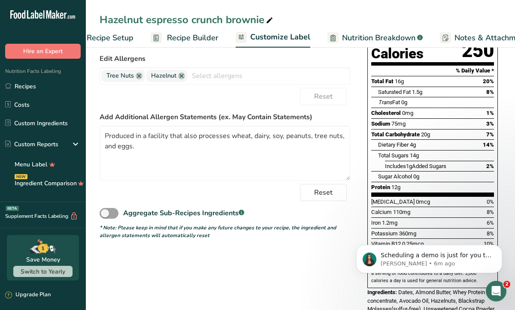
scroll to position [151, 0]
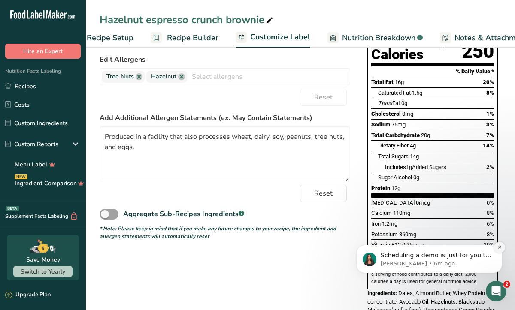
click at [499, 249] on icon "Dismiss notification" at bounding box center [499, 247] width 5 height 5
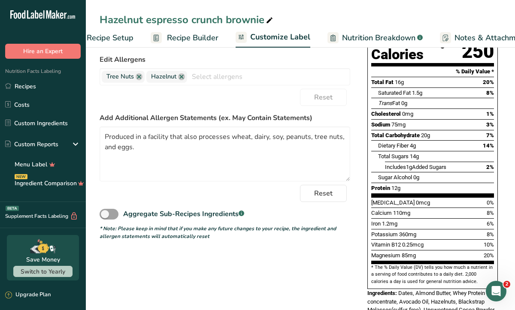
click at [231, 305] on div "Choose your label style Standard FDA label USA (FDA) Standard FDA label Tabular…" at bounding box center [300, 160] width 401 height 410
click at [238, 291] on div "Choose your label style Standard FDA label USA (FDA) Standard FDA label Tabular…" at bounding box center [300, 160] width 401 height 410
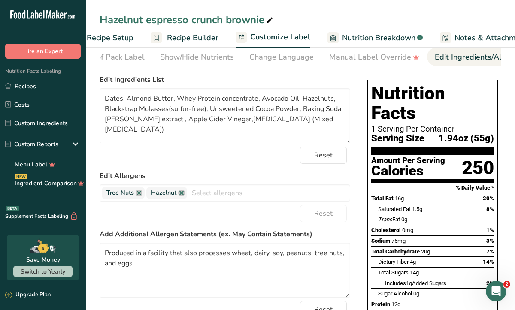
scroll to position [0, 0]
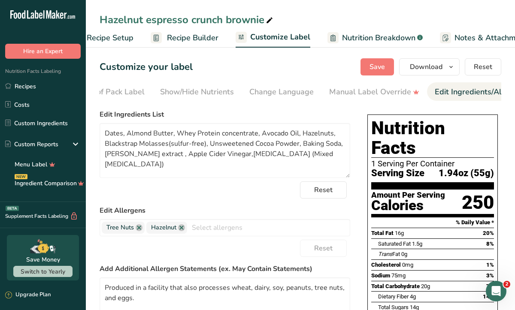
click at [221, 201] on form "Edit Ingredients List Dates, Almond Butter, Whey Protein concentrate, Avocado O…" at bounding box center [225, 250] width 250 height 282
click at [385, 66] on span "Save" at bounding box center [376, 67] width 15 height 10
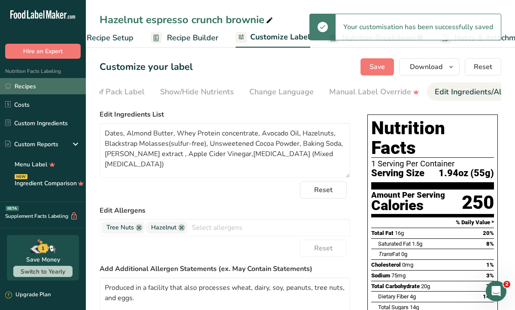
click at [55, 85] on link "Recipes" at bounding box center [43, 86] width 86 height 16
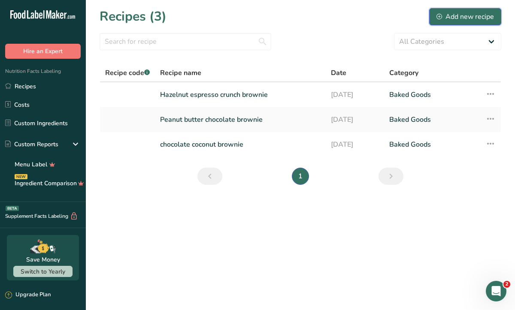
click at [454, 18] on div "Add new recipe" at bounding box center [464, 17] width 57 height 10
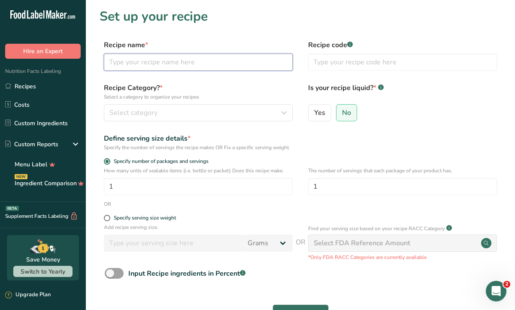
click at [228, 63] on input "text" at bounding box center [198, 62] width 189 height 17
type input "[PERSON_NAME]"
click at [252, 83] on label "Recipe Category? * Select a category to organize your recipes" at bounding box center [198, 92] width 189 height 18
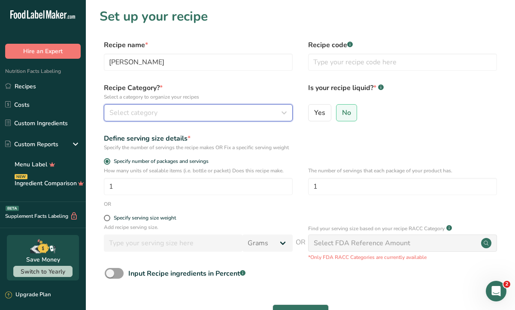
click at [244, 108] on div "Select category" at bounding box center [195, 113] width 172 height 10
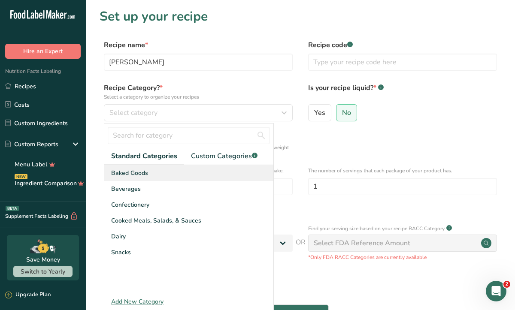
click at [205, 175] on div "Baked Goods" at bounding box center [188, 173] width 169 height 16
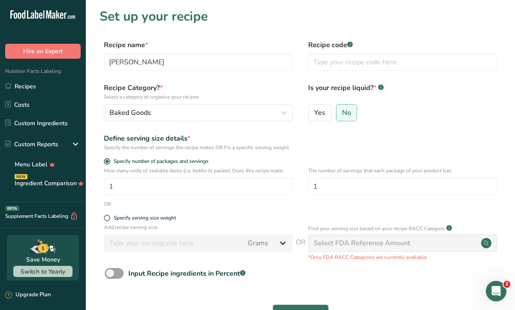
click at [276, 142] on div "Define serving size details *" at bounding box center [198, 138] width 189 height 10
click at [229, 195] on input "1" at bounding box center [198, 186] width 189 height 17
type input "9.5"
click at [294, 298] on form "Recipe name * [PERSON_NAME] blondie Recipe code .a-a{fill:#347362;}.b-a{fill:#f…" at bounding box center [300, 192] width 401 height 304
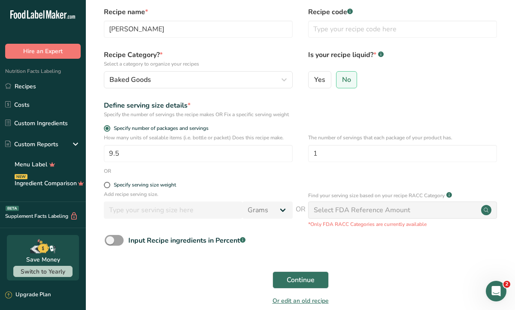
scroll to position [34, 0]
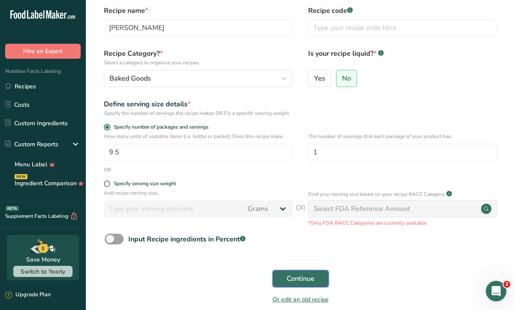
click at [291, 284] on span "Continue" at bounding box center [301, 279] width 28 height 10
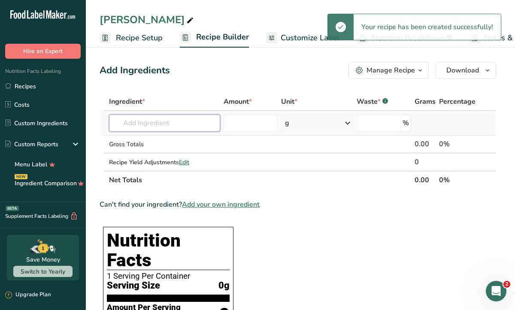
click at [198, 130] on input "text" at bounding box center [164, 123] width 111 height 17
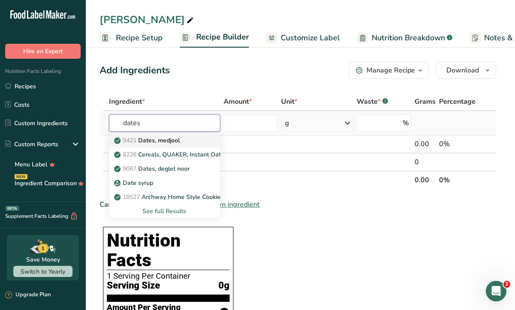
type input "dates"
click at [186, 138] on div "9421 Dates, [GEOGRAPHIC_DATA]" at bounding box center [157, 140] width 83 height 9
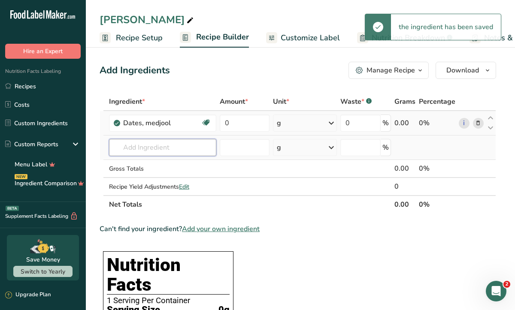
click at [190, 147] on input "text" at bounding box center [162, 147] width 107 height 17
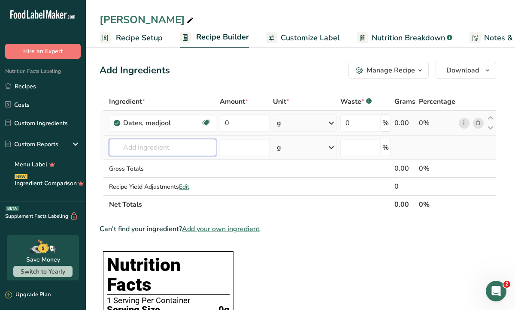
paste input "[MEDICAL_DATA] (Mixed [MEDICAL_DATA])"
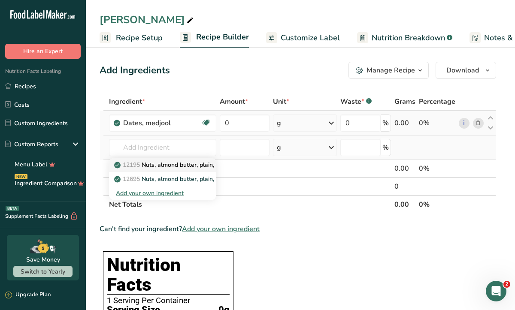
click at [180, 162] on p "12195 Nuts, almond butter, plain, without salt added" at bounding box center [192, 164] width 152 height 9
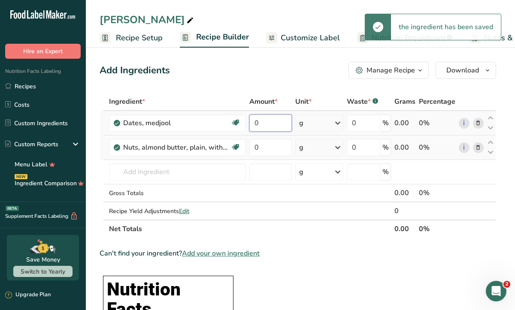
click at [281, 122] on input "0" at bounding box center [270, 123] width 42 height 17
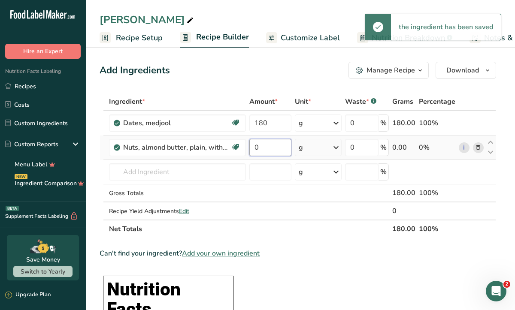
click at [279, 140] on div "Ingredient * Amount * Unit * Waste * .a-a{fill:#347362;}.b-a{fill:#fff;} Grams …" at bounding box center [298, 165] width 396 height 145
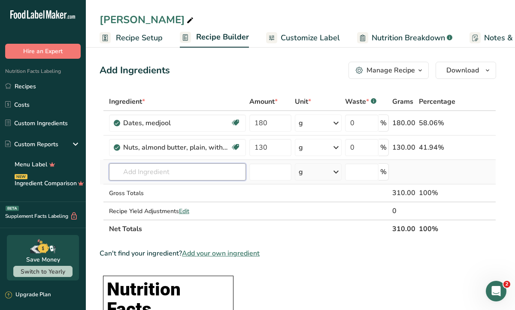
click at [227, 174] on div "Ingredient * Amount * Unit * Waste * .a-a{fill:#347362;}.b-a{fill:#fff;} Grams …" at bounding box center [298, 165] width 396 height 145
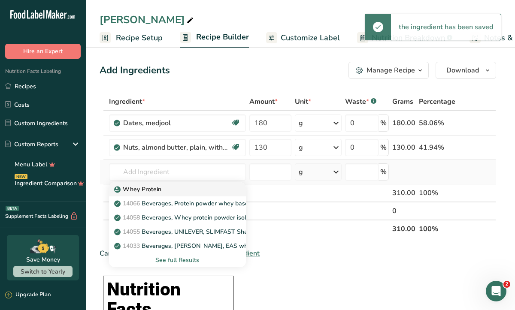
click at [219, 189] on div "Whey Protein" at bounding box center [170, 189] width 109 height 9
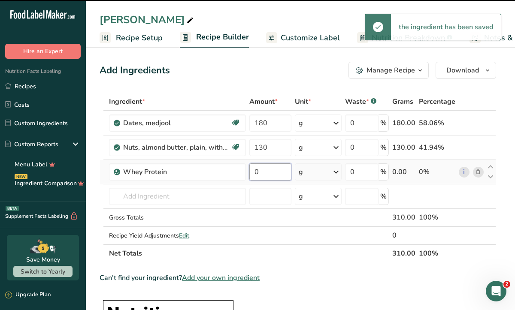
click at [277, 167] on input "0" at bounding box center [270, 171] width 42 height 17
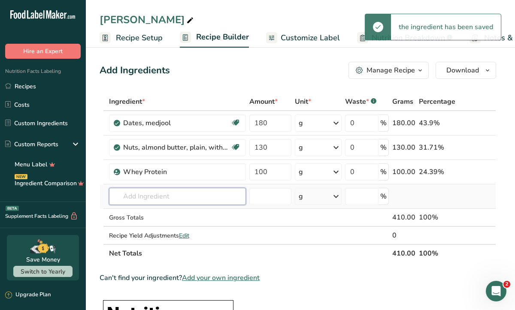
click at [232, 193] on div "Ingredient * Amount * Unit * Waste * .a-a{fill:#347362;}.b-a{fill:#fff;} Grams …" at bounding box center [298, 178] width 396 height 170
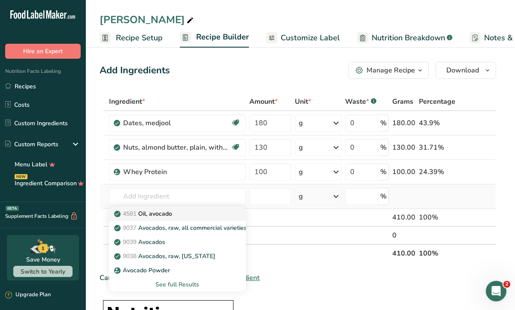
click at [220, 212] on div "4581 Oil, avocado" at bounding box center [170, 213] width 109 height 9
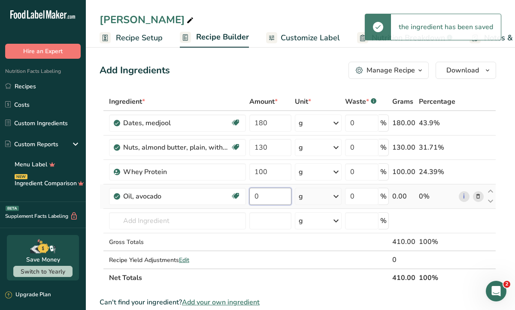
click at [278, 199] on input "0" at bounding box center [270, 196] width 42 height 17
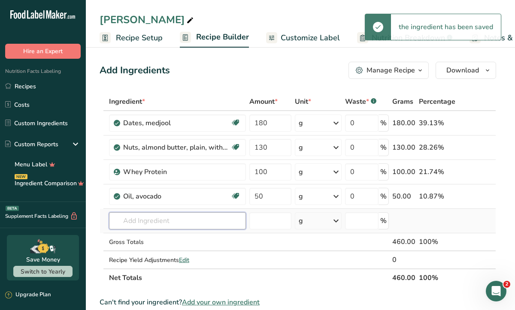
click at [213, 218] on div "Ingredient * Amount * Unit * Waste * .a-a{fill:#347362;}.b-a{fill:#fff;} Grams …" at bounding box center [298, 190] width 396 height 194
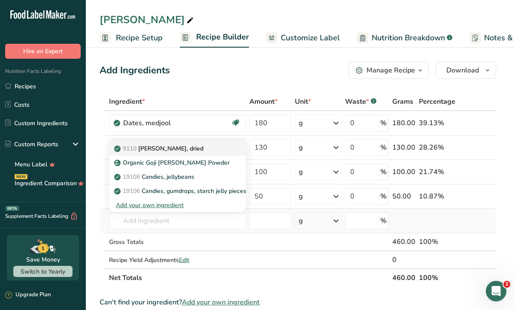
click at [241, 148] on link "9110 Goji berries, dried" at bounding box center [177, 149] width 137 height 14
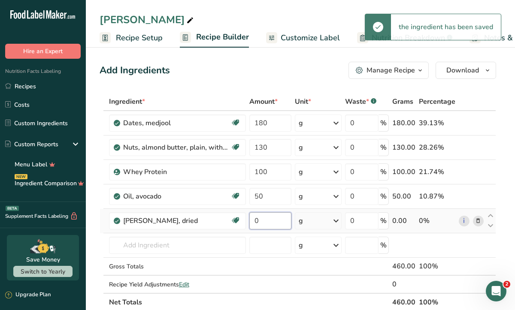
click at [267, 229] on input "0" at bounding box center [270, 220] width 42 height 17
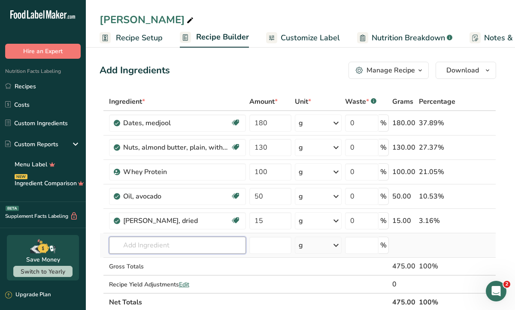
click at [224, 246] on div "Ingredient * Amount * Unit * Waste * .a-a{fill:#347362;}.b-a{fill:#fff;} Grams …" at bounding box center [298, 202] width 396 height 219
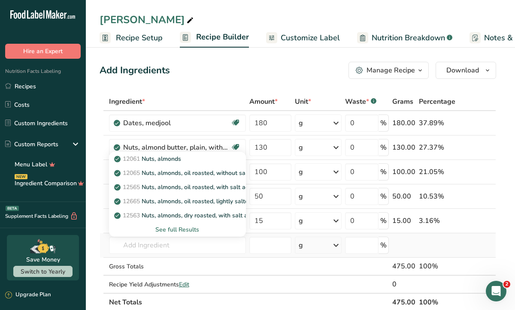
click at [197, 227] on div "See full Results" at bounding box center [177, 229] width 123 height 9
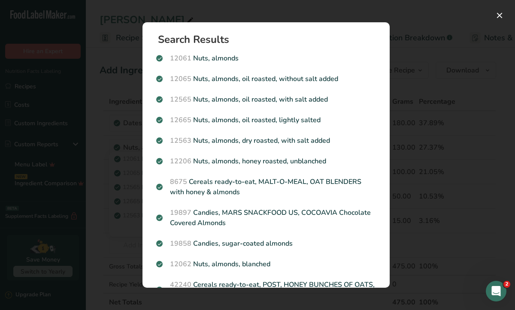
click at [468, 130] on div "Search results modal" at bounding box center [257, 155] width 515 height 310
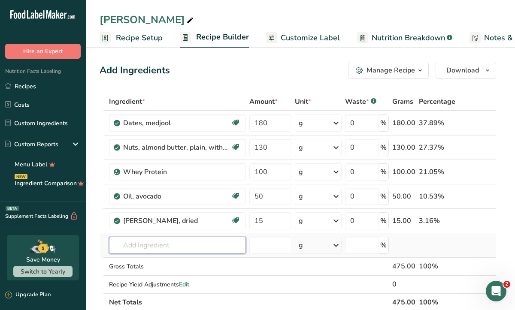
click at [173, 243] on input "text" at bounding box center [177, 245] width 137 height 17
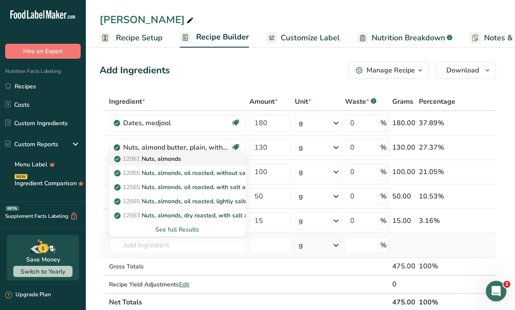
click at [180, 161] on p "12061 Nuts, almonds" at bounding box center [148, 158] width 65 height 9
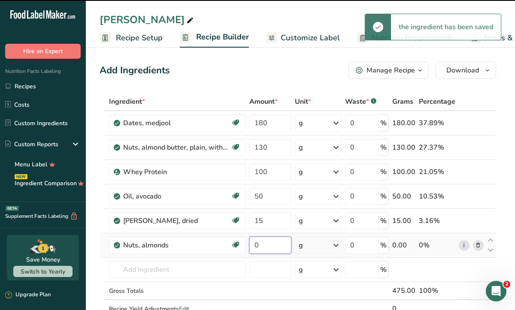
click at [263, 245] on input "0" at bounding box center [270, 245] width 42 height 17
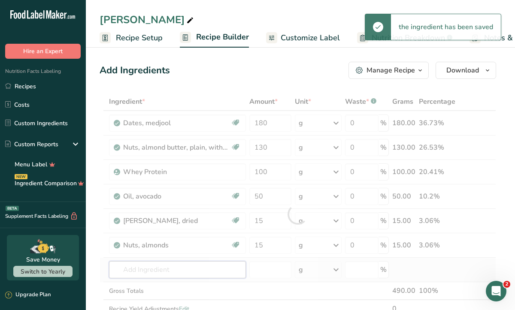
click at [212, 275] on div "Ingredient * Amount * Unit * Waste * .a-a{fill:#347362;}.b-a{fill:#fff;} Grams …" at bounding box center [298, 214] width 396 height 243
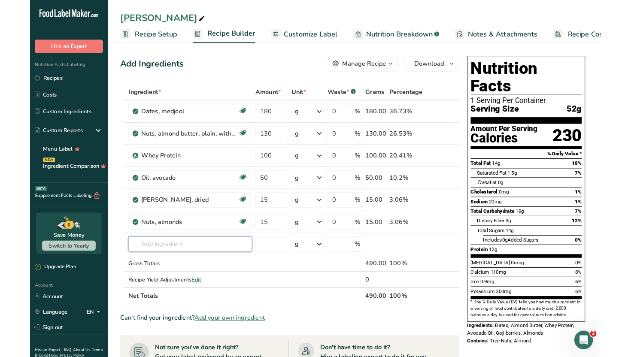
scroll to position [132, 0]
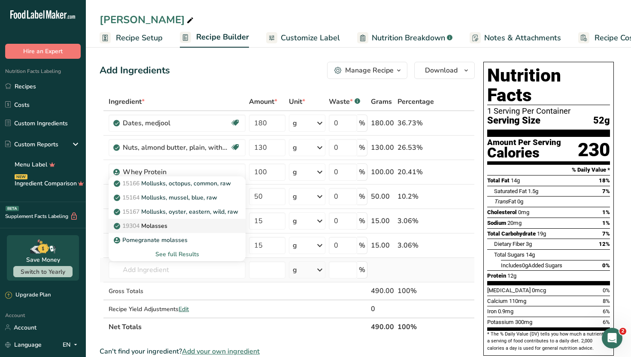
click at [232, 223] on link "19304 [GEOGRAPHIC_DATA]" at bounding box center [177, 226] width 137 height 14
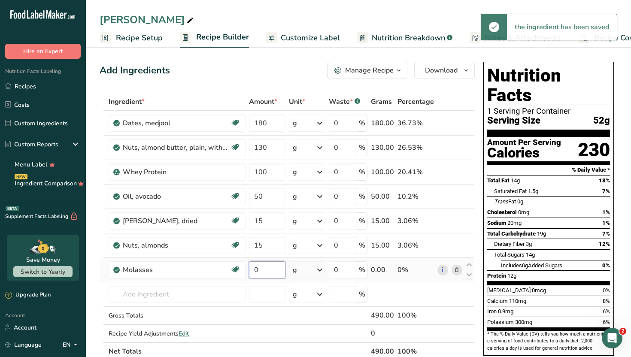
click at [262, 273] on input "0" at bounding box center [267, 269] width 36 height 17
click at [233, 297] on div "Ingredient * Amount * Unit * Waste * .a-a{fill:#347362;}.b-a{fill:#fff;} Grams …" at bounding box center [287, 227] width 375 height 268
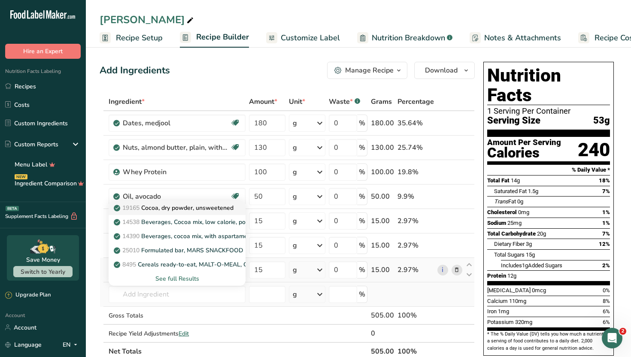
click at [215, 210] on p "19165 Cocoa, dry powder, unsweetened" at bounding box center [174, 207] width 118 height 9
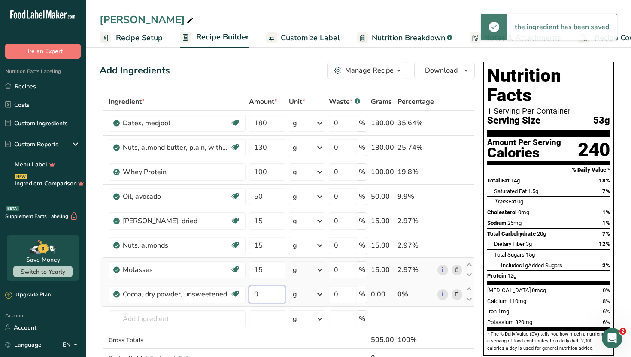
click at [268, 297] on input "0" at bounding box center [267, 294] width 36 height 17
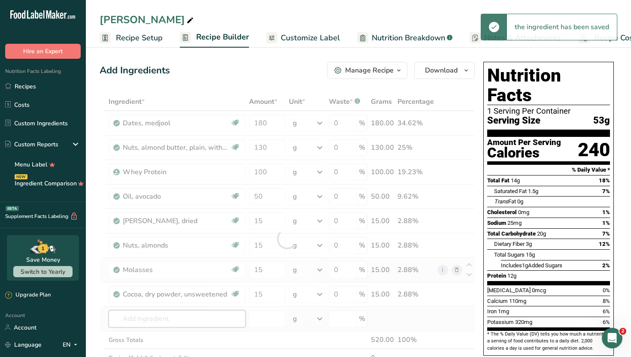
click at [237, 316] on div "Ingredient * Amount * Unit * Waste * .a-a{fill:#347362;}.b-a{fill:#fff;} Grams …" at bounding box center [287, 239] width 375 height 292
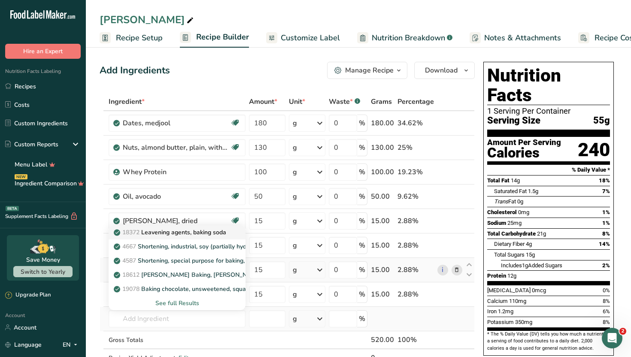
click at [217, 232] on p "18372 Leavening agents, baking soda" at bounding box center [170, 232] width 111 height 9
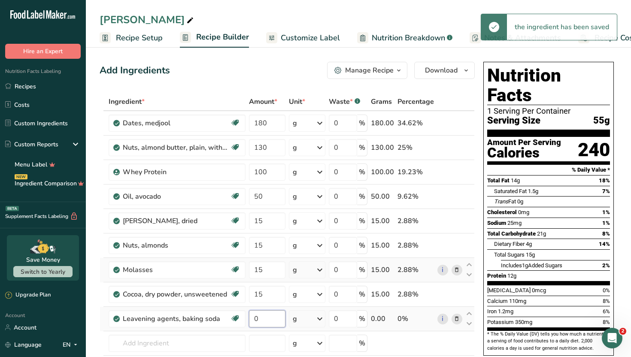
click at [263, 320] on input "0" at bounding box center [267, 318] width 36 height 17
click at [234, 337] on div "Ingredient * Amount * Unit * Waste * .a-a{fill:#347362;}.b-a{fill:#fff;} Grams …" at bounding box center [287, 251] width 375 height 317
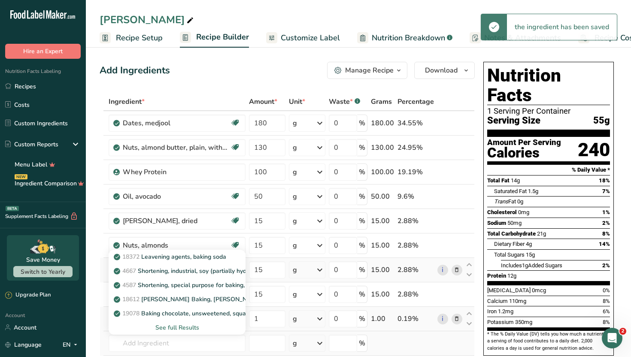
click at [438, 333] on td at bounding box center [449, 343] width 28 height 24
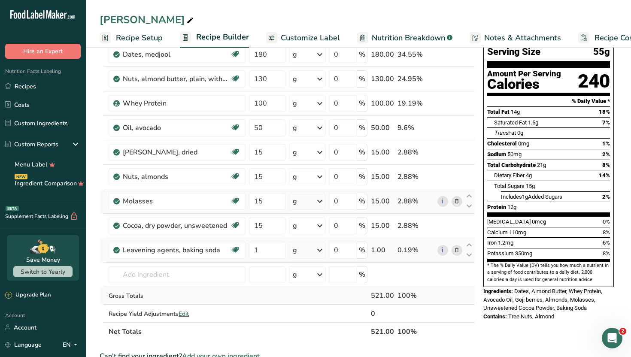
scroll to position [51, 0]
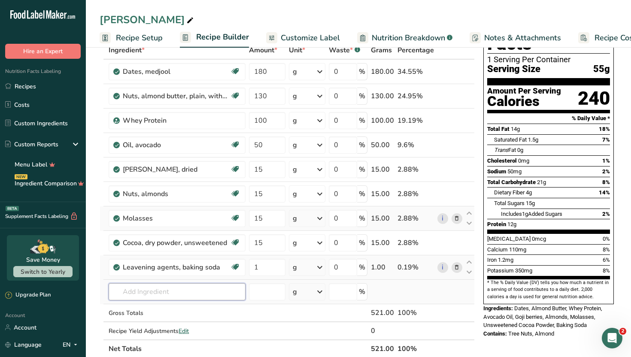
click at [209, 293] on input "text" at bounding box center [177, 291] width 137 height 17
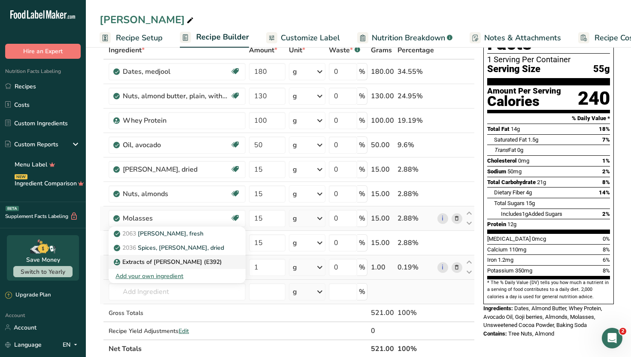
click at [209, 261] on div "Extracts of [PERSON_NAME] (E392)" at bounding box center [169, 261] width 109 height 9
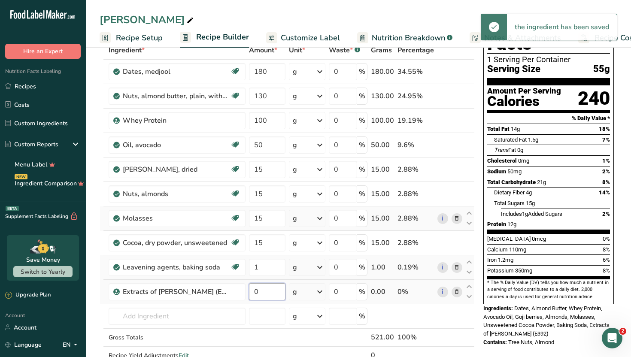
click at [269, 296] on input "0" at bounding box center [267, 291] width 36 height 17
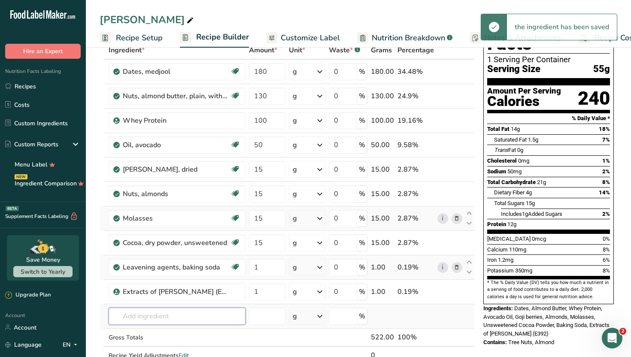
click at [213, 312] on div "Ingredient * Amount * Unit * Waste * .a-a{fill:#347362;}.b-a{fill:#fff;} Grams …" at bounding box center [287, 211] width 375 height 341
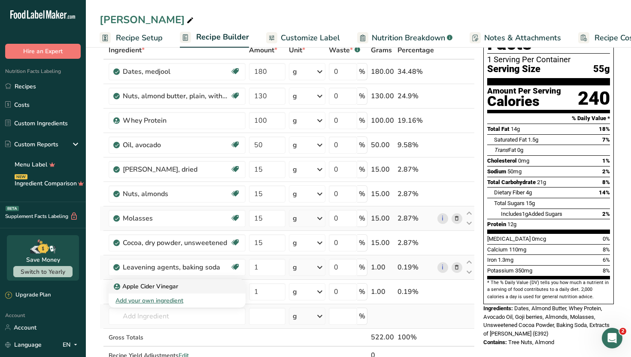
click at [201, 284] on div "Apple Cider Vinegar" at bounding box center [169, 286] width 109 height 9
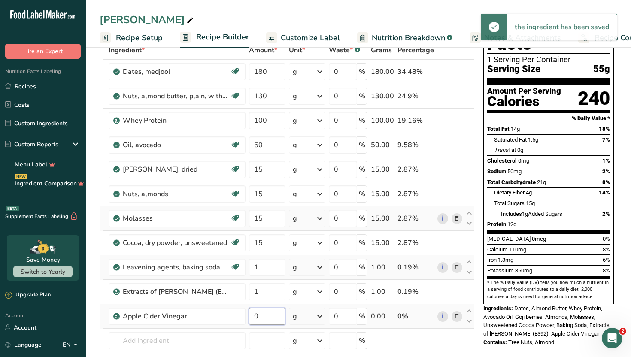
click at [268, 320] on input "0" at bounding box center [267, 316] width 36 height 17
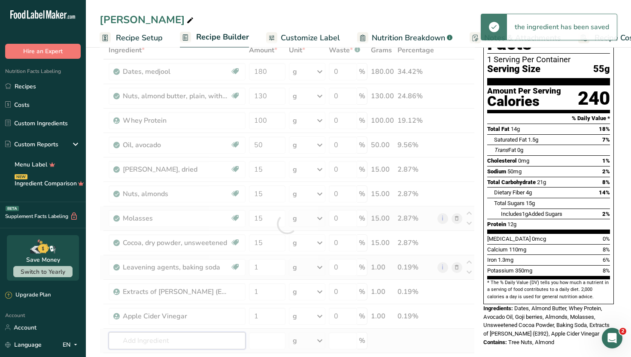
click at [242, 341] on div "Ingredient * Amount * Unit * Waste * .a-a{fill:#347362;}.b-a{fill:#fff;} Grams …" at bounding box center [287, 223] width 375 height 365
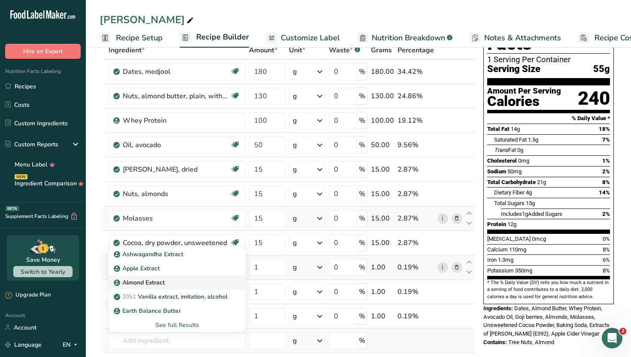
click at [168, 284] on div "Almond Extract" at bounding box center [169, 282] width 109 height 9
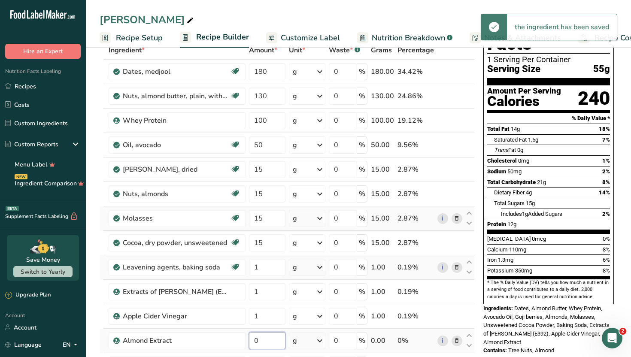
click at [266, 336] on input "0" at bounding box center [267, 340] width 36 height 17
click at [321, 341] on div "Ingredient * Amount * Unit * Waste * .a-a{fill:#347362;}.b-a{fill:#fff;} Grams …" at bounding box center [287, 236] width 375 height 390
click at [321, 341] on icon at bounding box center [319, 340] width 10 height 15
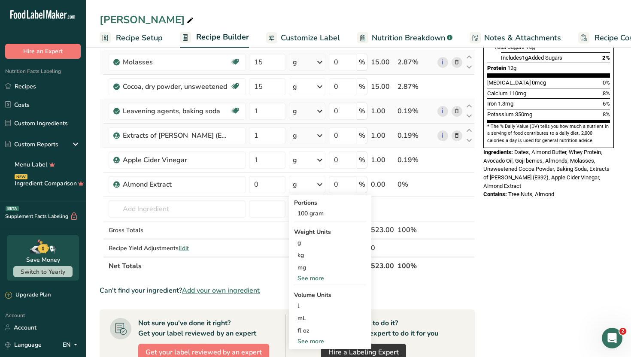
scroll to position [223, 0]
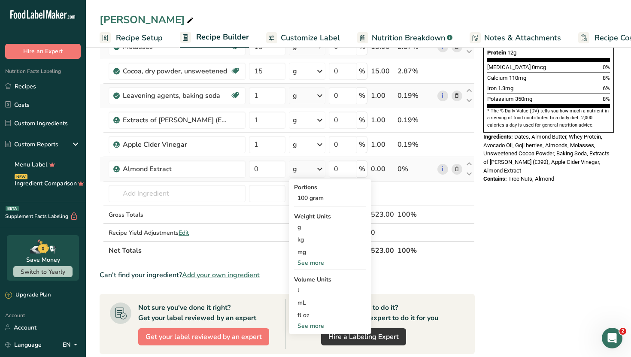
click at [321, 169] on icon at bounding box center [319, 168] width 10 height 15
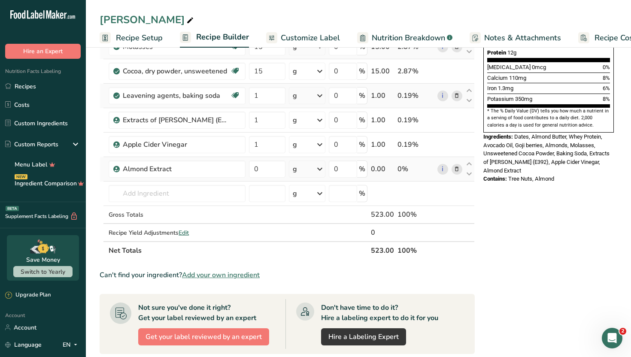
click at [321, 169] on icon at bounding box center [319, 168] width 10 height 15
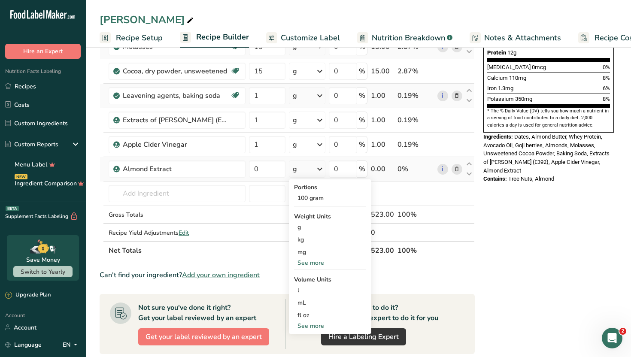
click at [320, 326] on div "See more" at bounding box center [330, 325] width 72 height 9
click at [320, 339] on div "tsp" at bounding box center [329, 339] width 65 height 9
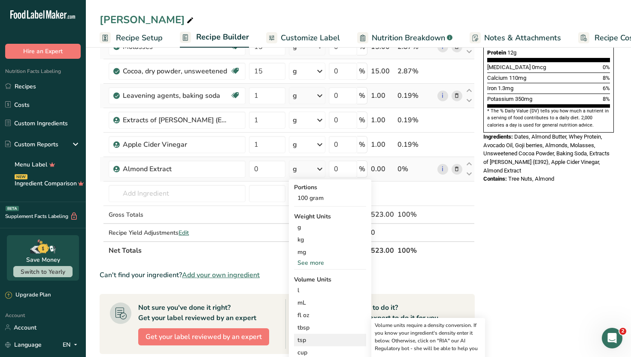
click at [303, 343] on div "tsp" at bounding box center [329, 339] width 65 height 9
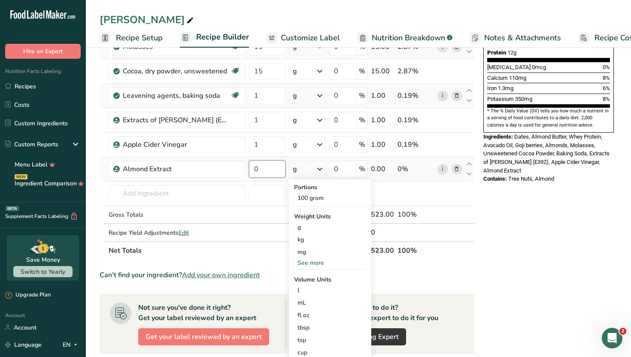
click at [275, 169] on input "0" at bounding box center [267, 168] width 36 height 17
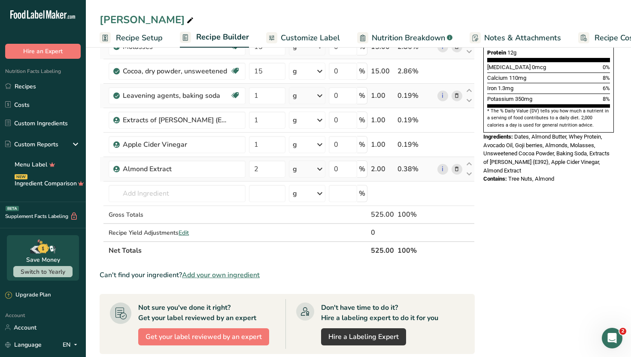
click at [322, 167] on div "Ingredient * Amount * Unit * Waste * .a-a{fill:#347362;}.b-a{fill:#fff;} Grams …" at bounding box center [287, 65] width 375 height 390
click at [505, 226] on div "Nutrition Facts 1 Serving Per Container Serving Size 55g Amount Per Serving Cal…" at bounding box center [548, 192] width 137 height 714
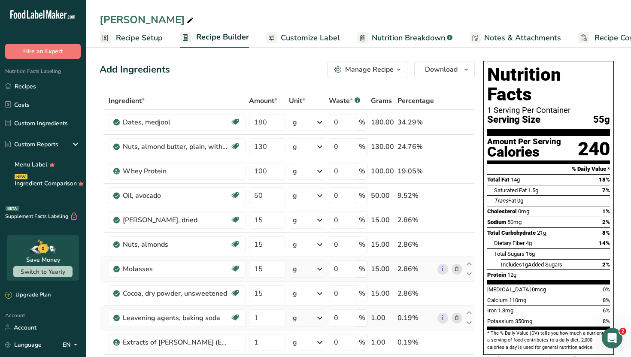
scroll to position [0, 0]
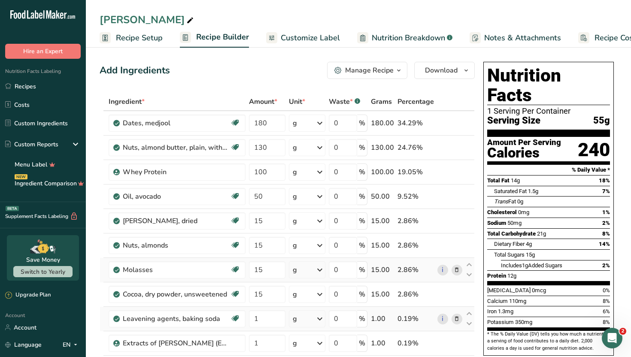
click at [268, 74] on div "Add Ingredients Manage Recipe Delete Recipe Duplicate Recipe Scale Recipe Save …" at bounding box center [287, 70] width 375 height 17
click at [300, 38] on span "Customize Label" at bounding box center [310, 38] width 59 height 12
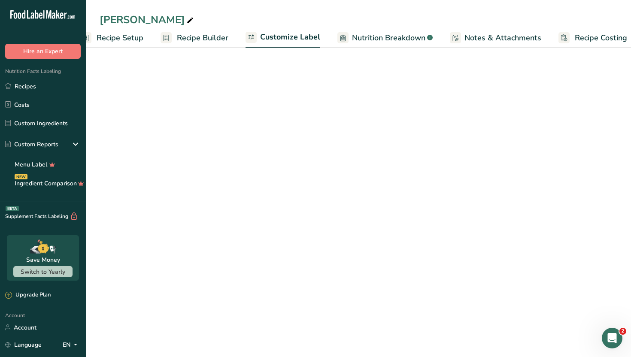
scroll to position [0, 29]
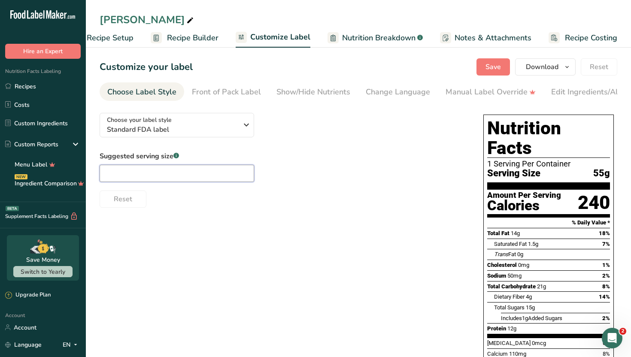
click at [234, 172] on input "text" at bounding box center [177, 173] width 154 height 17
click at [490, 70] on span "Save" at bounding box center [492, 67] width 15 height 10
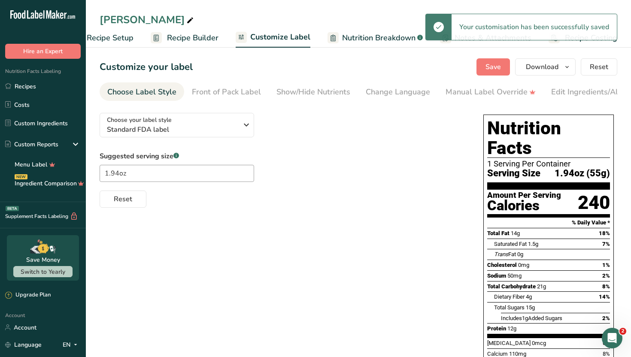
click at [191, 35] on span "Recipe Builder" at bounding box center [192, 38] width 51 height 12
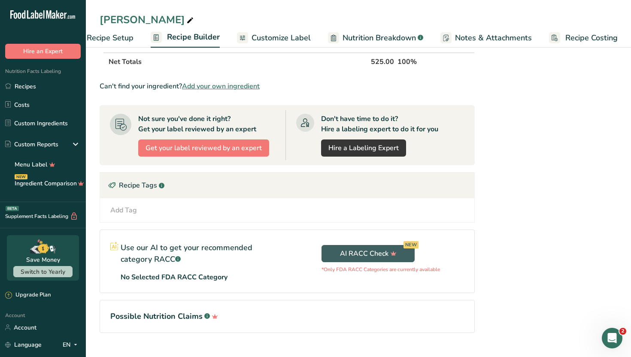
scroll to position [429, 0]
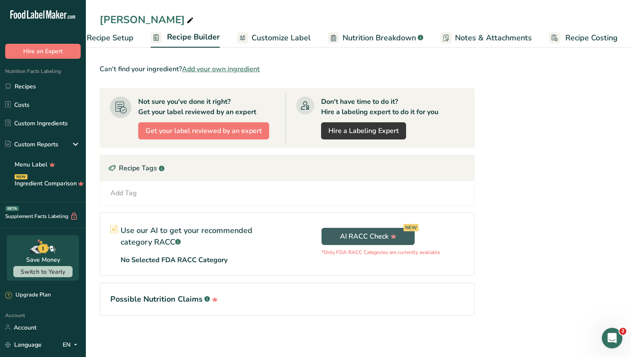
click at [281, 194] on div "Add Tag Standard Tags Custom Tags Source of Antioxidants [MEDICAL_DATA] Effect …" at bounding box center [287, 193] width 360 height 10
click at [131, 194] on div "Add Tag" at bounding box center [123, 193] width 27 height 10
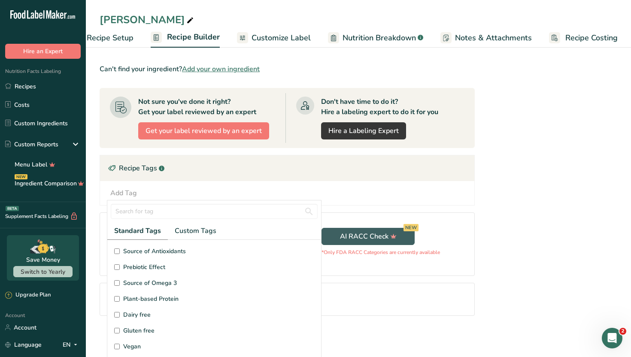
click at [119, 331] on input "Gluten free" at bounding box center [117, 331] width 6 height 6
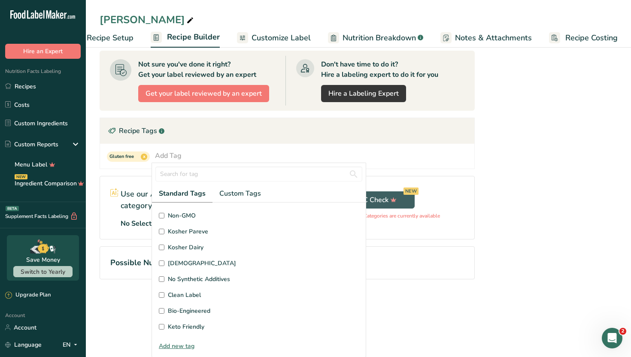
scroll to position [429, 0]
click at [162, 293] on input "Clean Label" at bounding box center [162, 295] width 6 height 6
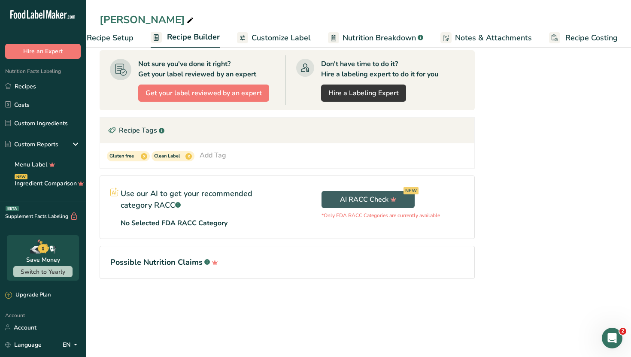
scroll to position [0, 0]
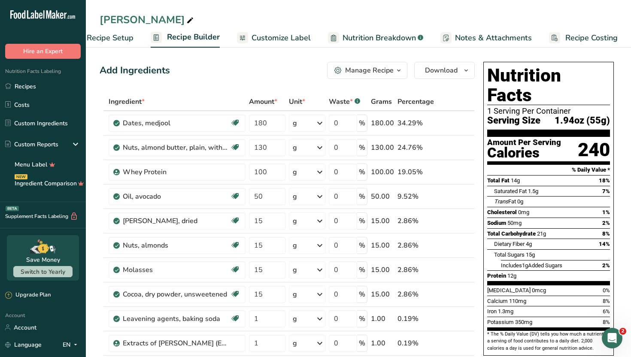
click at [285, 32] on span "Customize Label" at bounding box center [280, 38] width 59 height 12
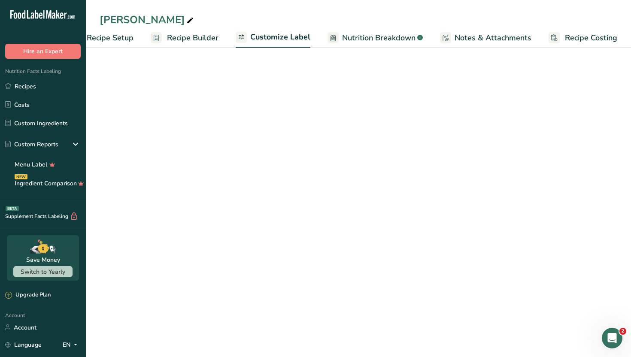
scroll to position [0, 29]
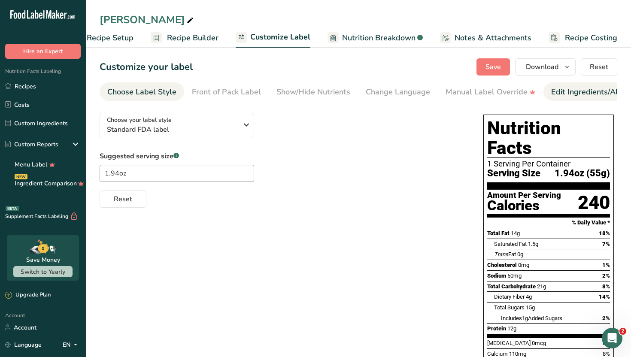
click at [566, 90] on div "Edit Ingredients/Allergens List" at bounding box center [605, 92] width 109 height 12
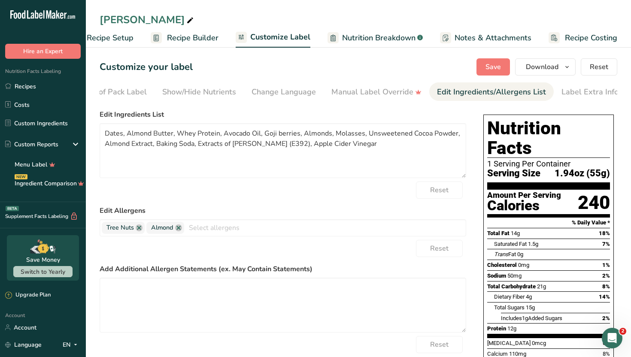
scroll to position [0, 116]
click at [493, 71] on span "Save" at bounding box center [492, 67] width 15 height 10
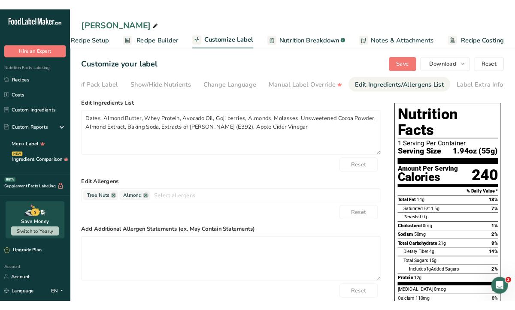
scroll to position [168, 0]
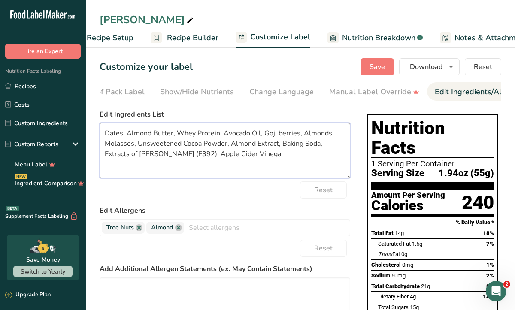
click at [260, 157] on textarea "Dates, Almond Butter, Whey Protein, Avocado Oil, Goji berries, Almonds, Molasse…" at bounding box center [225, 150] width 250 height 55
paste textarea "[MEDICAL_DATA] (Mixed [MEDICAL_DATA])"
click at [190, 154] on textarea "Dates, Almond Butter, Whey Protein, Avocado Oil, Goji berries, Almonds, Molasse…" at bounding box center [225, 150] width 250 height 55
click at [123, 153] on textarea "Dates, Almond Butter, Whey Protein, Avocado Oil, Goji berries, Almonds, Molasse…" at bounding box center [225, 150] width 250 height 55
click at [217, 134] on textarea "Dates, Almond Butter, Whey Protein, Avocado Oil, Goji berries, Almonds, Molasse…" at bounding box center [225, 150] width 250 height 55
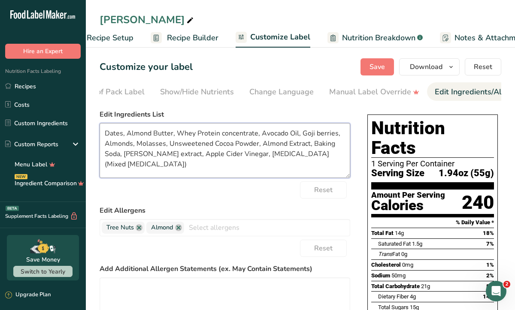
click at [257, 143] on textarea "Dates, Almond Butter, Whey Protein concentrate, Avocado Oil, Goji berries, Almo…" at bounding box center [225, 150] width 250 height 55
click at [254, 142] on textarea "Dates, Almond Butter, Whey Protein concentrate, Avocado Oil, Goji berries, Almo…" at bounding box center [225, 150] width 250 height 55
click at [256, 142] on textarea "Dates, Almond Butter, Whey Protein concentrate, Avocado Oil, Goji berries, Almo…" at bounding box center [225, 150] width 250 height 55
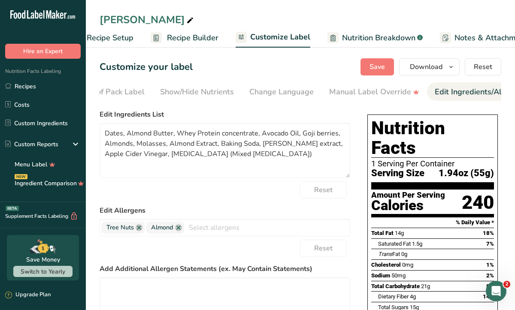
click at [267, 186] on div "Reset" at bounding box center [225, 189] width 250 height 17
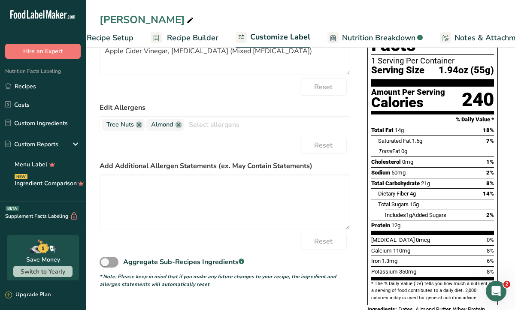
scroll to position [120, 0]
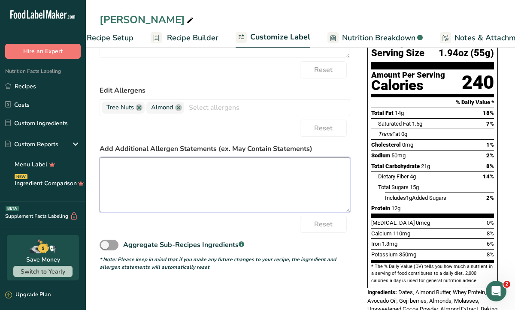
click at [195, 181] on textarea at bounding box center [225, 184] width 250 height 55
paste textarea "Produced in a facility that also processes wheat, dairy, soy, peanuts, tree nut…"
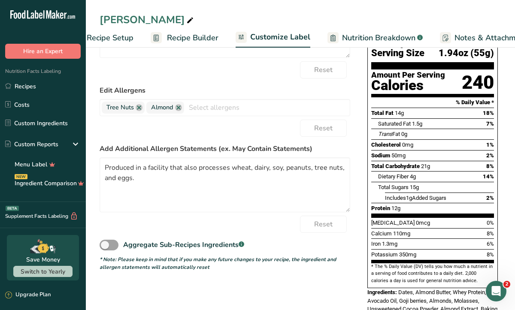
click at [194, 228] on div "Reset" at bounding box center [225, 224] width 250 height 17
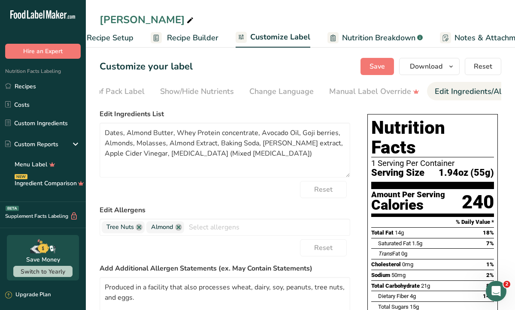
scroll to position [0, 0]
click at [385, 66] on span "Save" at bounding box center [376, 67] width 15 height 10
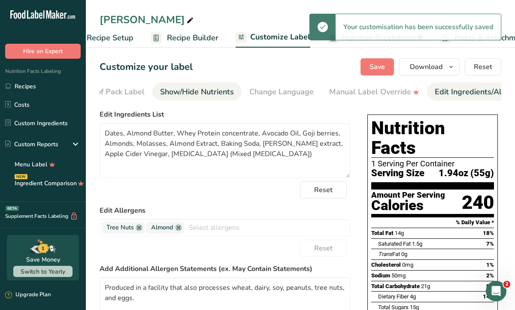
click at [211, 92] on div "Show/Hide Nutrients" at bounding box center [197, 92] width 74 height 12
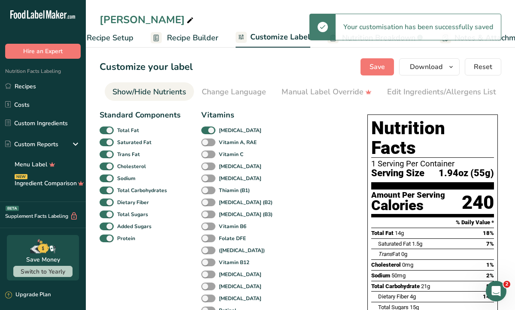
scroll to position [0, 166]
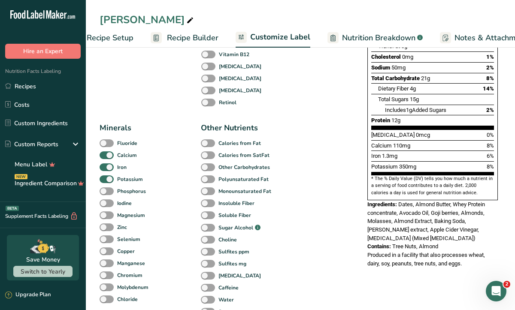
scroll to position [240, 0]
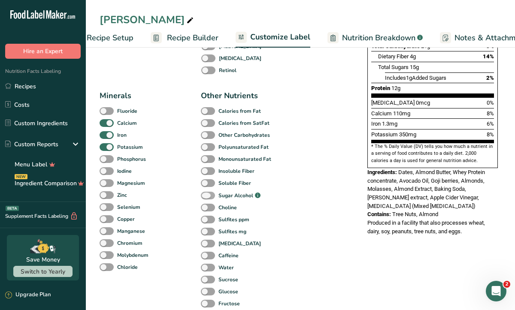
click at [207, 199] on span at bounding box center [208, 196] width 14 height 8
click at [206, 199] on input "Sugar Alcohol .a-a{fill:#347362;}.b-a{fill:#fff;}" at bounding box center [204, 196] width 6 height 6
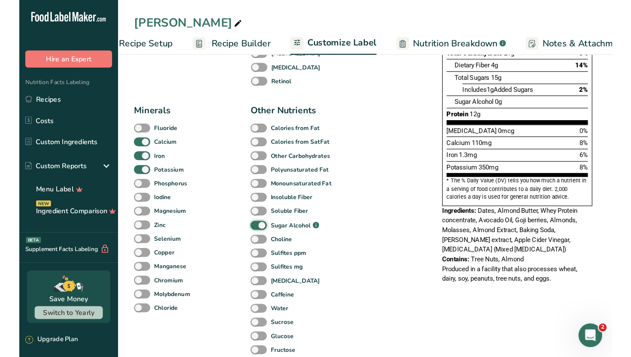
scroll to position [132, 0]
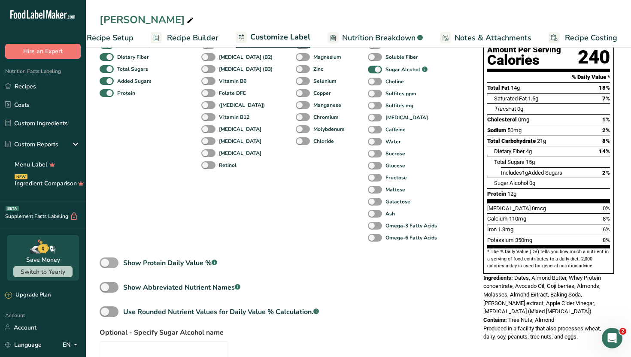
click at [104, 264] on span at bounding box center [109, 262] width 19 height 11
click at [104, 264] on input "Show Protein Daily Value % .a-a{fill:#347362;}.b-a{fill:#fff;}" at bounding box center [103, 263] width 6 height 6
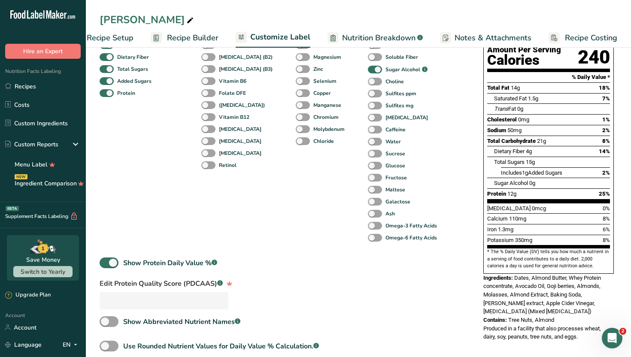
click at [246, 254] on div "Standard Components Total Fat Saturated Fat Trans Fat [MEDICAL_DATA] Sodium Tot…" at bounding box center [283, 187] width 366 height 453
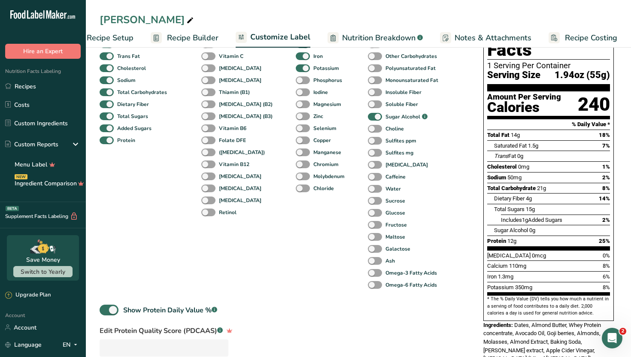
scroll to position [97, 0]
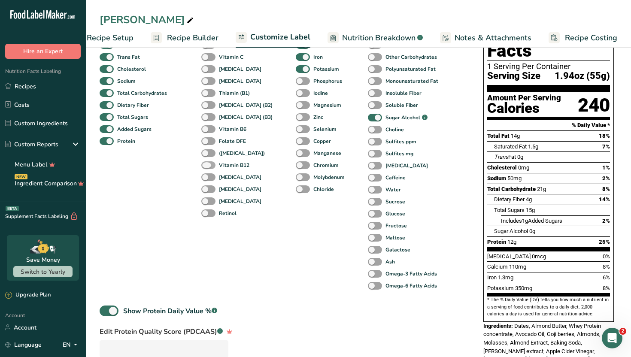
click at [211, 167] on span at bounding box center [208, 165] width 14 height 8
click at [207, 167] on input "Vitamin B12" at bounding box center [204, 165] width 6 height 6
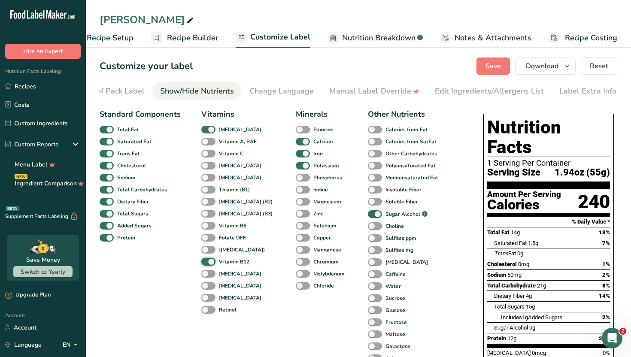
scroll to position [0, 0]
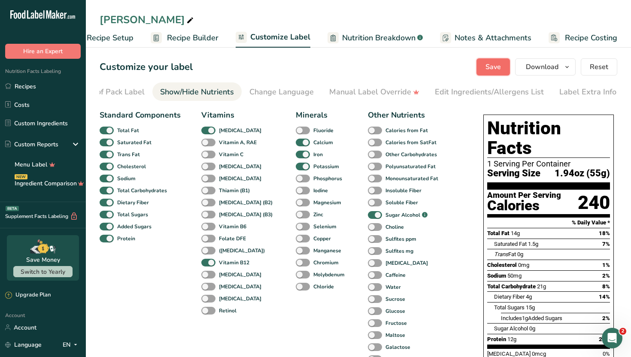
click at [486, 70] on span "Save" at bounding box center [492, 67] width 15 height 10
click at [186, 38] on span "Recipe Builder" at bounding box center [192, 38] width 51 height 12
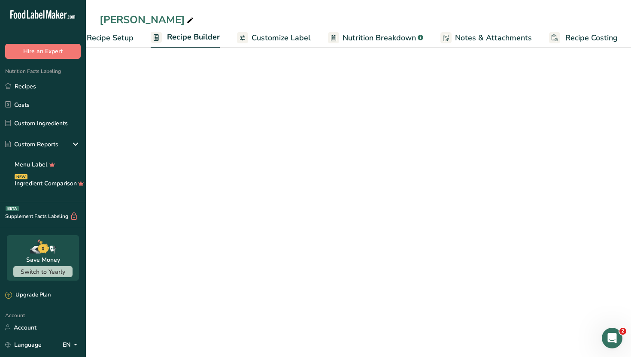
scroll to position [0, 29]
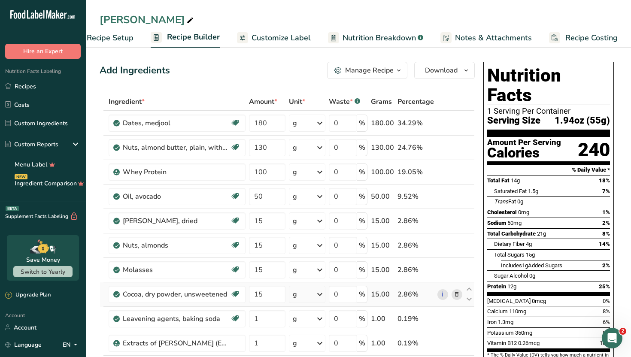
click at [456, 296] on icon at bounding box center [456, 294] width 6 height 9
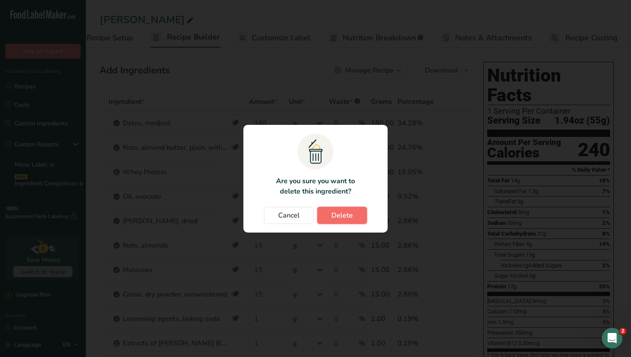
click at [353, 215] on button "Delete" at bounding box center [342, 215] width 50 height 17
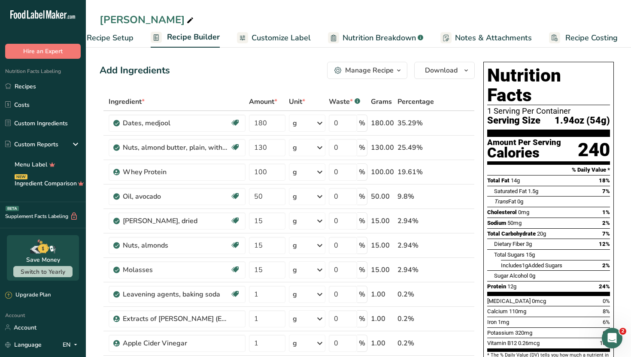
click at [125, 40] on span "Recipe Setup" at bounding box center [110, 38] width 47 height 12
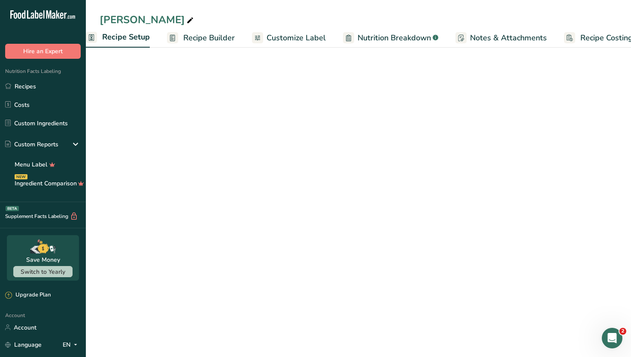
scroll to position [0, 3]
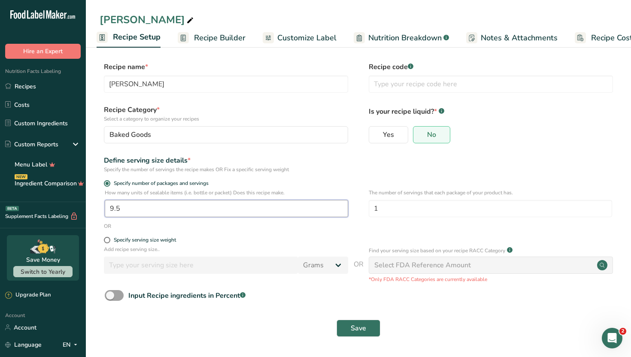
click at [195, 214] on input "9.5" at bounding box center [226, 208] width 243 height 17
click at [352, 326] on span "Save" at bounding box center [357, 328] width 15 height 10
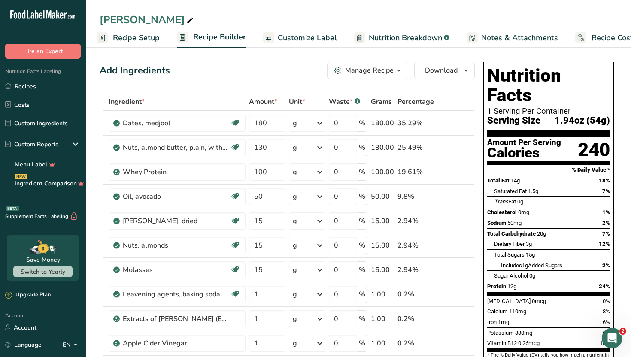
click at [137, 34] on span "Recipe Setup" at bounding box center [136, 38] width 47 height 12
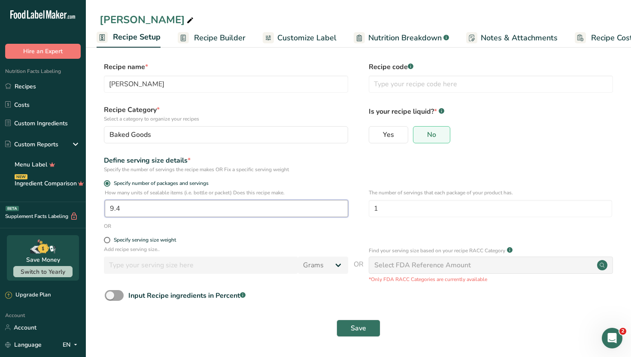
click at [197, 206] on input "9.4" at bounding box center [226, 208] width 243 height 17
click at [353, 329] on span "Save" at bounding box center [357, 328] width 15 height 10
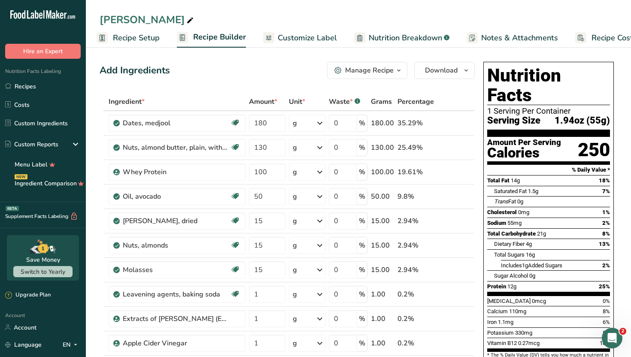
click at [318, 39] on span "Customize Label" at bounding box center [307, 38] width 59 height 12
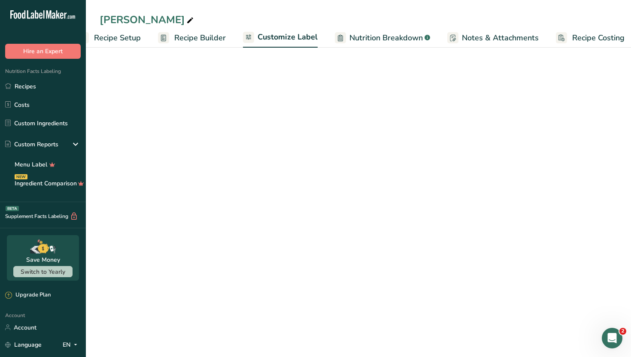
scroll to position [0, 29]
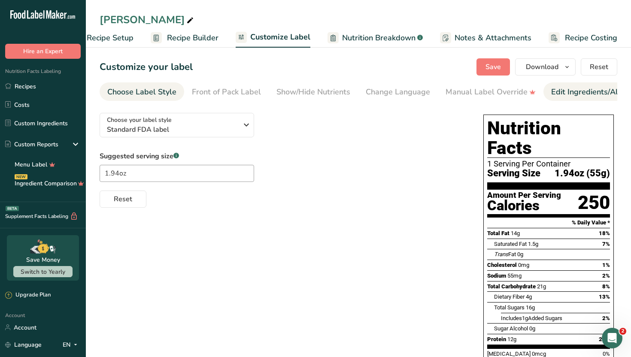
click at [556, 89] on div "Edit Ingredients/Allergens List" at bounding box center [605, 92] width 109 height 12
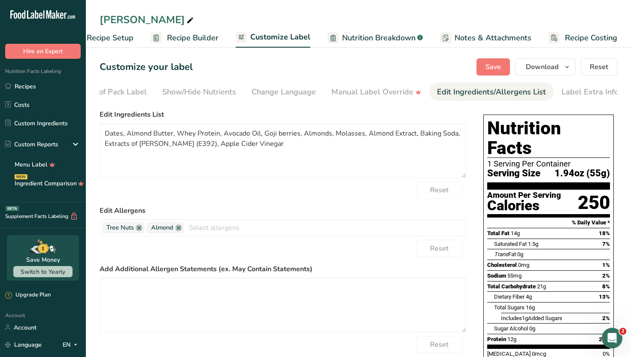
scroll to position [0, 116]
click at [191, 296] on textarea at bounding box center [283, 305] width 366 height 55
paste textarea "Produced in a facility that also processes wheat, dairy, soy, peanuts, tree nut…"
click at [311, 260] on form "Edit Ingredients List Dates, Almond Butter, Whey Protein, Avocado Oil, Goji ber…" at bounding box center [283, 246] width 366 height 274
click at [502, 71] on button "Save" at bounding box center [492, 66] width 33 height 17
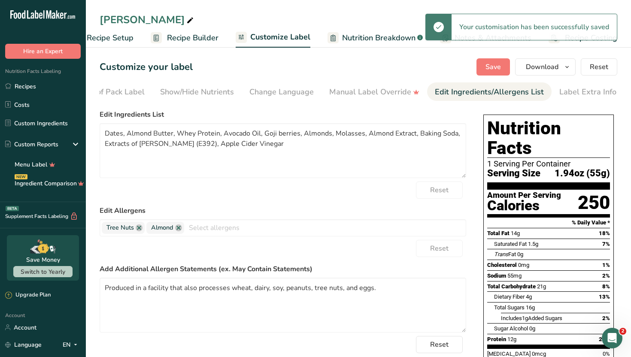
click at [375, 269] on label "Add Additional Allergen Statements (ex. May Contain Statements)" at bounding box center [283, 269] width 366 height 10
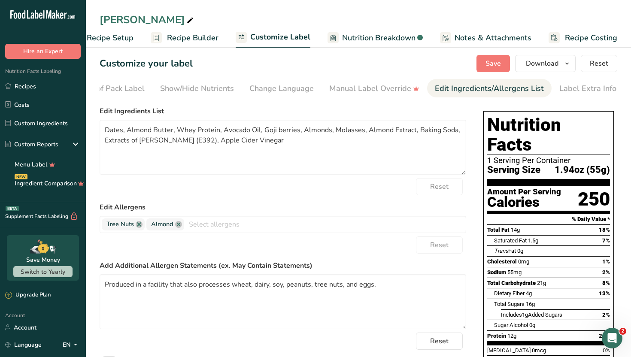
scroll to position [0, 0]
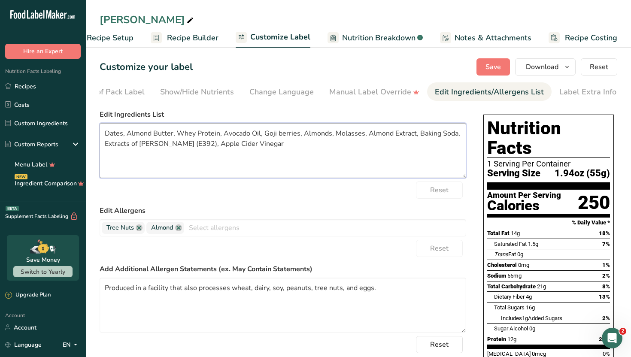
click at [217, 132] on textarea "Dates, Almond Butter, Whey Protein, Avocado Oil, Goji berries, Almonds, Molasse…" at bounding box center [283, 150] width 366 height 55
click at [217, 135] on textarea "Dates, Almond Butter, Whey Proteinconcentrate , Avocado Oil, Goji berries, Almo…" at bounding box center [283, 150] width 366 height 55
click at [370, 133] on textarea "Dates, Almond Butter, Whey Protein concentrate , Avocado Oil, Goji berries, Alm…" at bounding box center [283, 150] width 366 height 55
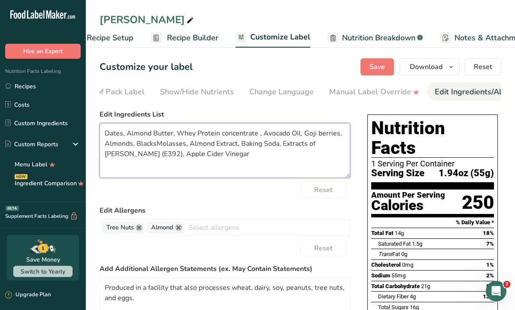
scroll to position [168, 0]
click at [200, 144] on textarea "Dates, Almond Butter, Whey Protein concentrate , Avocado Oil, Goji berries, Alm…" at bounding box center [225, 150] width 250 height 55
click at [199, 144] on textarea "Dates, Almond Butter, Whey Protein concentrate , Avocado Oil, Goji berries, Alm…" at bounding box center [225, 150] width 250 height 55
click at [190, 155] on textarea "Dates, Almond Butter, Whey Protein concentrate , Avocado Oil, Goji berries, Alm…" at bounding box center [225, 150] width 250 height 55
click at [237, 155] on textarea "Dates, Almond Butter, Whey Protein concentrate , Avocado Oil, Goji berries, Alm…" at bounding box center [225, 150] width 250 height 55
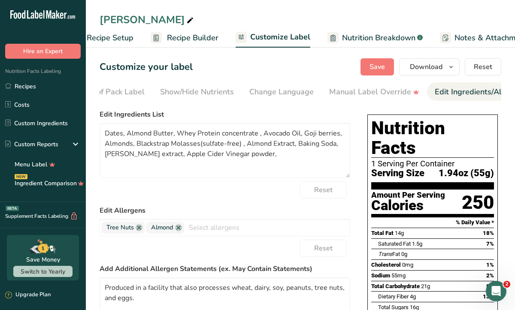
click at [507, 121] on section "Customize your label Save Download Choose what to show on your downloaded label…" at bounding box center [300, 278] width 429 height 466
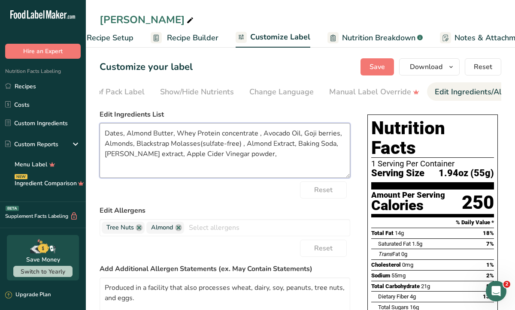
click at [256, 158] on textarea "Dates, Almond Butter, Whey Protein concentrate , Avocado Oil, Goji berries, Alm…" at bounding box center [225, 150] width 250 height 55
paste textarea "[MEDICAL_DATA] (Mixed [MEDICAL_DATA])"
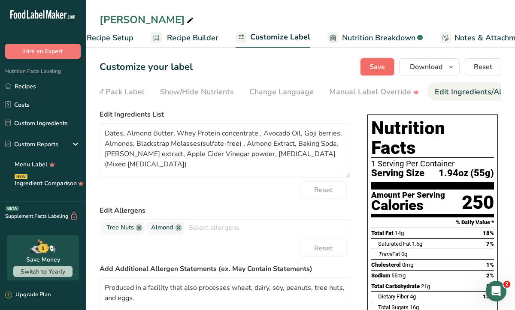
click at [385, 70] on span "Save" at bounding box center [376, 67] width 15 height 10
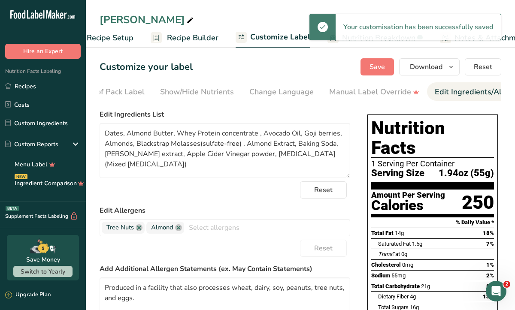
click at [285, 207] on form "Edit Ingredients List Dates, Almond Butter, Whey Protein concentrate , Avocado …" at bounding box center [225, 250] width 250 height 282
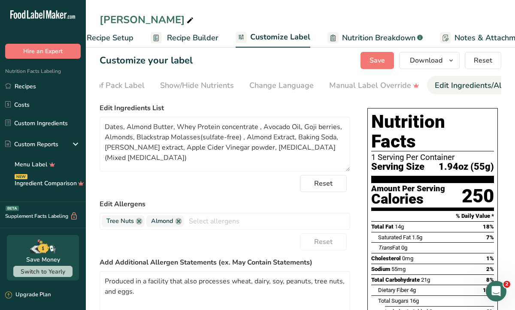
scroll to position [0, 0]
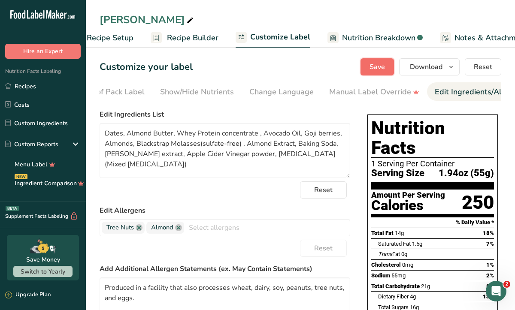
click at [376, 72] on button "Save" at bounding box center [376, 66] width 33 height 17
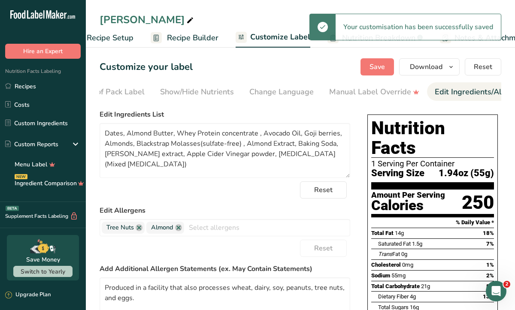
click at [308, 61] on div "Customize your label Save Download Choose what to show on your downloaded label…" at bounding box center [300, 66] width 401 height 17
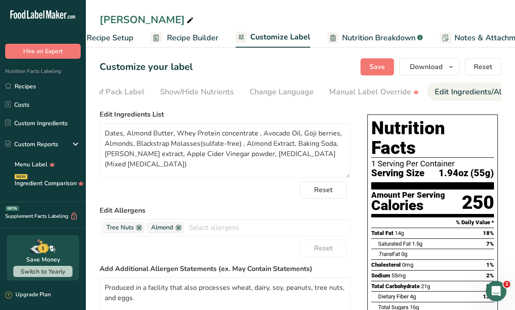
click at [392, 39] on span "Nutrition Breakdown" at bounding box center [378, 38] width 73 height 12
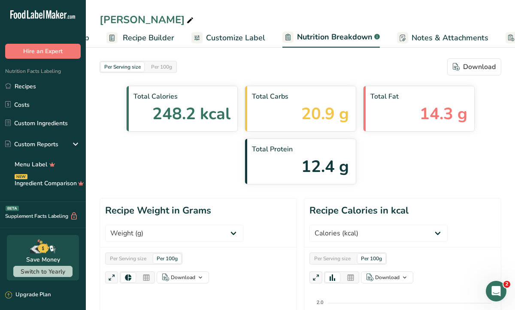
scroll to position [0, 146]
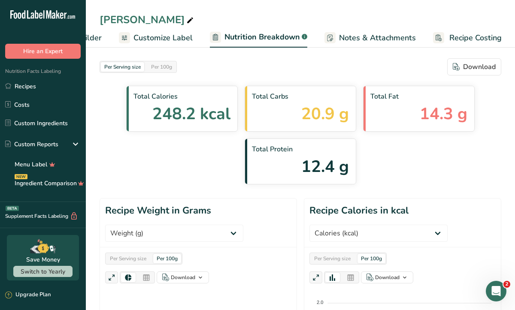
click at [89, 42] on span "Recipe Builder" at bounding box center [75, 38] width 51 height 12
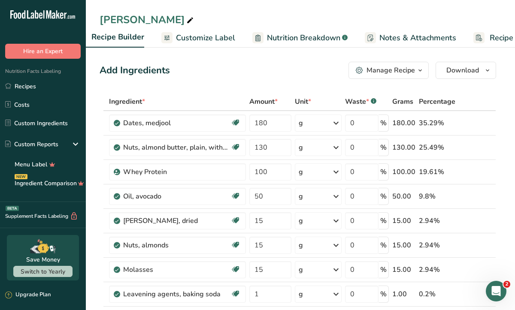
scroll to position [0, 83]
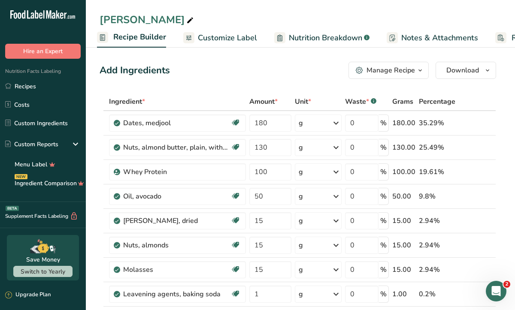
click at [129, 33] on span "Recipe Builder" at bounding box center [139, 37] width 53 height 12
click at [260, 64] on div "Add Ingredients Manage Recipe Delete Recipe Duplicate Recipe Scale Recipe Save …" at bounding box center [298, 70] width 396 height 17
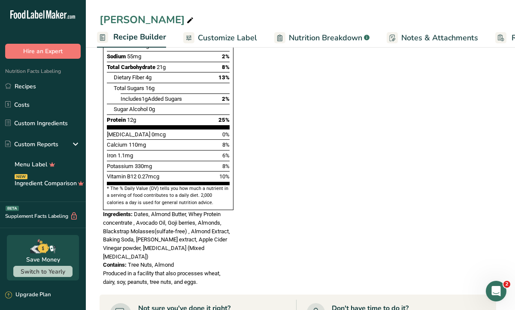
scroll to position [583, 0]
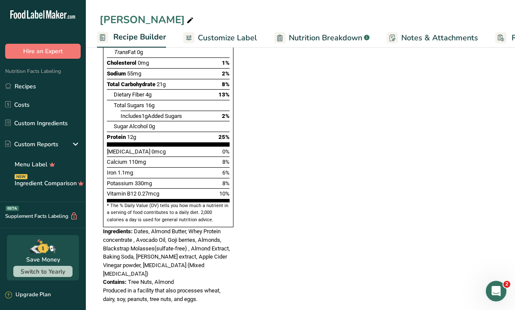
click at [374, 162] on section "Ingredient * Amount * Unit * Waste * .a-a{fill:#347362;}.b-a{fill:#fff;} Grams …" at bounding box center [298, 31] width 396 height 1045
click at [299, 109] on section "Ingredient * Amount * Unit * Waste * .a-a{fill:#347362;}.b-a{fill:#fff;} Grams …" at bounding box center [298, 31] width 396 height 1045
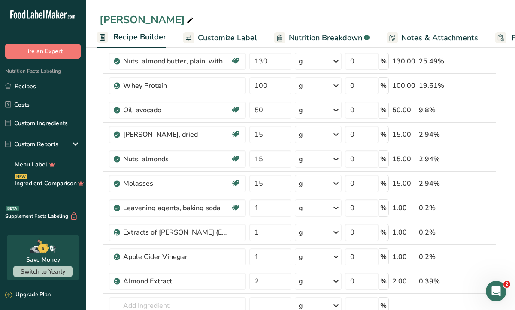
scroll to position [86, 0]
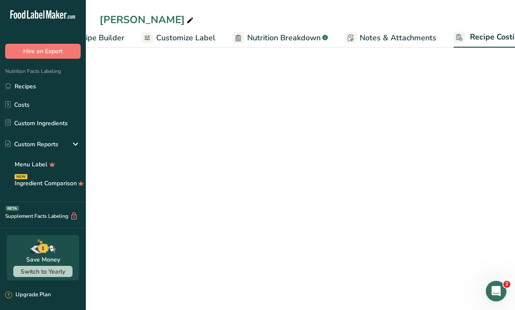
scroll to position [0, 145]
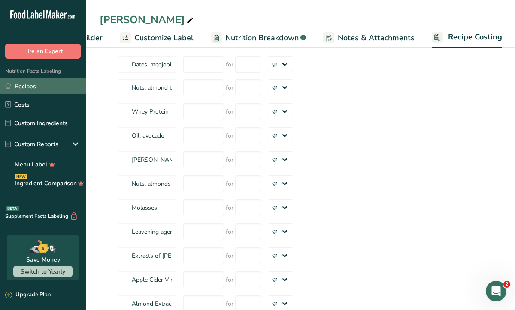
click at [44, 88] on link "Recipes" at bounding box center [43, 86] width 86 height 16
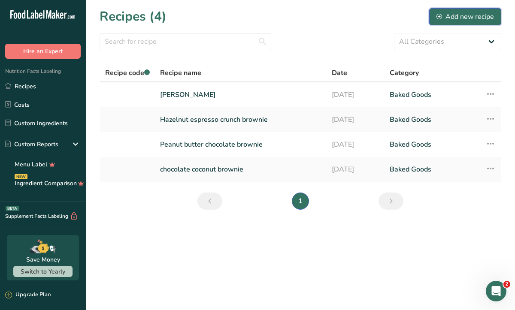
click at [459, 20] on div "Add new recipe" at bounding box center [464, 17] width 57 height 10
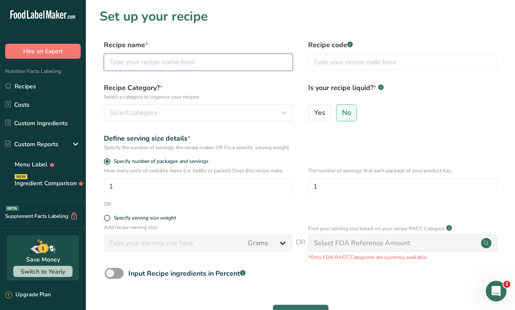
click at [279, 59] on input "text" at bounding box center [198, 62] width 189 height 17
click at [279, 79] on form "Recipe name * Lemon blueberry oat blondie Recipe code .a-a{fill:#347362;}.b-a{f…" at bounding box center [300, 192] width 401 height 304
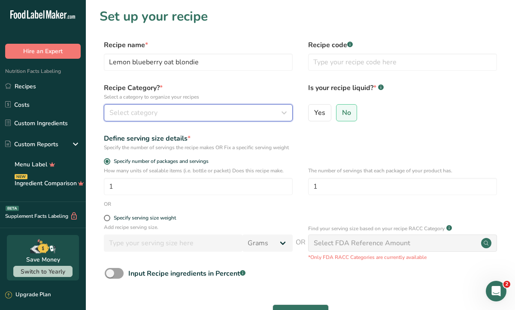
click at [261, 104] on button "Select category" at bounding box center [198, 112] width 189 height 17
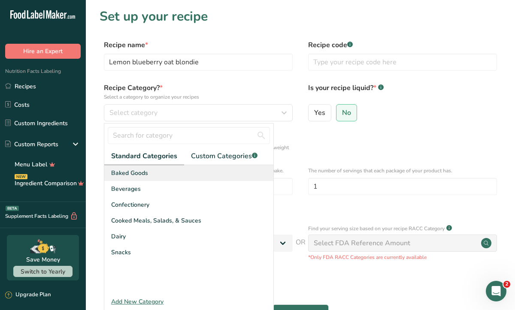
click at [220, 167] on div "Baked Goods" at bounding box center [188, 173] width 169 height 16
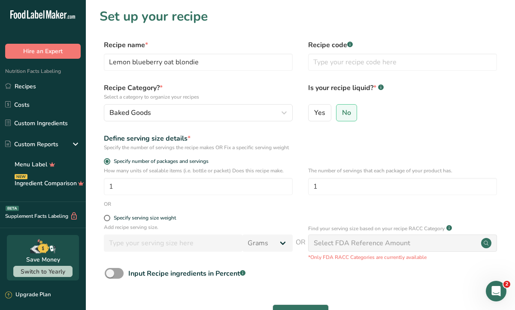
click at [263, 144] on div "Specify the number of servings the recipe makes OR Fix a specific serving weight" at bounding box center [198, 148] width 189 height 8
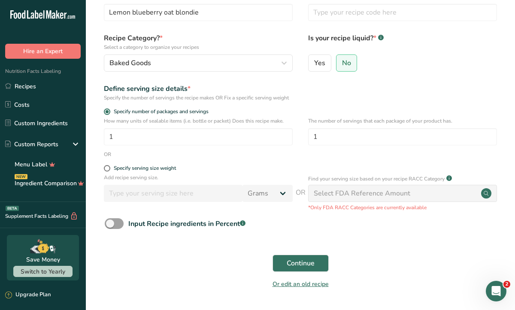
scroll to position [69, 0]
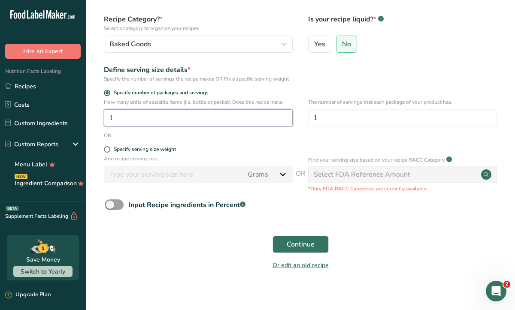
click at [253, 127] on input "1" at bounding box center [198, 117] width 189 height 17
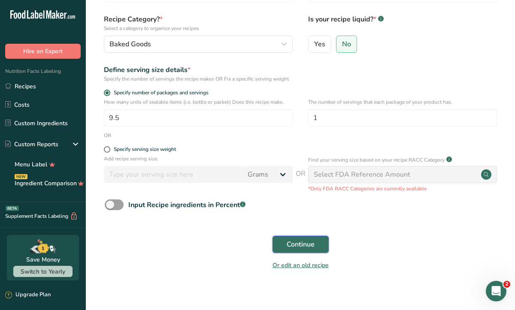
click at [303, 250] on span "Continue" at bounding box center [301, 244] width 28 height 10
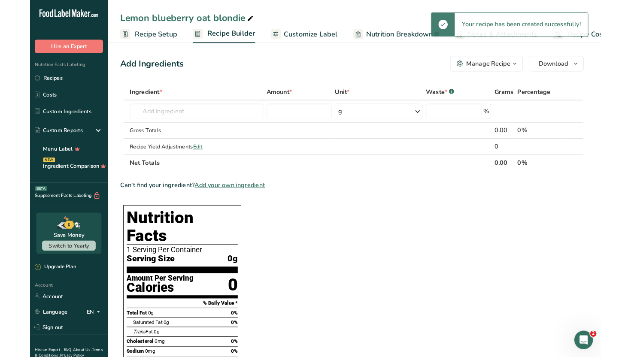
scroll to position [132, 0]
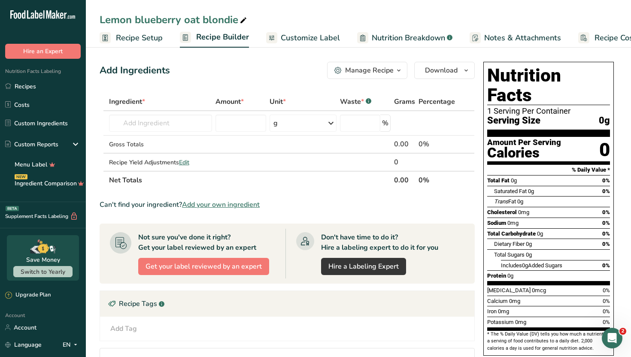
click at [134, 329] on div "Add Tag" at bounding box center [123, 328] width 27 height 10
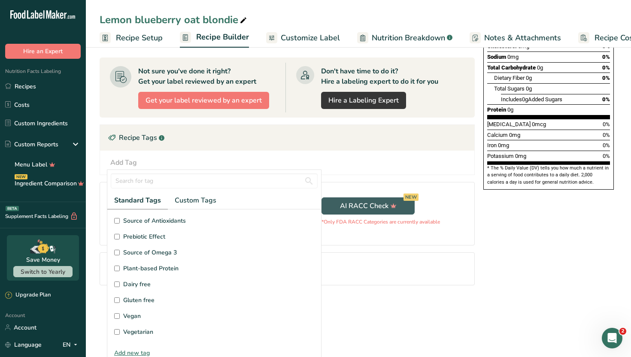
scroll to position [136, 0]
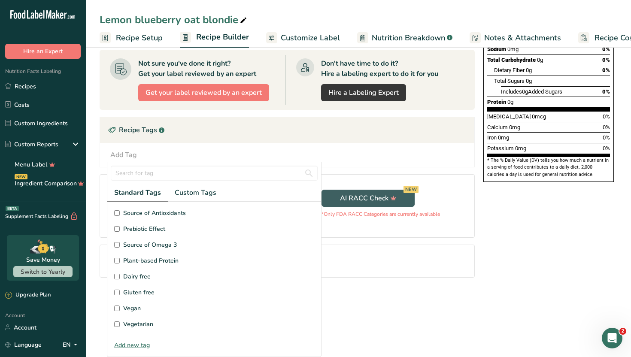
click at [116, 292] on input "Gluten free" at bounding box center [117, 293] width 6 height 6
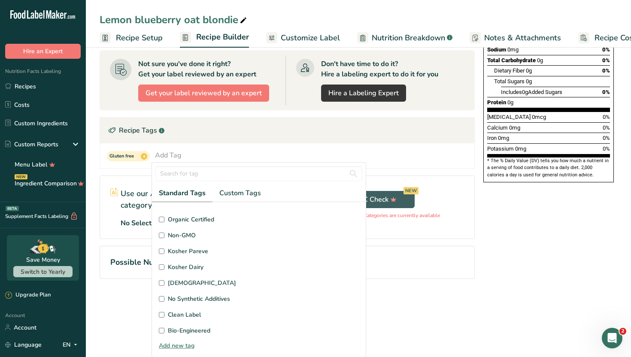
scroll to position [189, 0]
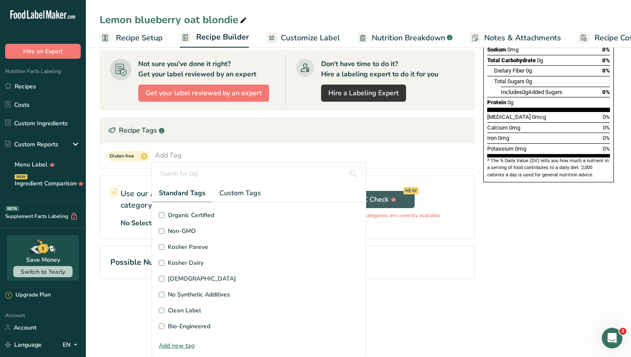
click at [193, 307] on span "Clean Label" at bounding box center [184, 310] width 33 height 9
click at [164, 308] on input "Clean Label" at bounding box center [162, 311] width 6 height 6
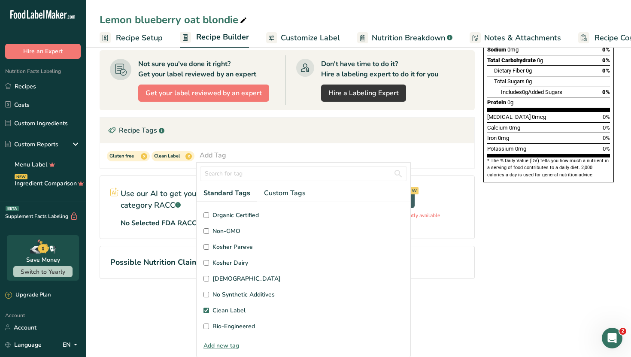
click at [167, 300] on div "Add Ingredients Manage Recipe Delete Recipe Duplicate Recipe Scale Recipe Save …" at bounding box center [290, 95] width 380 height 421
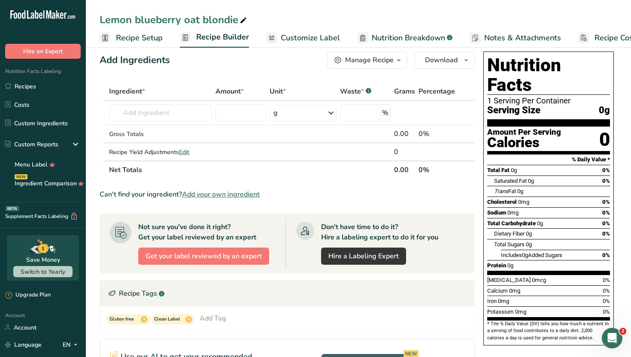
scroll to position [0, 0]
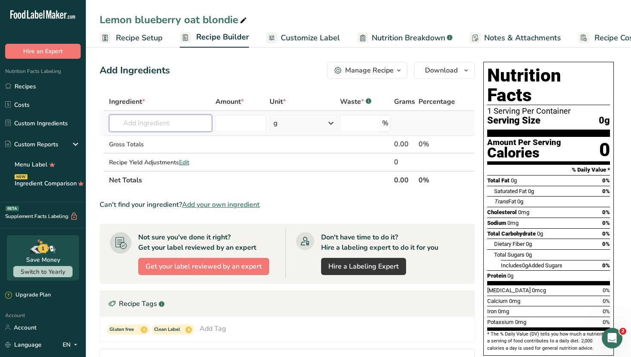
click at [178, 121] on input "text" at bounding box center [160, 123] width 103 height 17
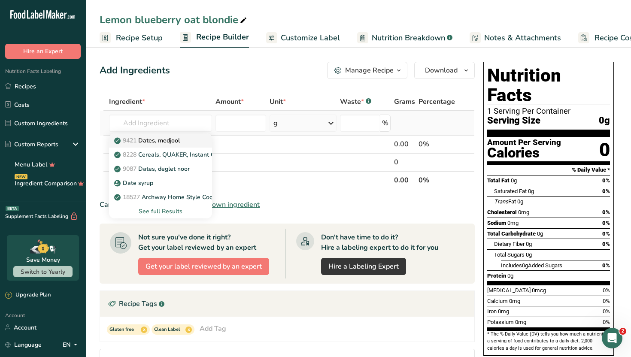
click at [178, 136] on p "9421 Dates, [GEOGRAPHIC_DATA]" at bounding box center [148, 140] width 64 height 9
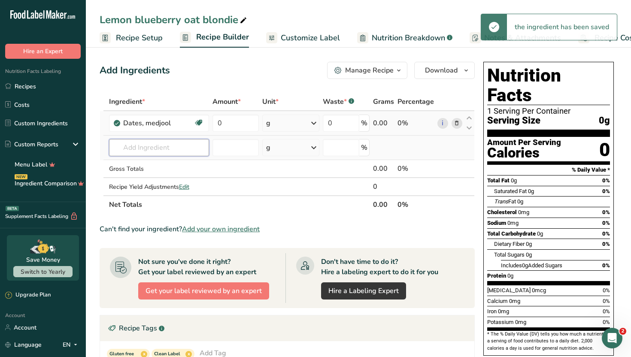
click at [175, 143] on input "text" at bounding box center [159, 147] width 100 height 17
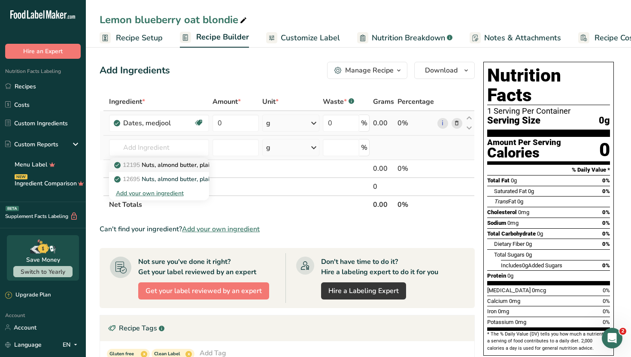
click at [202, 163] on p "12195 Nuts, almond butter, plain, without salt added" at bounding box center [192, 164] width 152 height 9
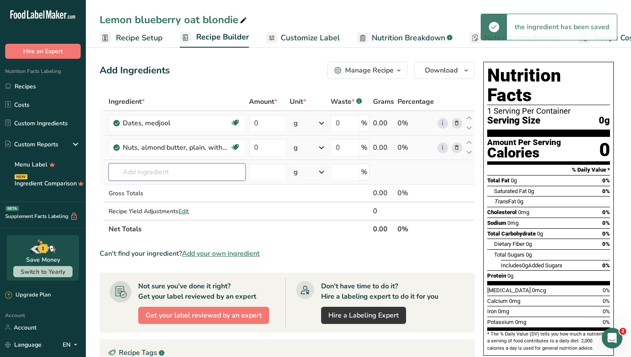
click at [187, 171] on input "text" at bounding box center [177, 171] width 137 height 17
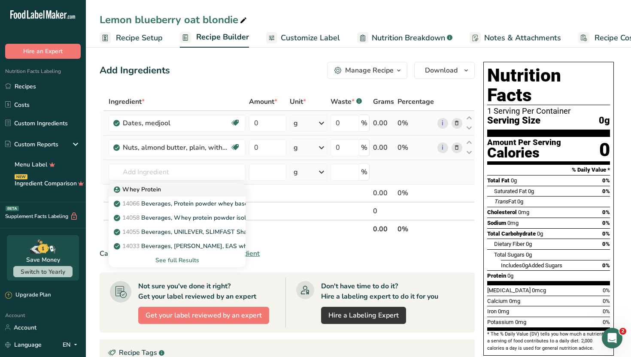
click at [185, 189] on div "Whey Protein" at bounding box center [169, 189] width 109 height 9
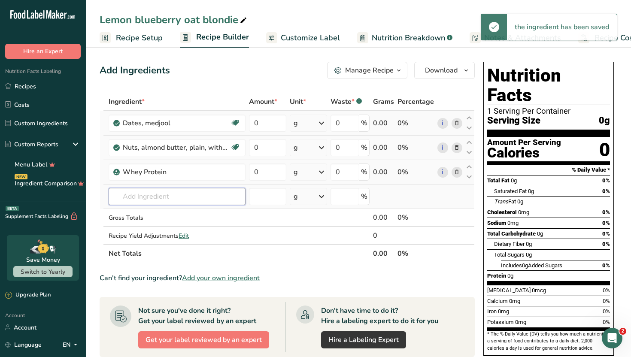
click at [185, 197] on input "text" at bounding box center [177, 196] width 137 height 17
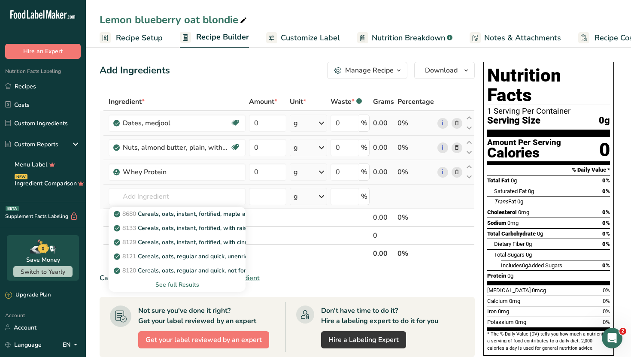
click at [173, 283] on div "See full Results" at bounding box center [176, 284] width 123 height 9
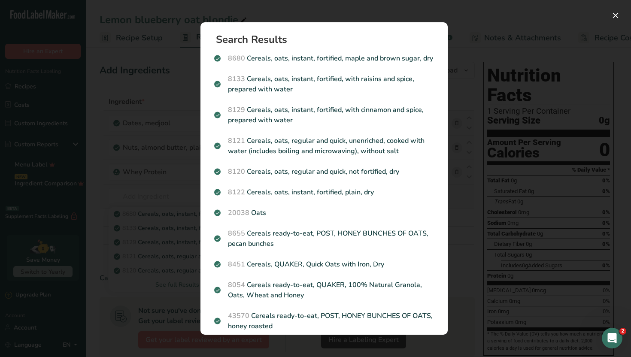
click at [173, 283] on div "Search results modal" at bounding box center [315, 178] width 631 height 357
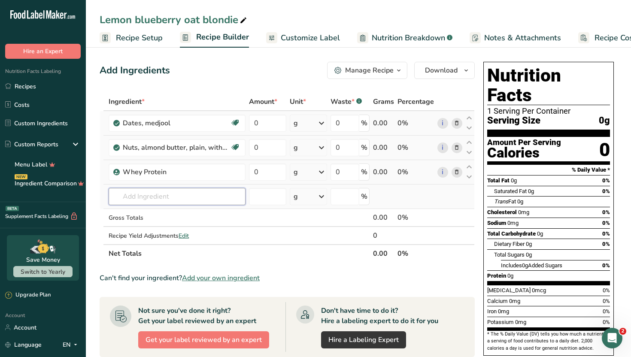
click at [188, 202] on input "text" at bounding box center [177, 196] width 137 height 17
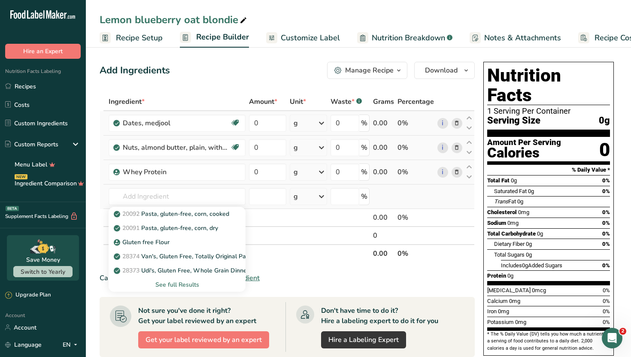
click at [179, 283] on div "See full Results" at bounding box center [176, 284] width 123 height 9
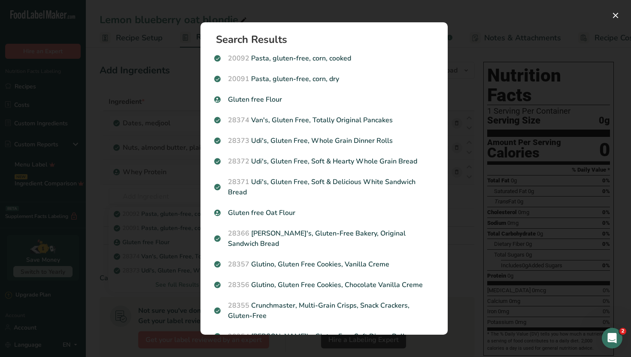
click at [191, 255] on div "Search Results 20092 Pasta, gluten-free, corn, cooked 20091 Pasta, gluten-free,…" at bounding box center [324, 179] width 275 height 340
click at [482, 61] on div "Search results modal" at bounding box center [315, 178] width 631 height 357
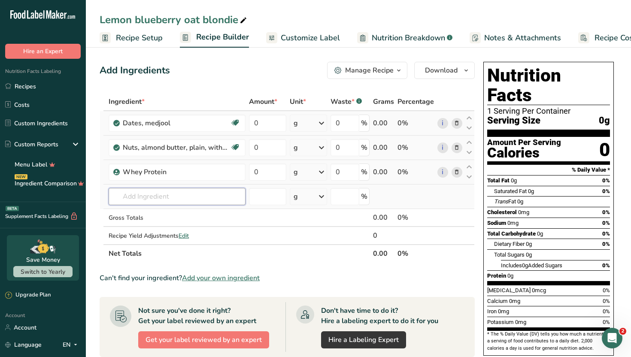
click at [216, 189] on input "text" at bounding box center [177, 196] width 137 height 17
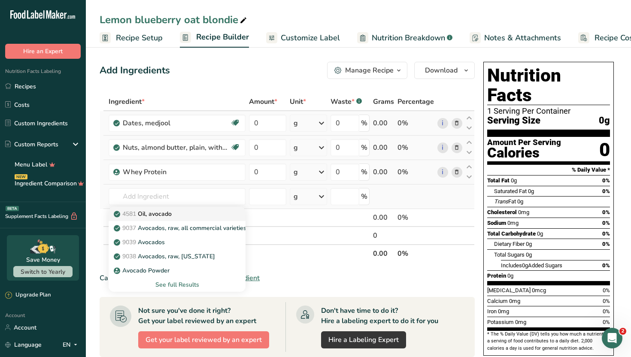
click at [197, 214] on div "4581 Oil, avocado" at bounding box center [169, 213] width 109 height 9
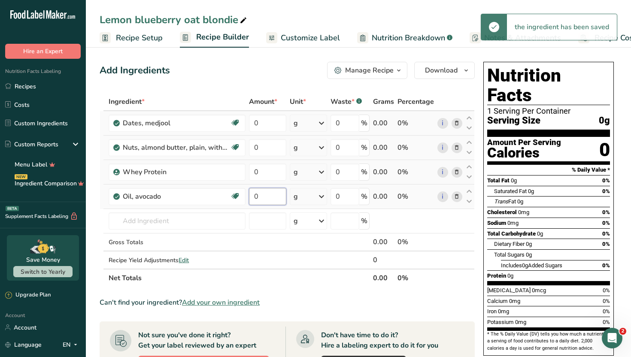
click at [271, 200] on input "0" at bounding box center [267, 196] width 37 height 17
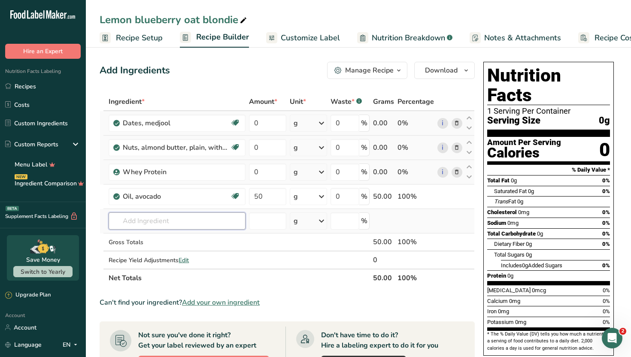
click at [233, 218] on div "Ingredient * Amount * Unit * Waste * .a-a{fill:#347362;}.b-a{fill:#fff;} Grams …" at bounding box center [287, 190] width 375 height 194
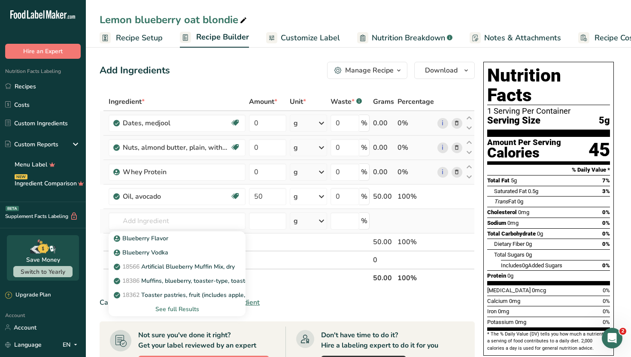
click at [181, 310] on div "See full Results" at bounding box center [176, 309] width 123 height 9
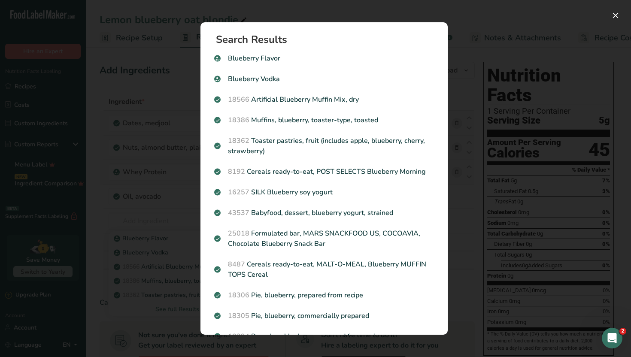
click at [133, 322] on div "Search results modal" at bounding box center [315, 178] width 631 height 357
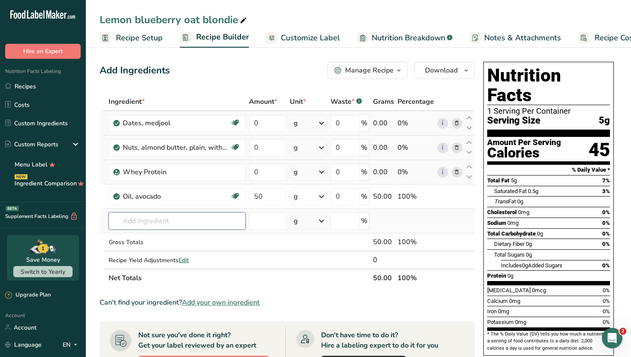
click at [161, 220] on input "text" at bounding box center [177, 220] width 137 height 17
click at [158, 237] on p "Lemon Extract" at bounding box center [138, 238] width 47 height 9
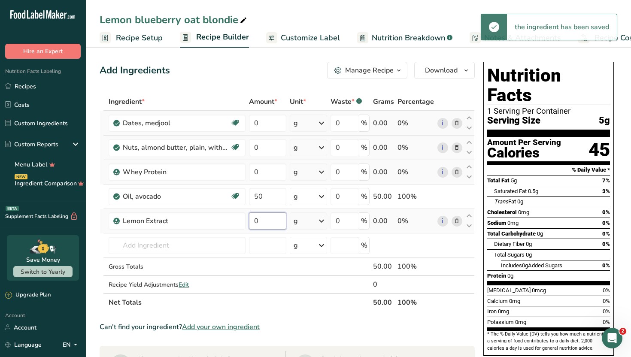
click at [266, 222] on input "0" at bounding box center [267, 220] width 37 height 17
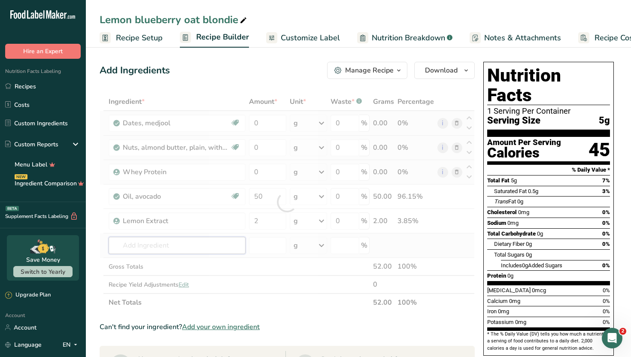
click at [197, 246] on div "Ingredient * Amount * Unit * Waste * .a-a{fill:#347362;}.b-a{fill:#fff;} Grams …" at bounding box center [287, 202] width 375 height 219
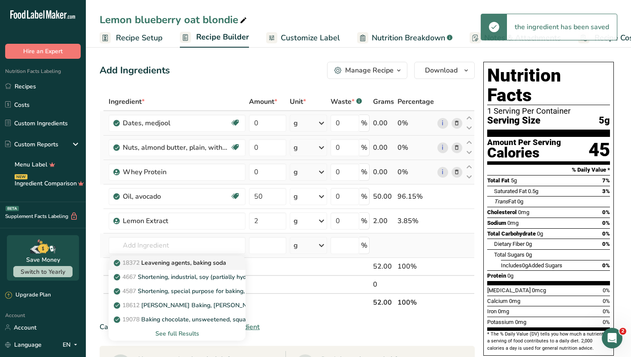
click at [196, 261] on p "18372 Leavening agents, baking soda" at bounding box center [170, 262] width 111 height 9
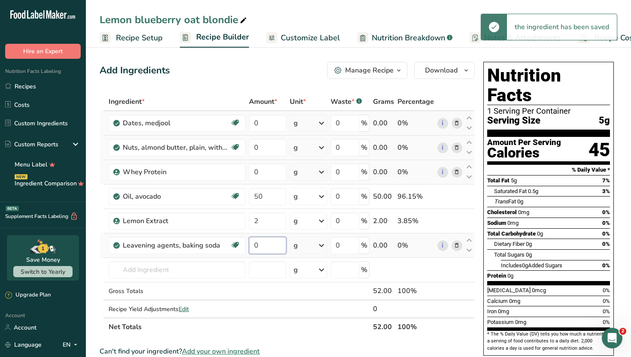
click at [260, 246] on input "0" at bounding box center [267, 245] width 37 height 17
click at [220, 268] on div "Ingredient * Amount * Unit * Waste * .a-a{fill:#347362;}.b-a{fill:#fff;} Grams …" at bounding box center [287, 214] width 375 height 243
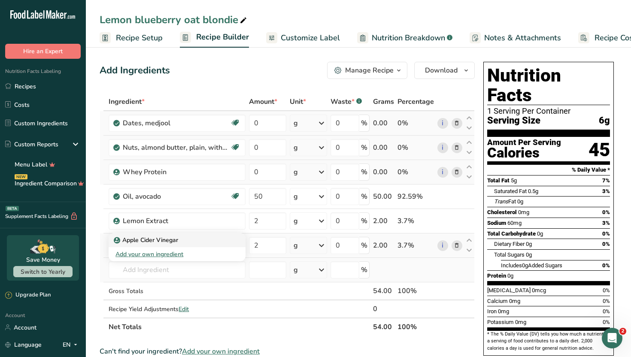
click at [202, 244] on div "Apple Cider Vinegar" at bounding box center [169, 239] width 109 height 9
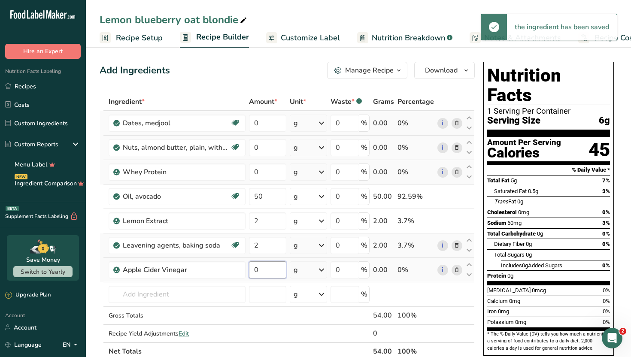
click at [268, 276] on input "0" at bounding box center [267, 269] width 37 height 17
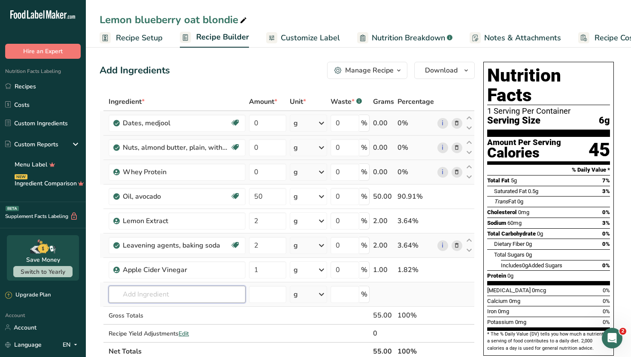
click at [237, 299] on div "Ingredient * Amount * Unit * Waste * .a-a{fill:#347362;}.b-a{fill:#fff;} Grams …" at bounding box center [287, 227] width 375 height 268
click at [228, 312] on link "Extracts of [PERSON_NAME] (E392)" at bounding box center [177, 312] width 137 height 14
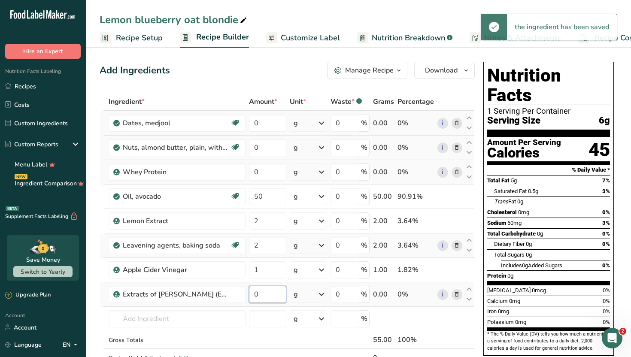
click at [260, 298] on input "0" at bounding box center [267, 294] width 37 height 17
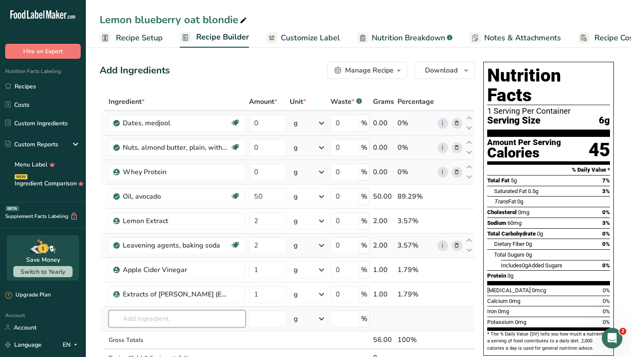
click at [213, 317] on div "Ingredient * Amount * Unit * Waste * .a-a{fill:#347362;}.b-a{fill:#fff;} Grams …" at bounding box center [287, 239] width 375 height 292
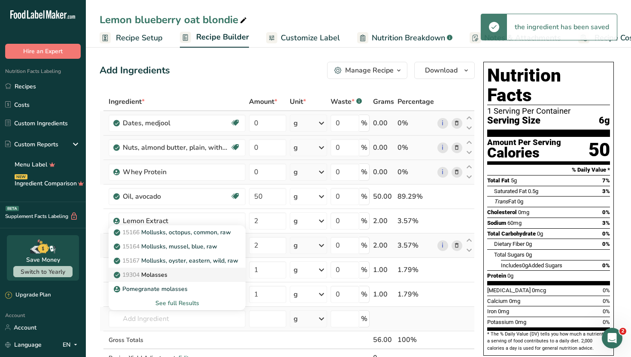
click at [188, 276] on div "19304 [GEOGRAPHIC_DATA]" at bounding box center [169, 274] width 109 height 9
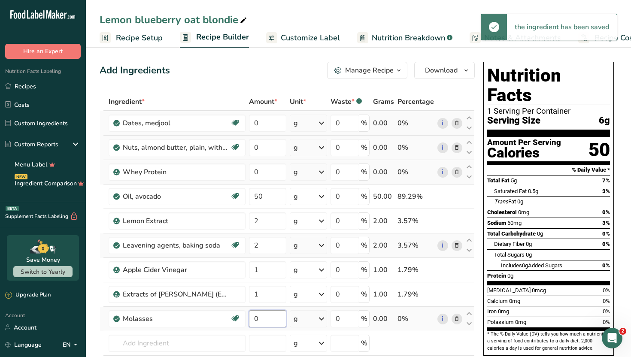
click at [260, 318] on input "0" at bounding box center [267, 318] width 37 height 17
click at [392, 347] on div "Ingredient * Amount * Unit * Waste * .a-a{fill:#347362;}.b-a{fill:#fff;} Grams …" at bounding box center [287, 251] width 375 height 317
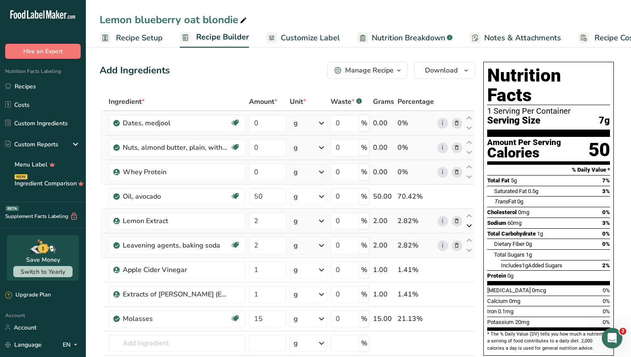
click at [468, 225] on icon at bounding box center [469, 226] width 10 height 6
click at [472, 313] on icon at bounding box center [469, 314] width 10 height 6
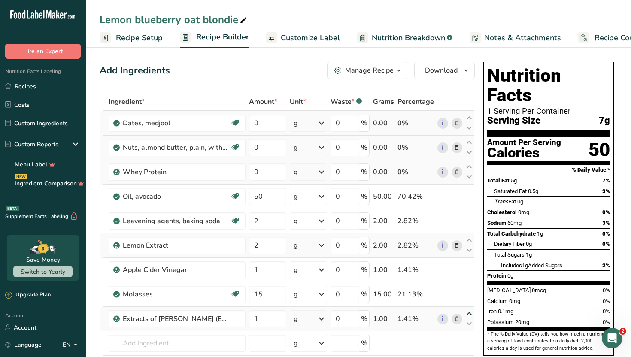
click at [472, 313] on icon at bounding box center [469, 314] width 10 height 6
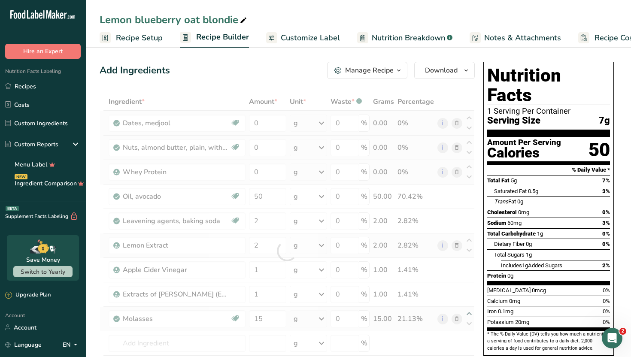
click at [472, 313] on div at bounding box center [287, 251] width 375 height 317
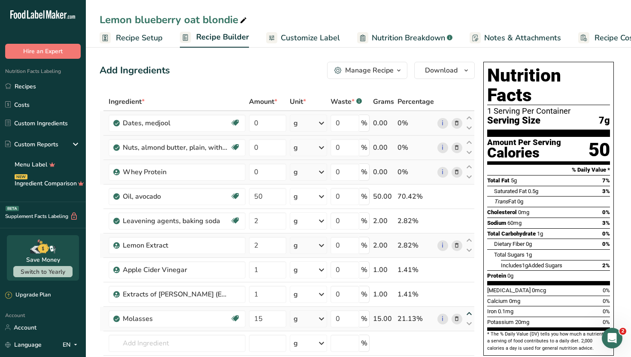
click at [468, 315] on icon at bounding box center [469, 314] width 10 height 6
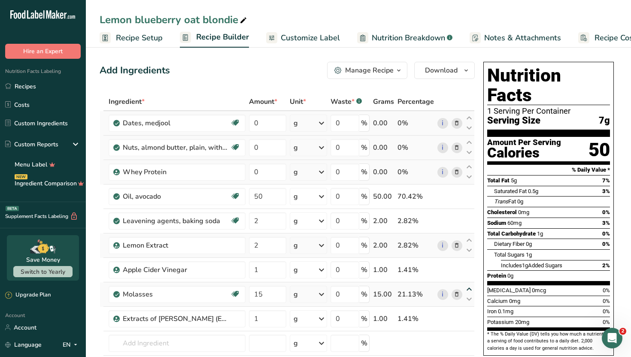
click at [469, 288] on icon at bounding box center [469, 289] width 10 height 6
click at [468, 265] on icon at bounding box center [469, 265] width 10 height 6
click at [469, 263] on icon at bounding box center [469, 265] width 10 height 6
click at [469, 264] on icon at bounding box center [469, 265] width 10 height 6
click at [468, 239] on icon at bounding box center [469, 240] width 10 height 6
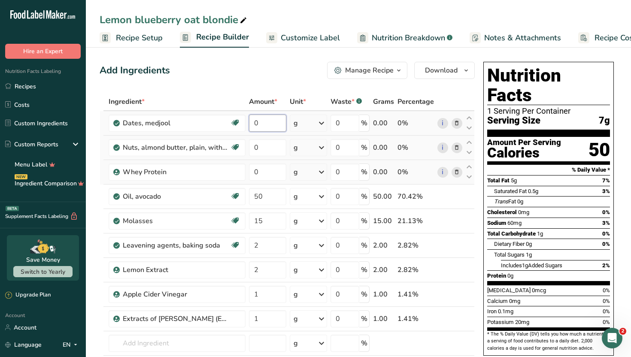
click at [263, 120] on input "0" at bounding box center [267, 123] width 37 height 17
click at [280, 147] on div "Ingredient * Amount * Unit * Waste * .a-a{fill:#347362;}.b-a{fill:#fff;} Grams …" at bounding box center [287, 251] width 375 height 317
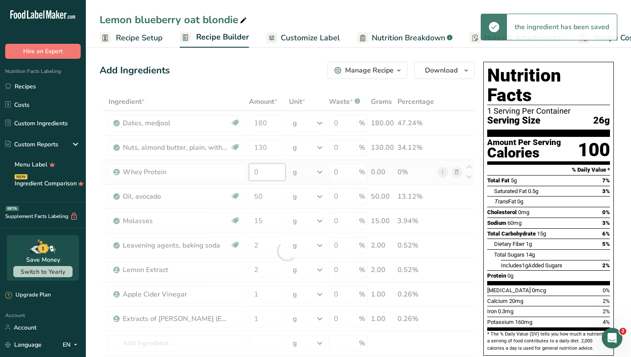
click at [279, 170] on div "Ingredient * Amount * Unit * Waste * .a-a{fill:#347362;}.b-a{fill:#fff;} Grams …" at bounding box center [287, 251] width 375 height 317
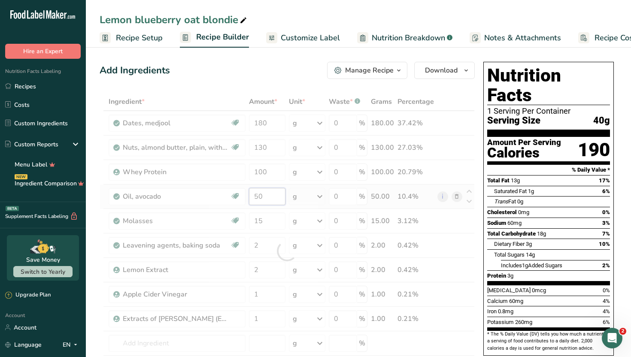
click at [272, 198] on div "Ingredient * Amount * Unit * Waste * .a-a{fill:#347362;}.b-a{fill:#fff;} Grams …" at bounding box center [287, 251] width 375 height 317
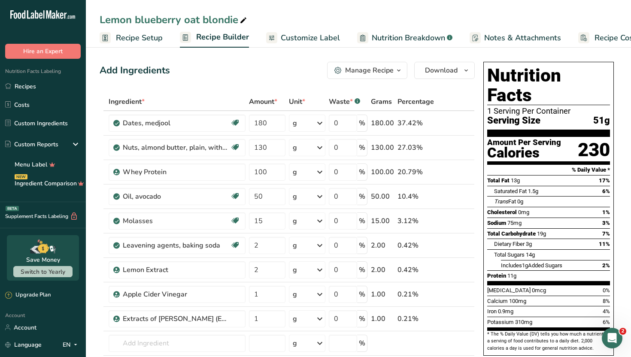
click at [244, 78] on div "Add Ingredients Manage Recipe Delete Recipe Duplicate Recipe Scale Recipe Save …" at bounding box center [287, 70] width 375 height 17
click at [290, 69] on div "Add Ingredients Manage Recipe Delete Recipe Duplicate Recipe Scale Recipe Save …" at bounding box center [287, 70] width 375 height 17
click at [308, 45] on link "Customize Label" at bounding box center [303, 37] width 74 height 19
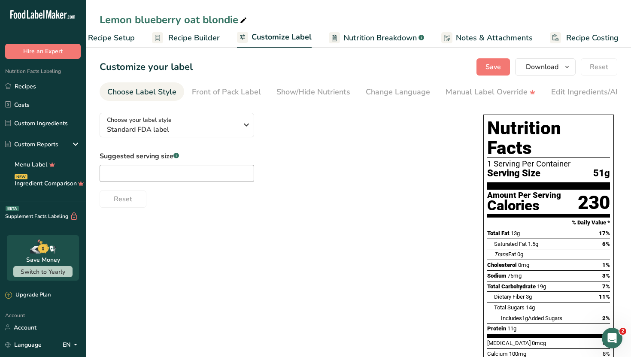
scroll to position [0, 29]
click at [193, 173] on input "text" at bounding box center [177, 173] width 154 height 17
click at [500, 70] on span "Save" at bounding box center [492, 67] width 15 height 10
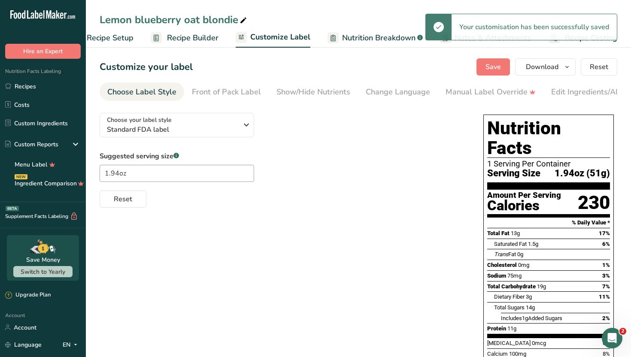
click at [354, 38] on span "Nutrition Breakdown" at bounding box center [378, 38] width 73 height 12
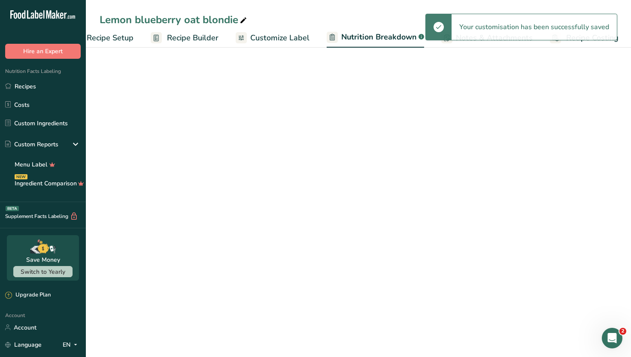
scroll to position [0, 30]
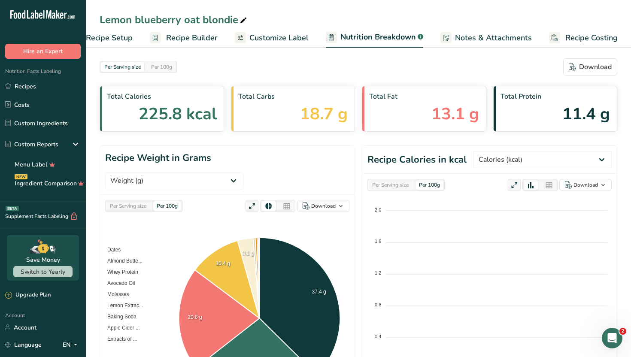
click at [470, 44] on link "Notes & Attachments" at bounding box center [485, 37] width 91 height 19
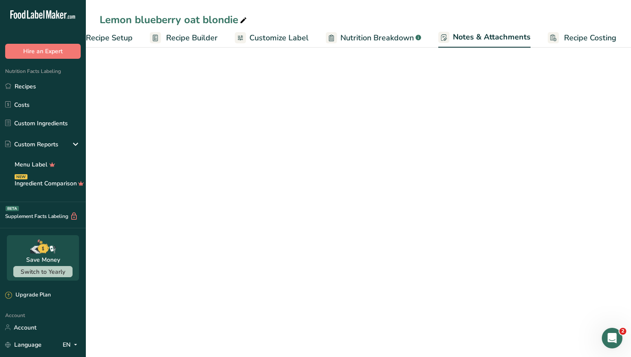
scroll to position [0, 30]
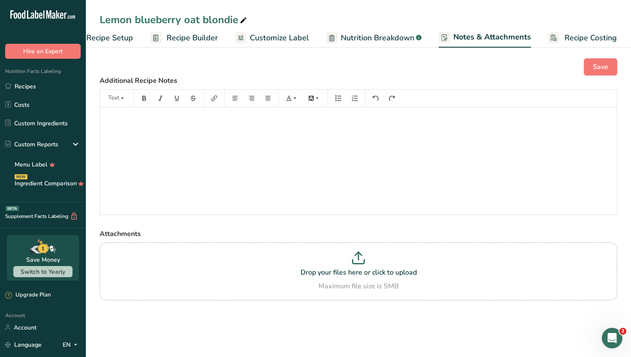
click at [208, 39] on span "Recipe Builder" at bounding box center [191, 38] width 51 height 12
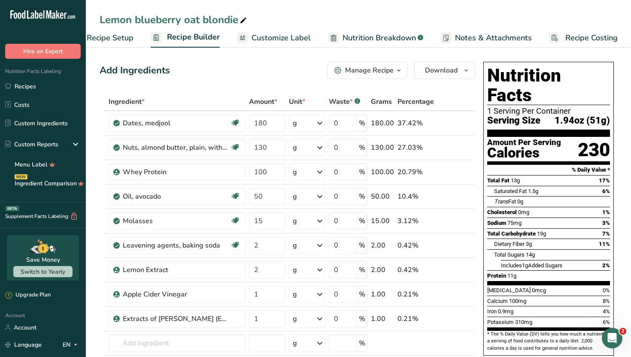
click at [265, 36] on span "Customize Label" at bounding box center [280, 38] width 59 height 12
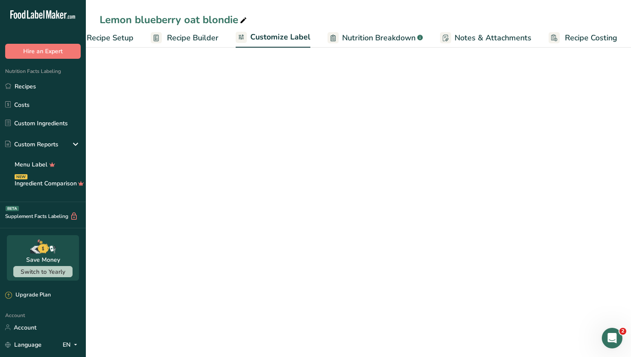
scroll to position [0, 29]
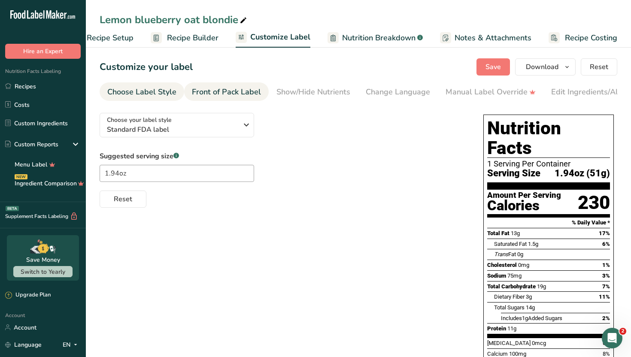
click at [247, 92] on div "Front of Pack Label" at bounding box center [226, 92] width 69 height 12
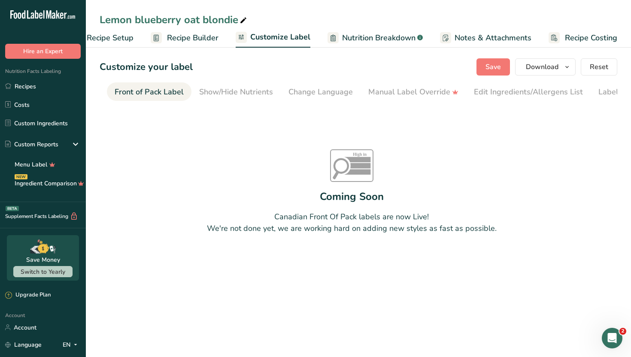
scroll to position [0, 83]
click at [254, 96] on div "Show/Hide Nutrients" at bounding box center [230, 92] width 74 height 12
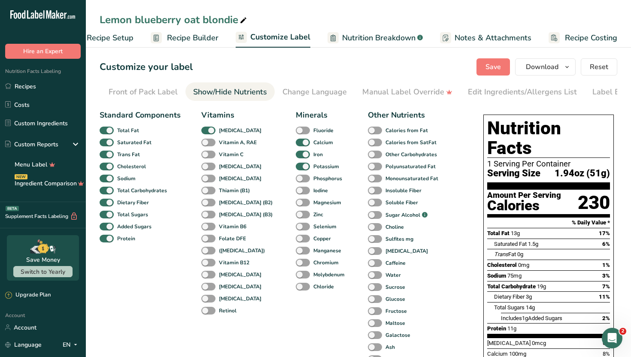
scroll to position [0, 116]
click at [327, 328] on div "Minerals Fluoride Calcium Iron Potassium Phosphorus Iodine Magnesium Zinc Selen…" at bounding box center [321, 243] width 51 height 268
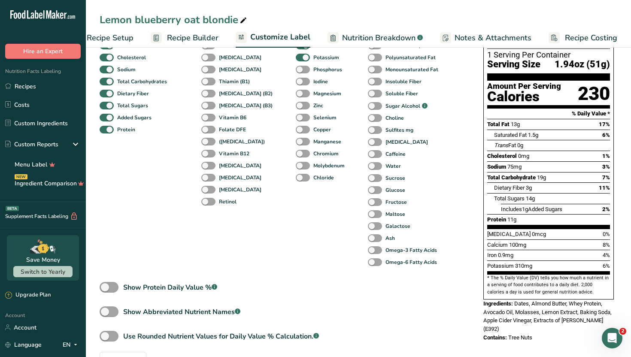
scroll to position [120, 0]
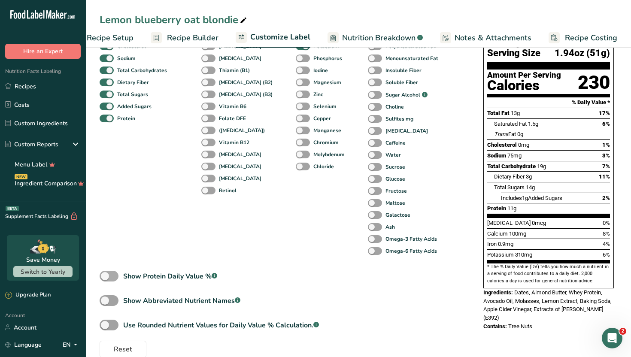
click at [109, 280] on span at bounding box center [109, 276] width 19 height 11
click at [105, 279] on input "Show Protein Daily Value % .a-a{fill:#347362;}.b-a{fill:#fff;}" at bounding box center [103, 276] width 6 height 6
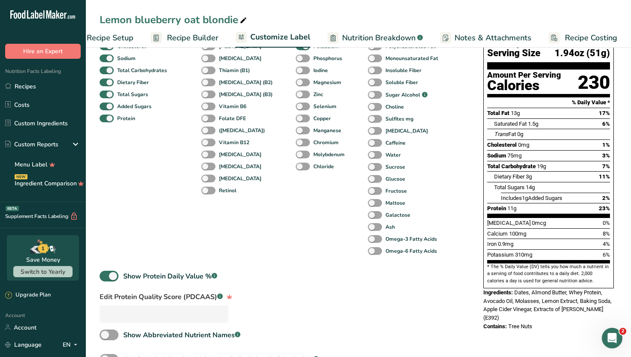
click at [265, 266] on div "Standard Components Total Fat Saturated Fat Trans Fat [MEDICAL_DATA] Sodium Tot…" at bounding box center [283, 189] width 366 height 406
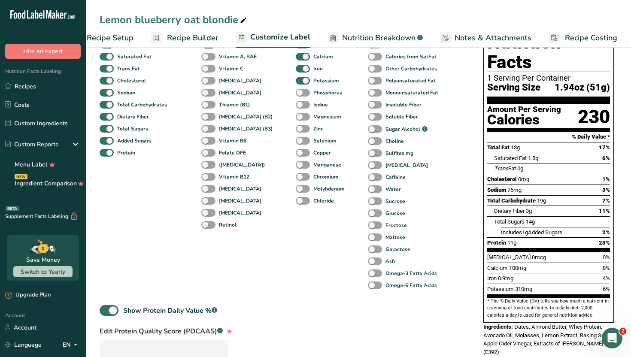
scroll to position [69, 0]
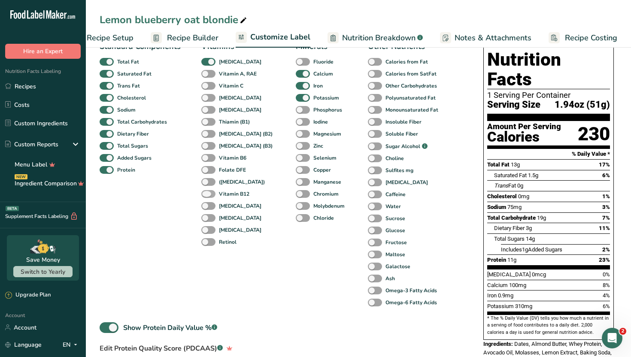
click at [208, 197] on span at bounding box center [208, 194] width 14 height 8
click at [207, 196] on input "Vitamin B12" at bounding box center [204, 194] width 6 height 6
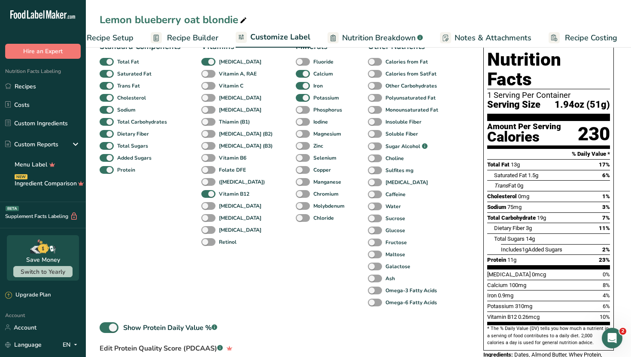
click at [453, 265] on div "Standard Components Total Fat Saturated Fat Trans Fat [MEDICAL_DATA] Sodium Tot…" at bounding box center [283, 240] width 366 height 406
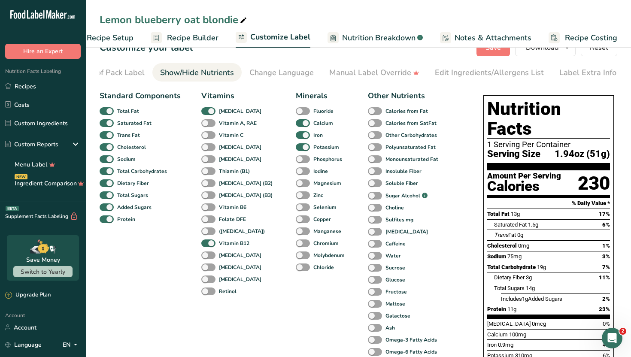
scroll to position [0, 0]
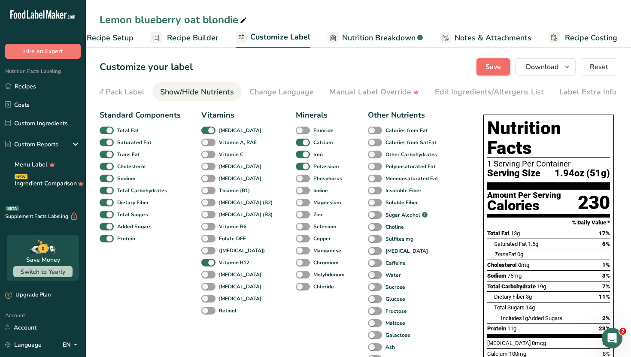
click at [493, 70] on span "Save" at bounding box center [492, 67] width 15 height 10
click at [513, 95] on div "Edit Ingredients/Allergens List" at bounding box center [489, 92] width 109 height 12
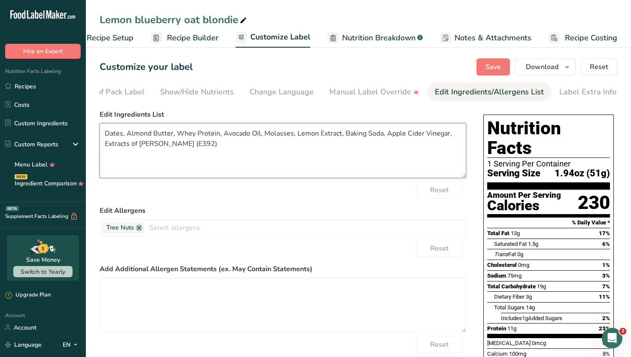
click at [217, 133] on textarea "Dates, Almond Butter, Whey Protein, Avocado Oil, Molasses, Lemon Extract, Bakin…" at bounding box center [283, 150] width 366 height 55
click at [218, 134] on textarea "Dates, Almond Butter, Whey Proteinconcentrate , Avocado Oil, Molasses, Lemon Ex…" at bounding box center [283, 150] width 366 height 55
click at [299, 131] on textarea "Dates, Almond Butter, Whey Protein concentrate , Avocado Oil, Molasses, Lemon E…" at bounding box center [283, 150] width 366 height 55
click at [299, 132] on textarea "Dates, Almond Butter, Whey Protein concentrate , Avocado Oil,Blackstrap Molasse…" at bounding box center [283, 150] width 366 height 55
click at [336, 135] on textarea "Dates, Almond Butter, Whey Protein concentrate , Avocado Oil, Blackstrap Molass…" at bounding box center [283, 150] width 366 height 55
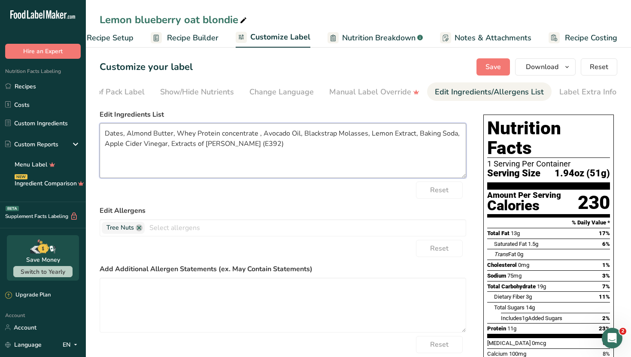
click at [365, 133] on textarea "Dates, Almond Butter, Whey Protein concentrate , Avocado Oil, Blackstrap Molass…" at bounding box center [283, 150] width 366 height 55
click at [300, 133] on textarea "Dates, Almond Butter, Whey Protein concentrate , Avocado Oil, Blackstrap Molass…" at bounding box center [283, 150] width 366 height 55
click at [410, 169] on textarea "Dates, Almond Butter, Whey Protein concentrate , Avocado Oil, Organic gluten fr…" at bounding box center [283, 150] width 366 height 55
click at [398, 145] on textarea "Dates, Almond Butter, Whey Protein concentrate , Avocado Oil, Organic gluten fr…" at bounding box center [283, 150] width 366 height 55
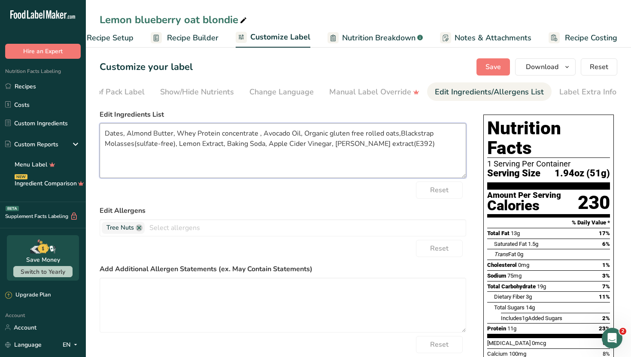
click at [420, 148] on textarea "Dates, Almond Butter, Whey Protein concentrate , Avocado Oil, Organic gluten fr…" at bounding box center [283, 150] width 366 height 55
click at [330, 145] on textarea "Dates, Almond Butter, Whey Protein concentrate , Avocado Oil, Organic gluten fr…" at bounding box center [283, 150] width 366 height 55
click at [329, 144] on textarea "Dates, Almond Butter, Whey Protein concentrate , Avocado Oil, Organic gluten fr…" at bounding box center [283, 150] width 366 height 55
click at [329, 143] on textarea "Dates, Almond Butter, Whey Protein concentrate , Avocado Oil, Organic gluten fr…" at bounding box center [283, 150] width 366 height 55
click at [424, 148] on textarea "Dates, Almond Butter, Whey Protein concentrate , Avocado Oil, Organic gluten fr…" at bounding box center [283, 150] width 366 height 55
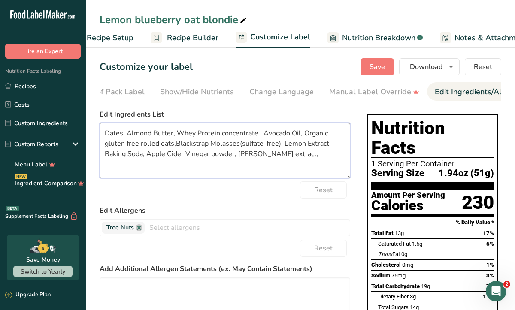
scroll to position [168, 0]
paste textarea "[MEDICAL_DATA] (Mixed [MEDICAL_DATA])"
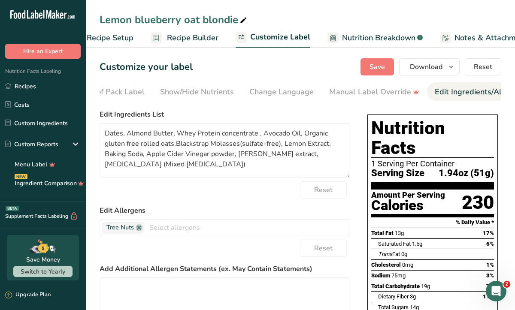
click at [278, 189] on div "Reset" at bounding box center [225, 189] width 250 height 17
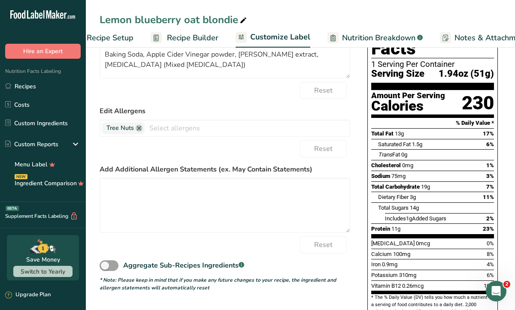
scroll to position [103, 0]
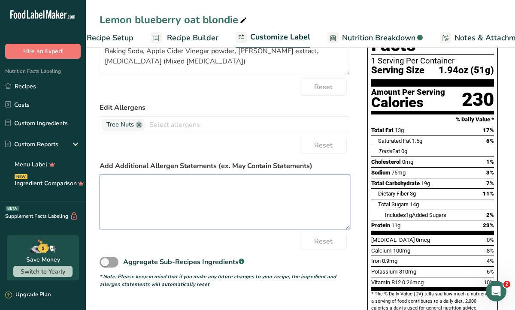
click at [222, 194] on textarea at bounding box center [225, 202] width 250 height 55
paste textarea "Produced in a facility that also processes wheat, dairy, soy, peanuts, tree nut…"
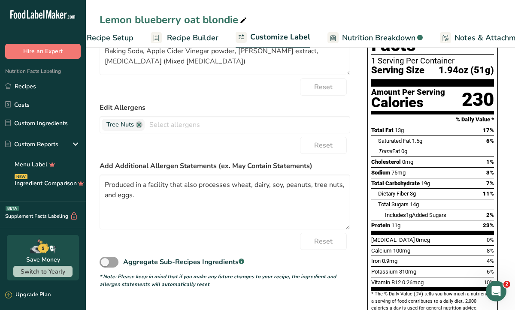
click at [335, 264] on div "Aggregate Sub-Recipes Ingredients .a-a{fill:#347362;}.b-a{fill:#fff;}" at bounding box center [225, 259] width 250 height 19
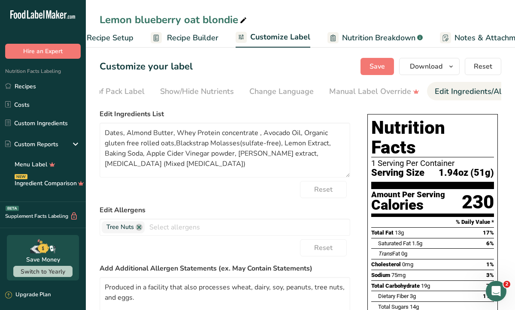
scroll to position [0, 0]
click at [378, 68] on span "Save" at bounding box center [376, 67] width 15 height 10
